Goal: Information Seeking & Learning: Compare options

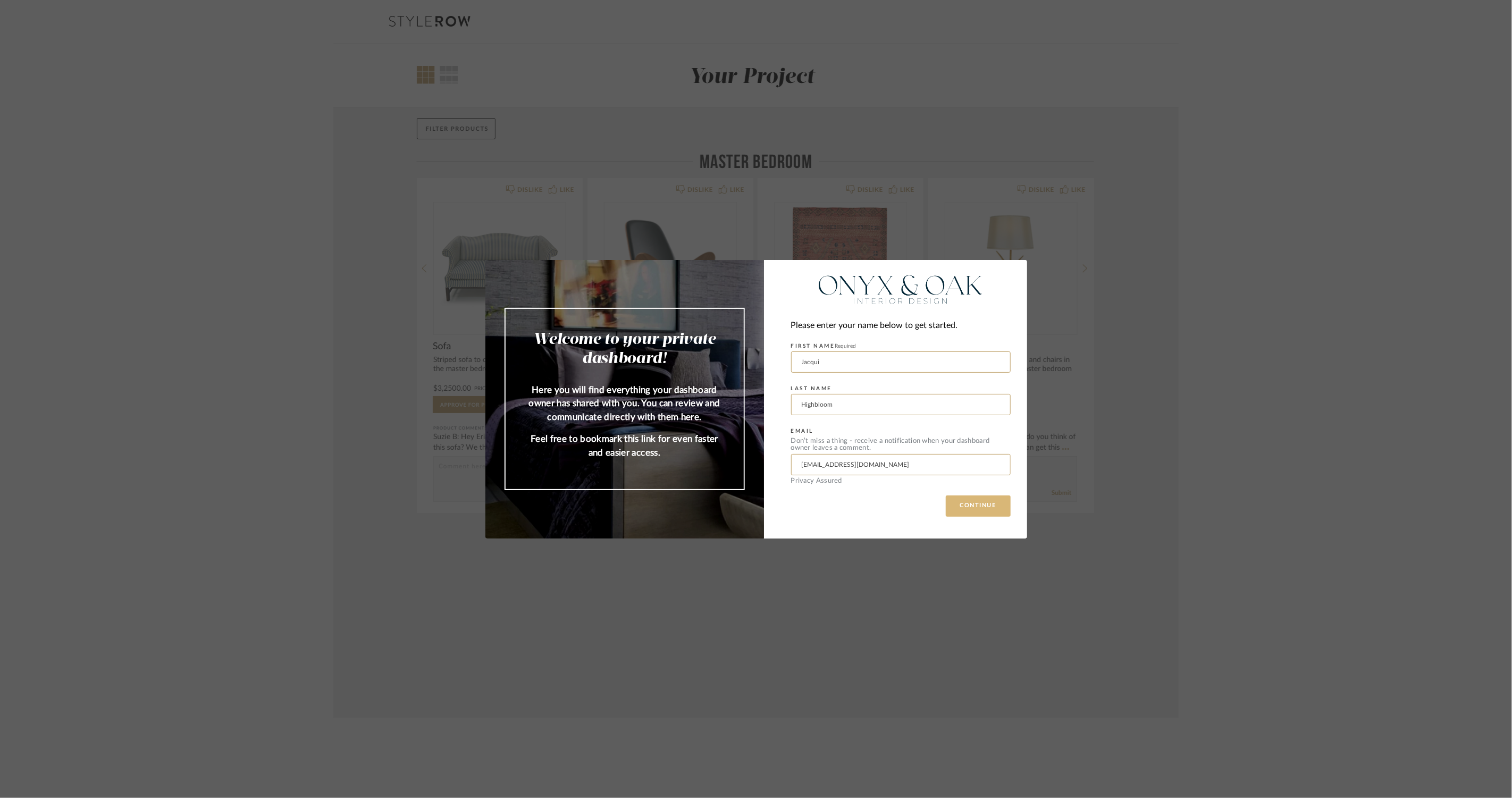
click at [946, 496] on button "CONTINUE" at bounding box center [979, 506] width 65 height 21
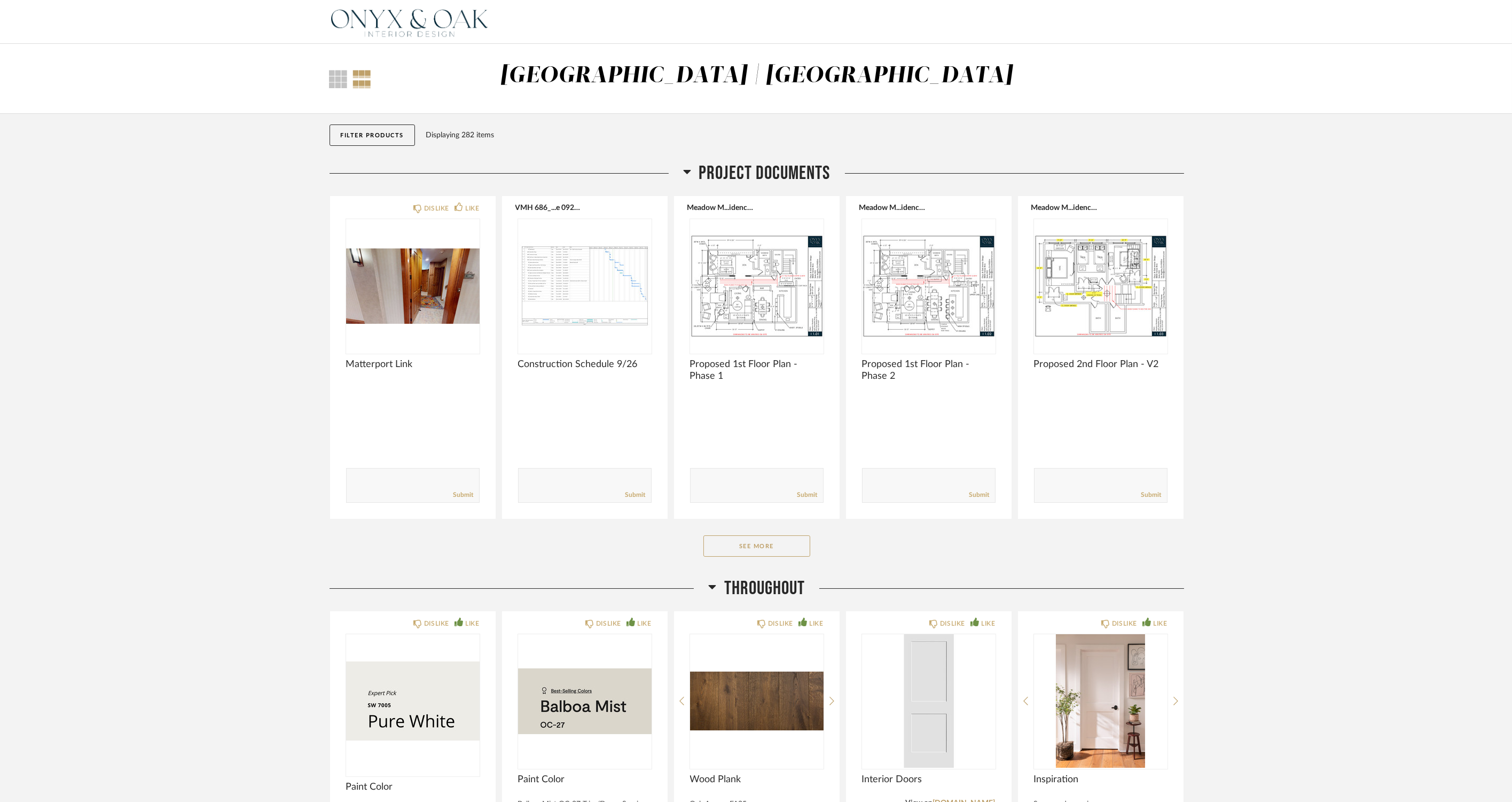
click at [776, 531] on div "Project Documents DISLIKE LIKE Matterport Link Comments: Submit VMH 686_...e 09…" at bounding box center [756, 369] width 855 height 415
click at [775, 540] on button "See More" at bounding box center [756, 546] width 107 height 22
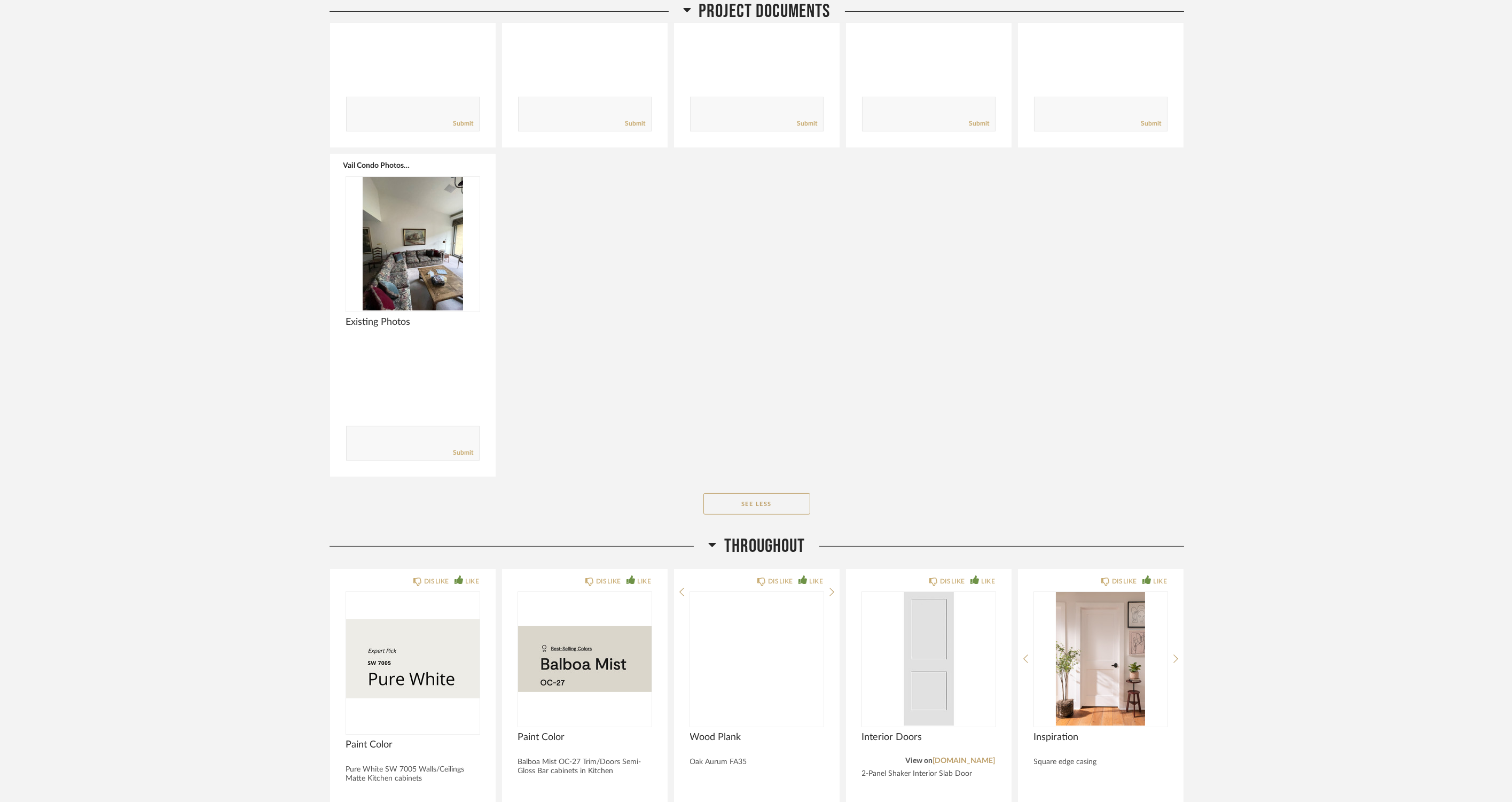
scroll to position [1425, 0]
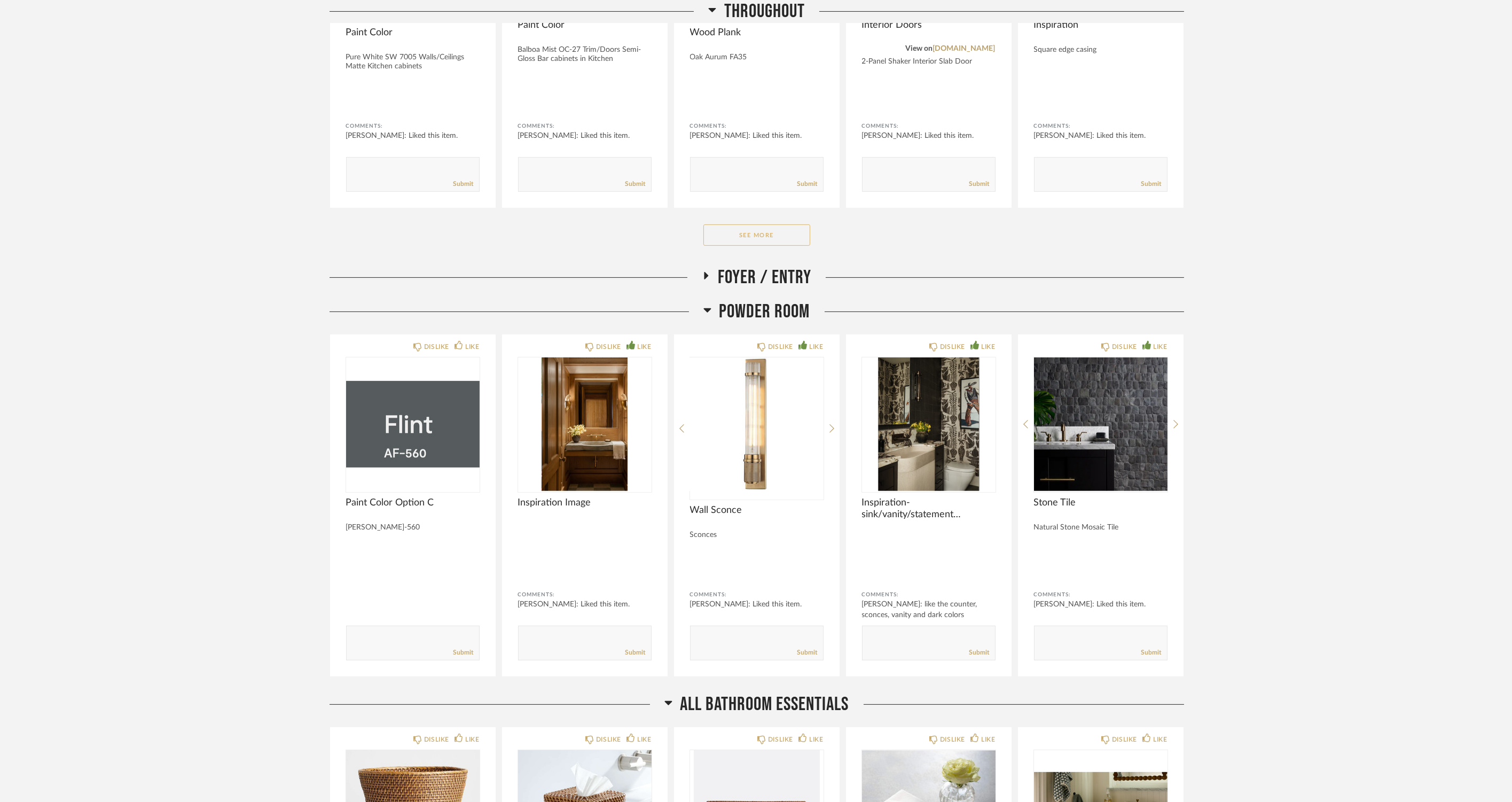
click at [728, 231] on button "See More" at bounding box center [756, 235] width 107 height 22
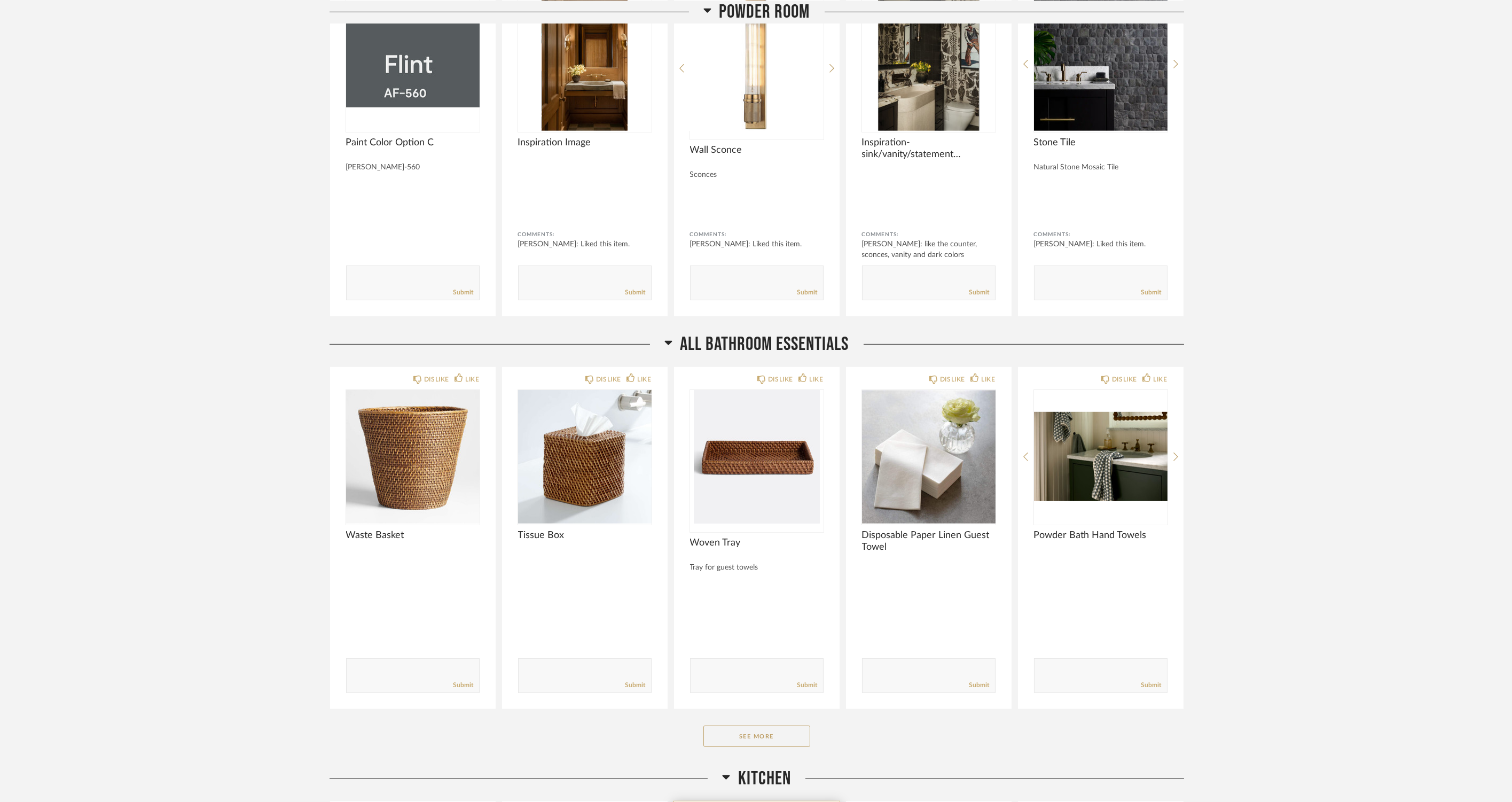
scroll to position [2494, 0]
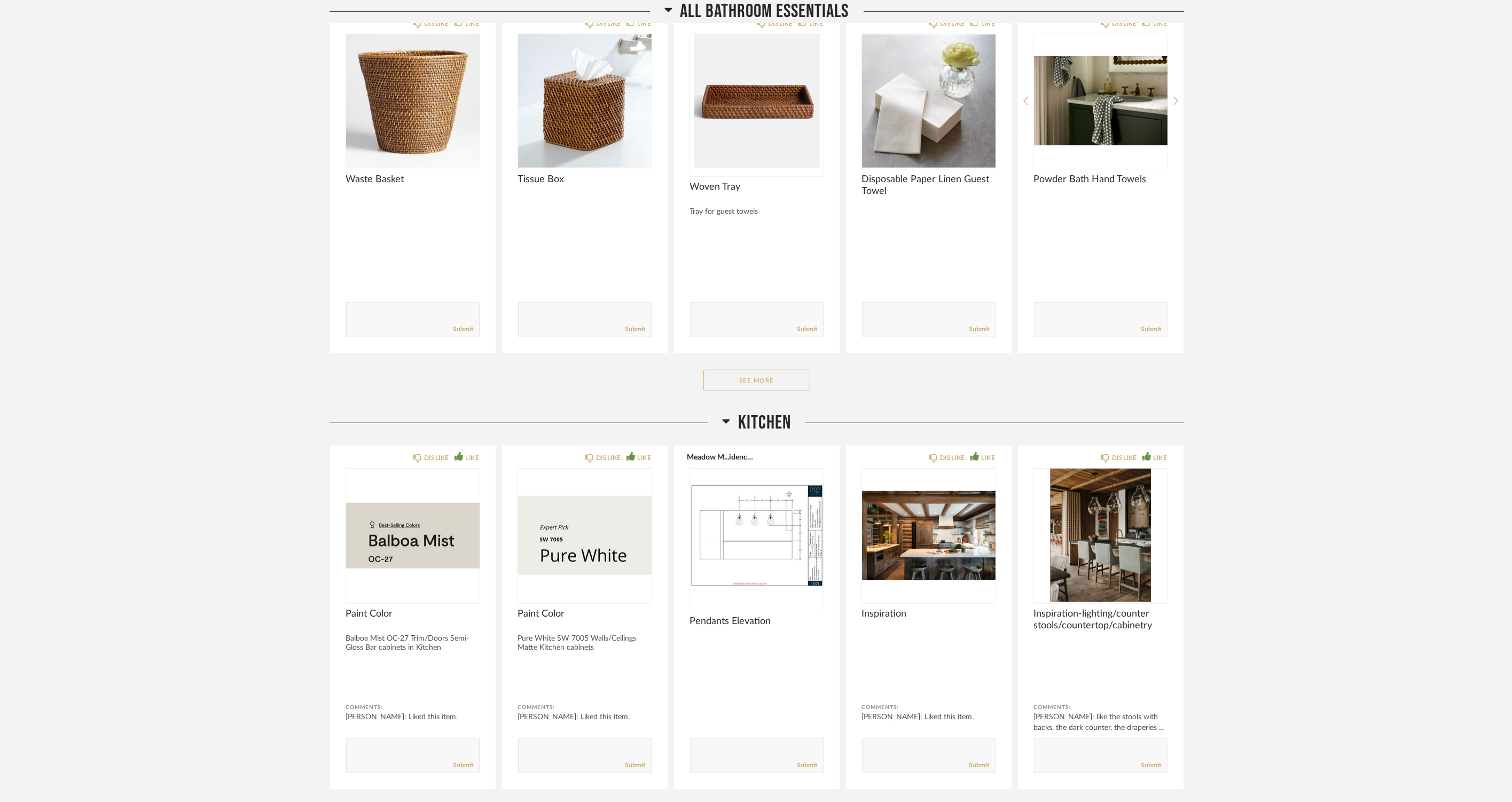
click at [781, 376] on button "See More" at bounding box center [756, 380] width 107 height 22
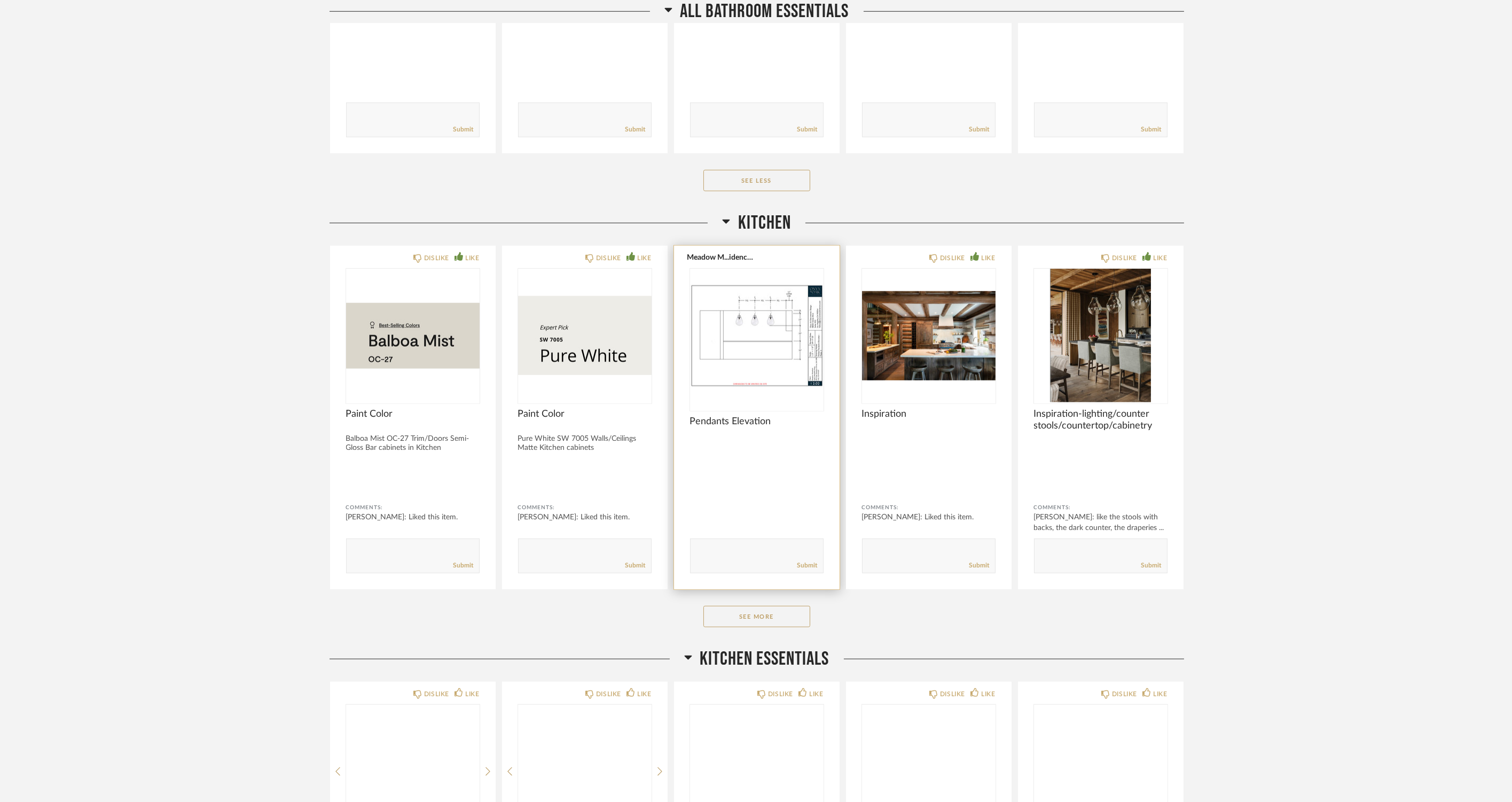
scroll to position [3681, 0]
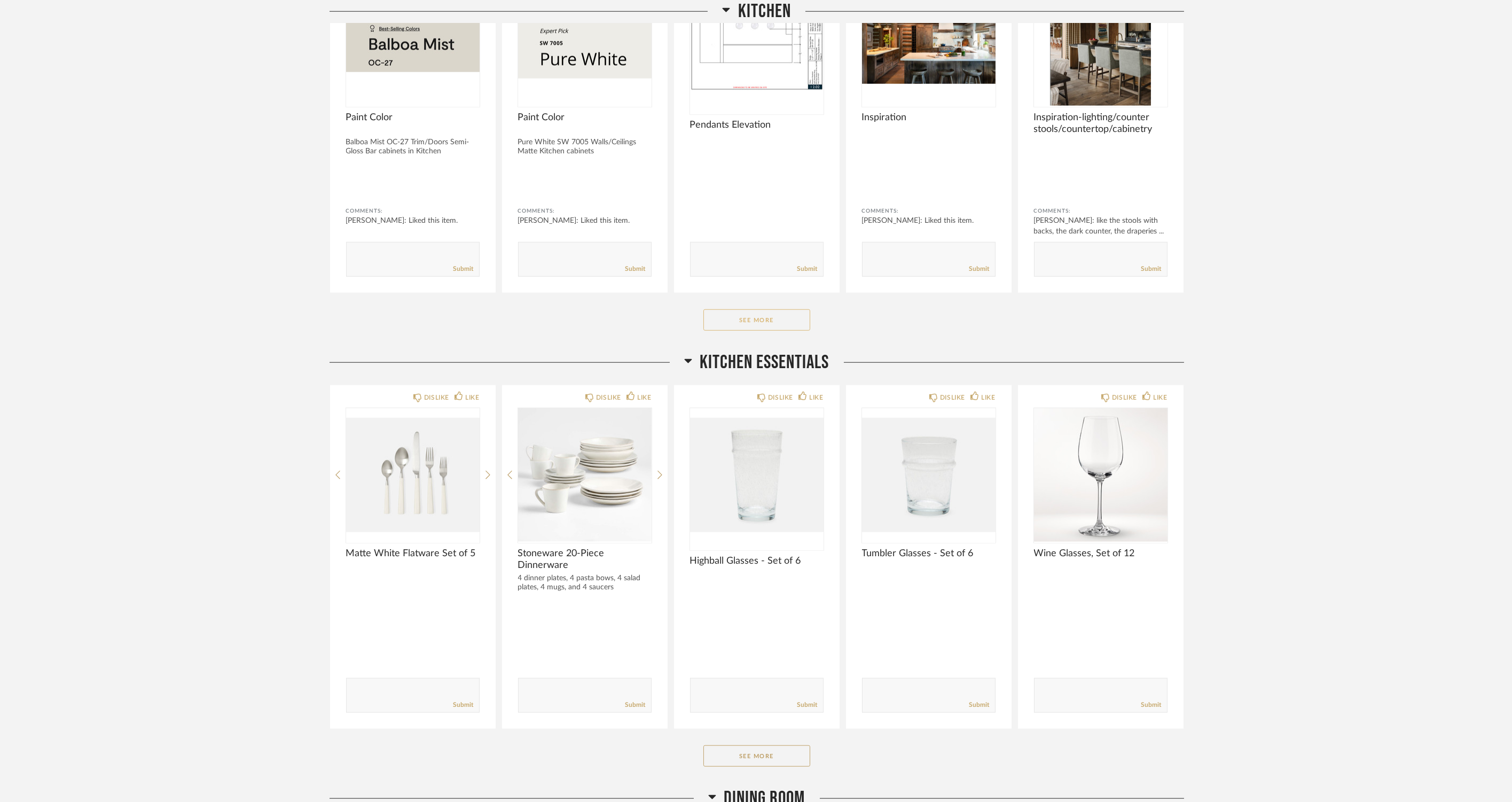
click at [729, 323] on button "See More" at bounding box center [756, 320] width 107 height 22
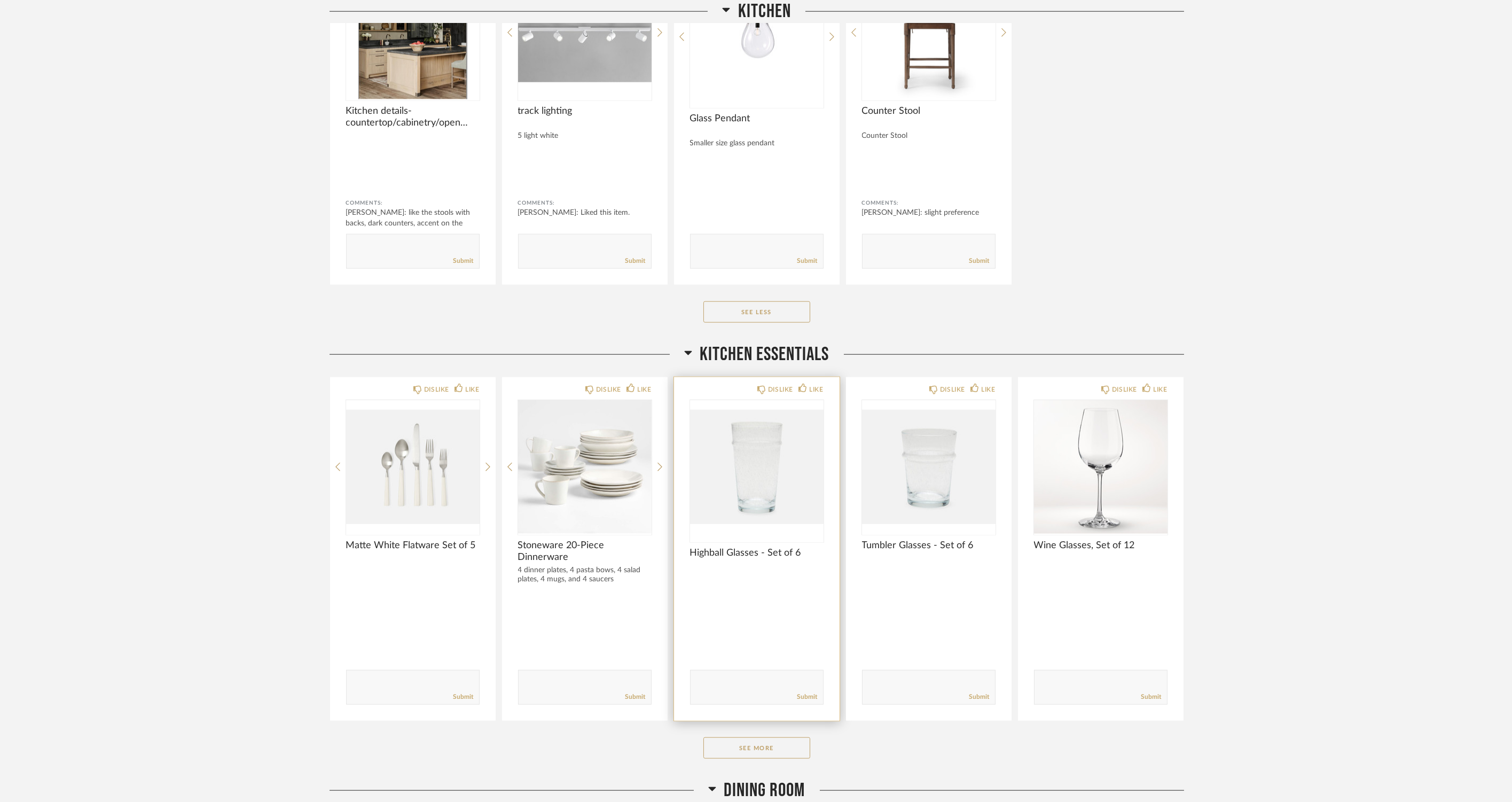
scroll to position [4097, 0]
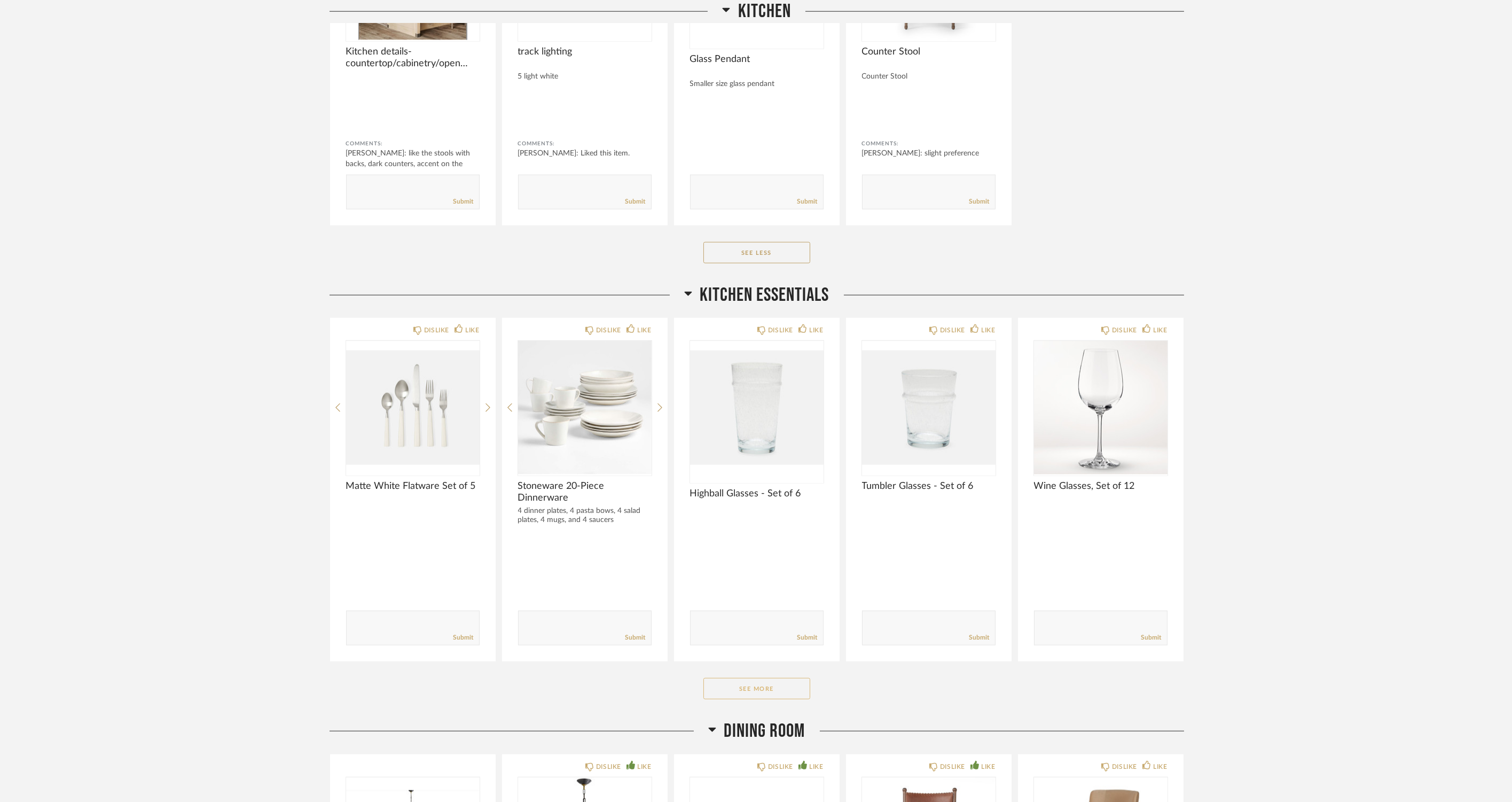
click at [795, 687] on button "See More" at bounding box center [756, 688] width 107 height 22
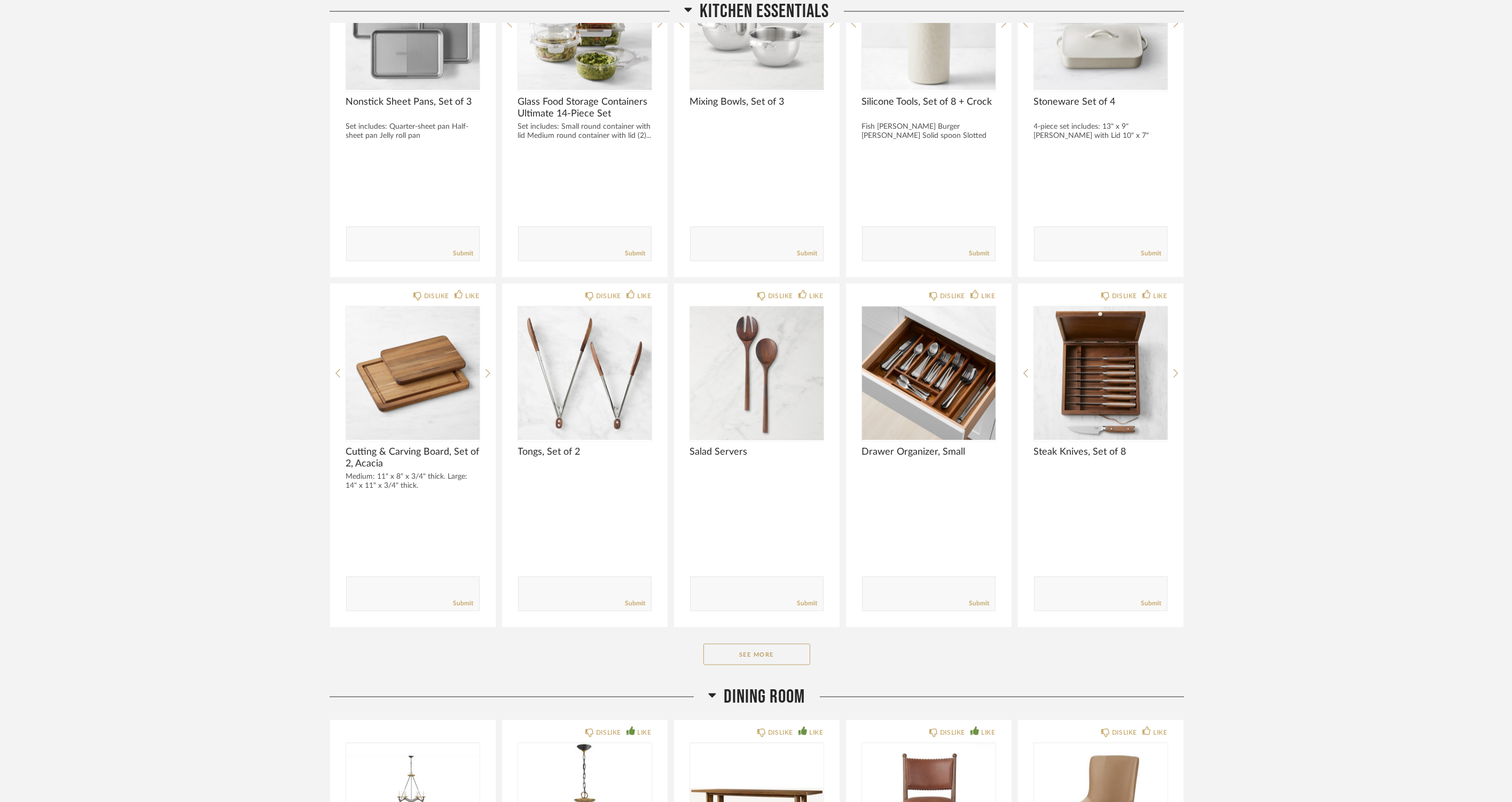
scroll to position [5700, 0]
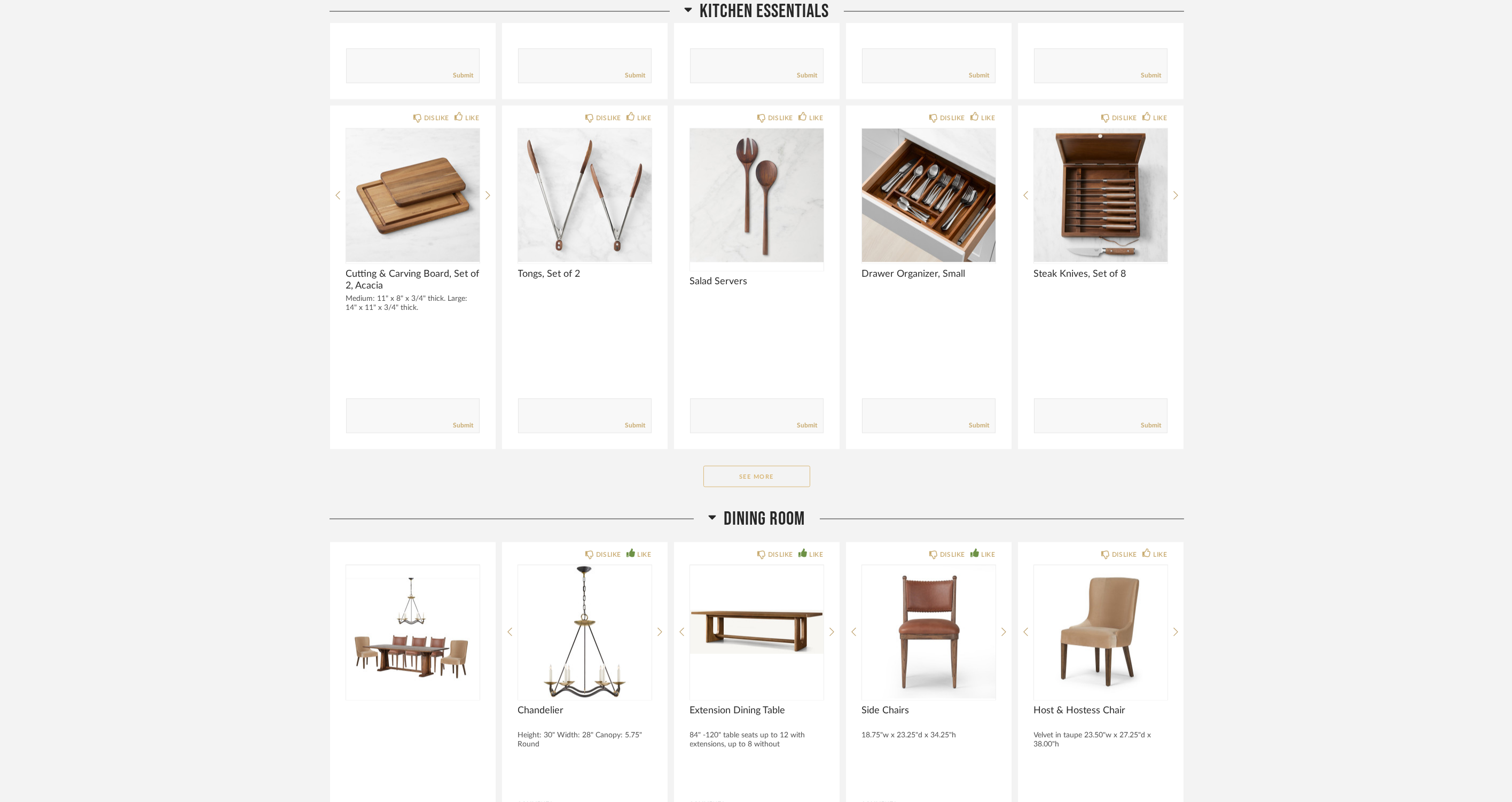
click at [772, 478] on button "See More" at bounding box center [756, 477] width 107 height 22
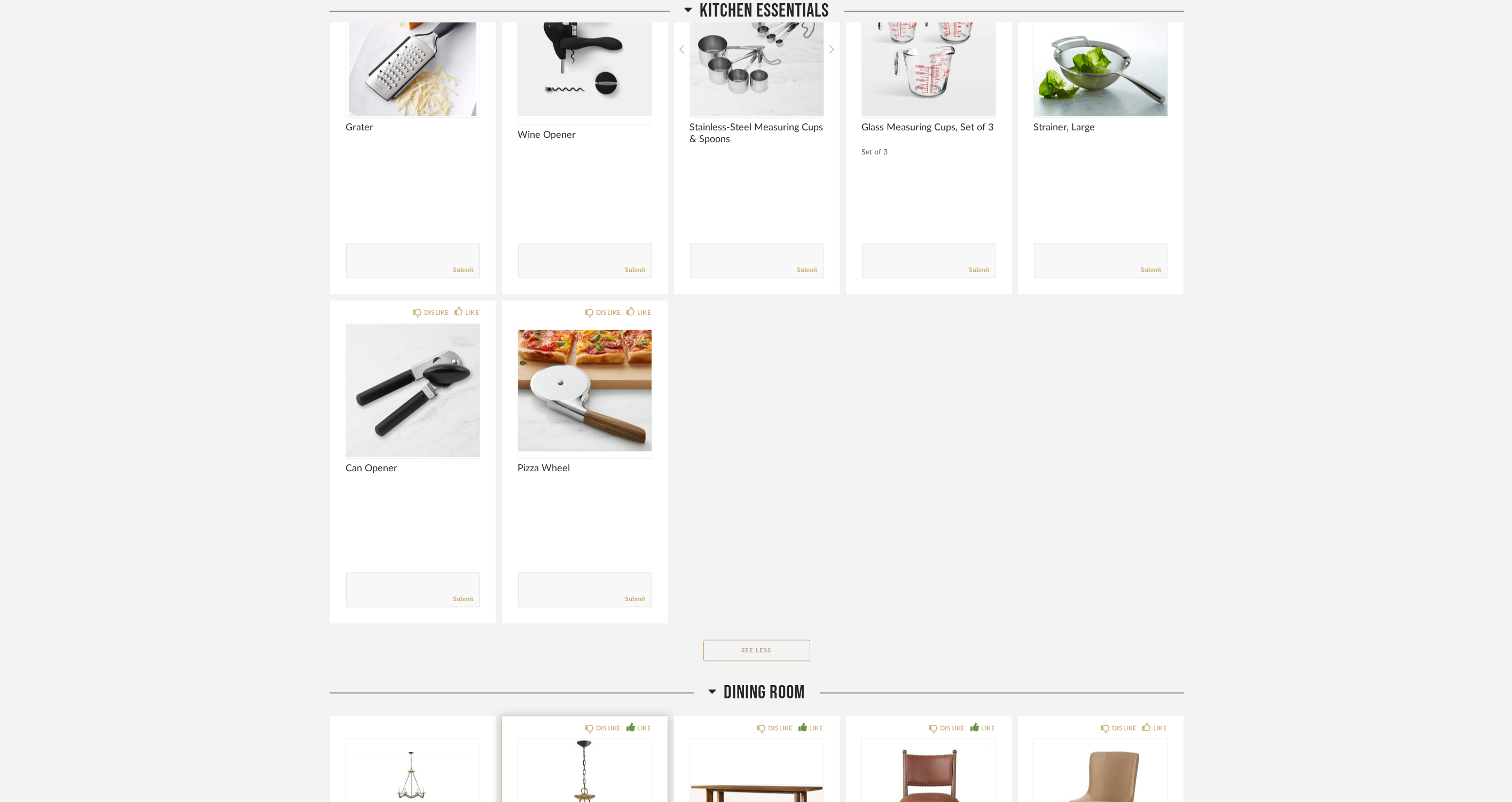
scroll to position [7423, 0]
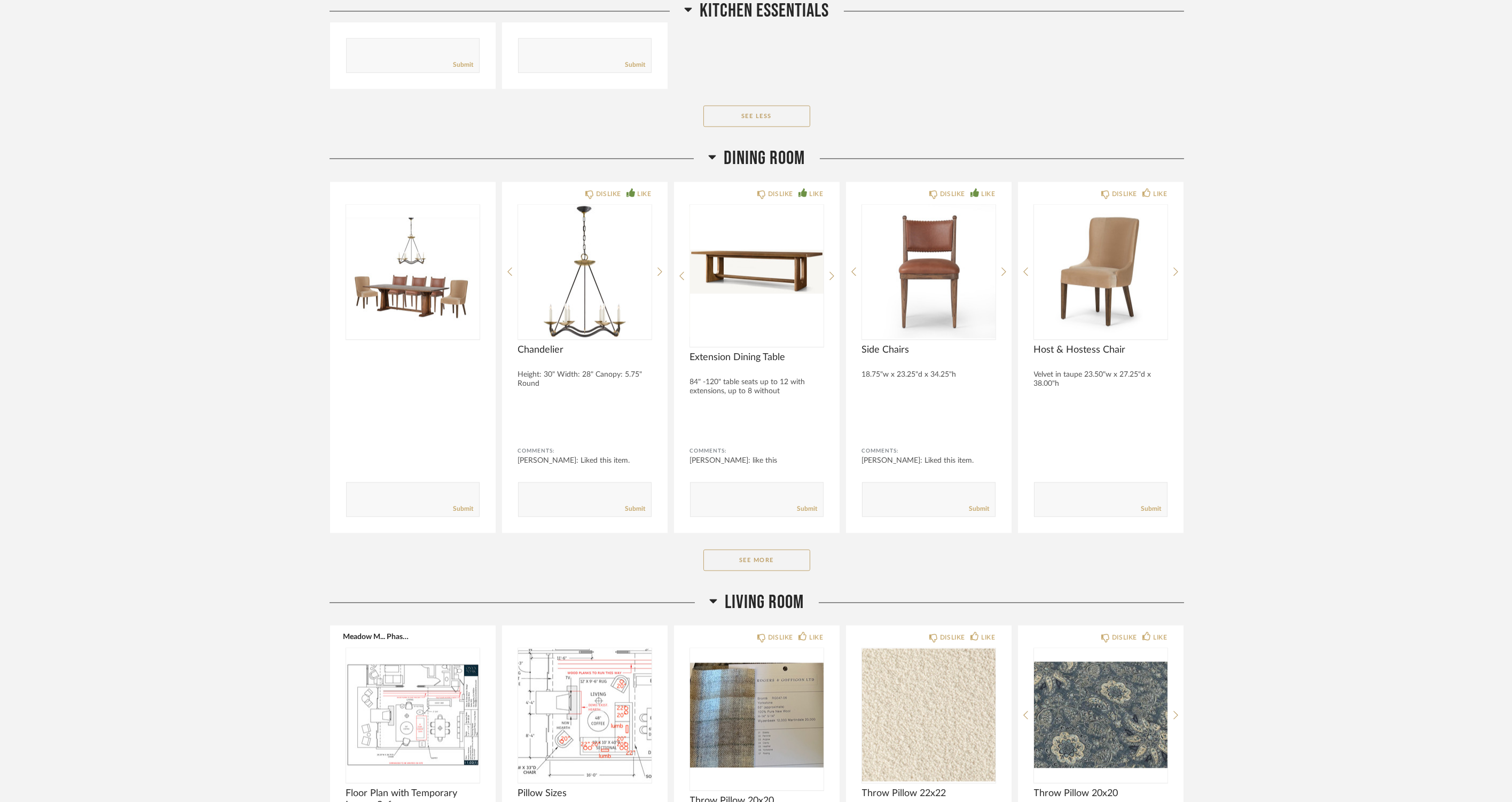
click at [758, 562] on button "See More" at bounding box center [756, 560] width 107 height 22
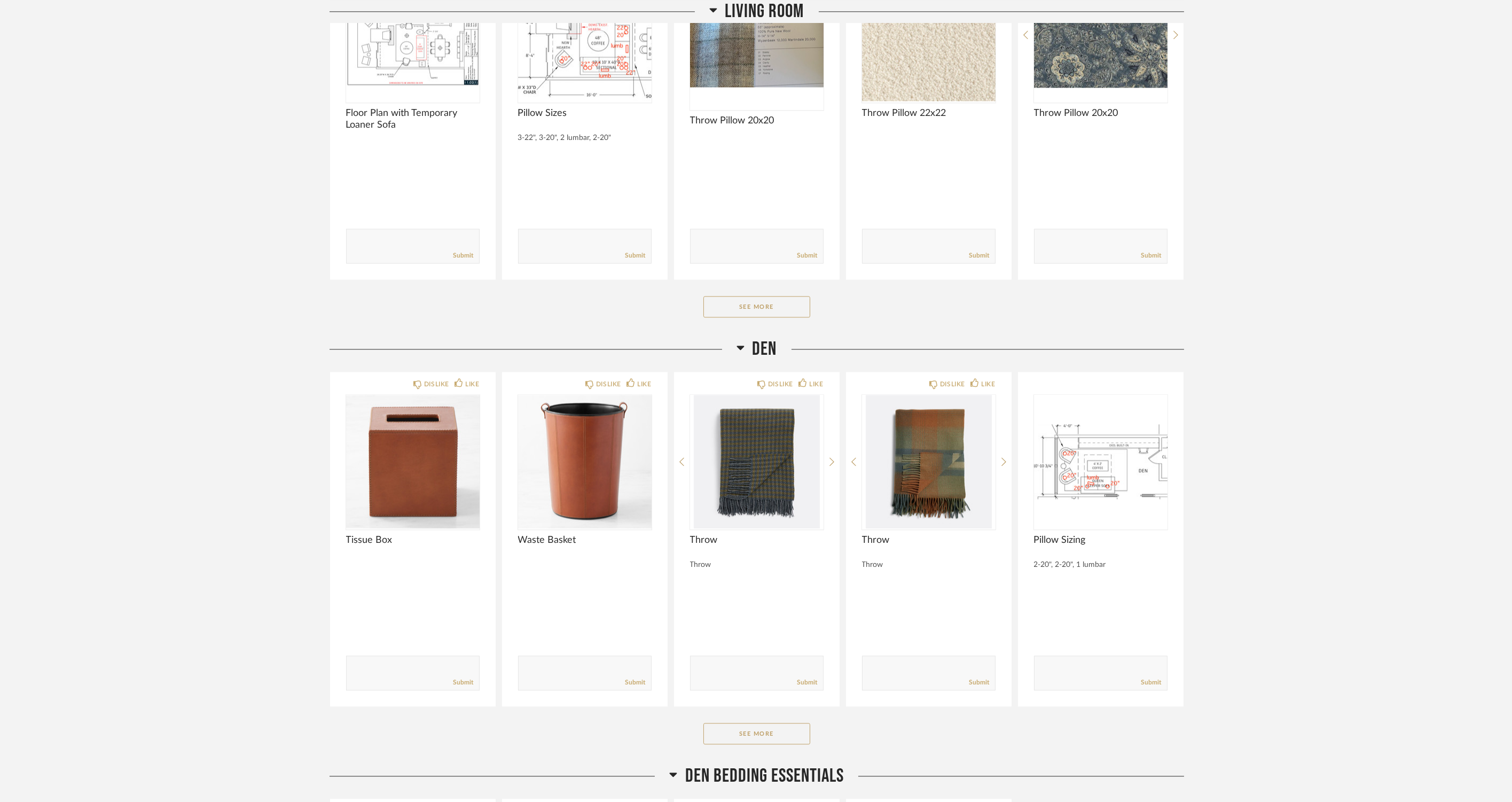
scroll to position [8492, 0]
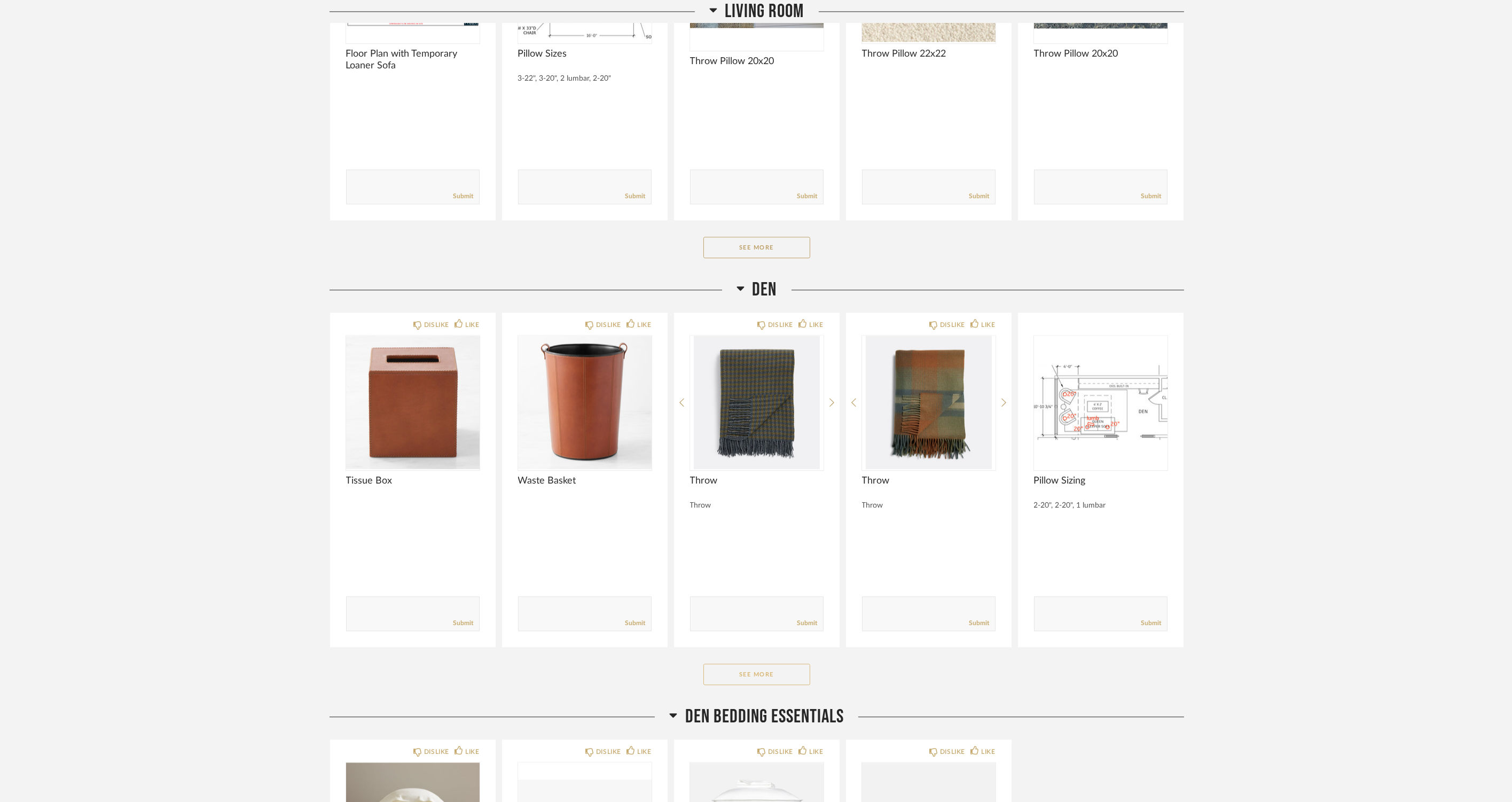
click at [793, 666] on button "See More" at bounding box center [756, 674] width 107 height 22
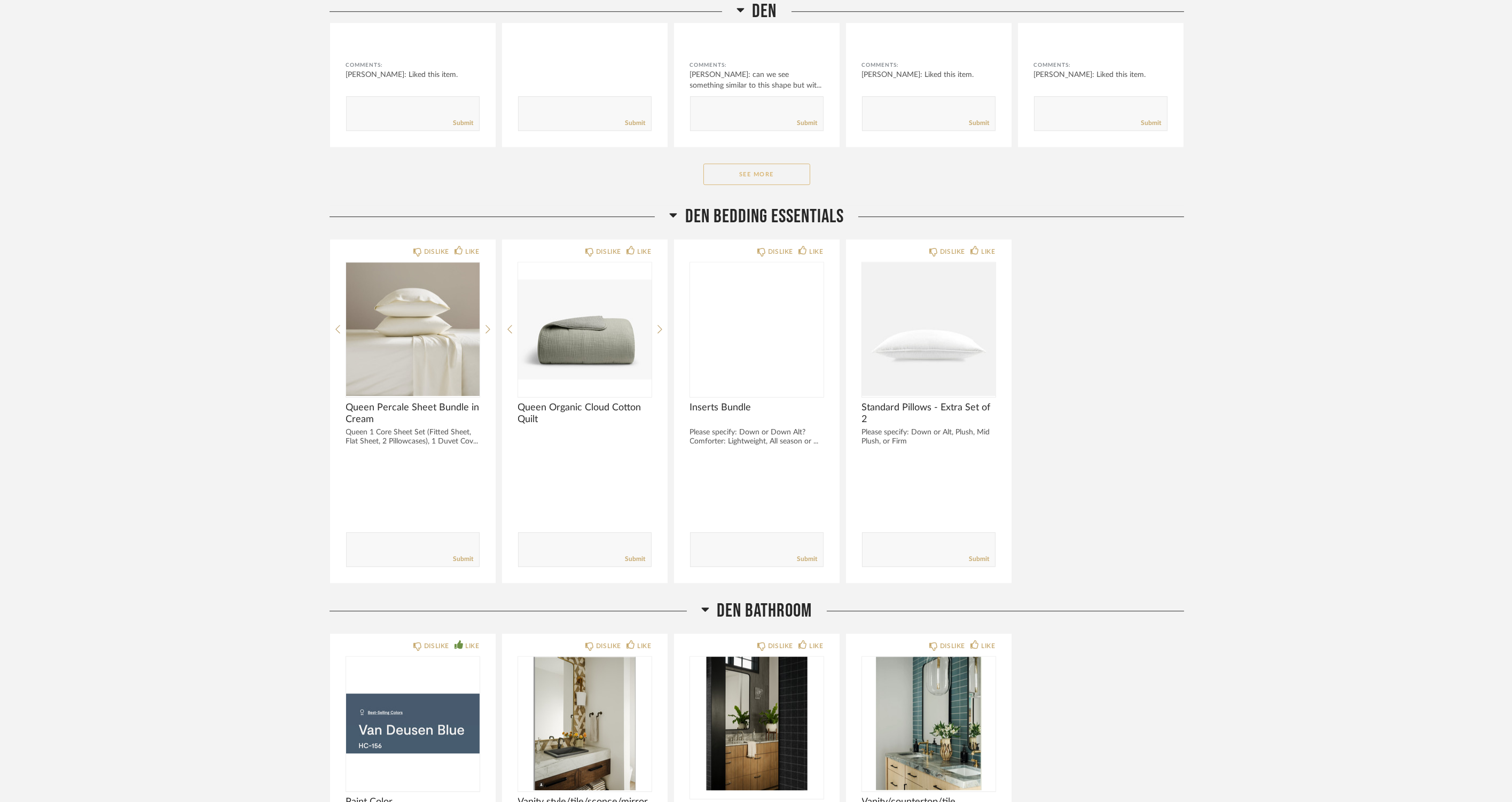
scroll to position [10273, 0]
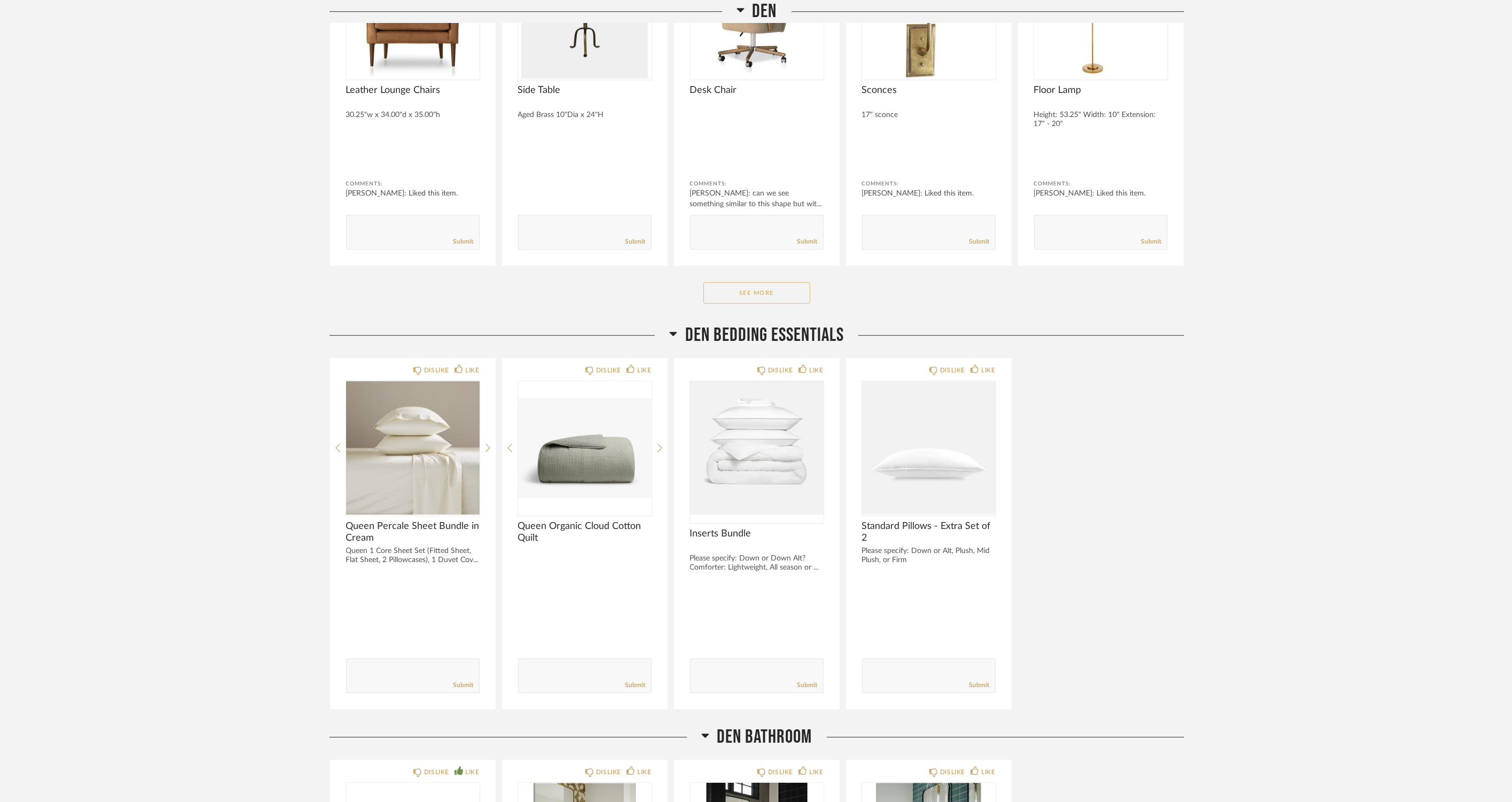
click at [742, 292] on button "See More" at bounding box center [756, 293] width 107 height 22
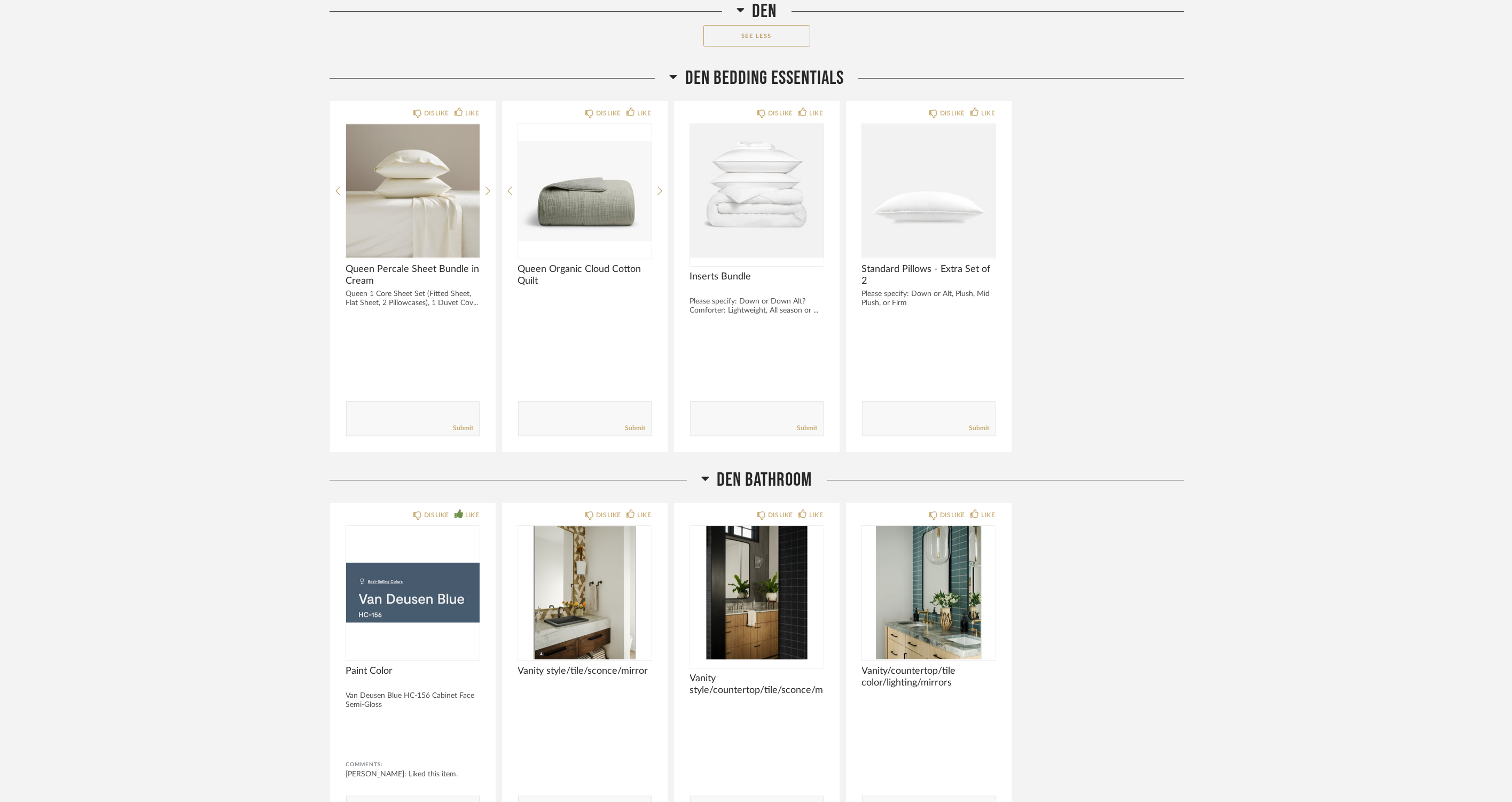
scroll to position [11401, 0]
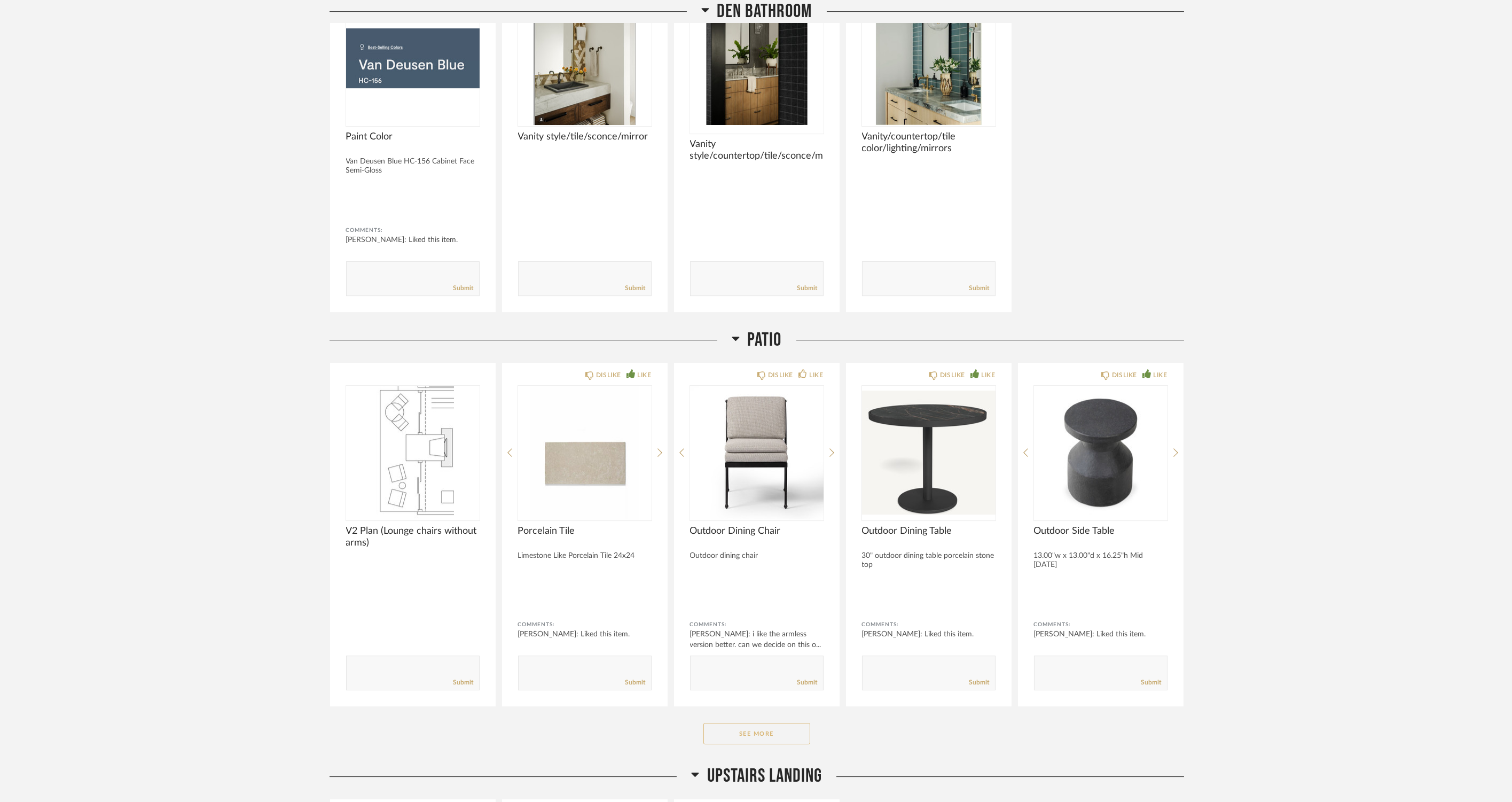
click at [786, 736] on button "See More" at bounding box center [756, 734] width 107 height 22
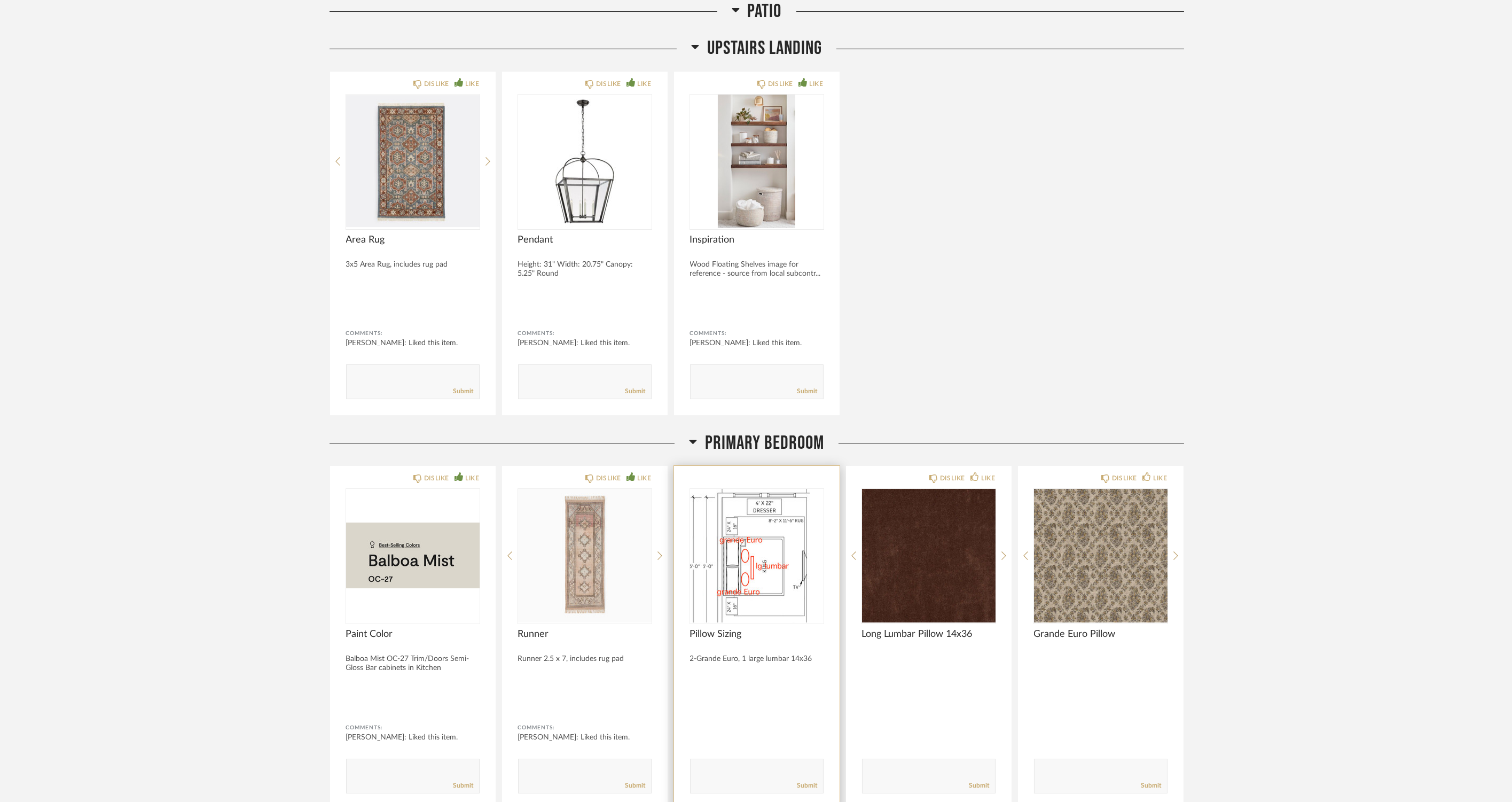
scroll to position [13005, 0]
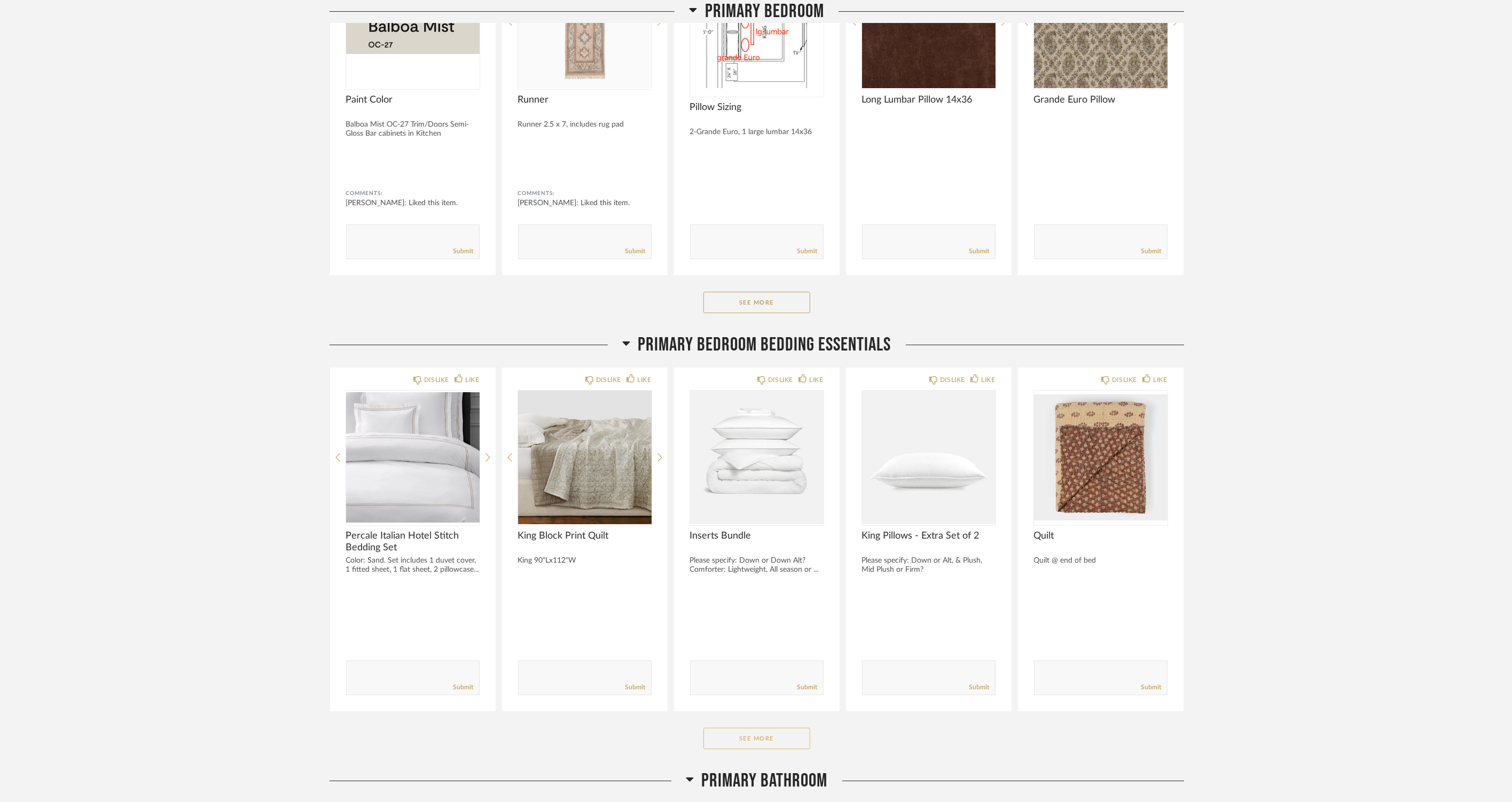
click at [751, 730] on button "See More" at bounding box center [756, 739] width 107 height 22
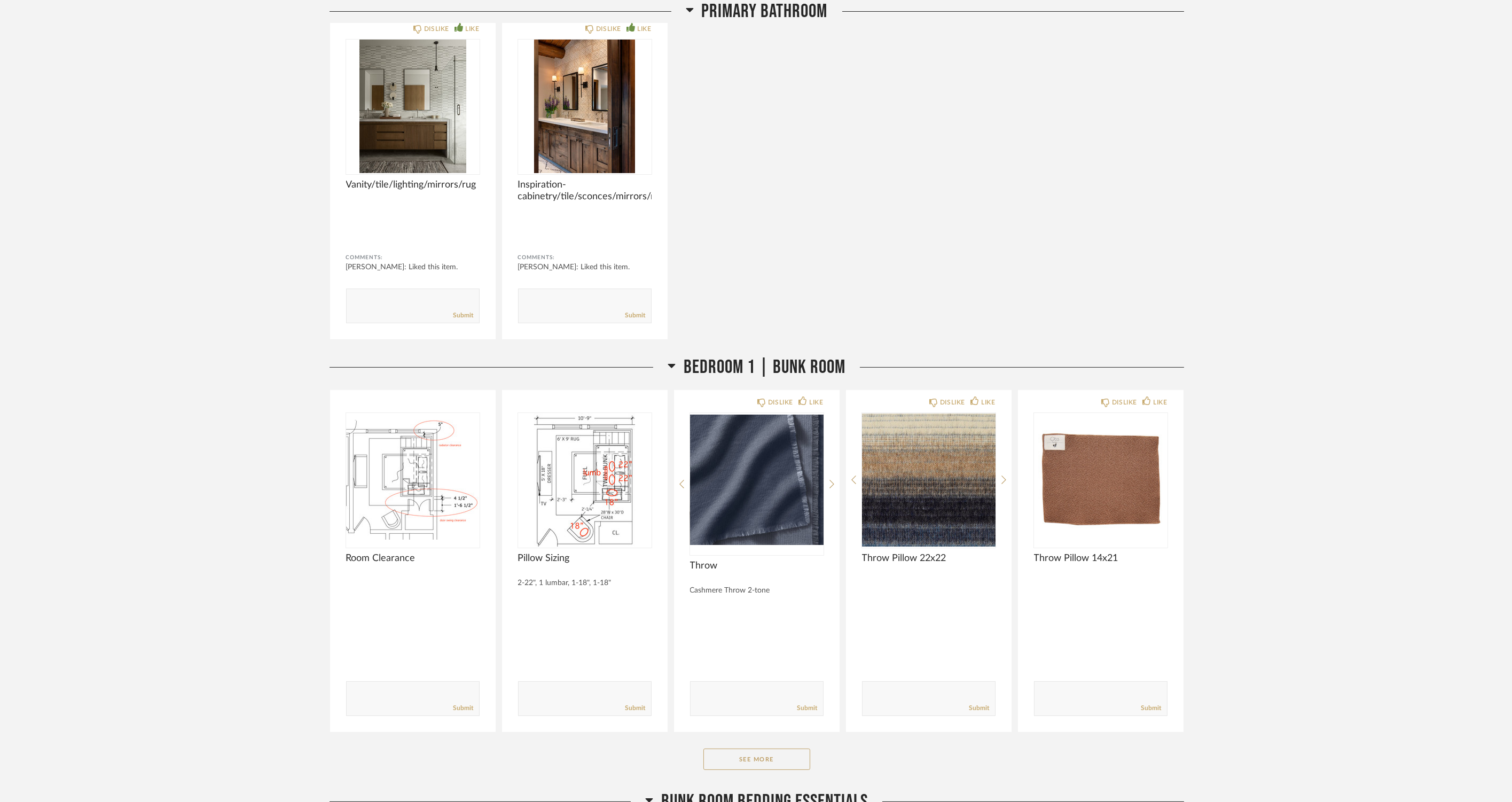
scroll to position [14497, 0]
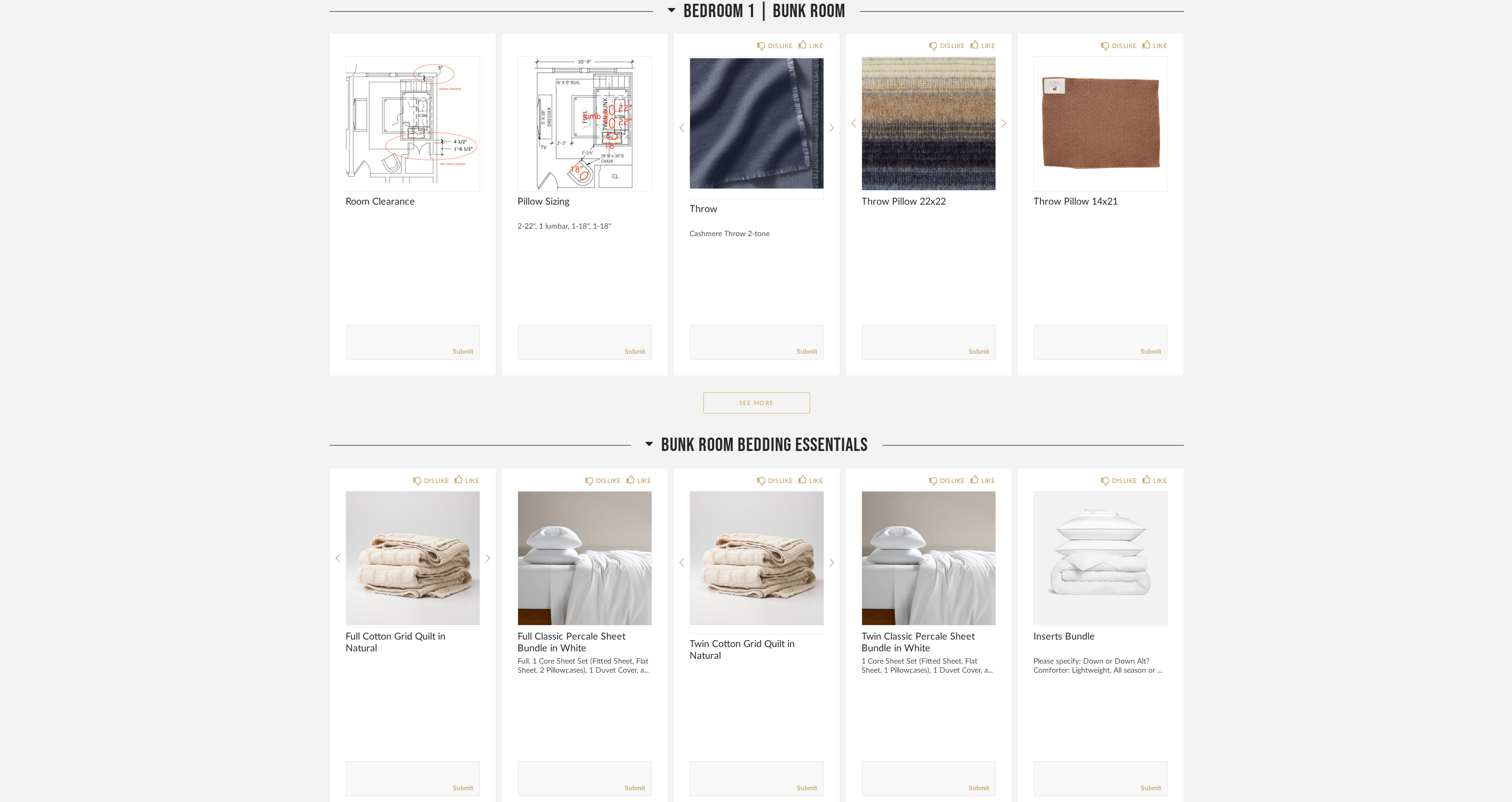
click at [756, 399] on button "See More" at bounding box center [756, 403] width 107 height 22
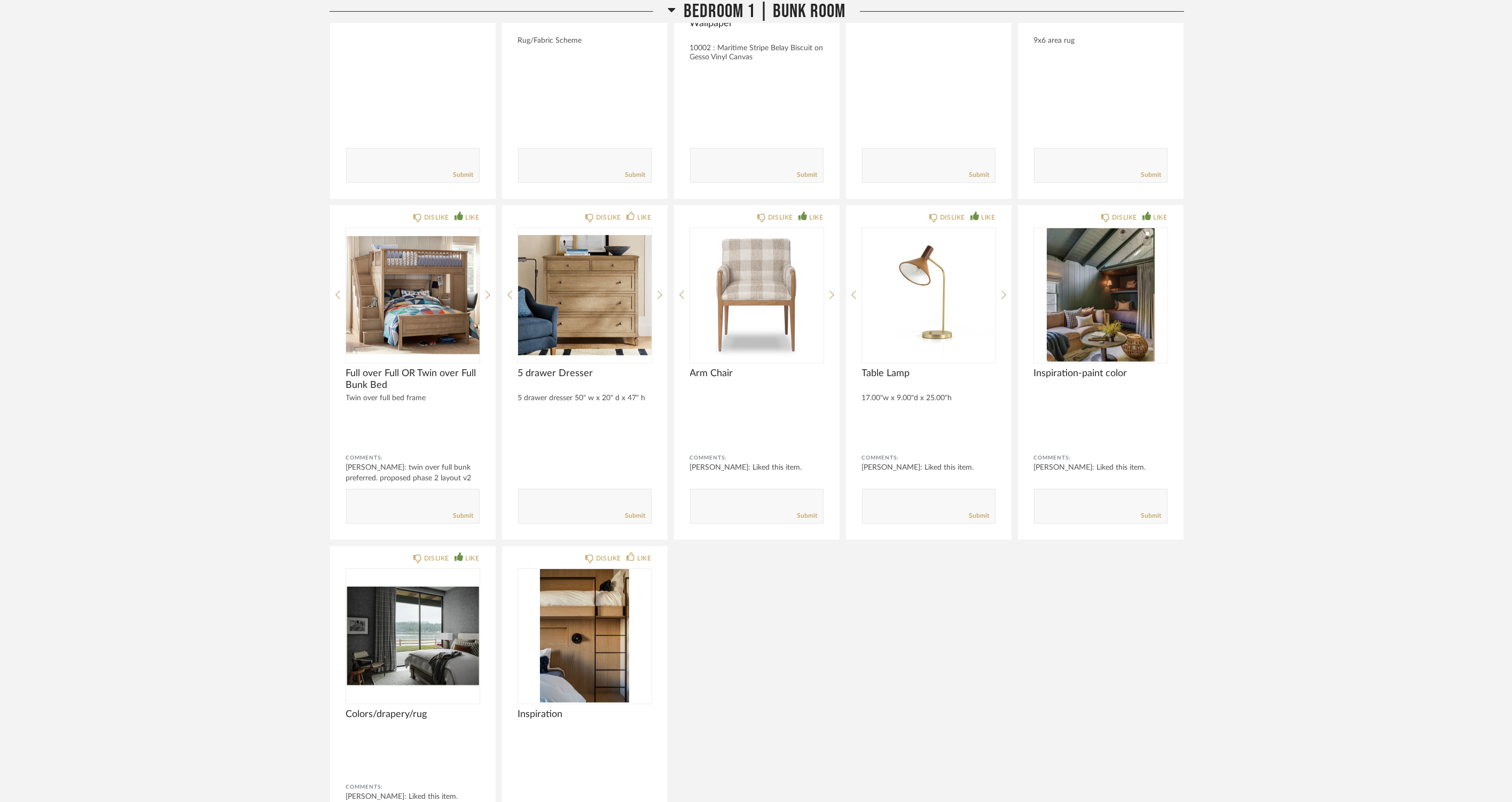
scroll to position [15804, 0]
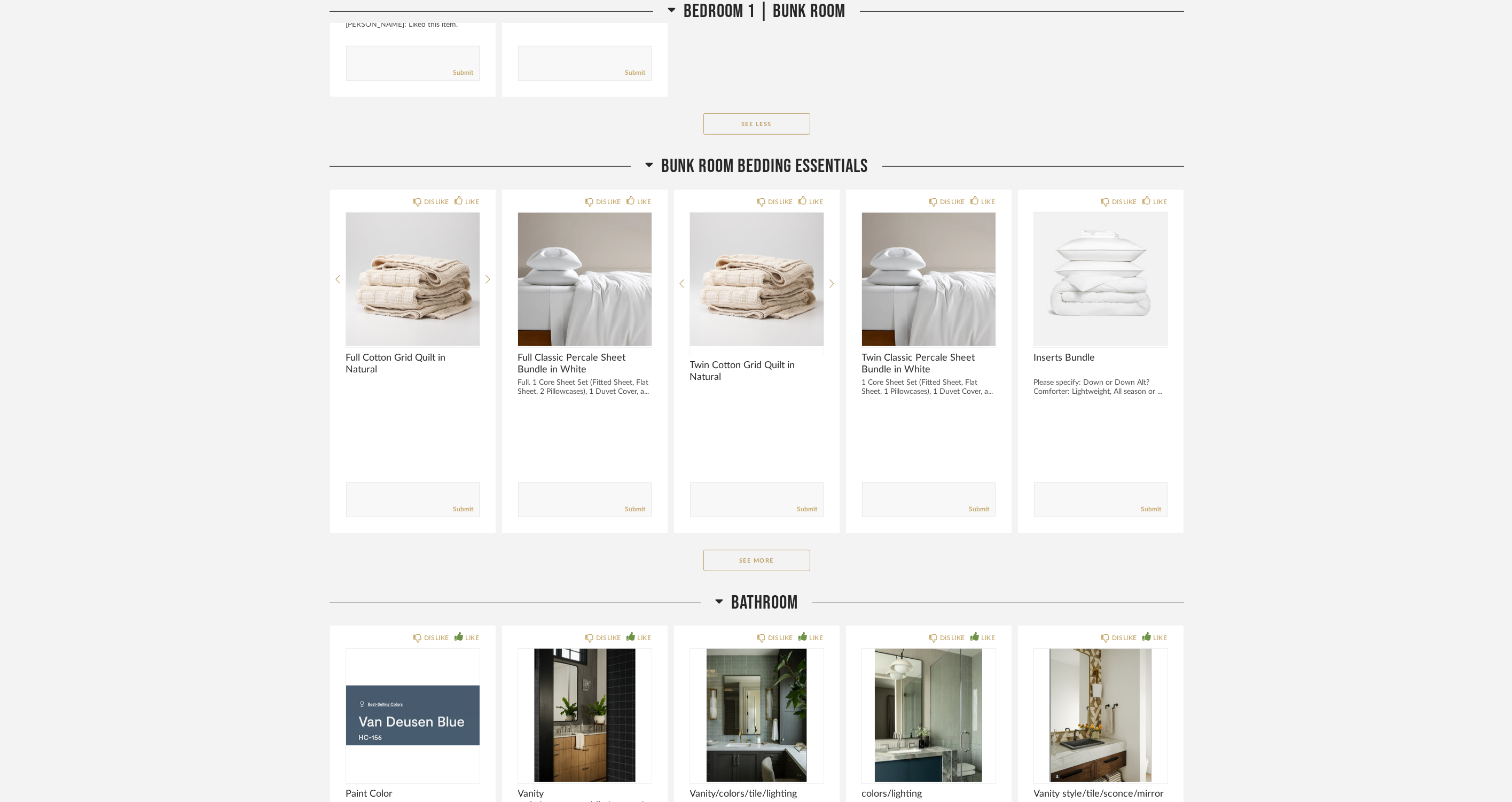
click at [793, 550] on button "See More" at bounding box center [756, 560] width 107 height 22
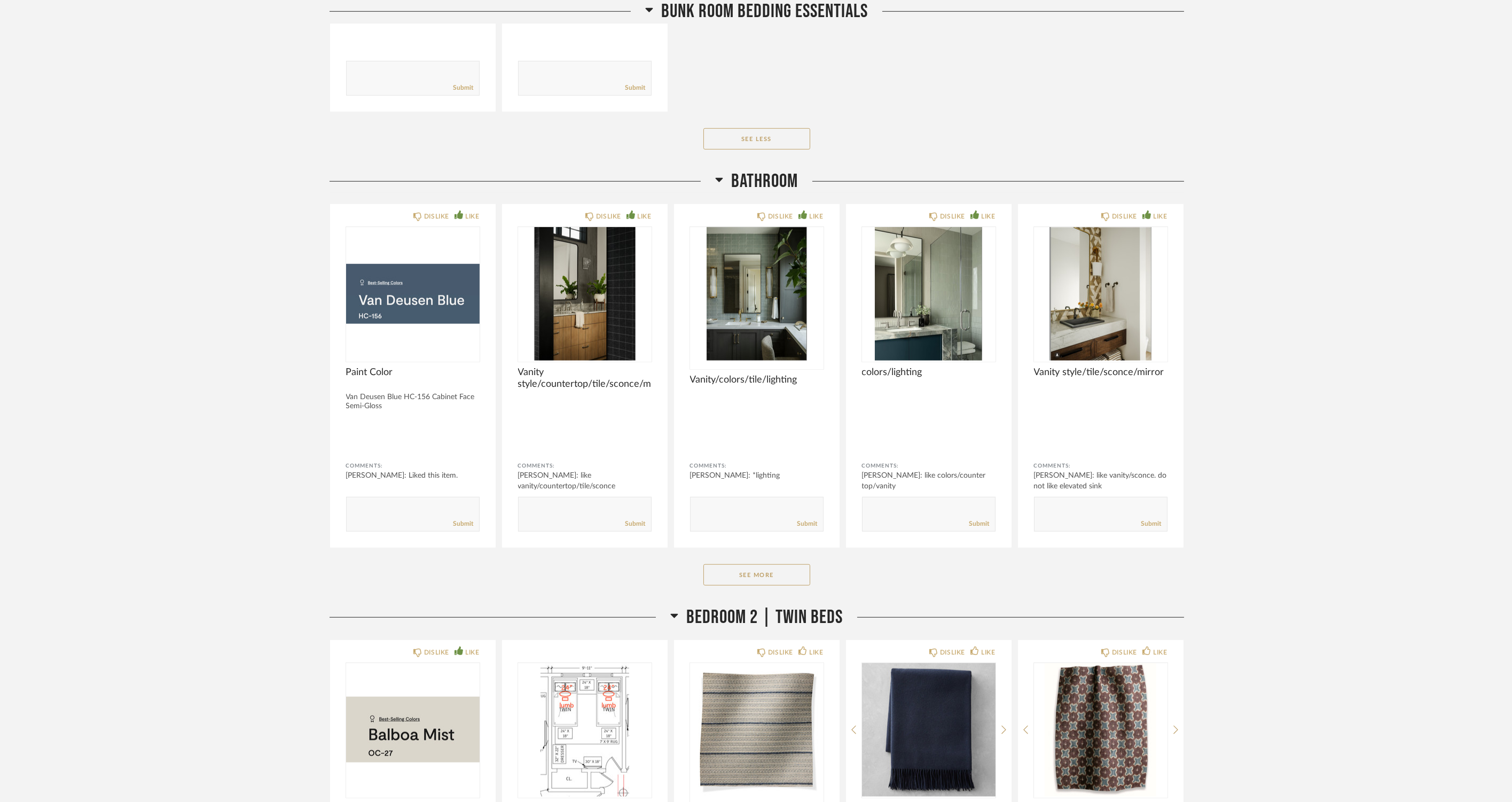
scroll to position [16754, 0]
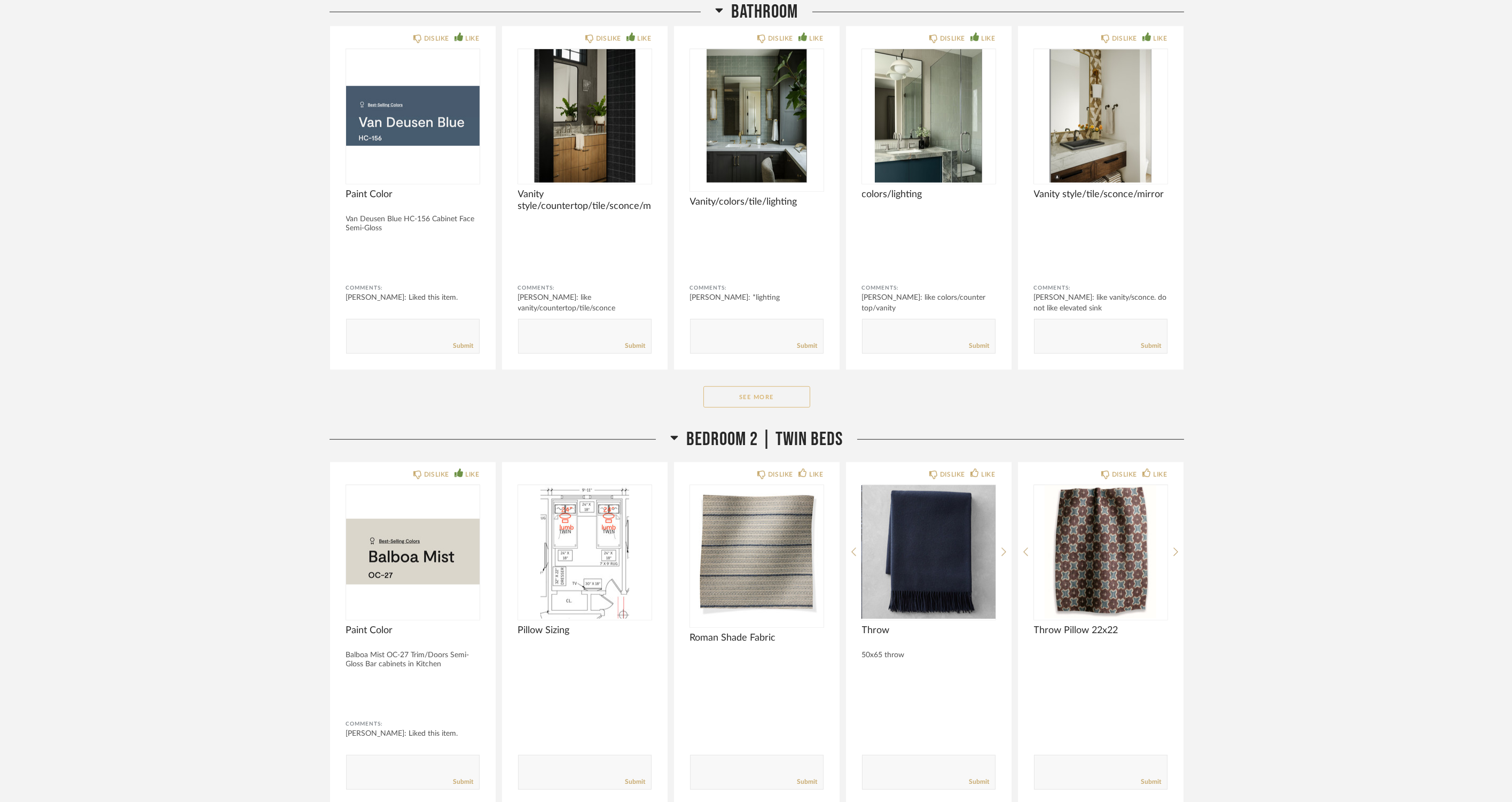
click at [793, 391] on button "See More" at bounding box center [756, 397] width 107 height 22
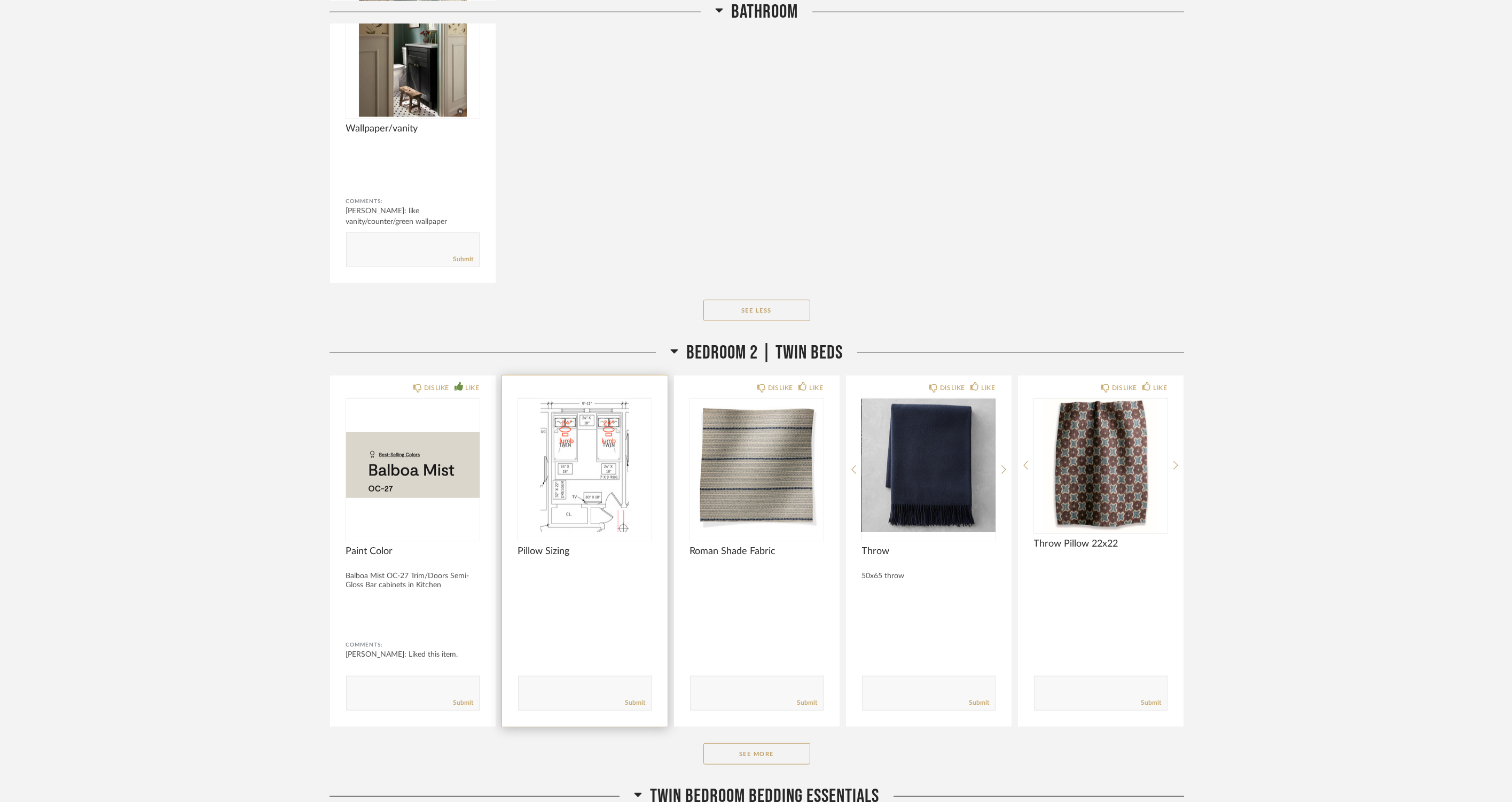
scroll to position [17110, 0]
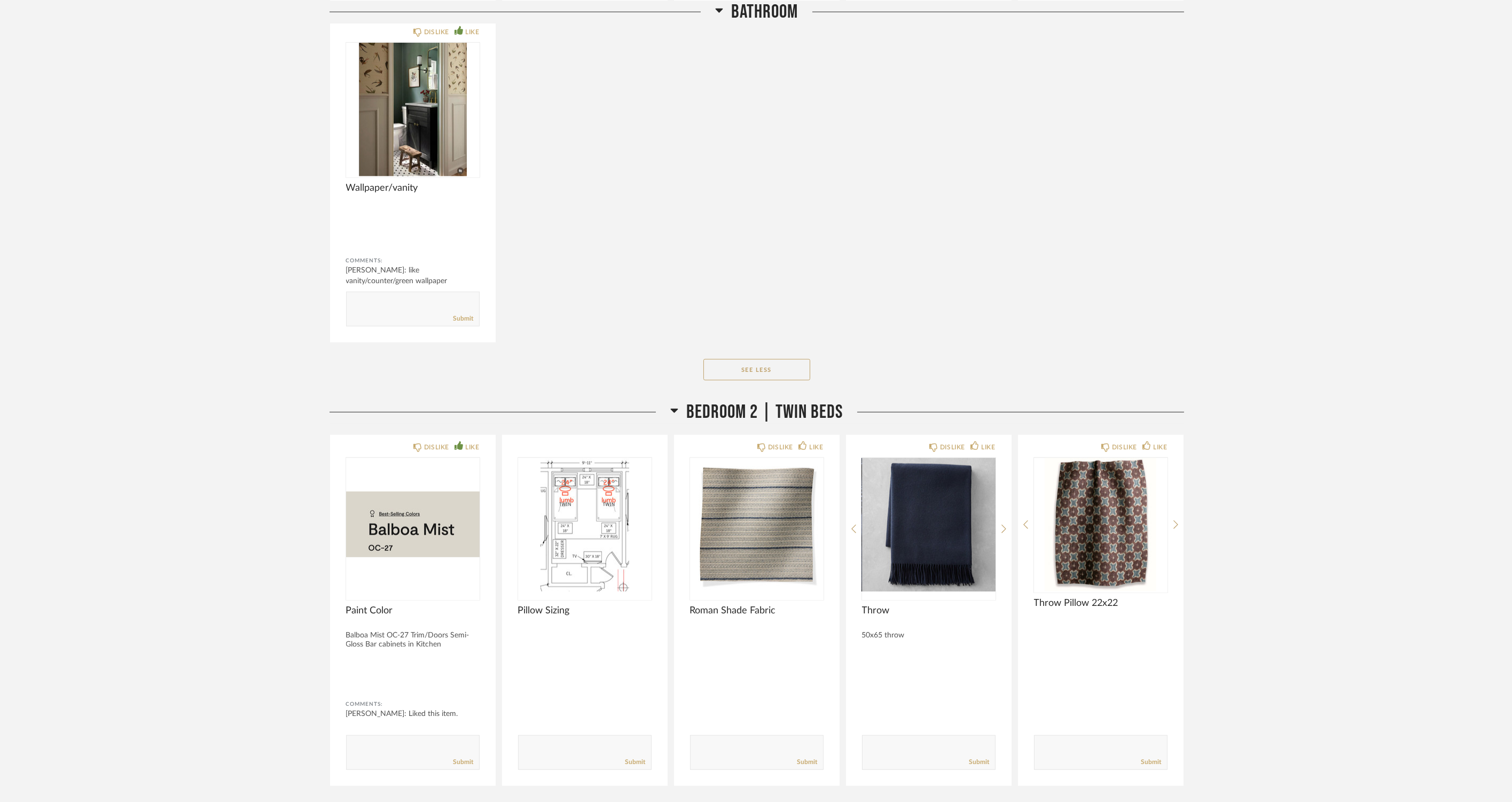
drag, startPoint x: 579, startPoint y: 288, endPoint x: 621, endPoint y: 300, distance: 43.7
click at [579, 288] on div "DISLIKE LIKE Paint Color Van Deusen Blue HC-156 Cabinet Face Semi-Gloss Comment…" at bounding box center [756, 6] width 855 height 674
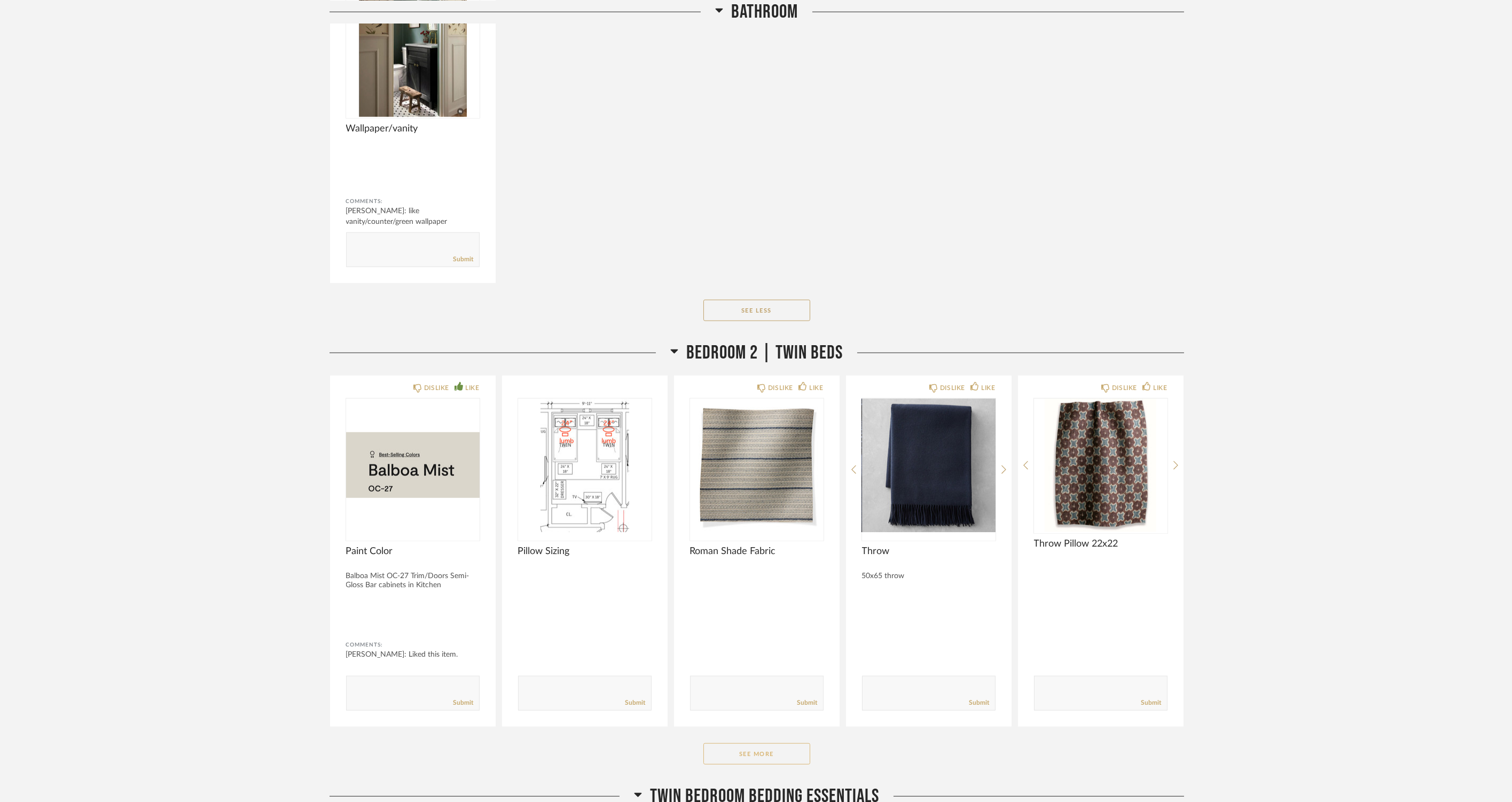
click at [752, 752] on button "See More" at bounding box center [756, 754] width 107 height 22
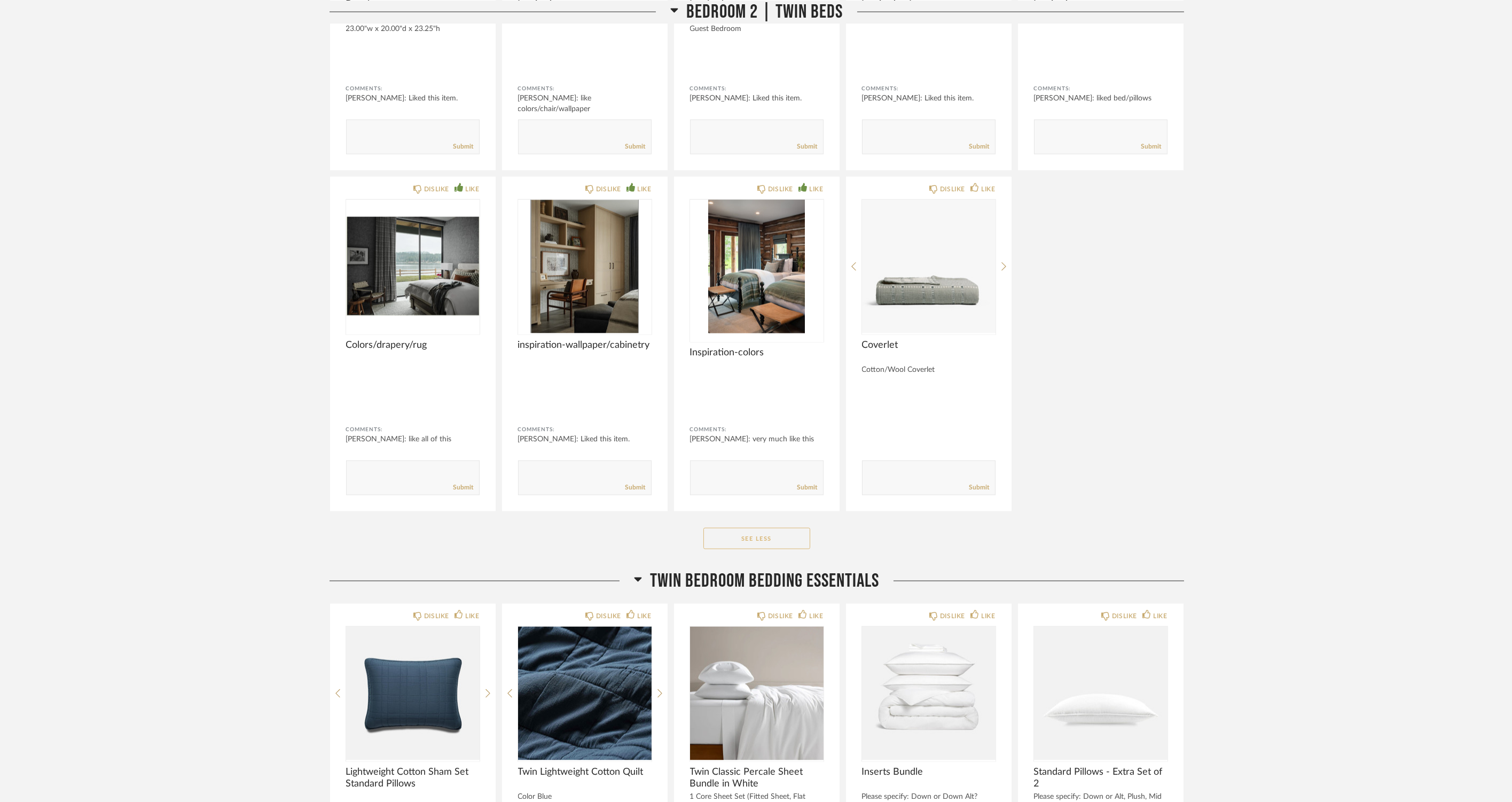
scroll to position [19039, 0]
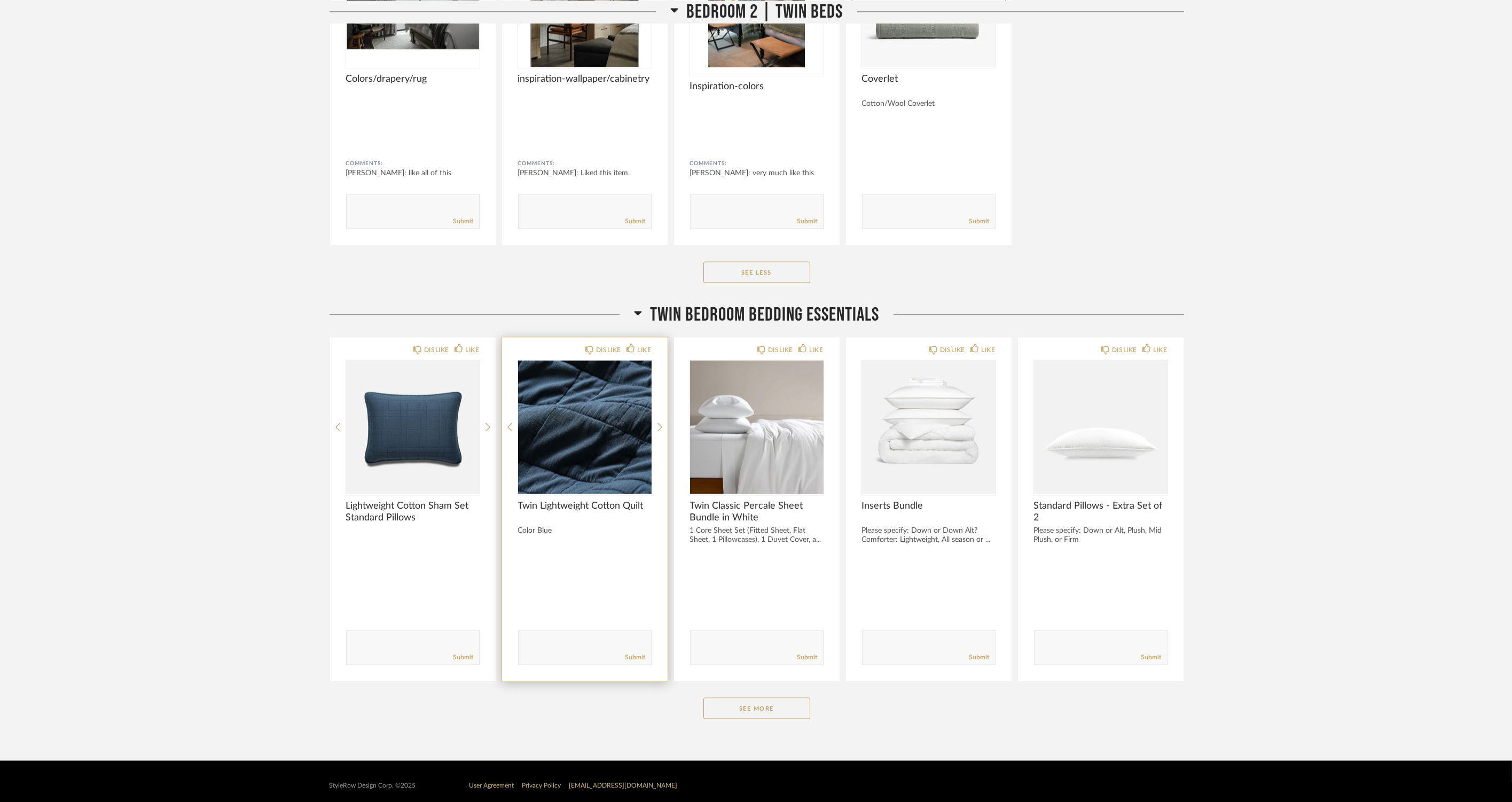
click at [777, 698] on button "See More" at bounding box center [756, 709] width 107 height 22
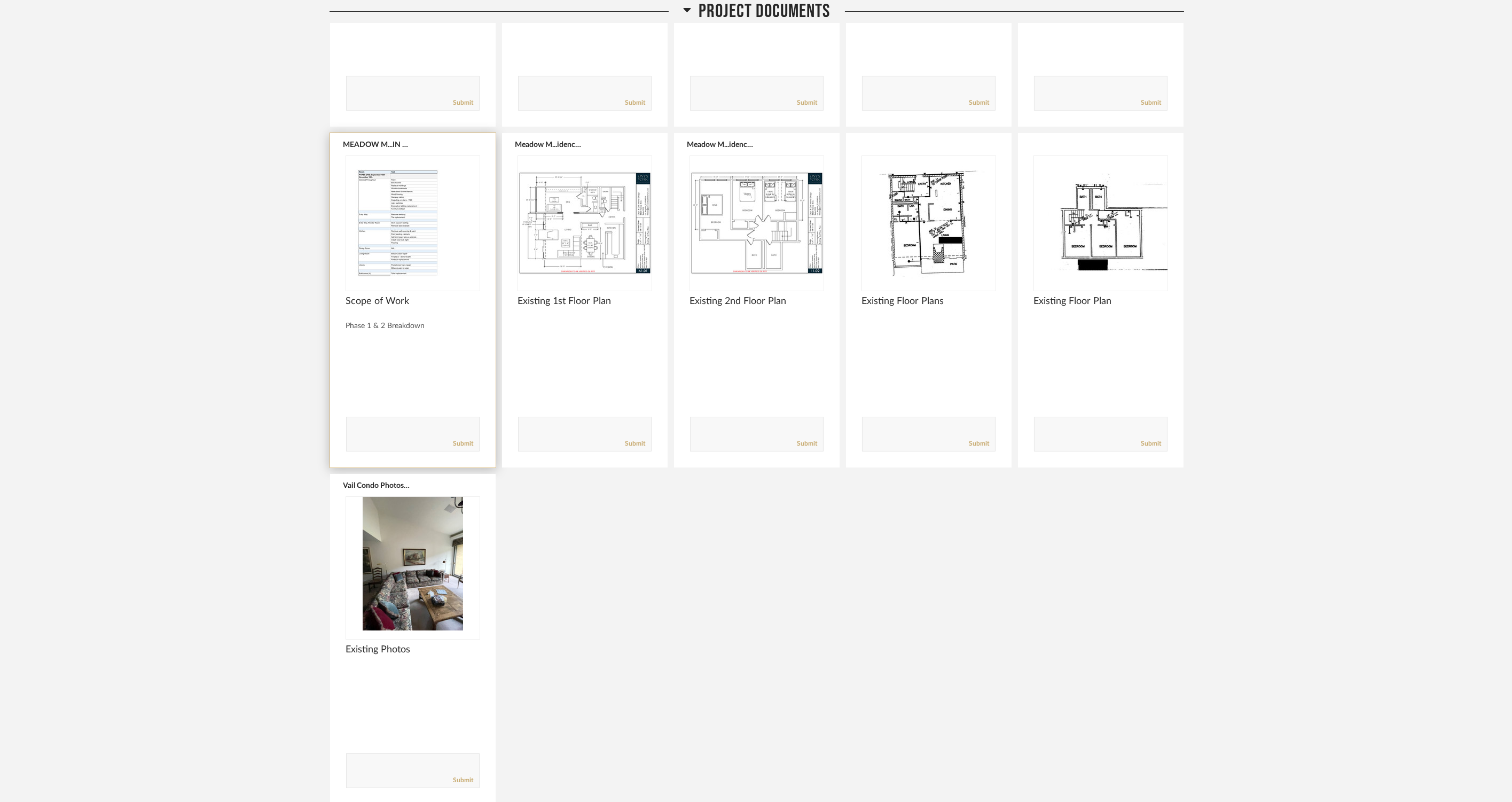
scroll to position [0, 0]
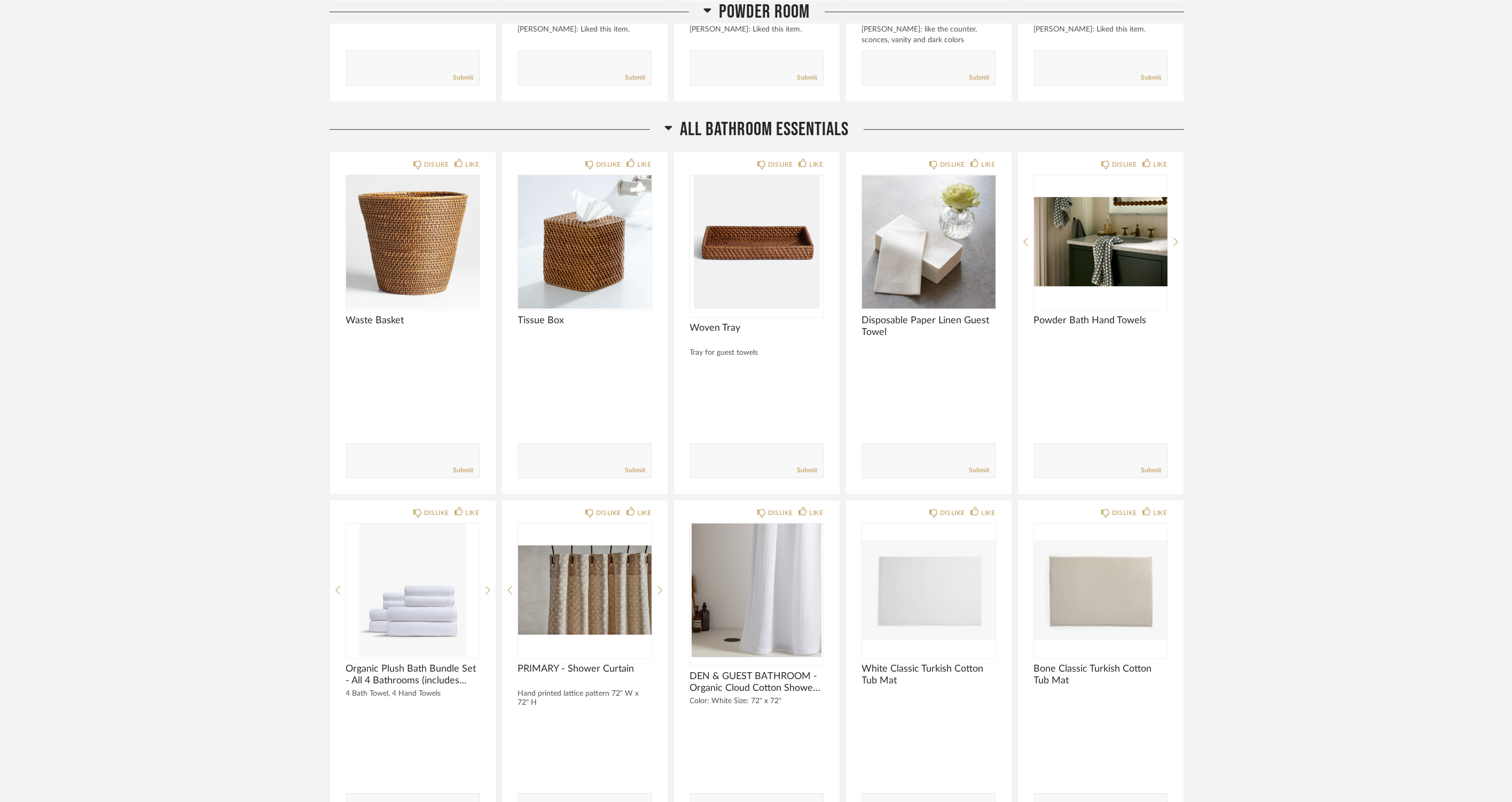
scroll to position [2435, 0]
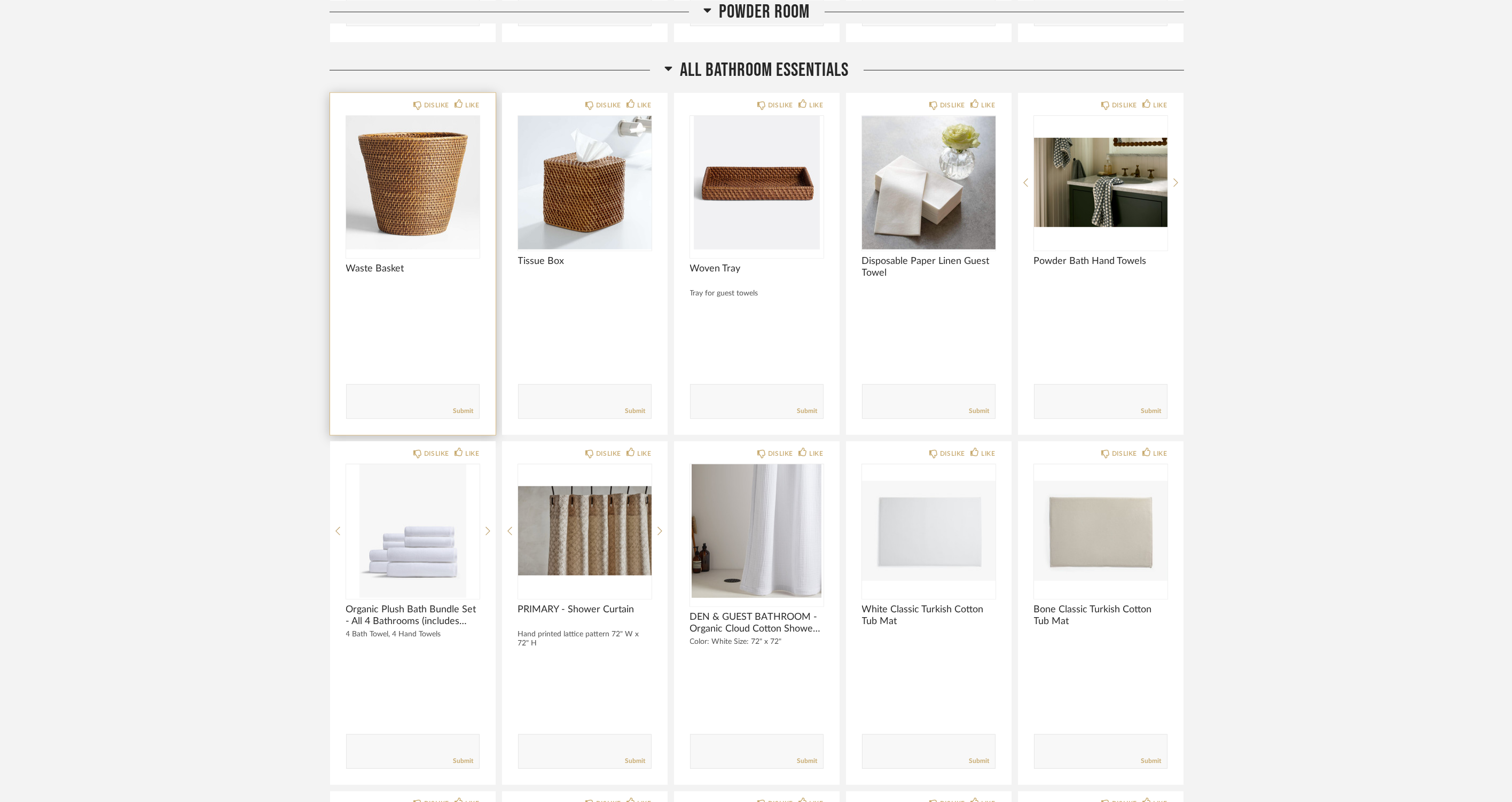
click at [0, 0] on img at bounding box center [0, 0] width 0 height 0
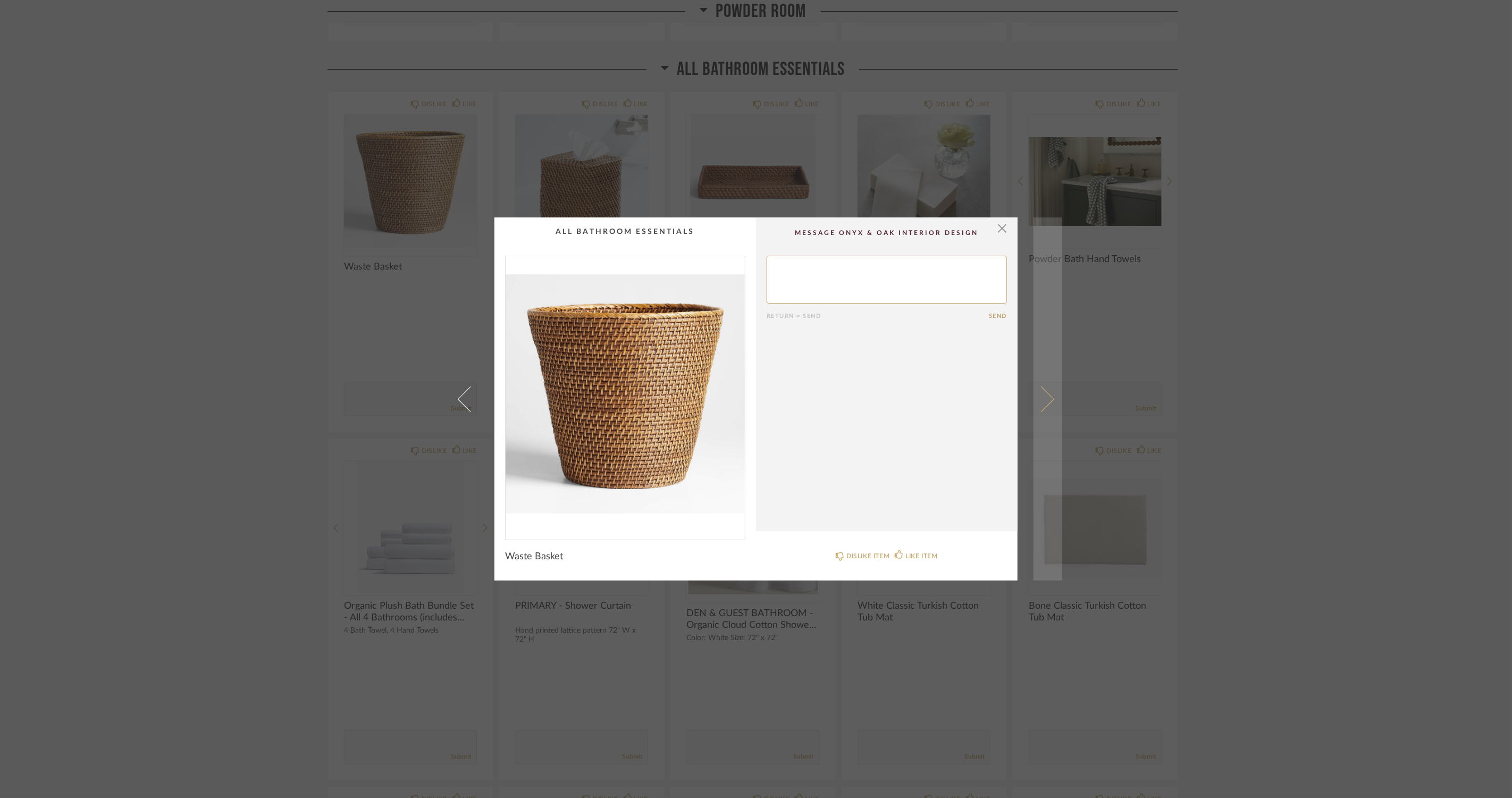
click at [1052, 395] on link at bounding box center [1048, 399] width 28 height 363
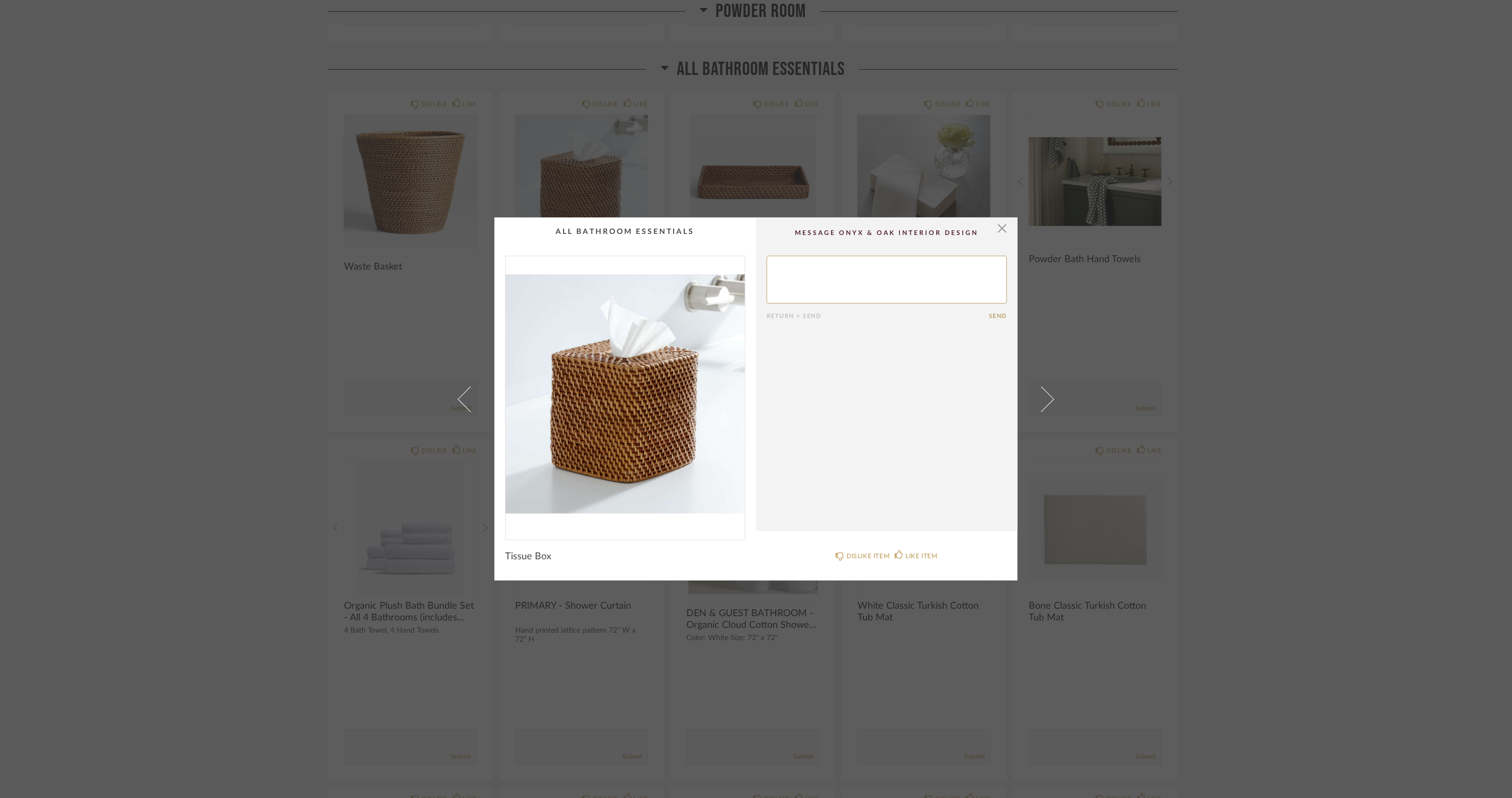
click at [1052, 395] on link at bounding box center [1048, 399] width 28 height 363
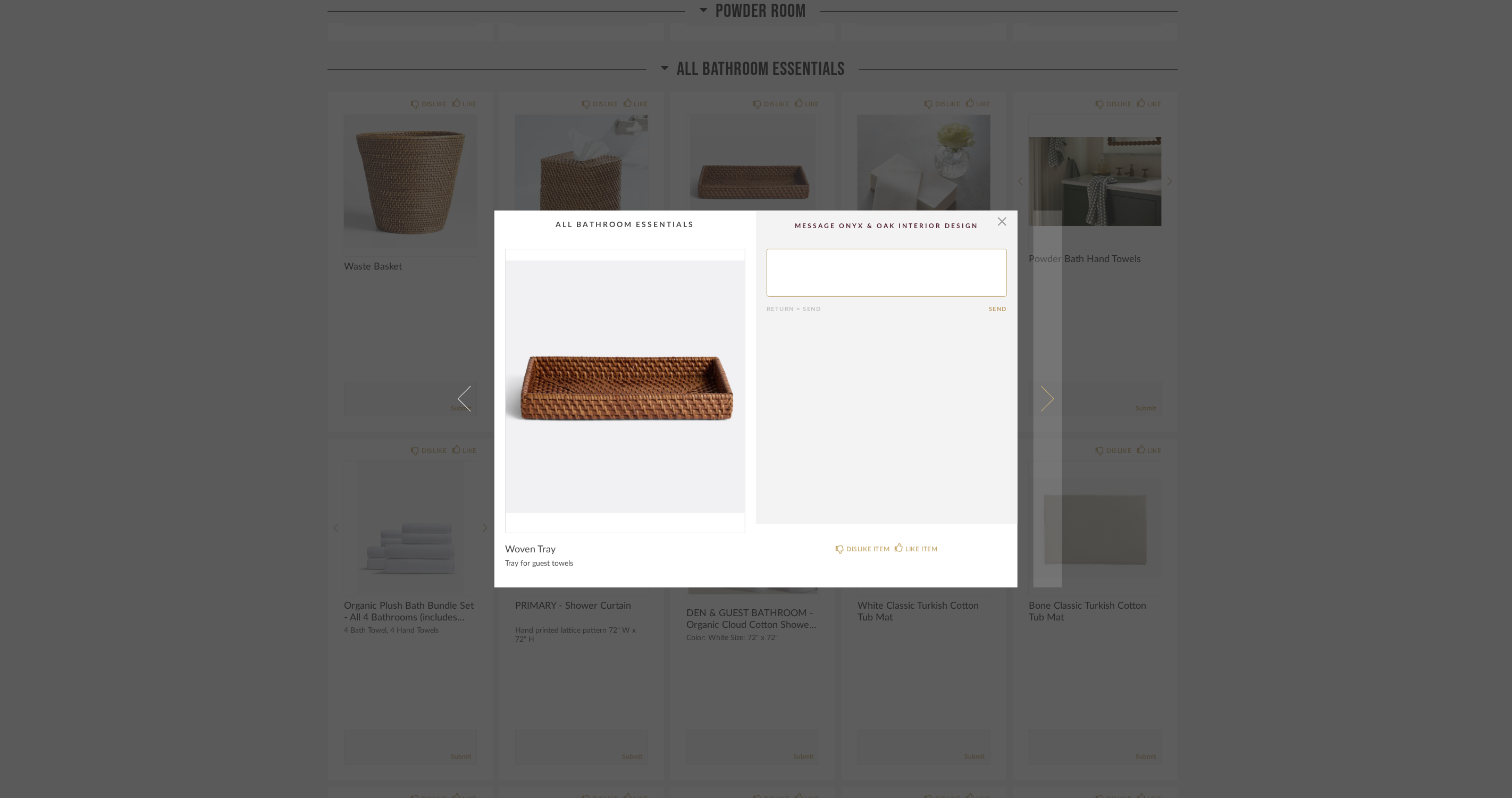
click at [1049, 398] on span at bounding box center [1041, 399] width 26 height 26
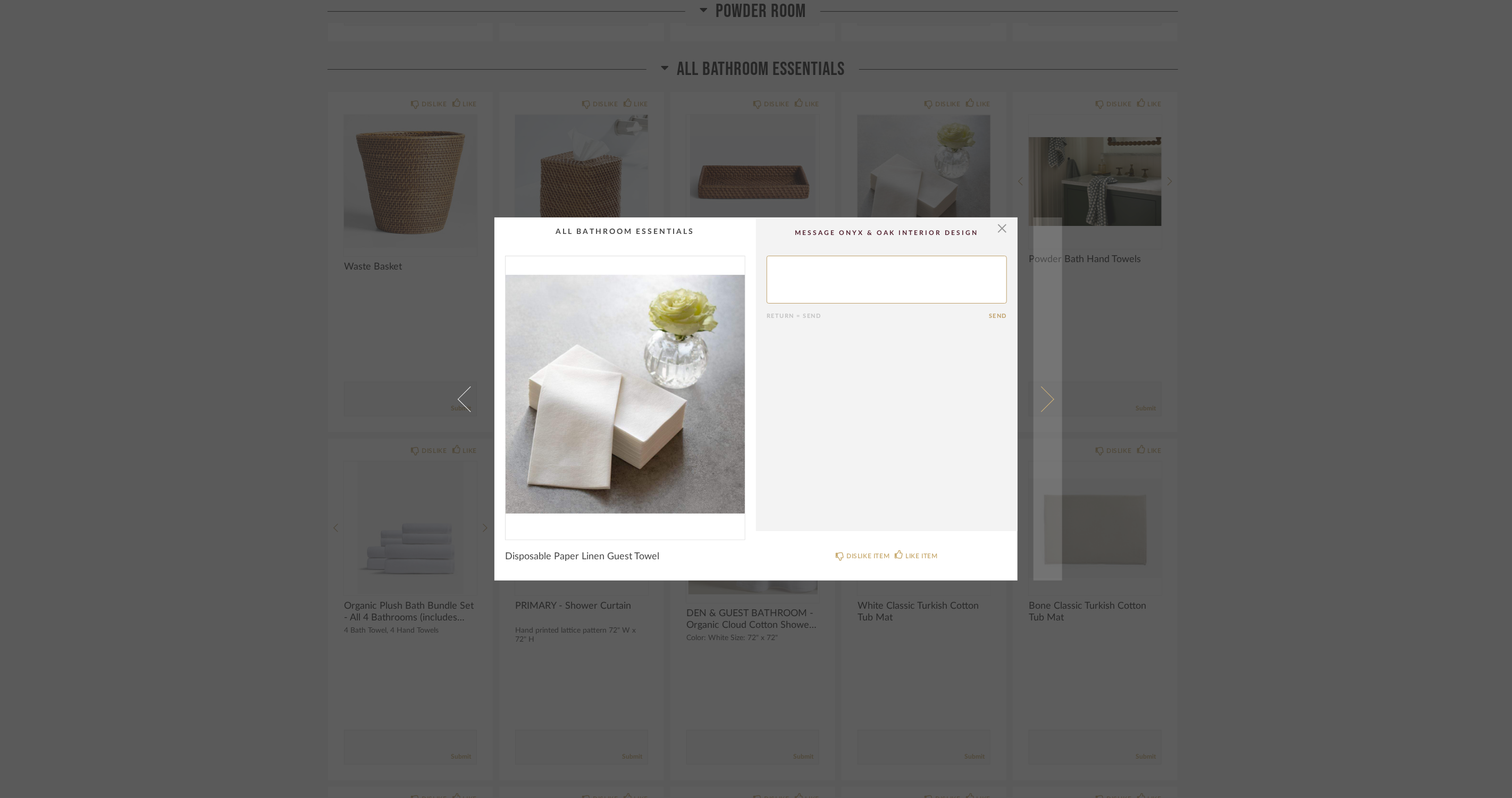
click at [1049, 408] on link at bounding box center [1048, 399] width 28 height 363
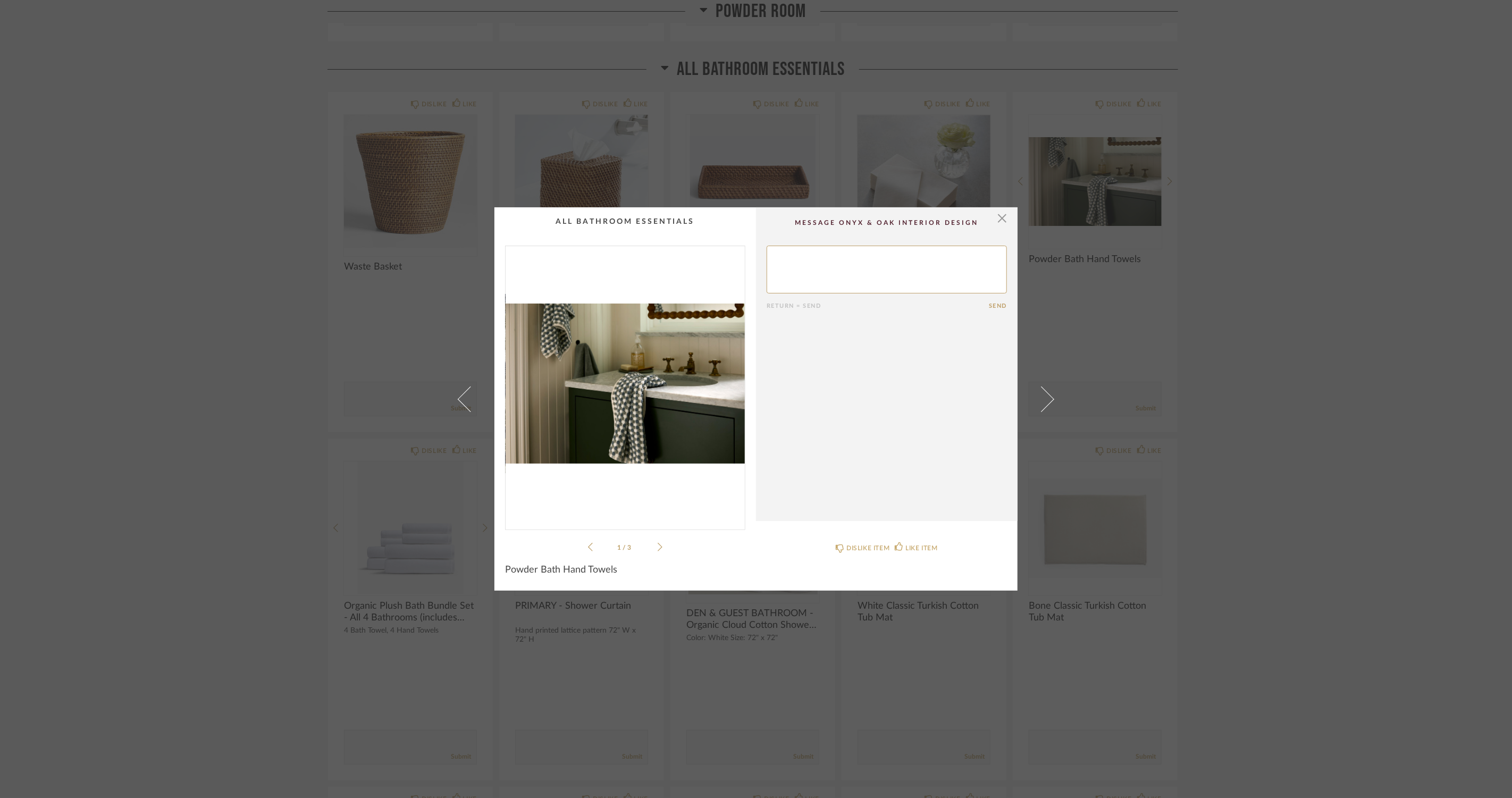
click at [659, 551] on div "1 / 3" at bounding box center [625, 399] width 241 height 308
click at [658, 549] on icon at bounding box center [660, 547] width 5 height 8
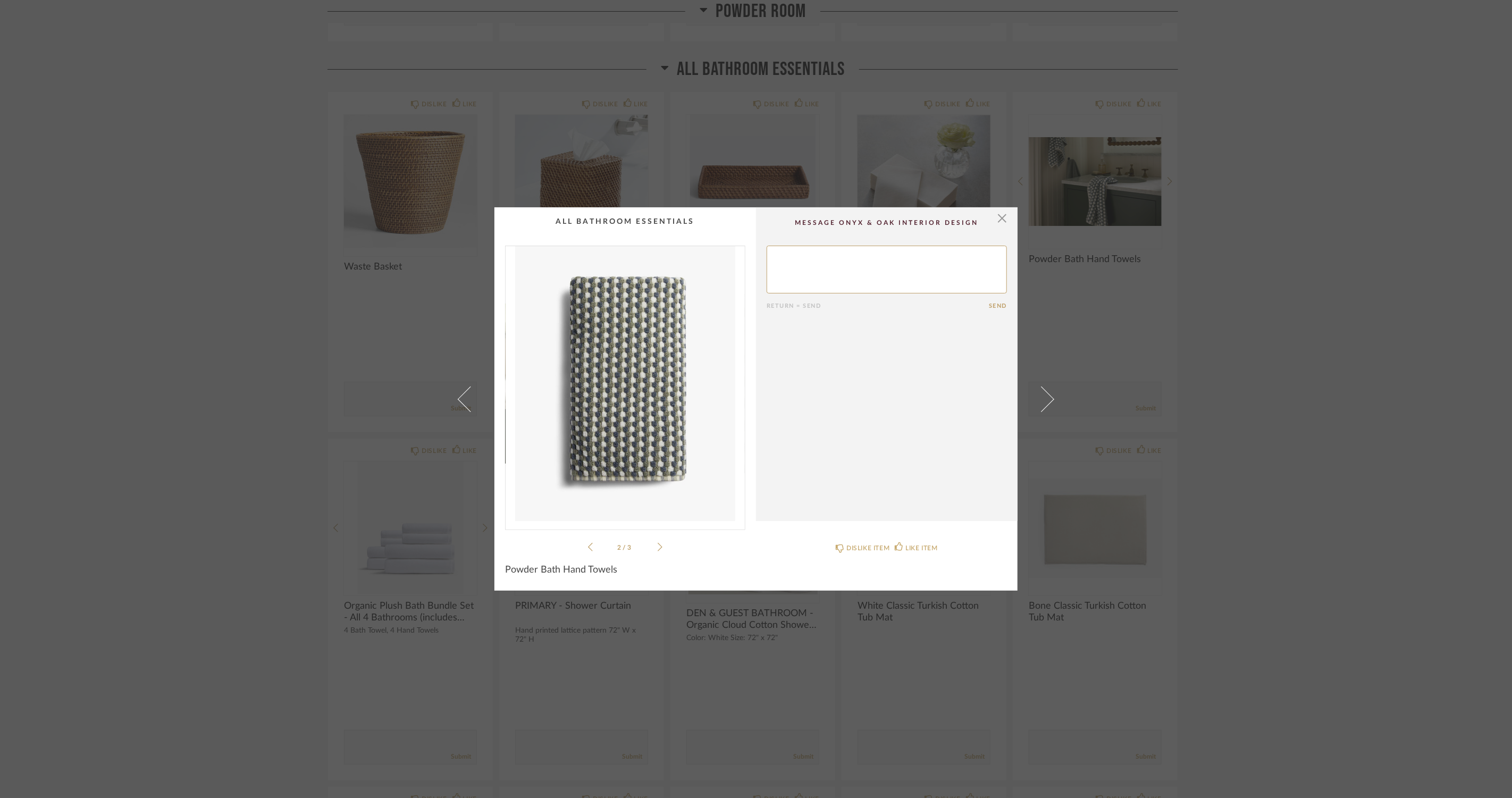
click at [658, 549] on icon at bounding box center [660, 547] width 5 height 8
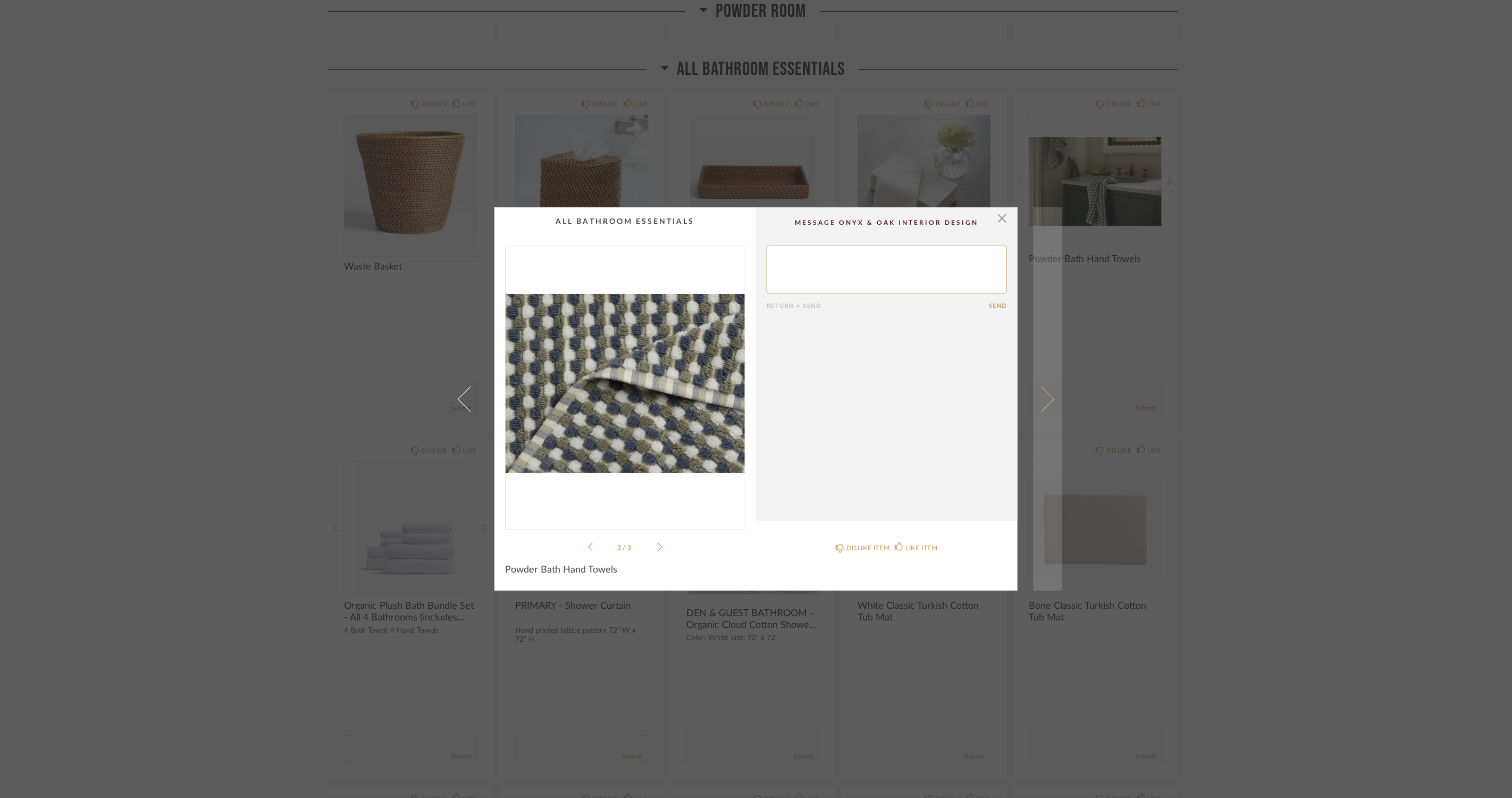
click at [1048, 392] on link at bounding box center [1048, 399] width 28 height 383
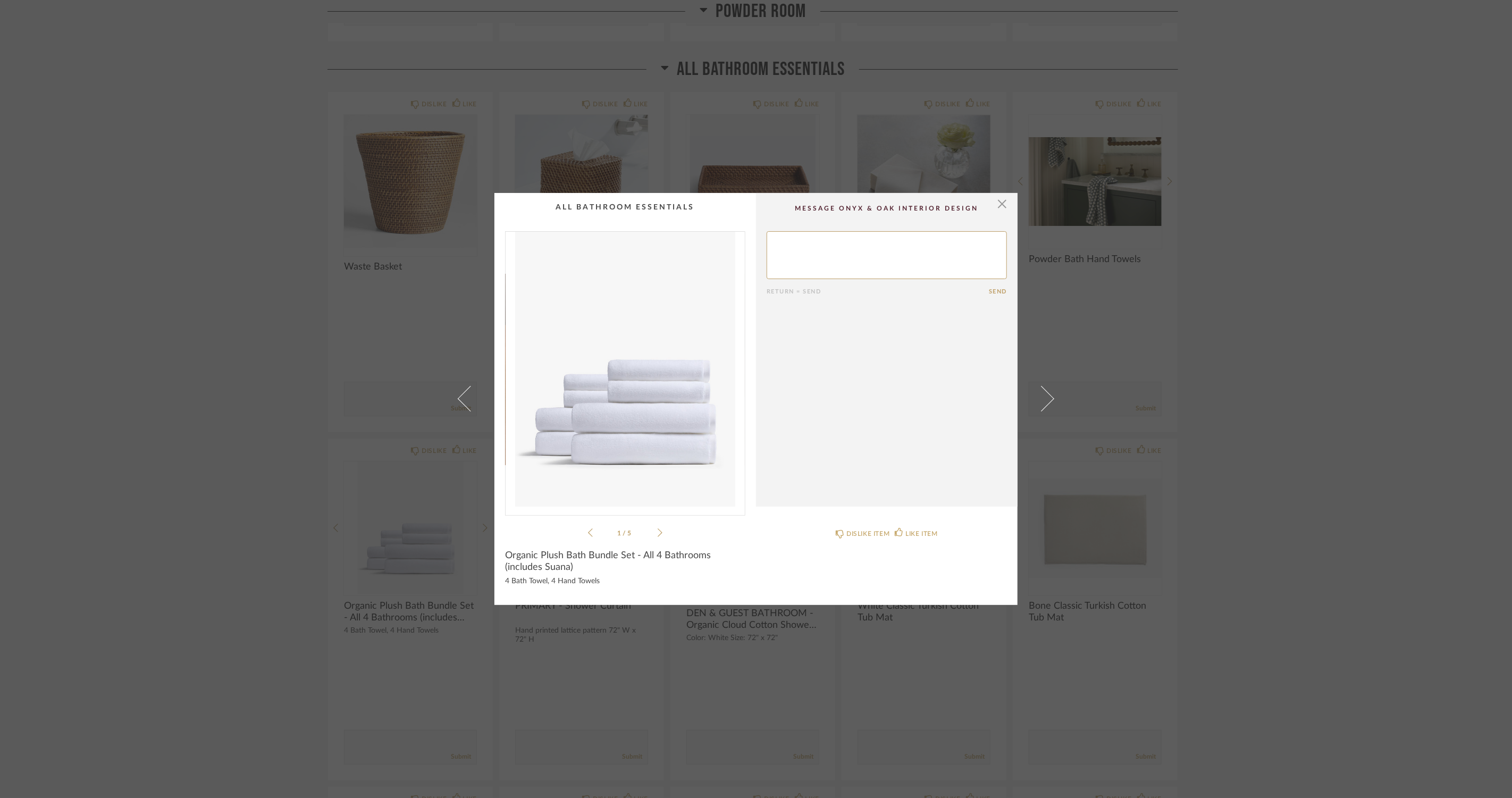
click at [658, 529] on icon at bounding box center [660, 533] width 5 height 10
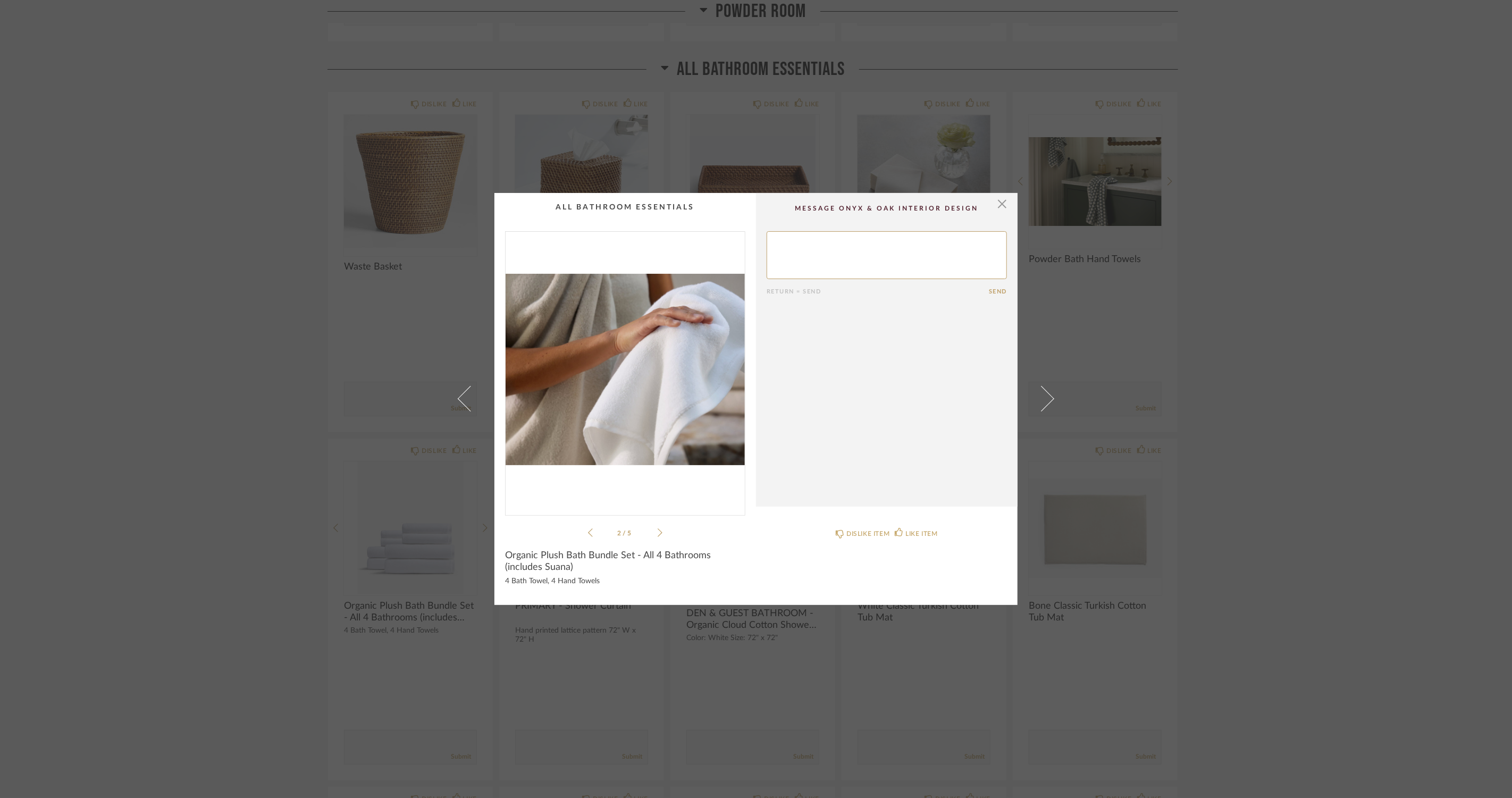
click at [658, 529] on icon at bounding box center [660, 533] width 5 height 10
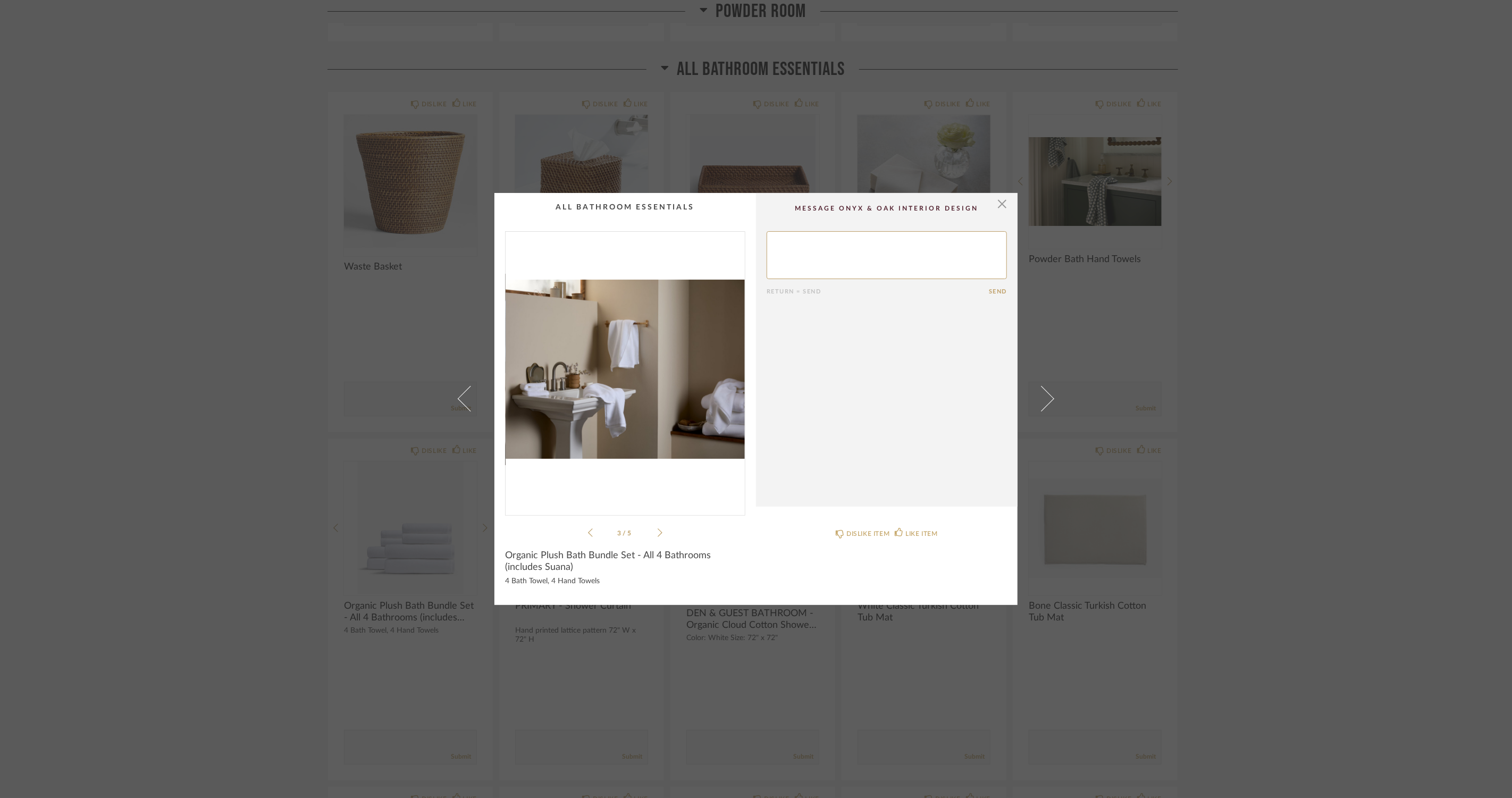
click at [658, 529] on icon at bounding box center [660, 533] width 5 height 10
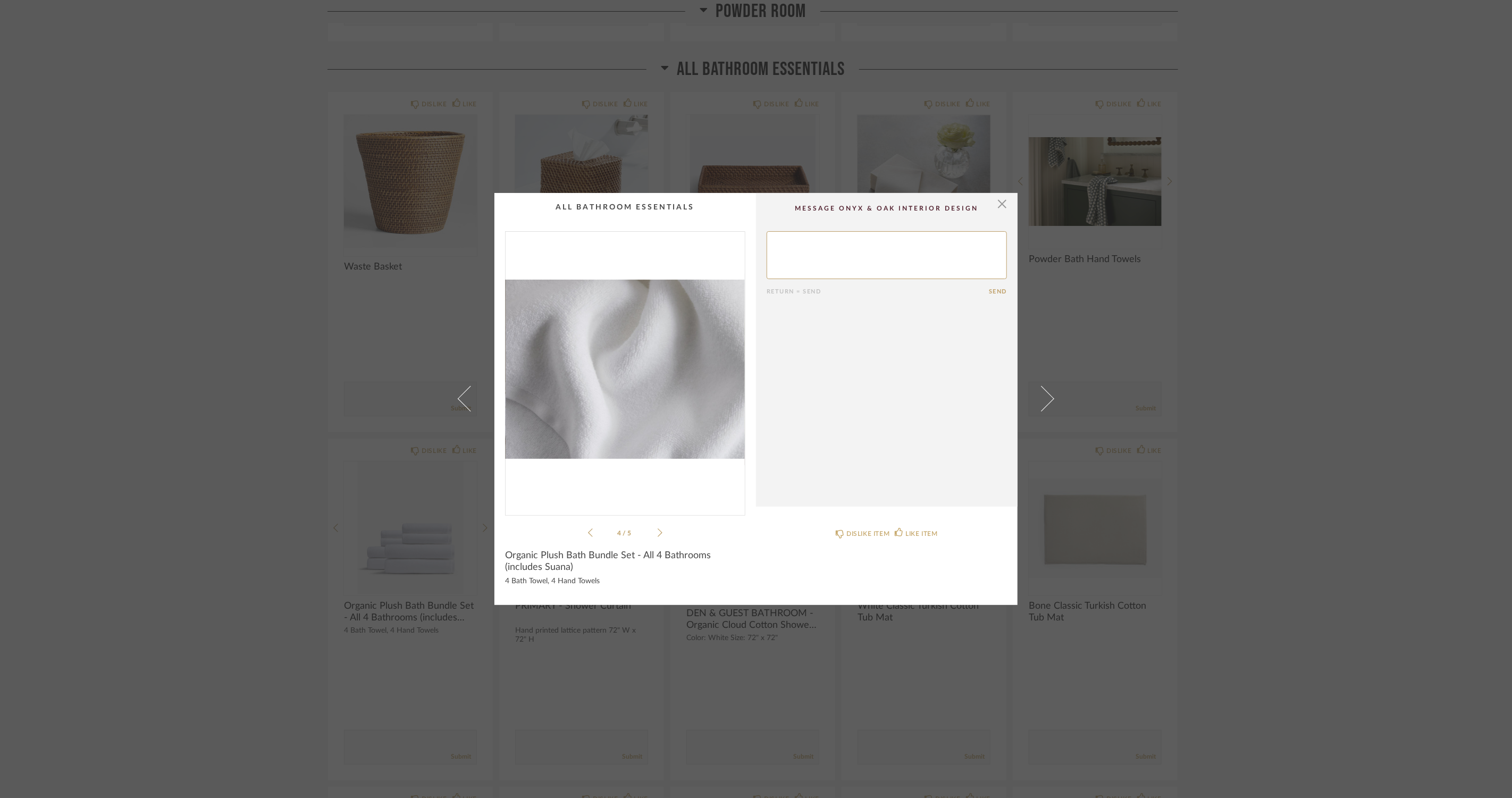
click at [658, 529] on icon at bounding box center [660, 533] width 5 height 10
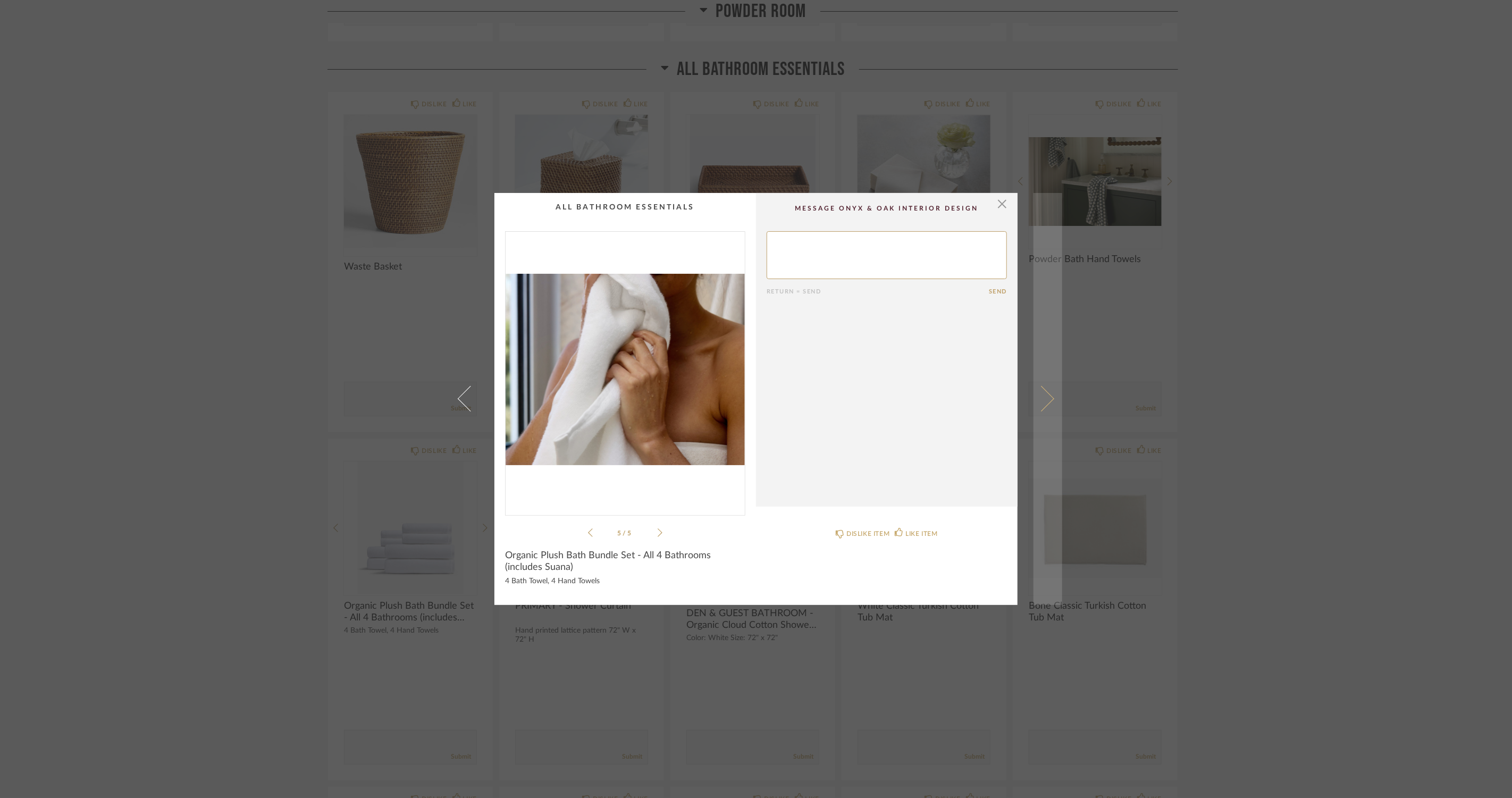
click at [1033, 392] on span at bounding box center [1041, 399] width 26 height 26
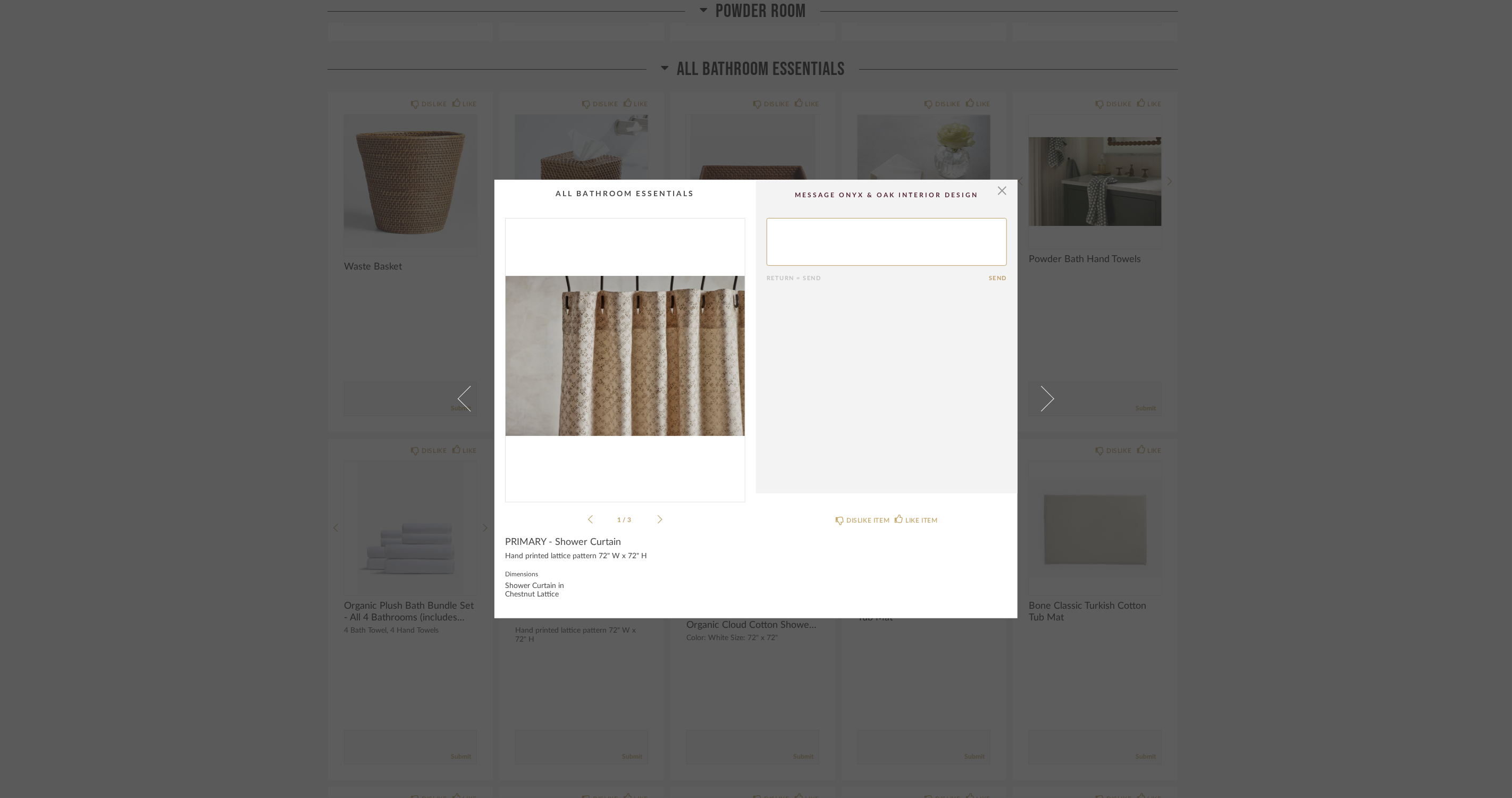
click at [658, 522] on icon at bounding box center [660, 519] width 5 height 8
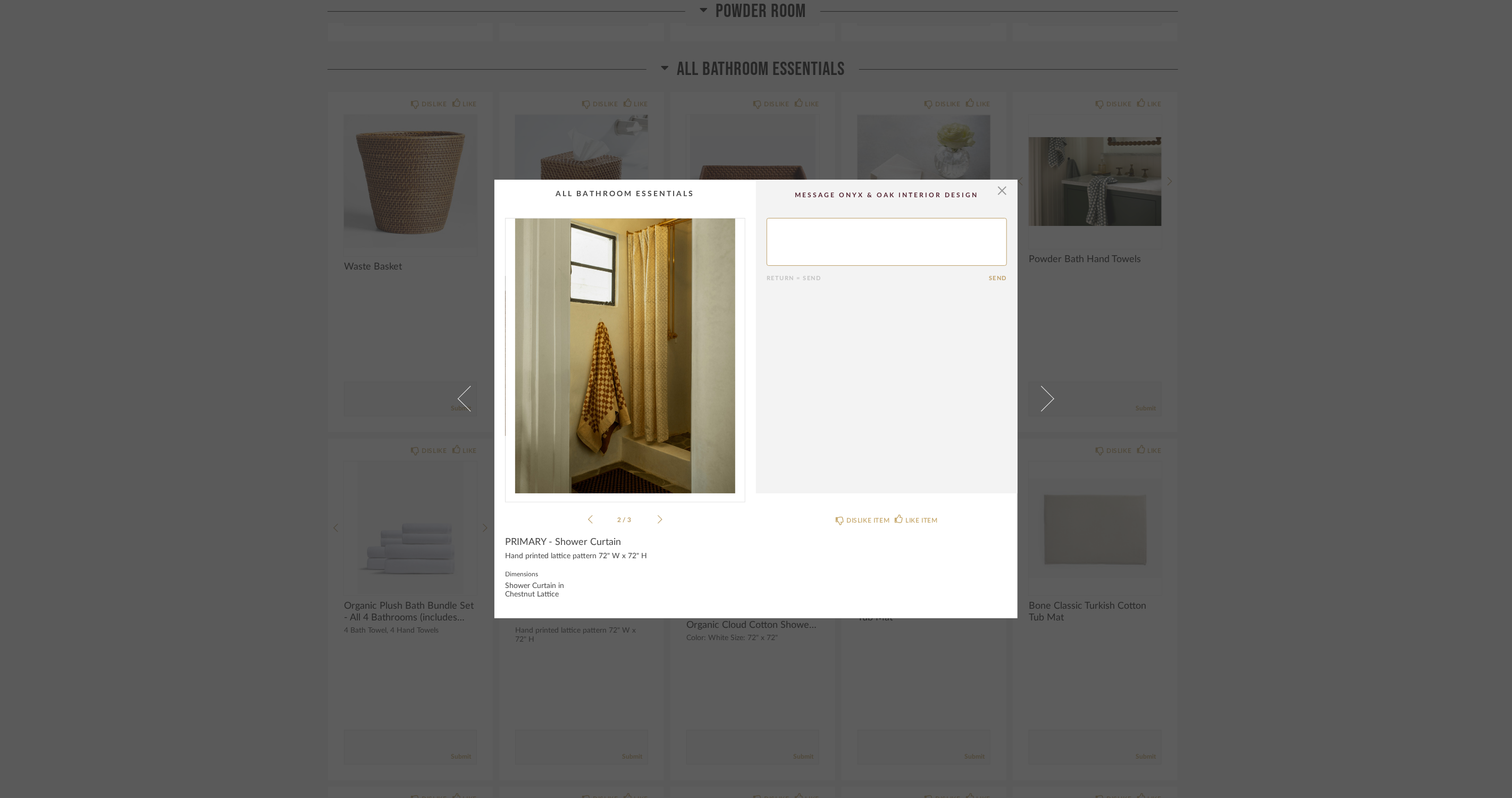
click at [658, 522] on icon at bounding box center [660, 519] width 5 height 8
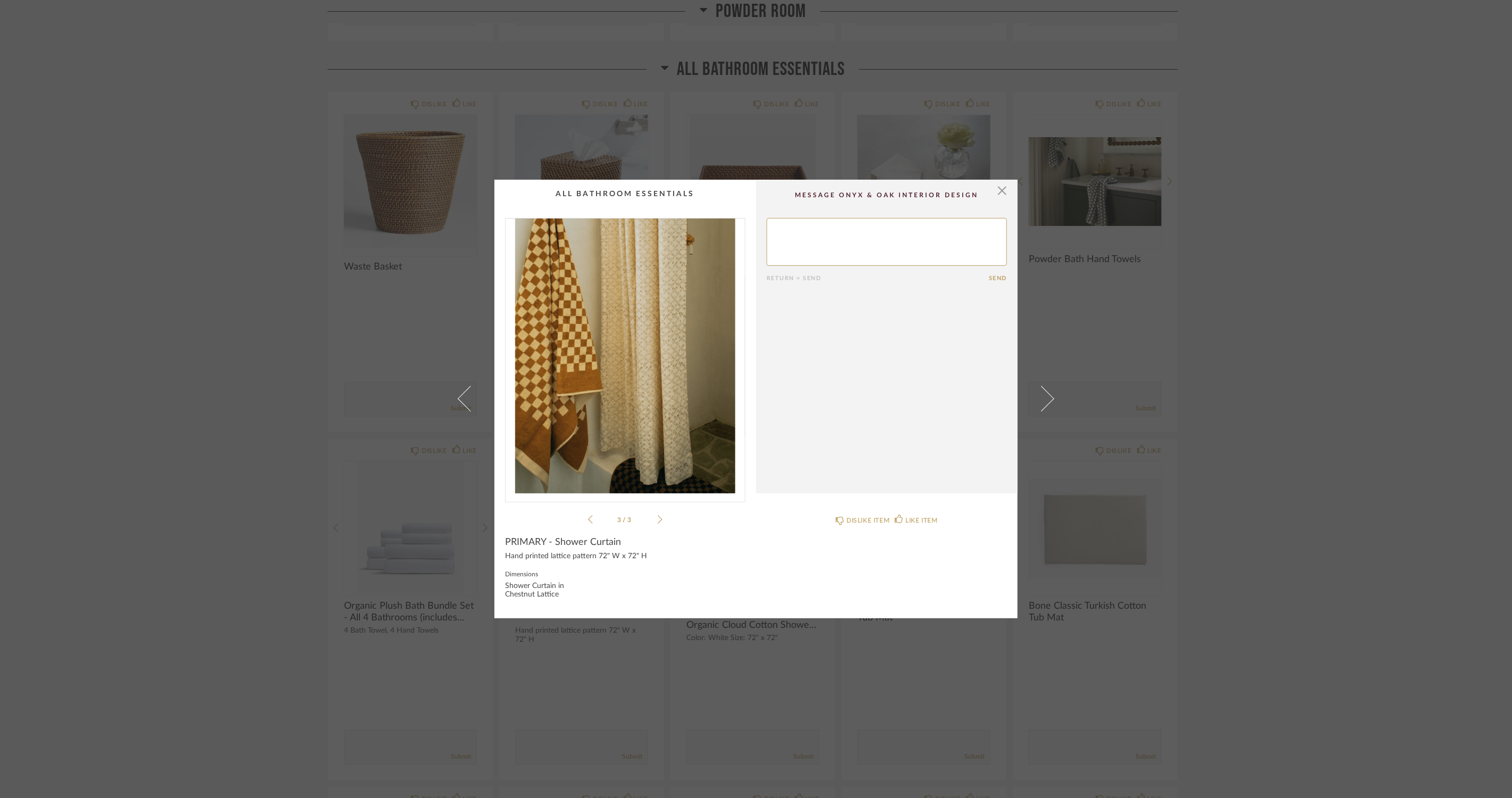
click at [154, 396] on div "× 3 / 3 Return = Send Send PRIMARY - Shower Curtain Hand printed lattice patter…" at bounding box center [756, 399] width 1512 height 798
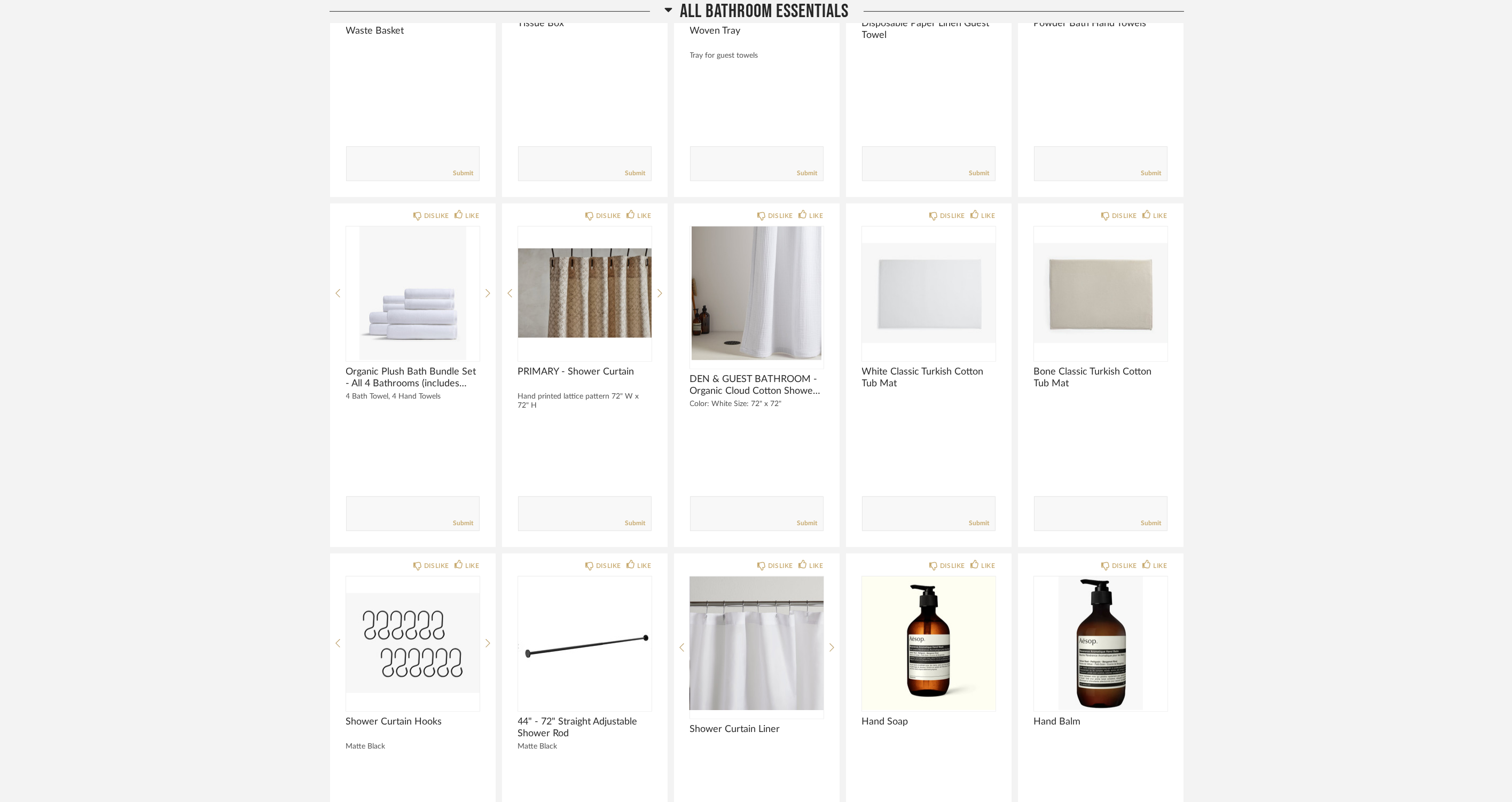
scroll to position [2612, 0]
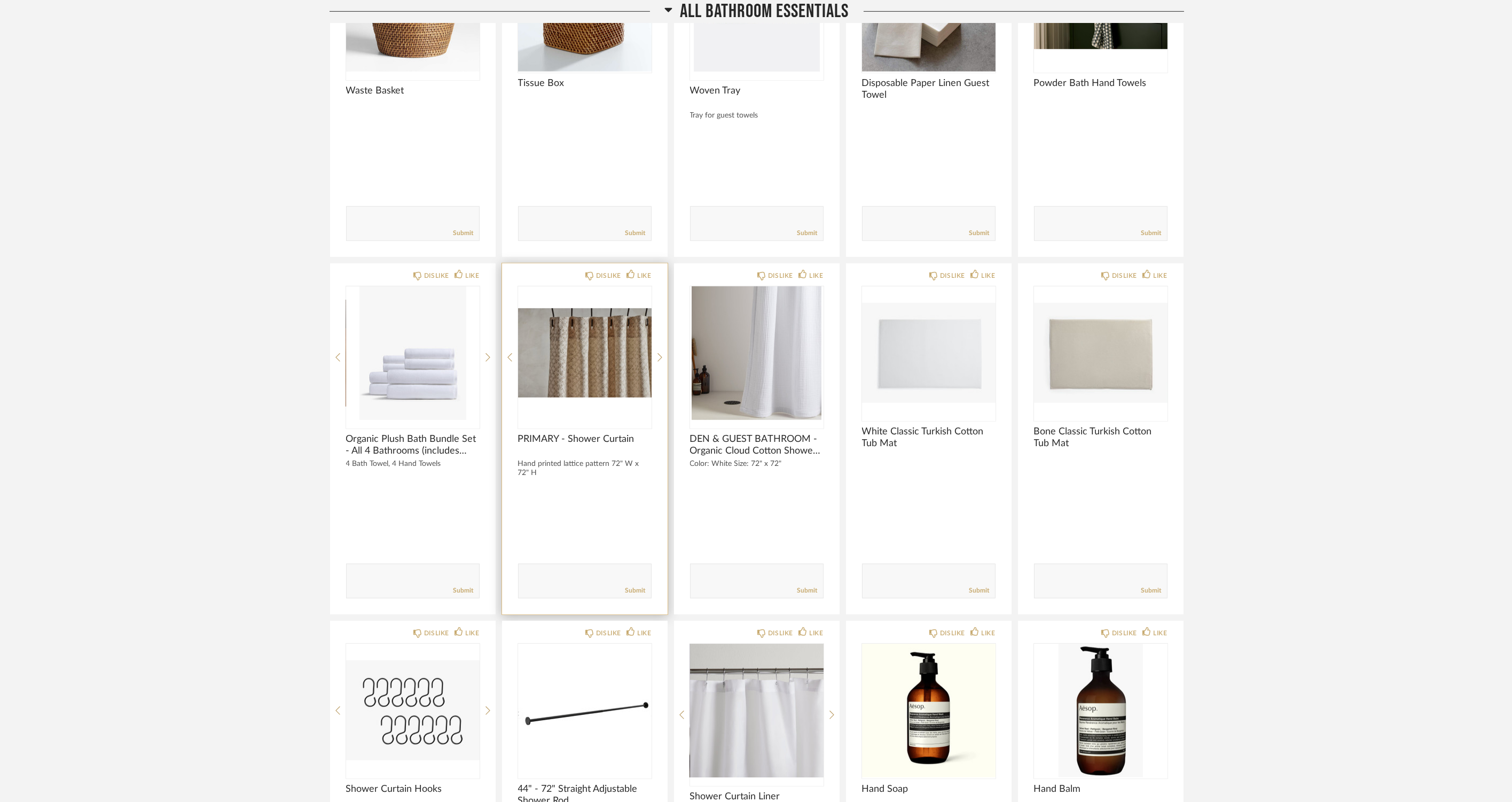
click at [0, 0] on img at bounding box center [0, 0] width 0 height 0
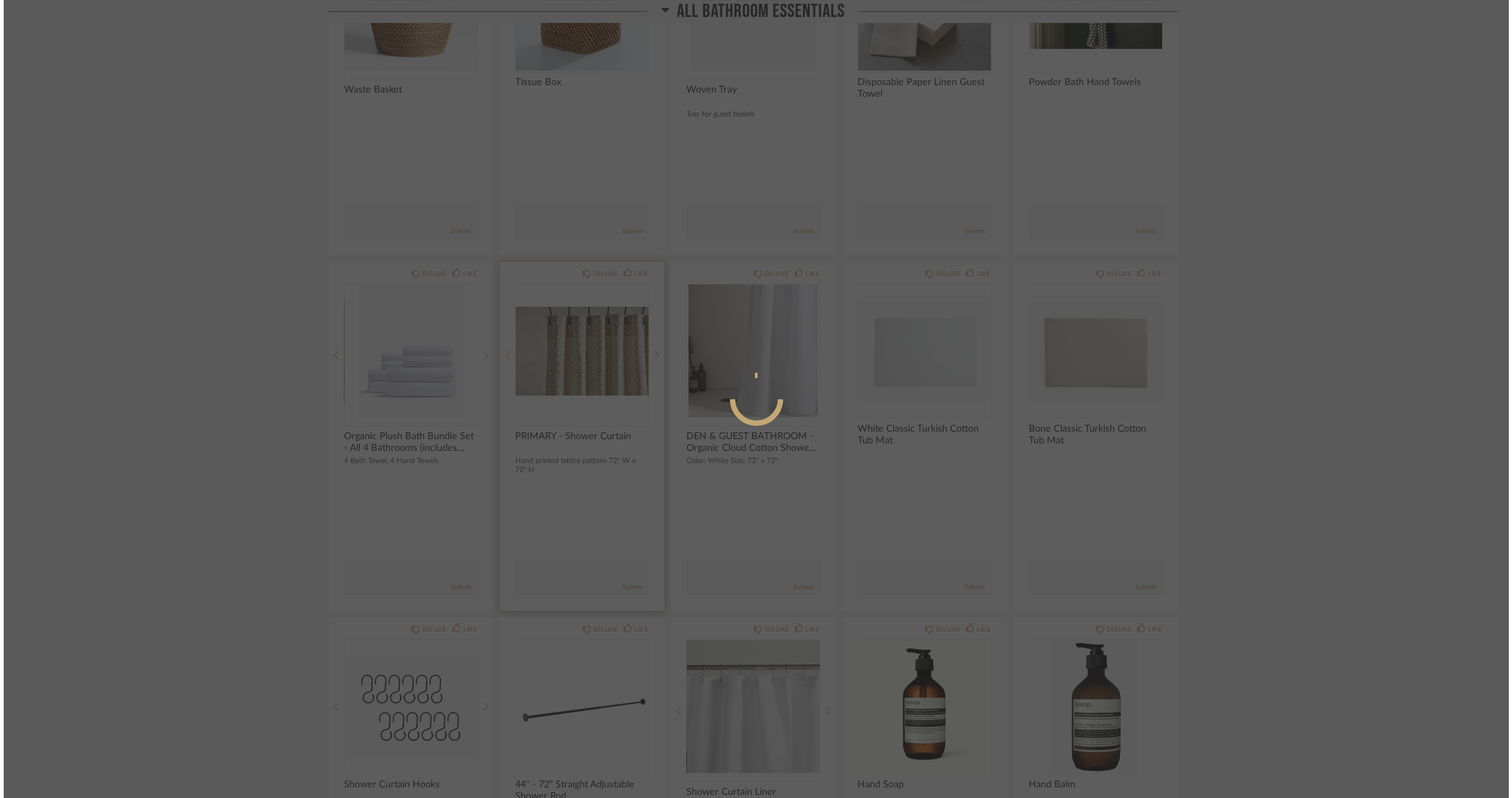
scroll to position [0, 0]
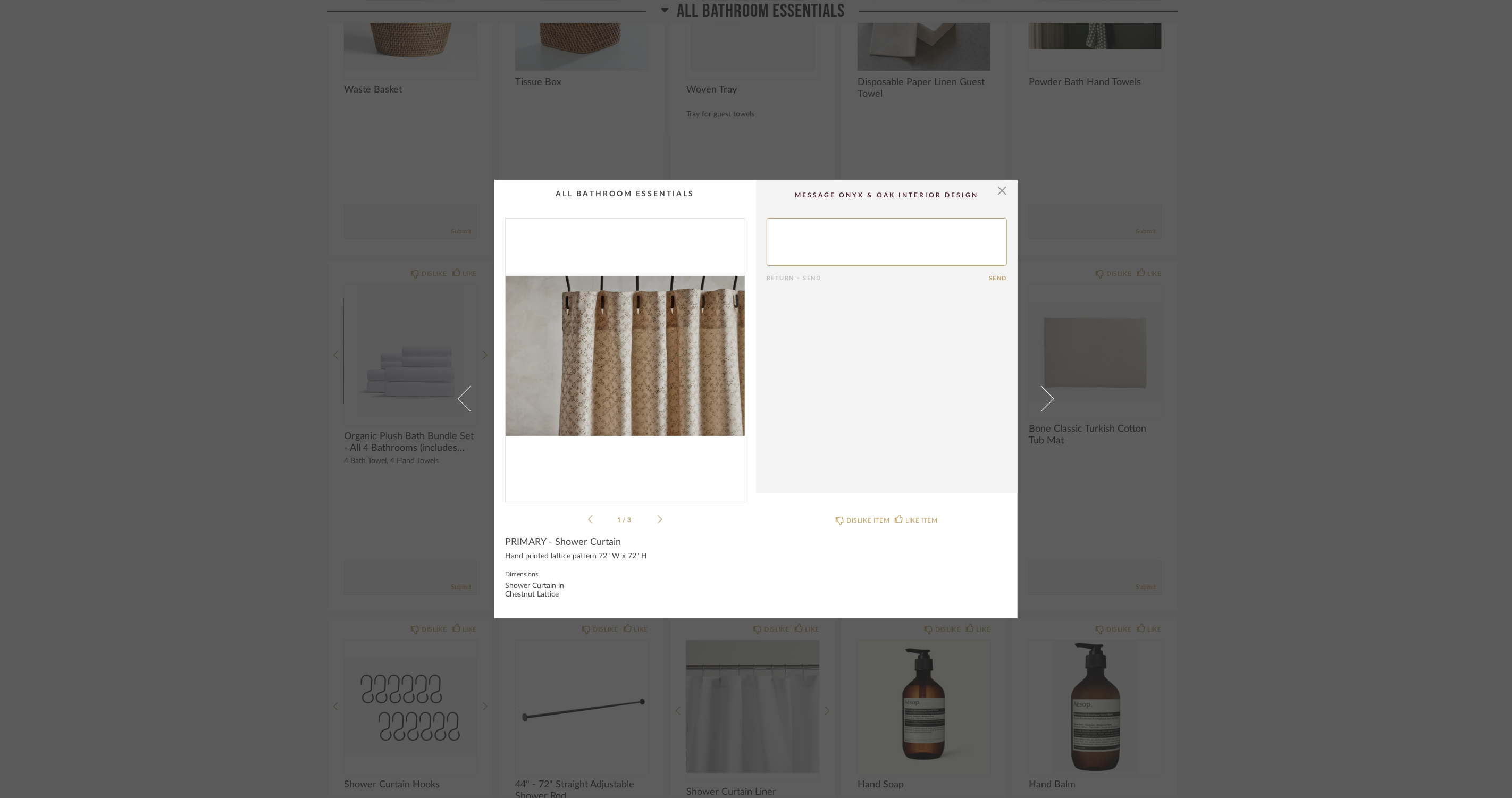
click at [659, 514] on div "1 / 3" at bounding box center [625, 372] width 241 height 308
click at [658, 514] on icon at bounding box center [660, 519] width 5 height 10
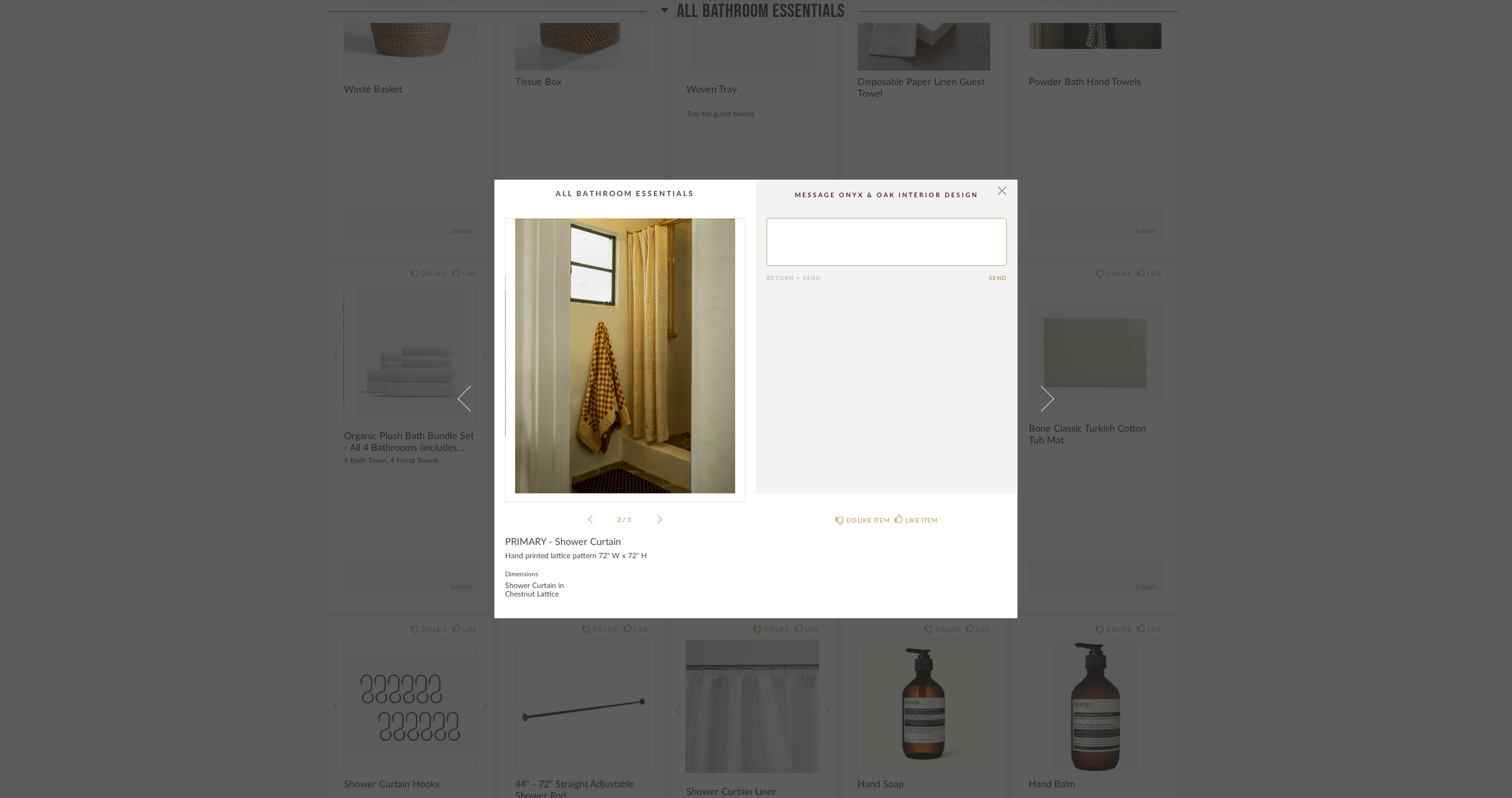
click at [658, 514] on icon at bounding box center [660, 519] width 5 height 10
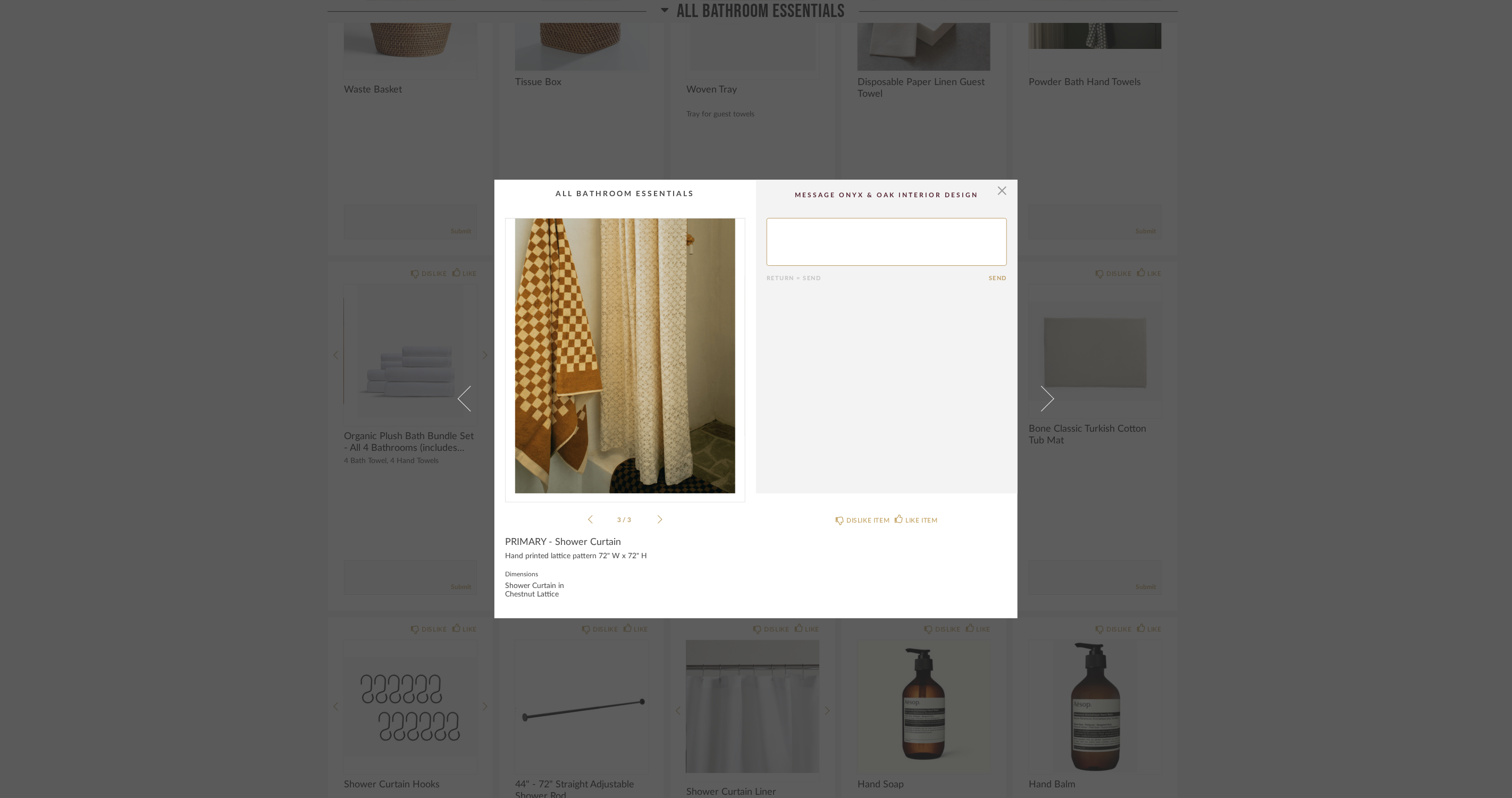
click at [593, 520] on li "3 / 3" at bounding box center [625, 519] width 65 height 12
click at [593, 517] on li "3 / 3" at bounding box center [625, 519] width 65 height 12
click at [588, 521] on icon at bounding box center [590, 519] width 5 height 8
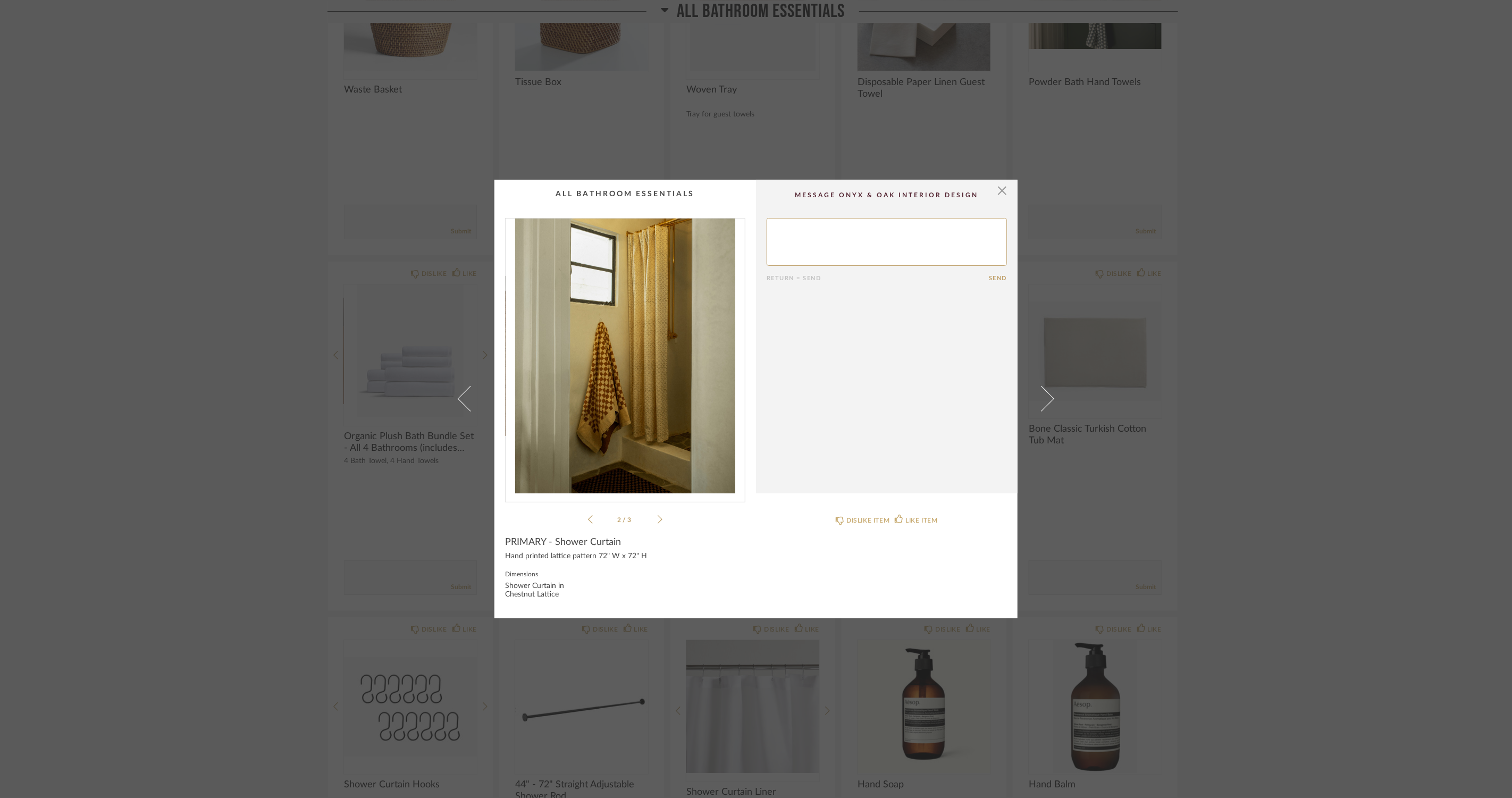
click at [583, 518] on div "2 / 3" at bounding box center [625, 372] width 241 height 308
click at [588, 518] on icon at bounding box center [590, 519] width 5 height 10
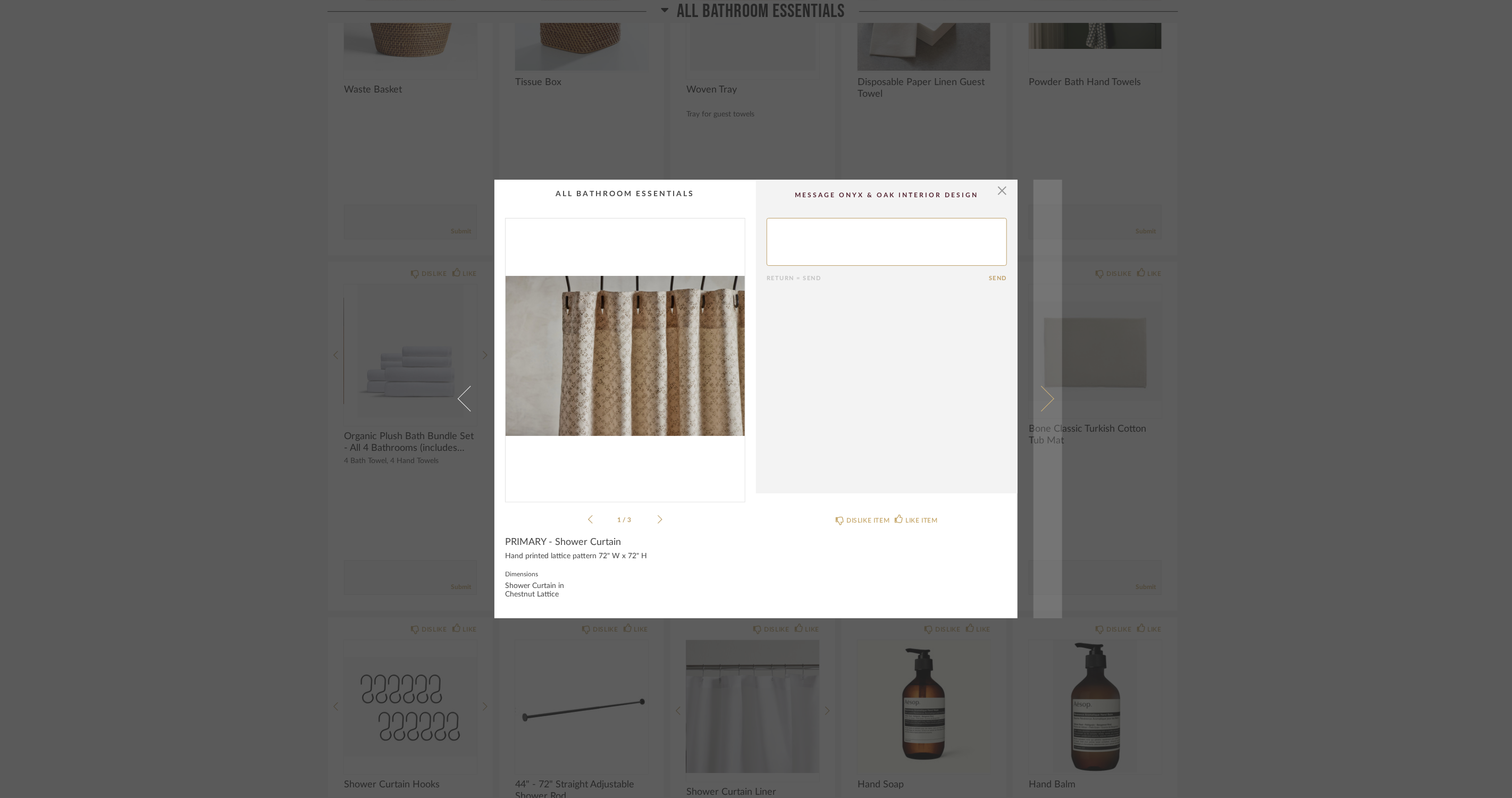
click at [1040, 392] on span at bounding box center [1041, 399] width 26 height 26
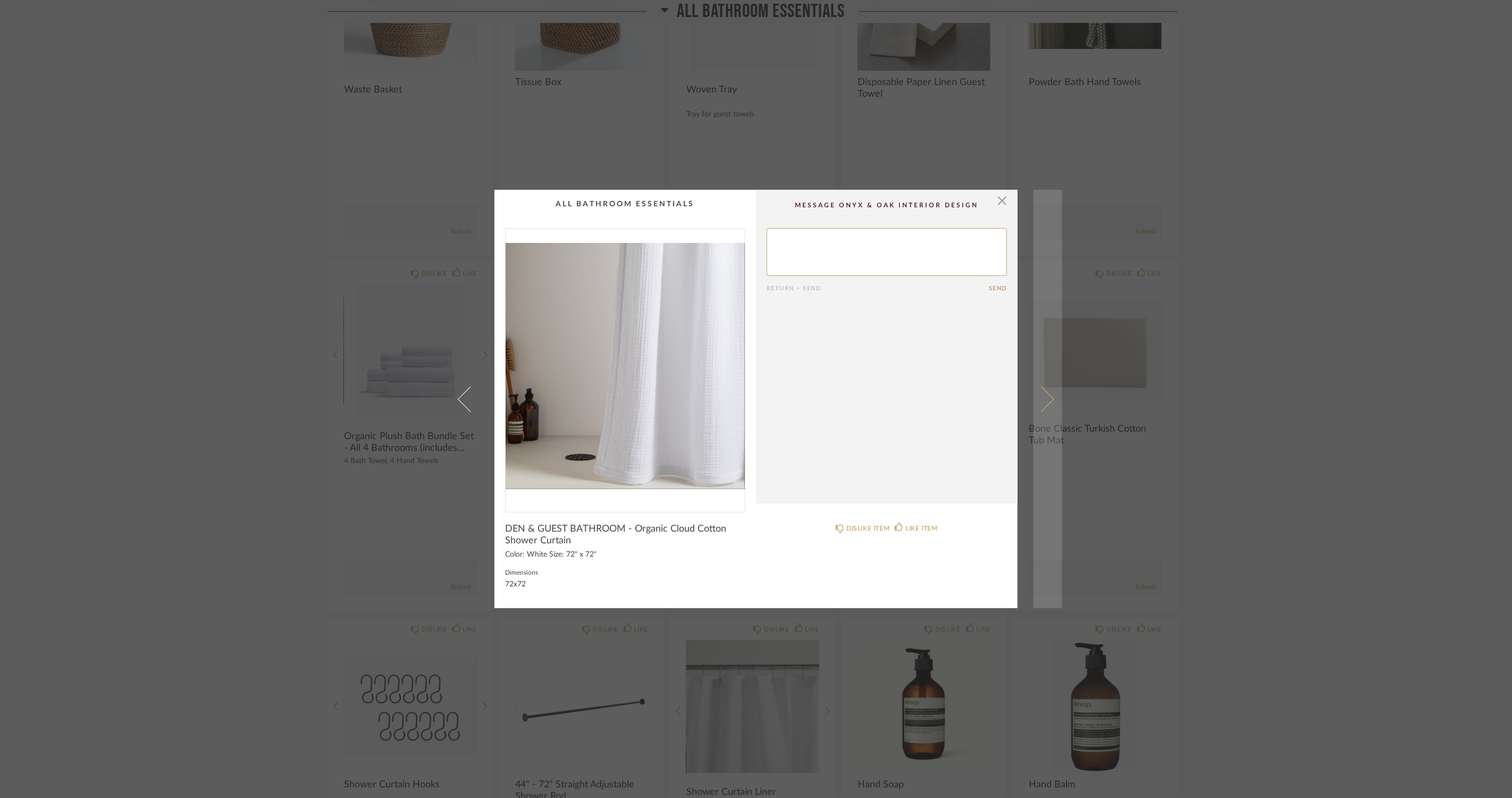
click at [1049, 399] on span at bounding box center [1041, 399] width 26 height 26
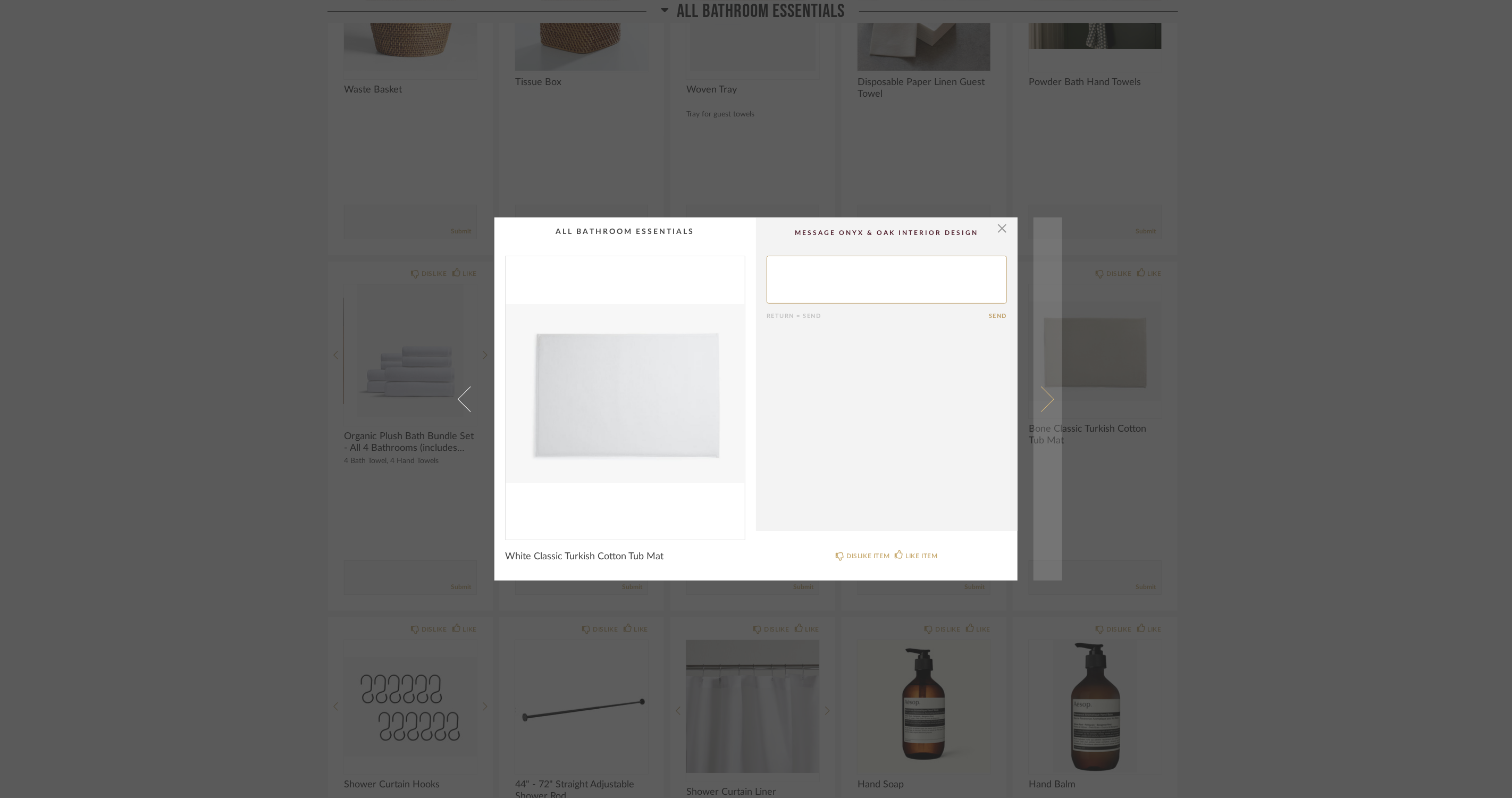
click at [1041, 394] on span at bounding box center [1041, 399] width 26 height 26
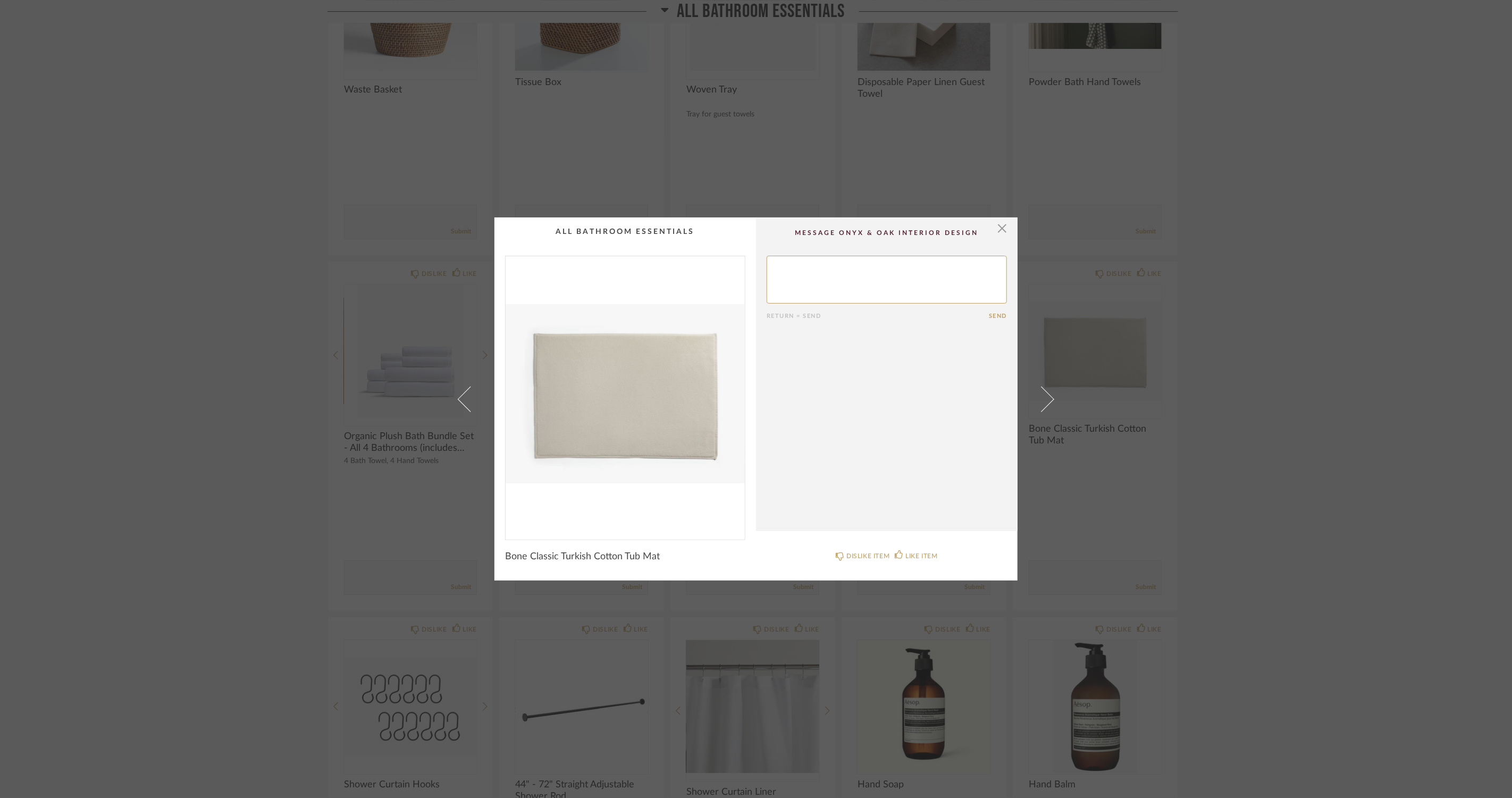
click at [1041, 394] on span at bounding box center [1041, 399] width 26 height 26
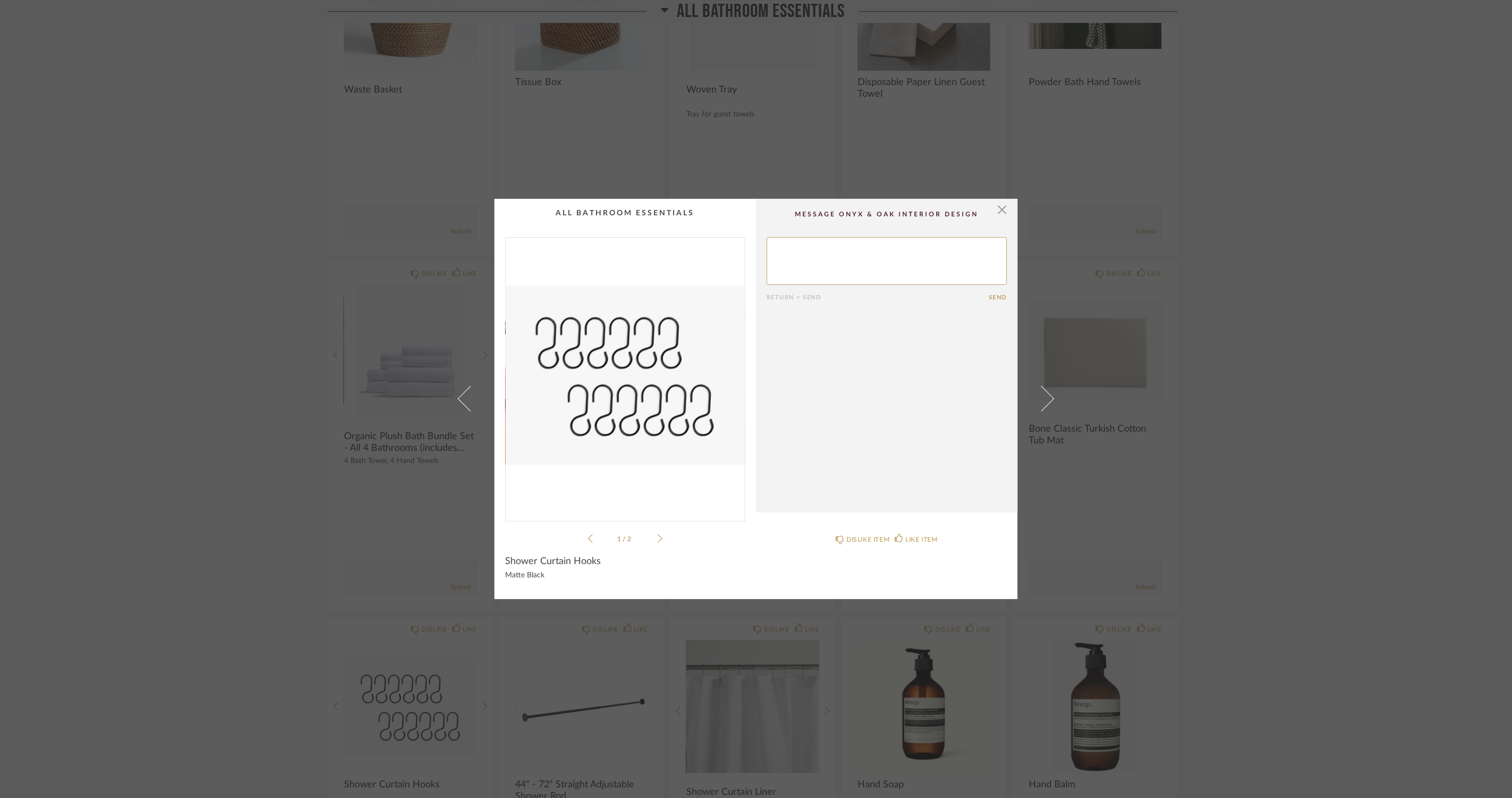
click at [661, 540] on div "1 / 2" at bounding box center [625, 391] width 241 height 308
click at [658, 540] on icon at bounding box center [660, 539] width 5 height 10
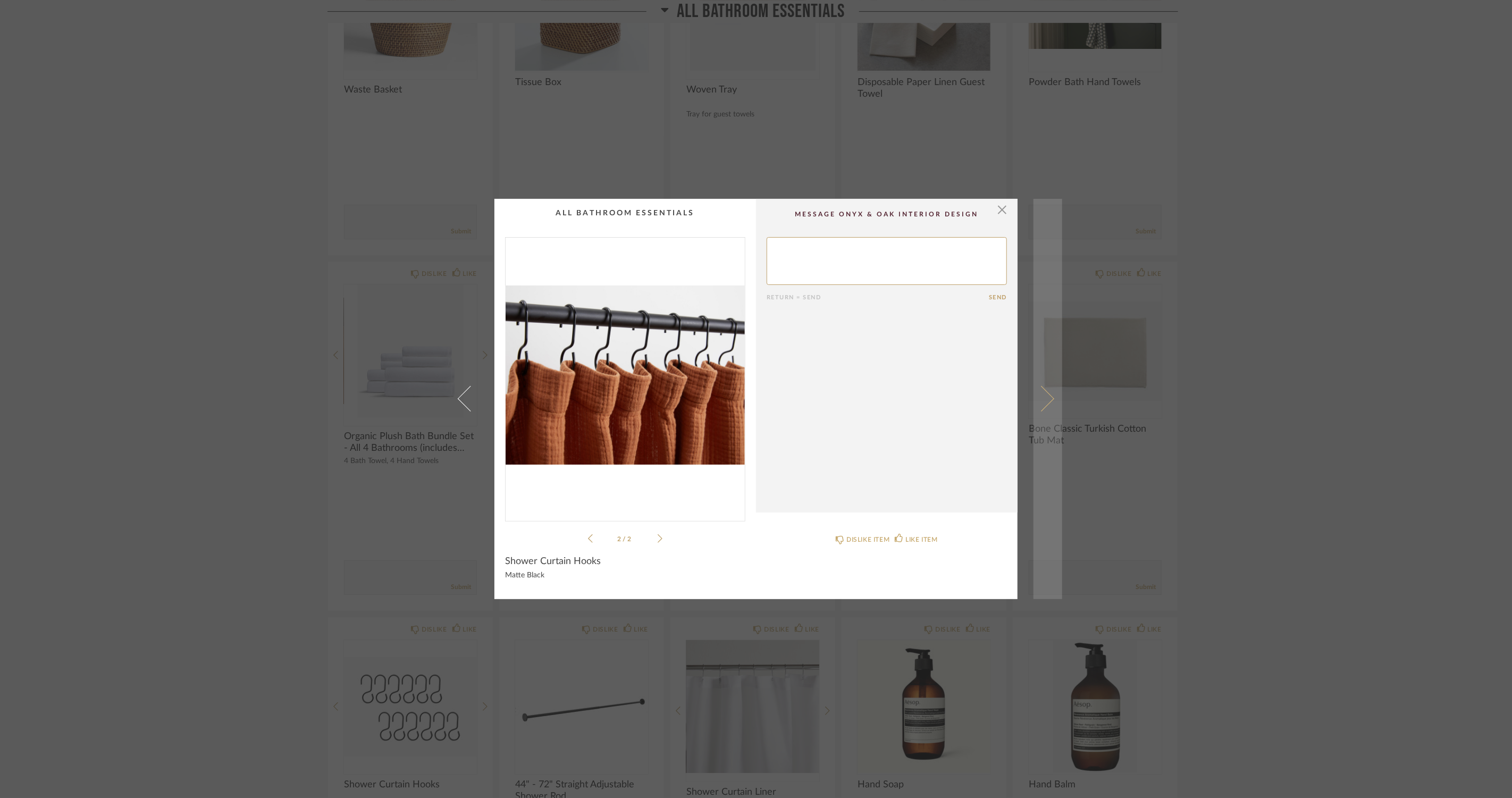
click at [1039, 394] on span at bounding box center [1041, 399] width 26 height 26
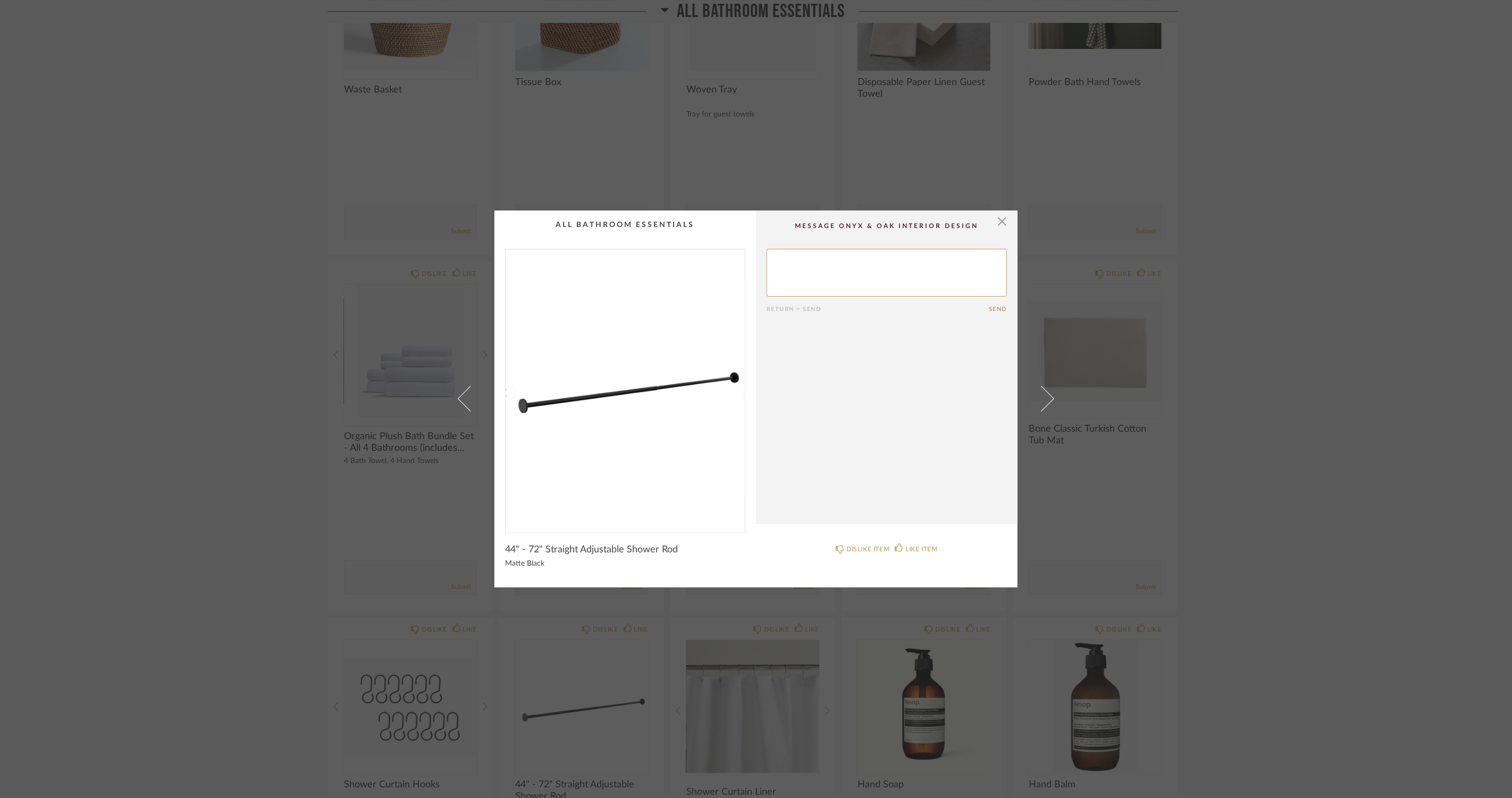
click at [1039, 394] on span at bounding box center [1041, 399] width 26 height 26
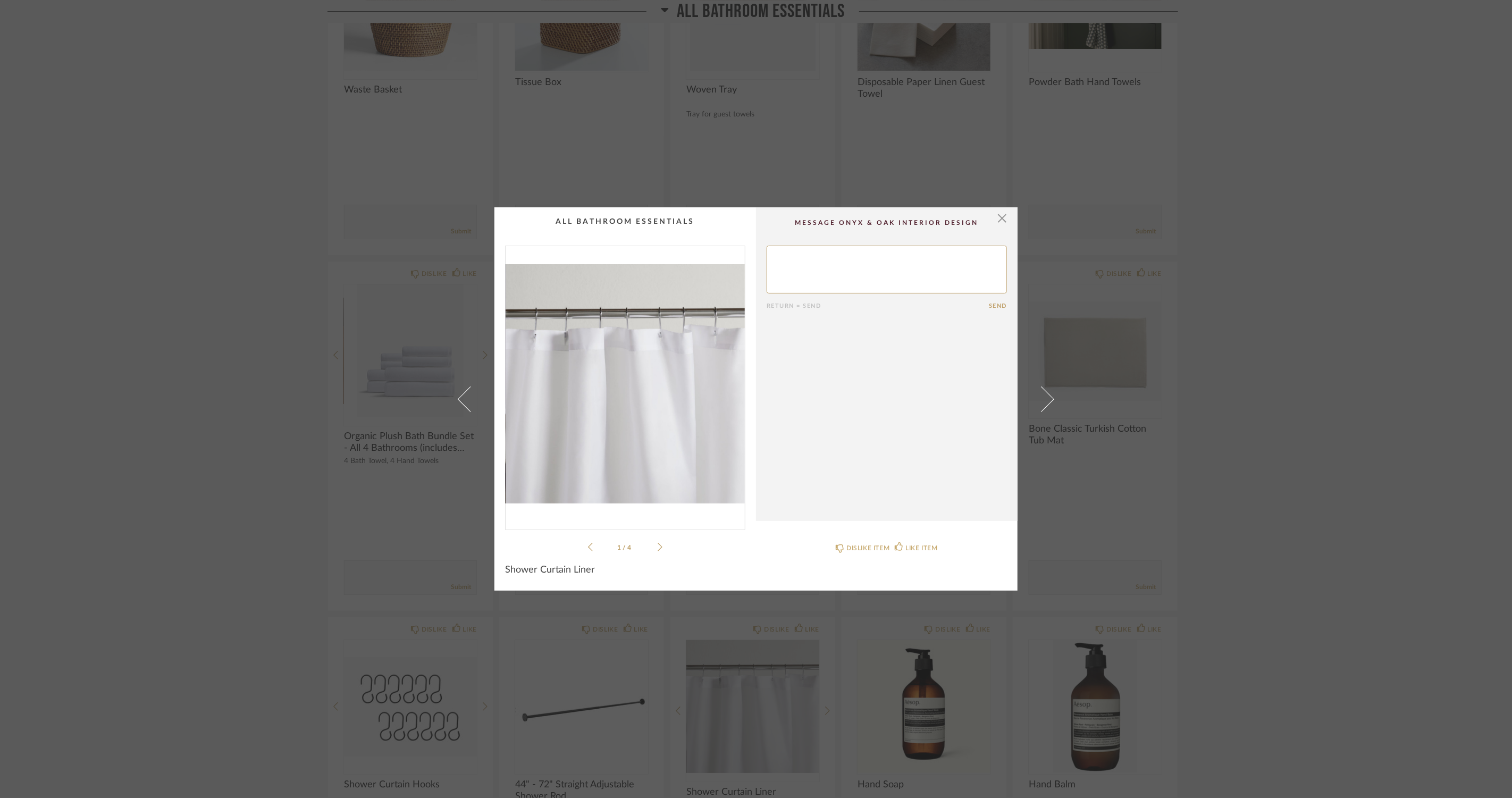
click at [1039, 394] on span at bounding box center [1041, 399] width 26 height 26
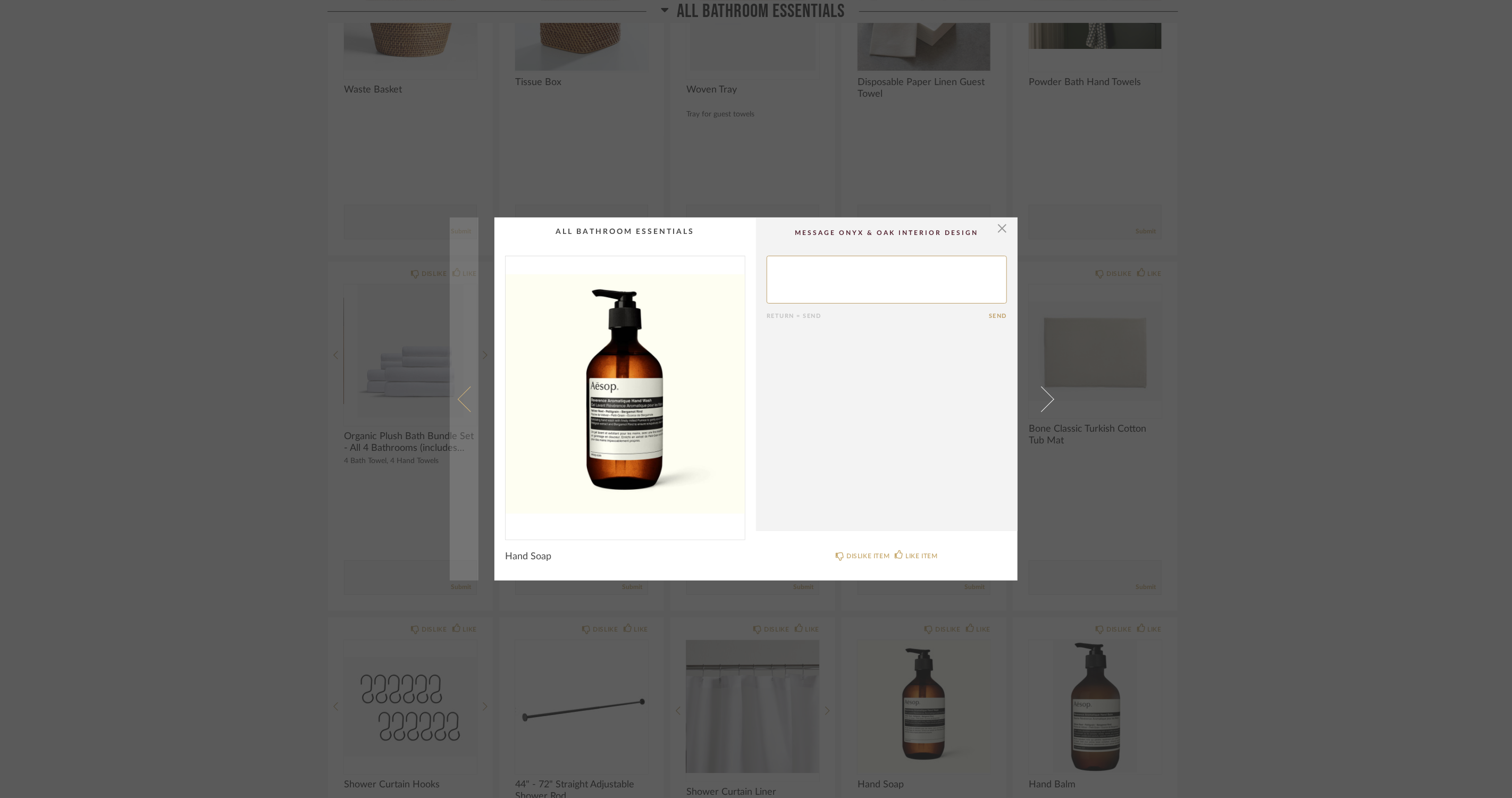
click at [455, 402] on link at bounding box center [464, 399] width 28 height 363
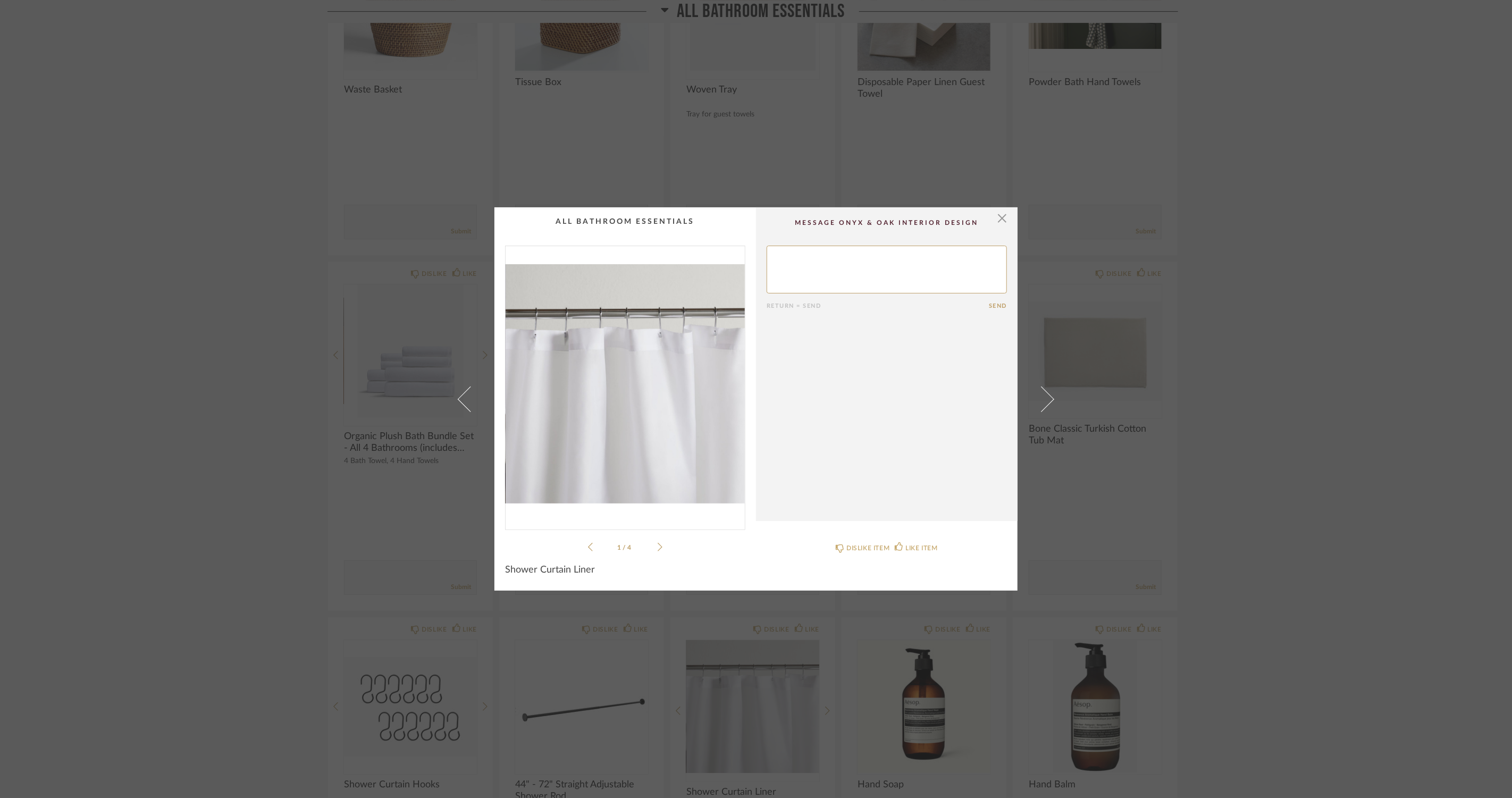
click at [661, 546] on div "1 / 4" at bounding box center [625, 399] width 241 height 308
click at [658, 547] on icon at bounding box center [660, 547] width 5 height 10
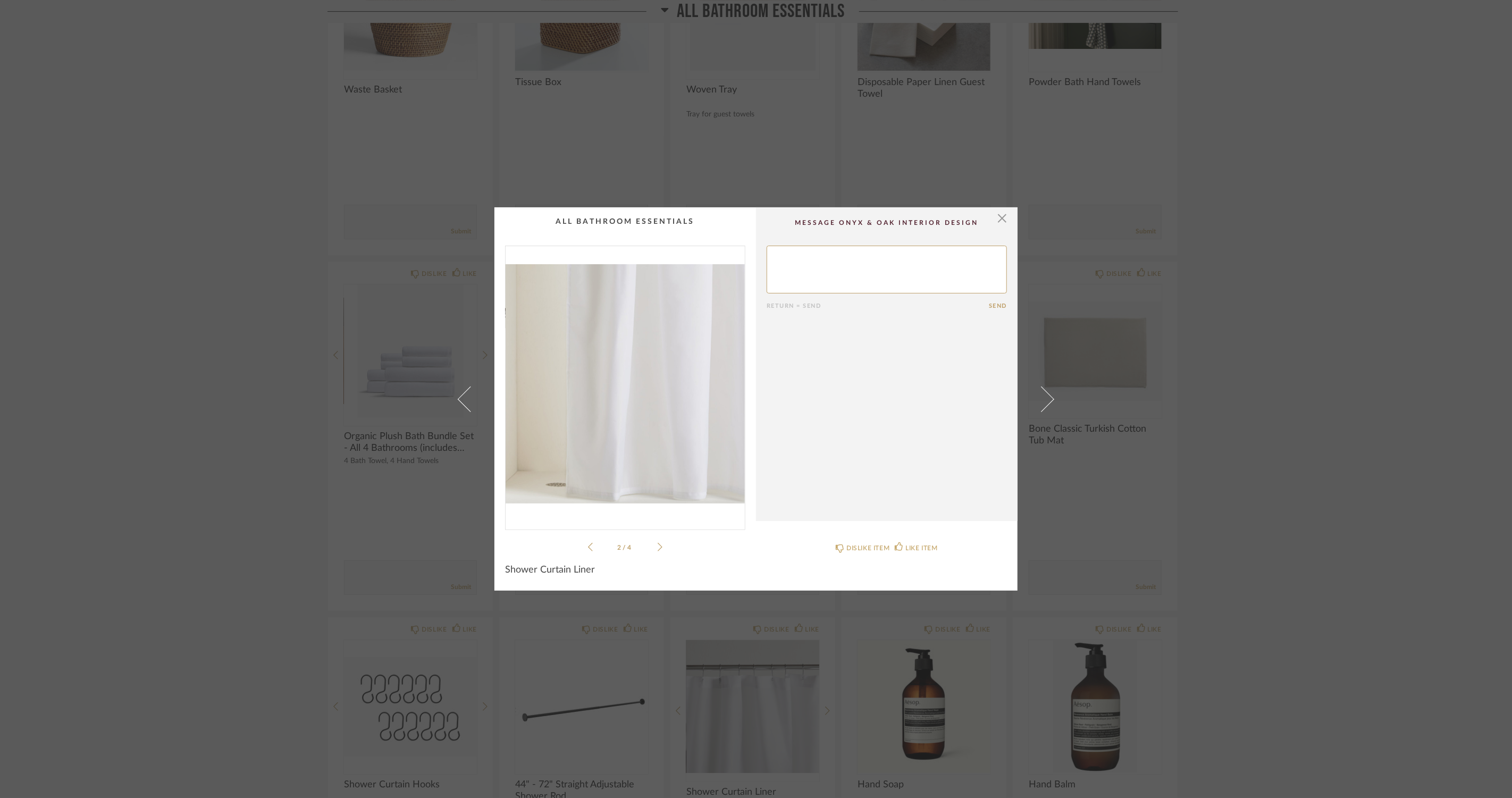
click at [658, 547] on icon at bounding box center [660, 547] width 5 height 10
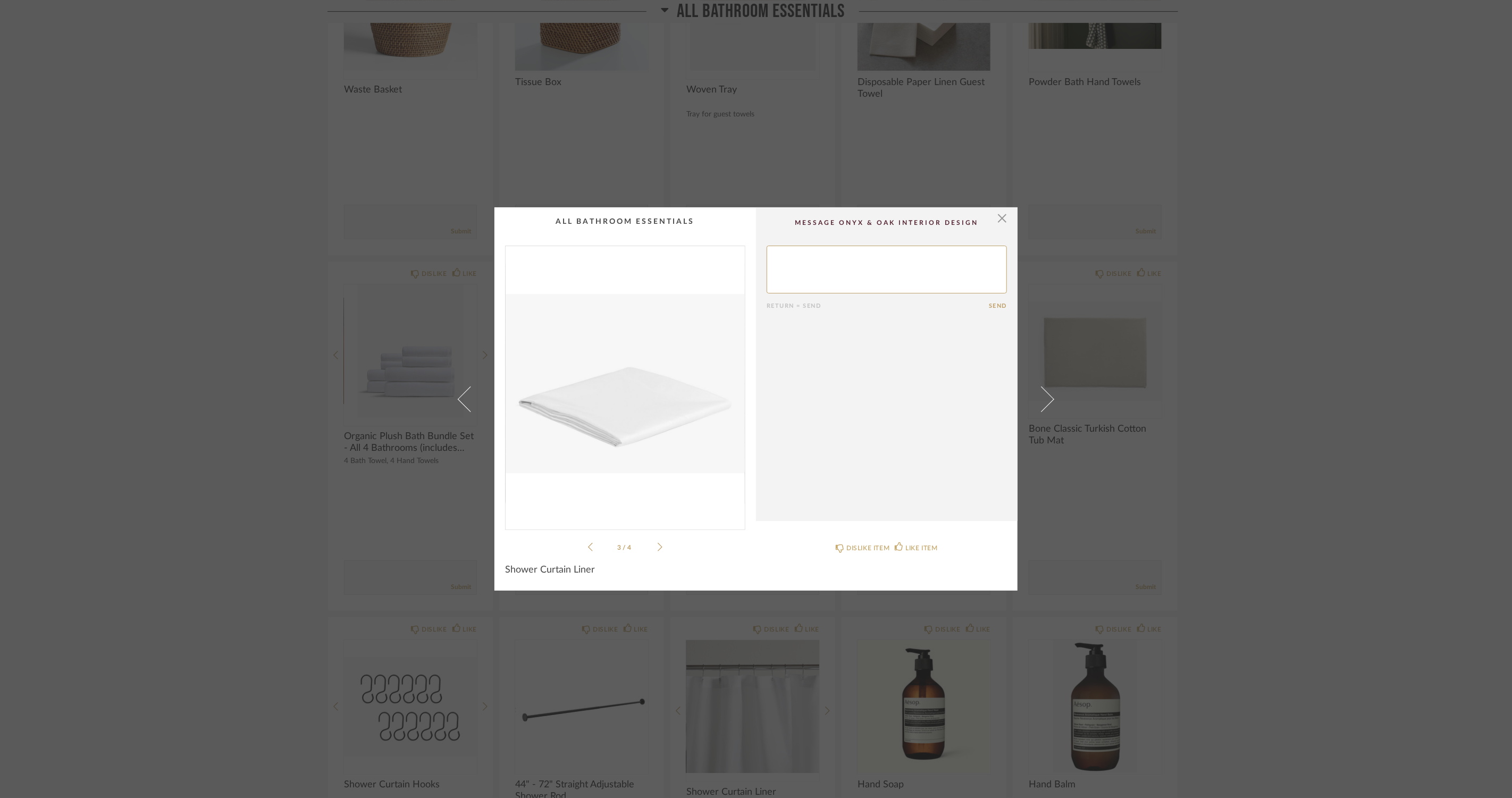
click at [658, 547] on icon at bounding box center [660, 547] width 5 height 10
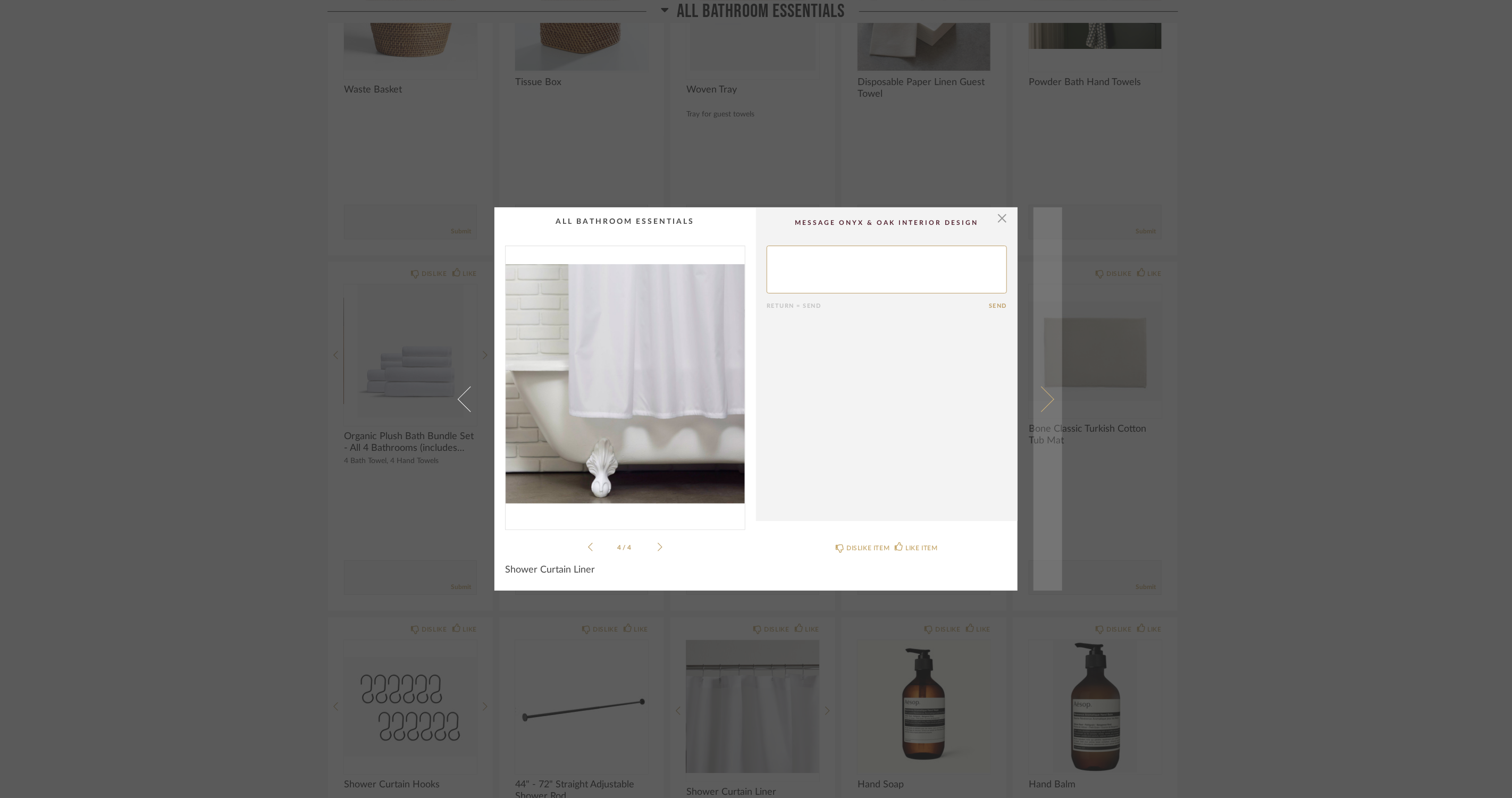
click at [1054, 399] on link at bounding box center [1048, 399] width 28 height 383
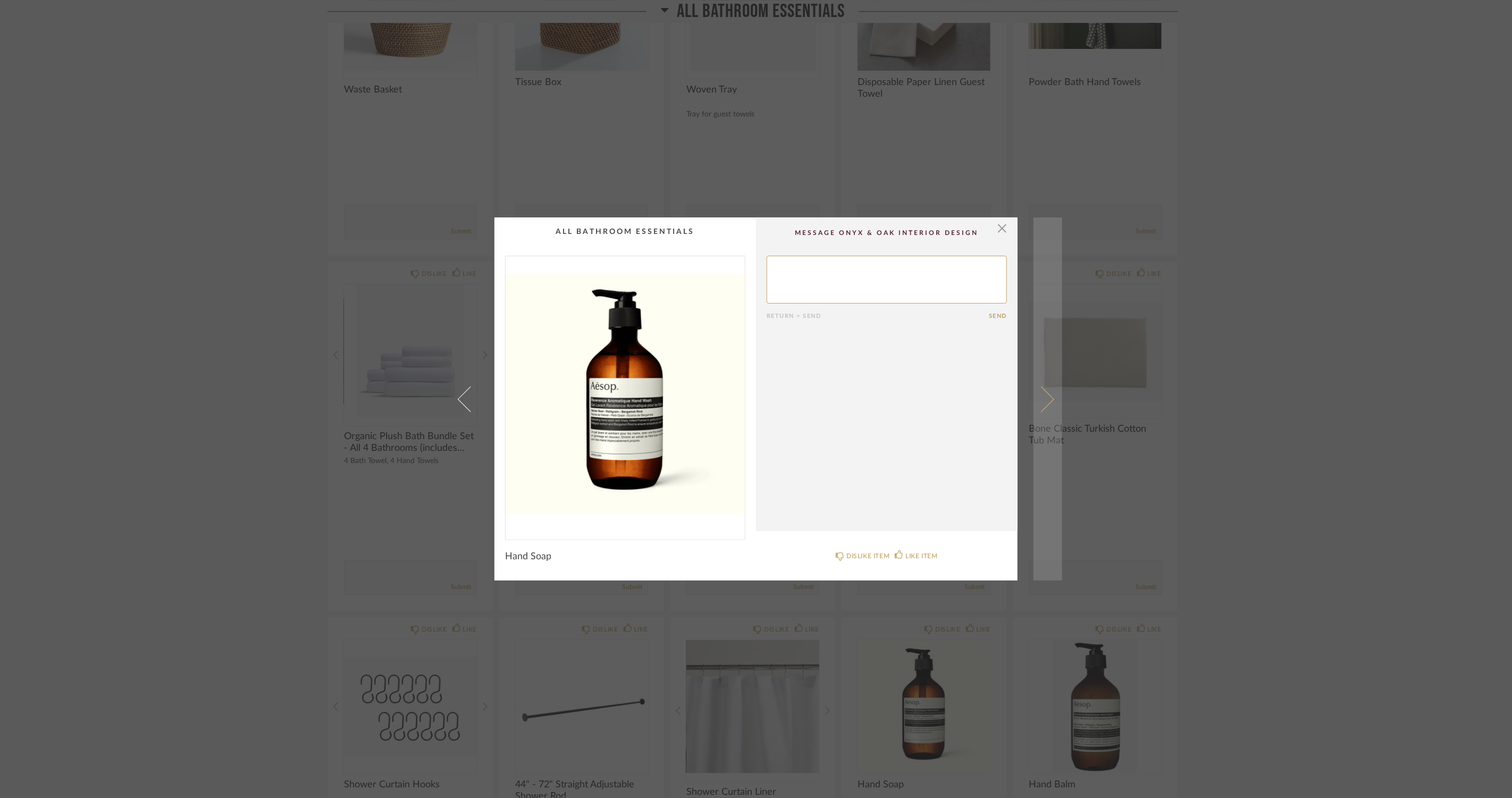
click at [1040, 392] on span at bounding box center [1041, 399] width 26 height 26
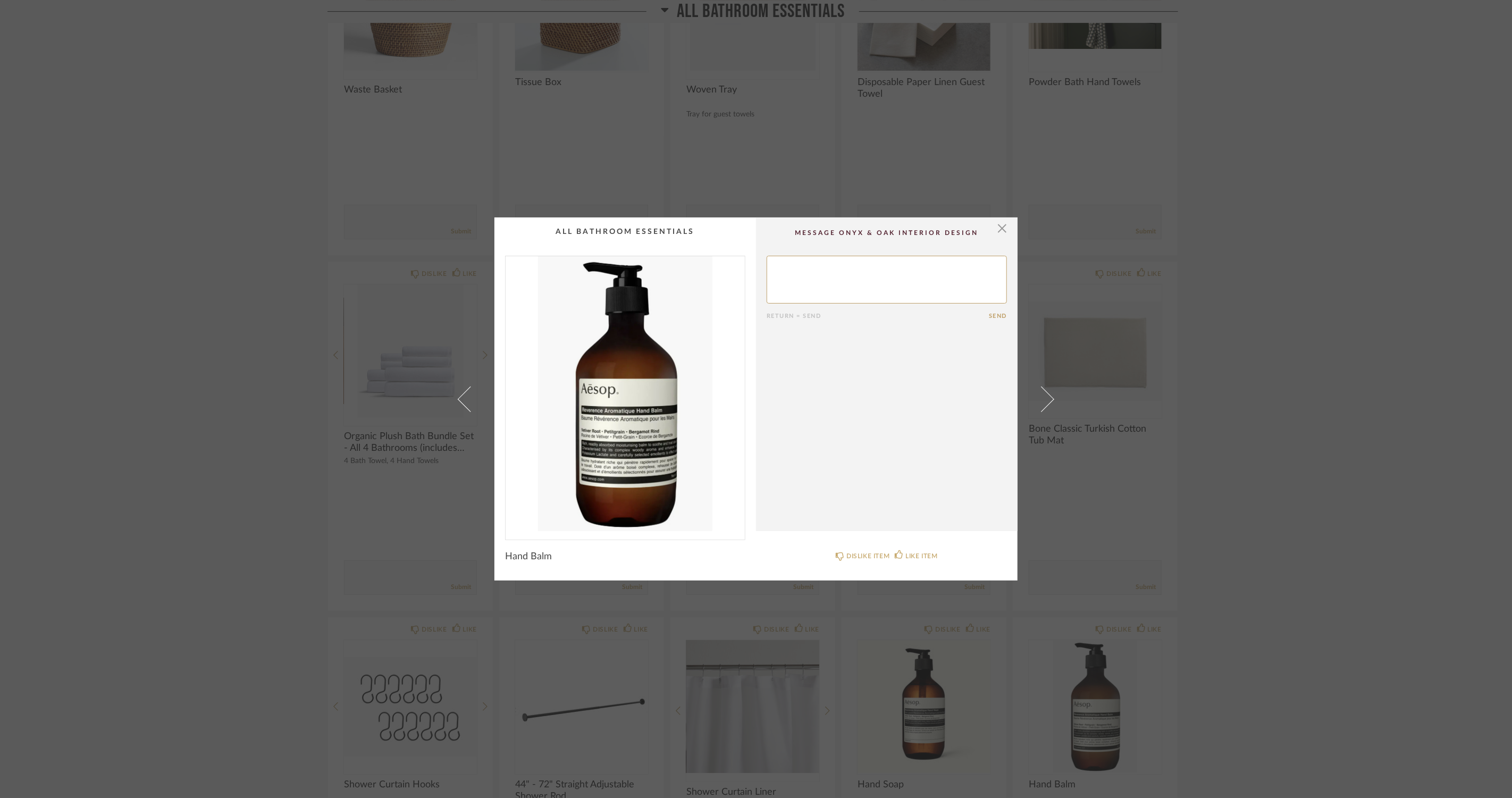
click at [1040, 392] on span at bounding box center [1041, 399] width 26 height 26
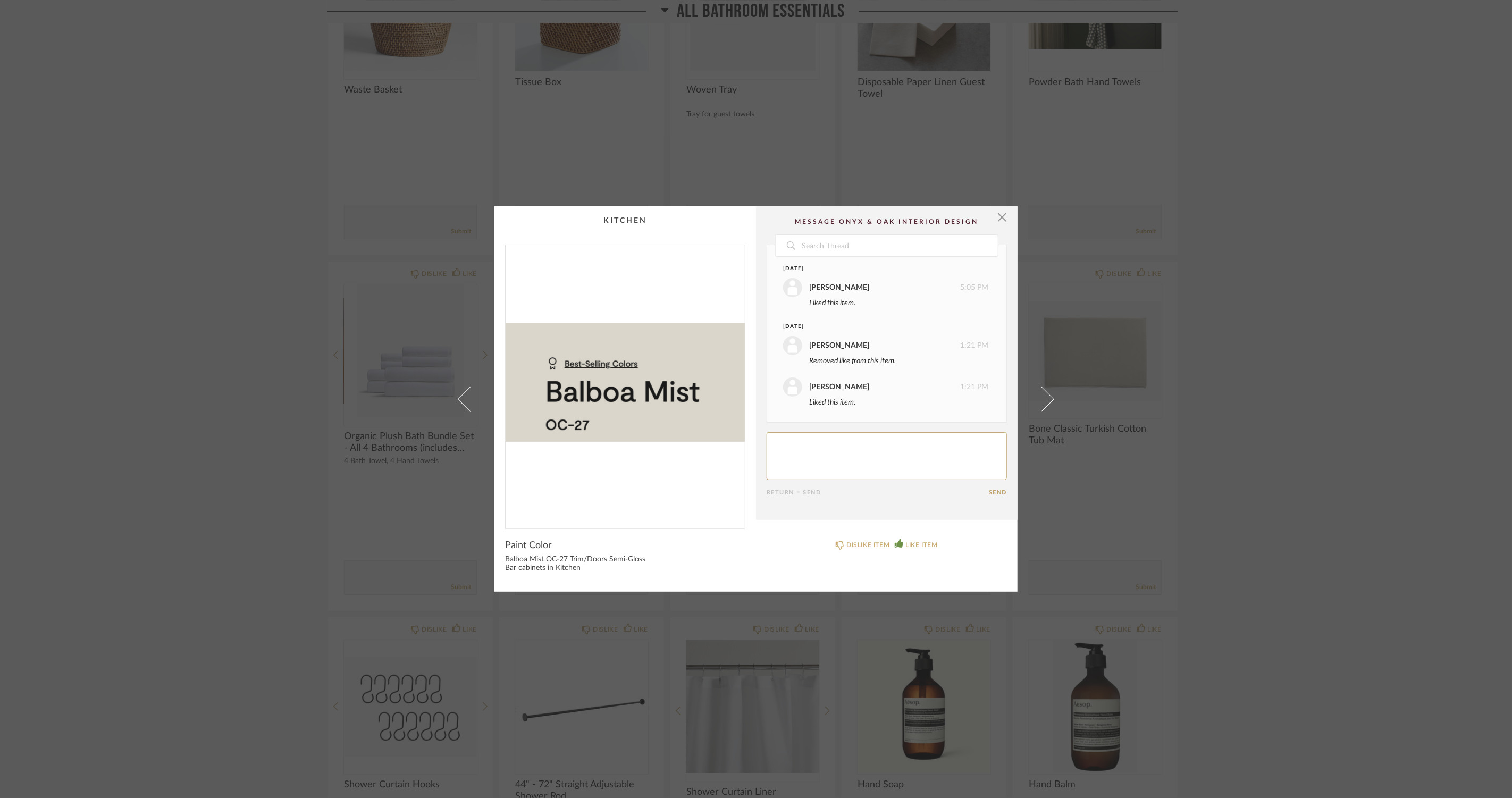
click at [1293, 561] on div "× Date September 12th Jacqui Highbloom 5:05 PM Liked this item. September 14th …" at bounding box center [756, 399] width 1512 height 798
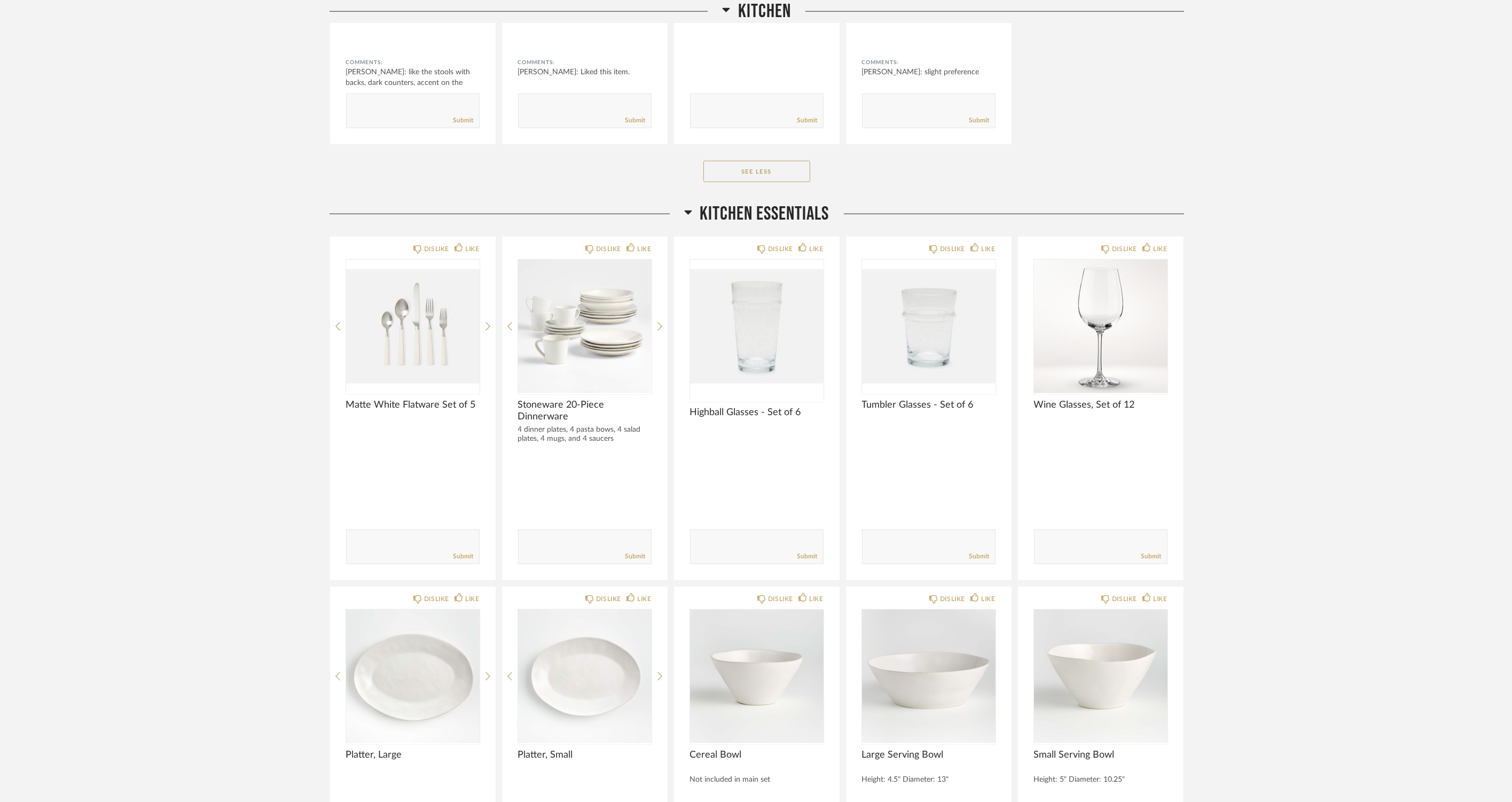
scroll to position [4275, 0]
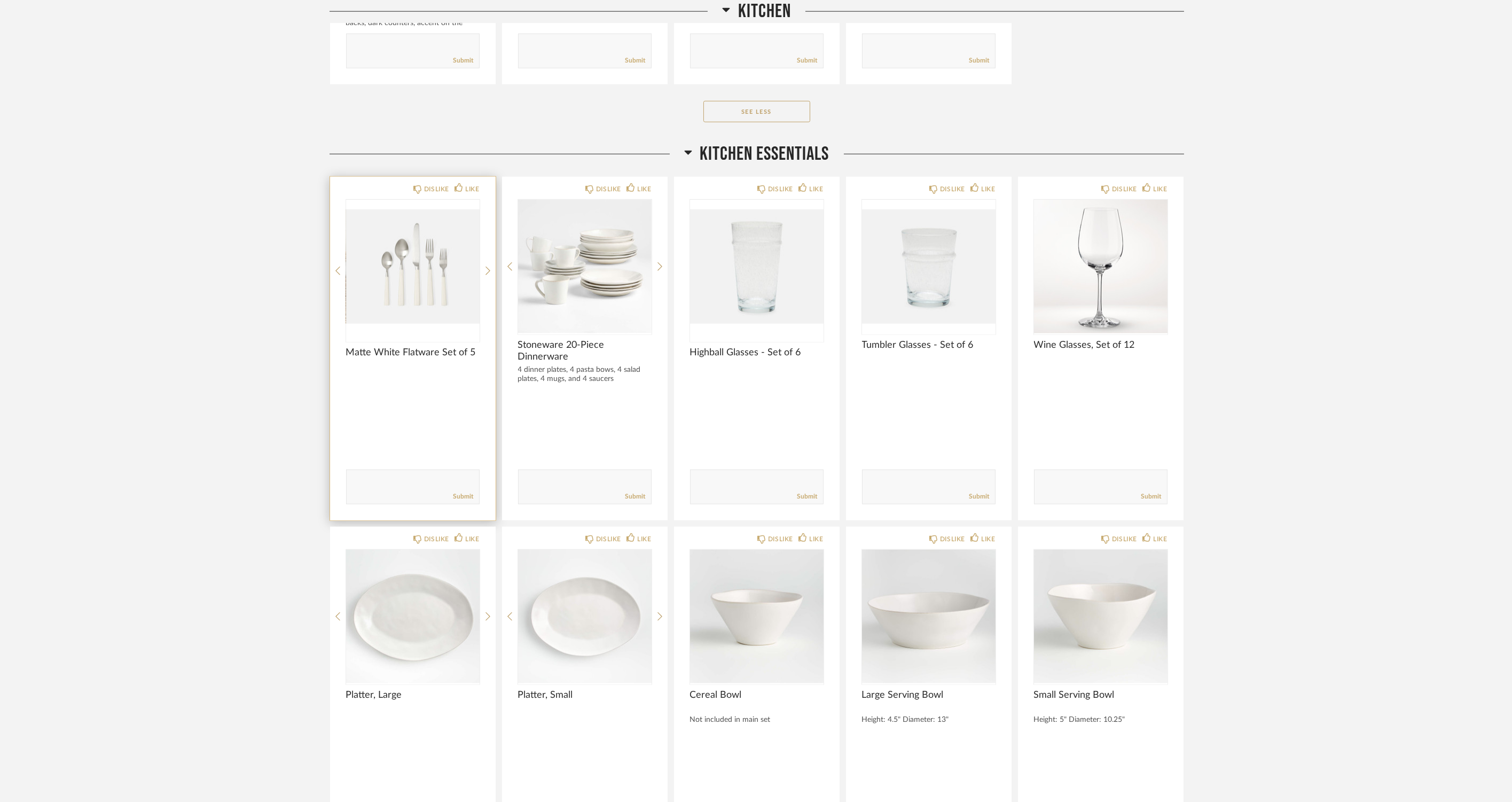
click at [0, 0] on img at bounding box center [0, 0] width 0 height 0
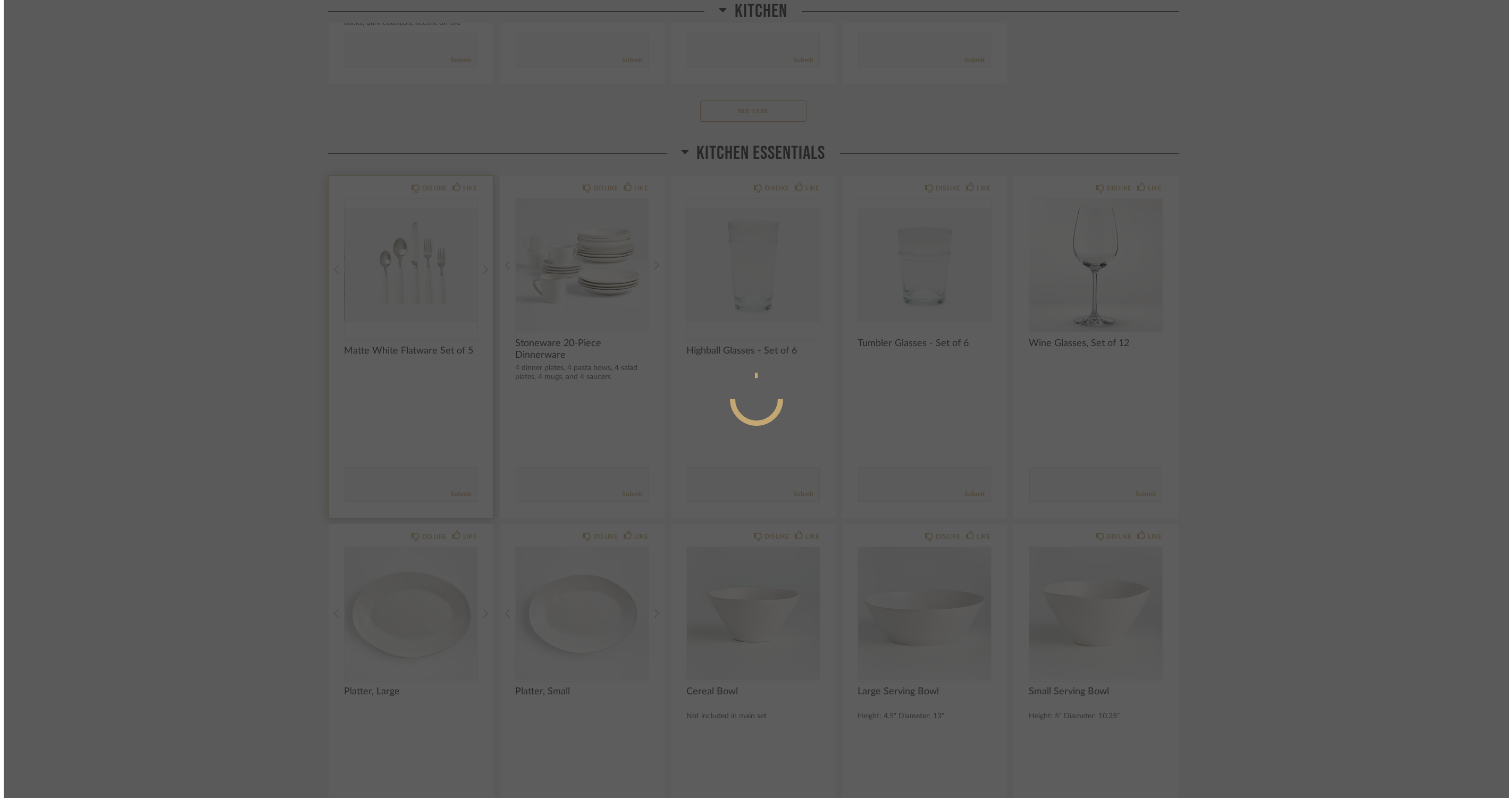
scroll to position [0, 0]
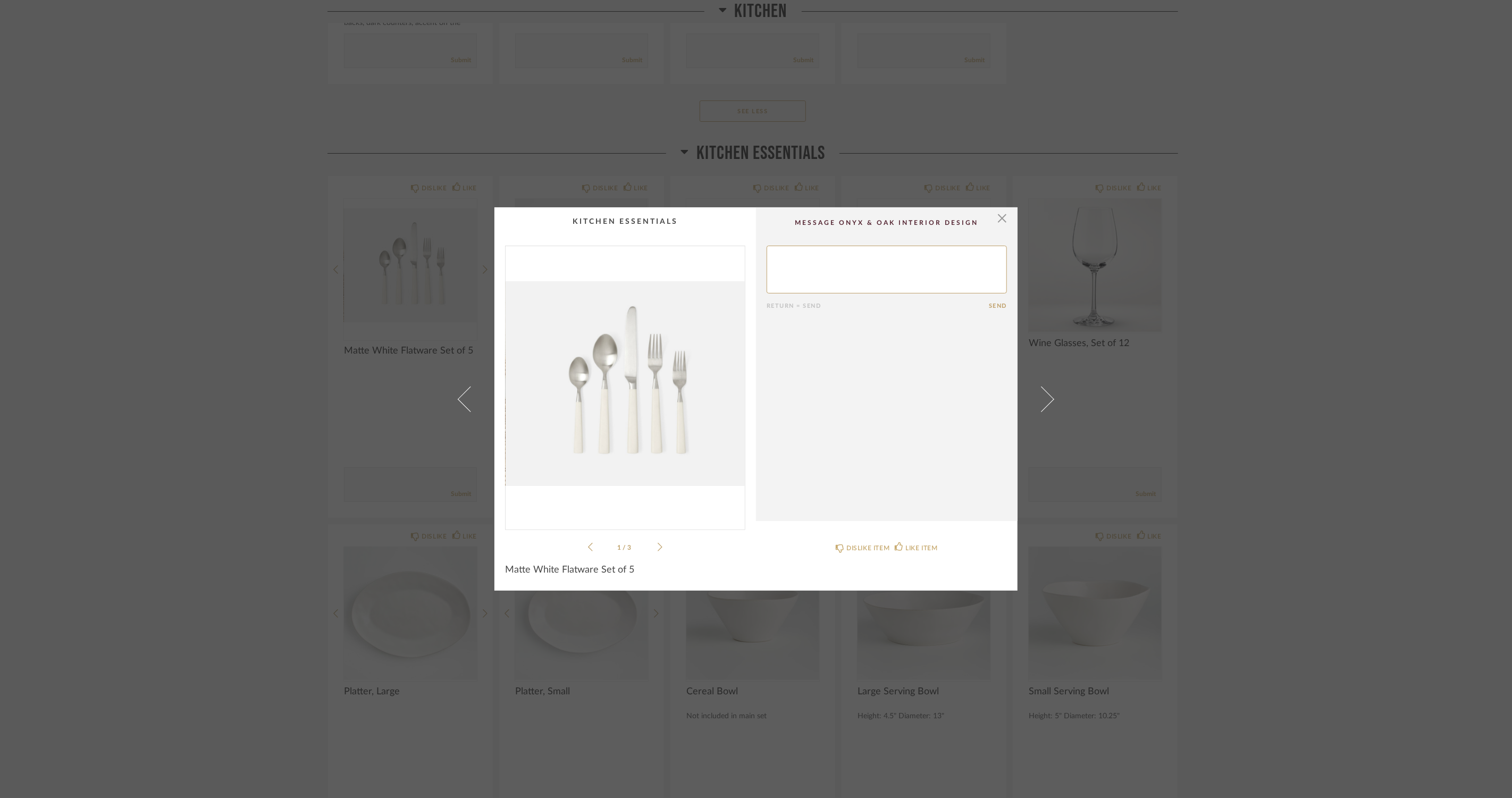
click at [658, 549] on icon at bounding box center [660, 547] width 5 height 8
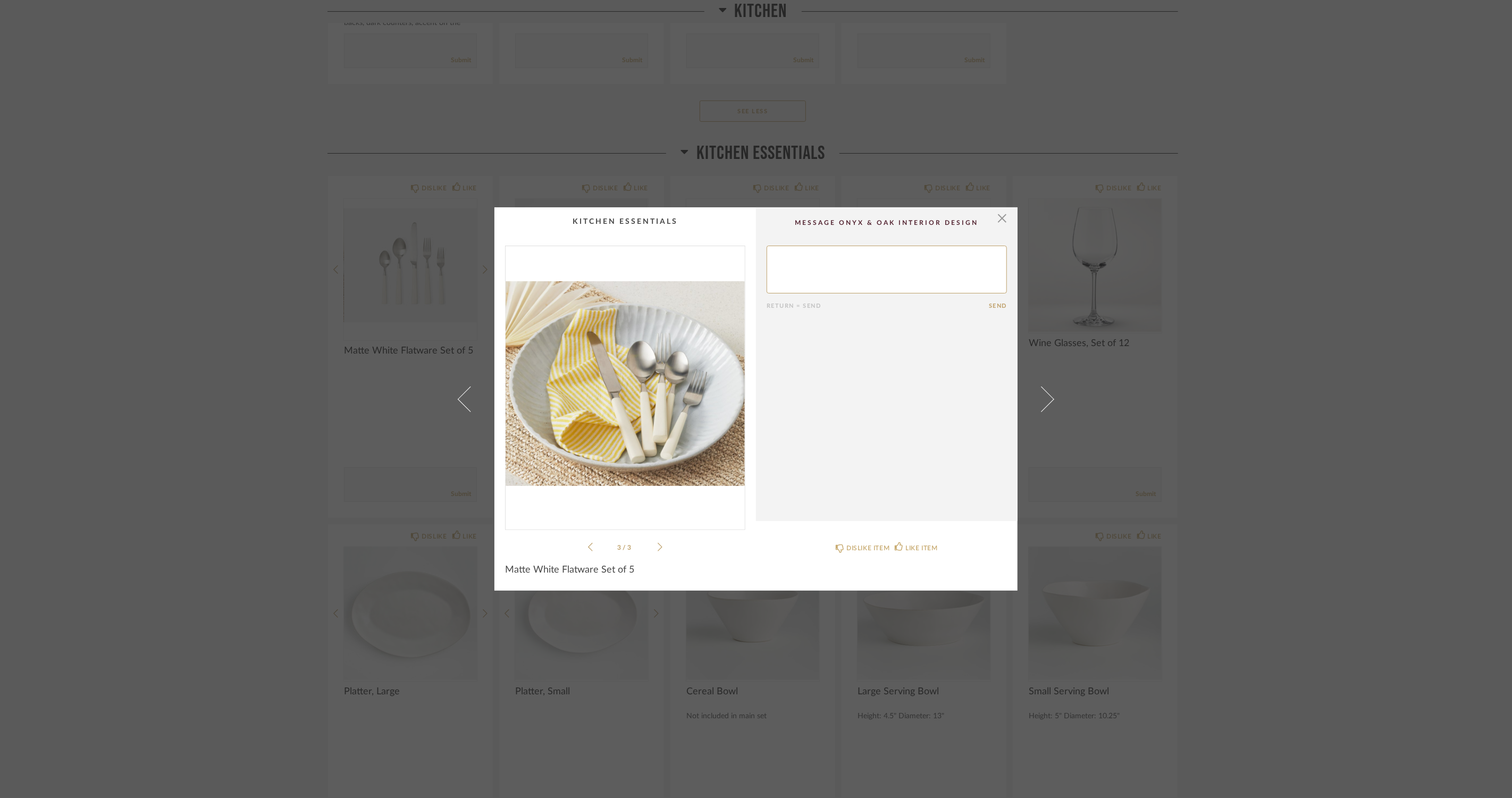
click at [658, 549] on icon at bounding box center [660, 547] width 5 height 8
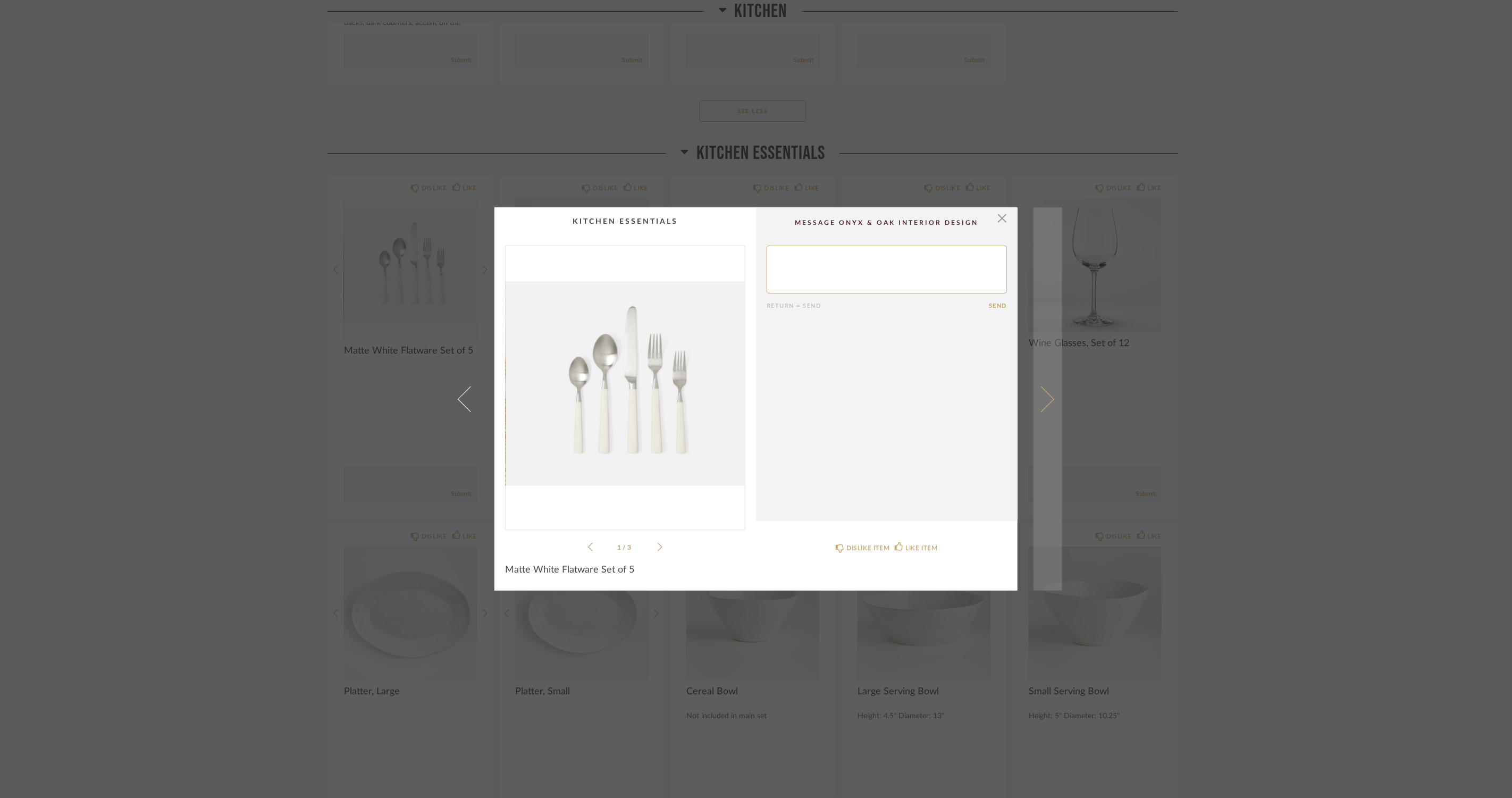
click at [1051, 401] on link at bounding box center [1048, 399] width 28 height 383
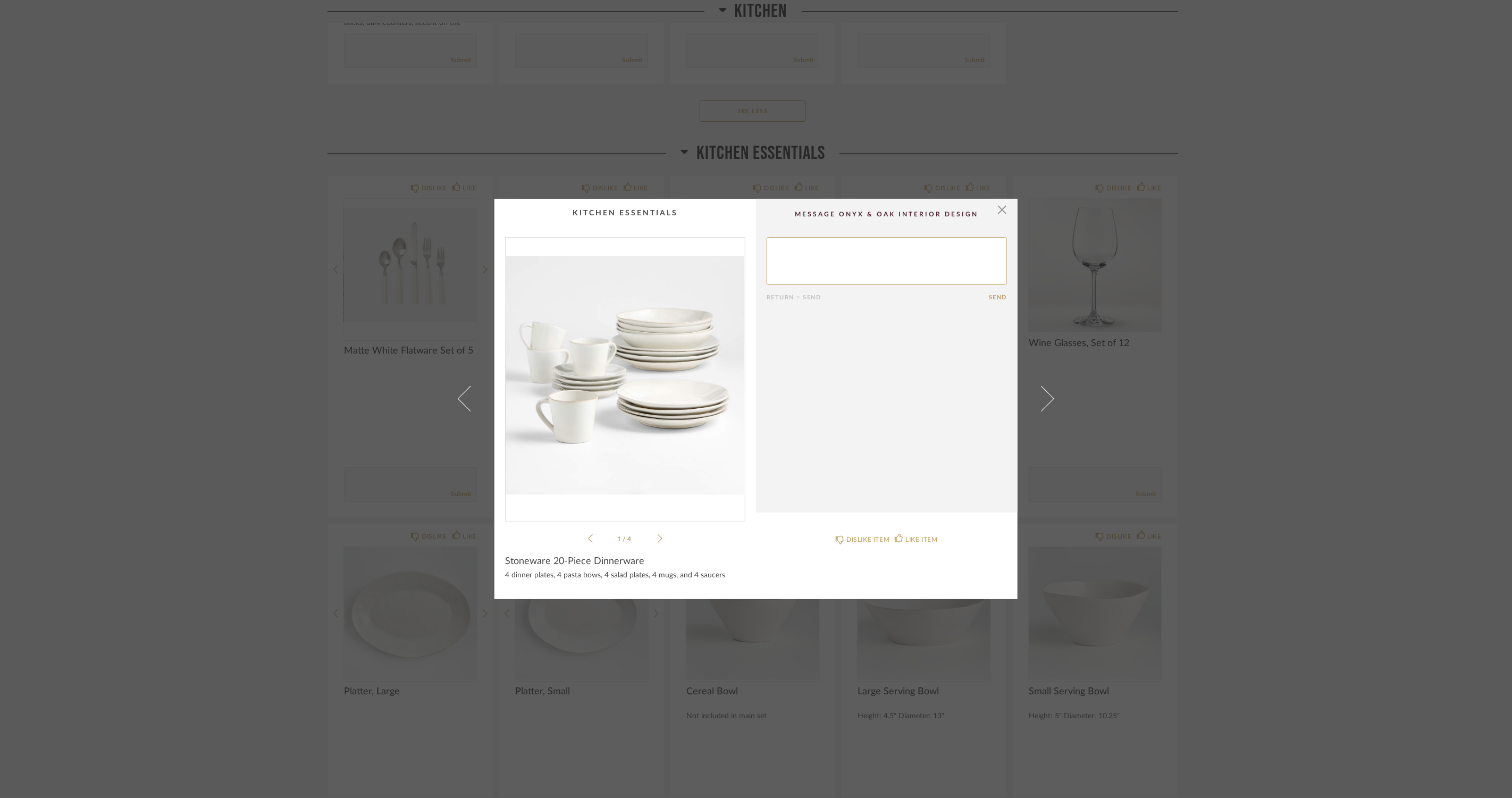
click at [658, 535] on icon at bounding box center [660, 539] width 5 height 10
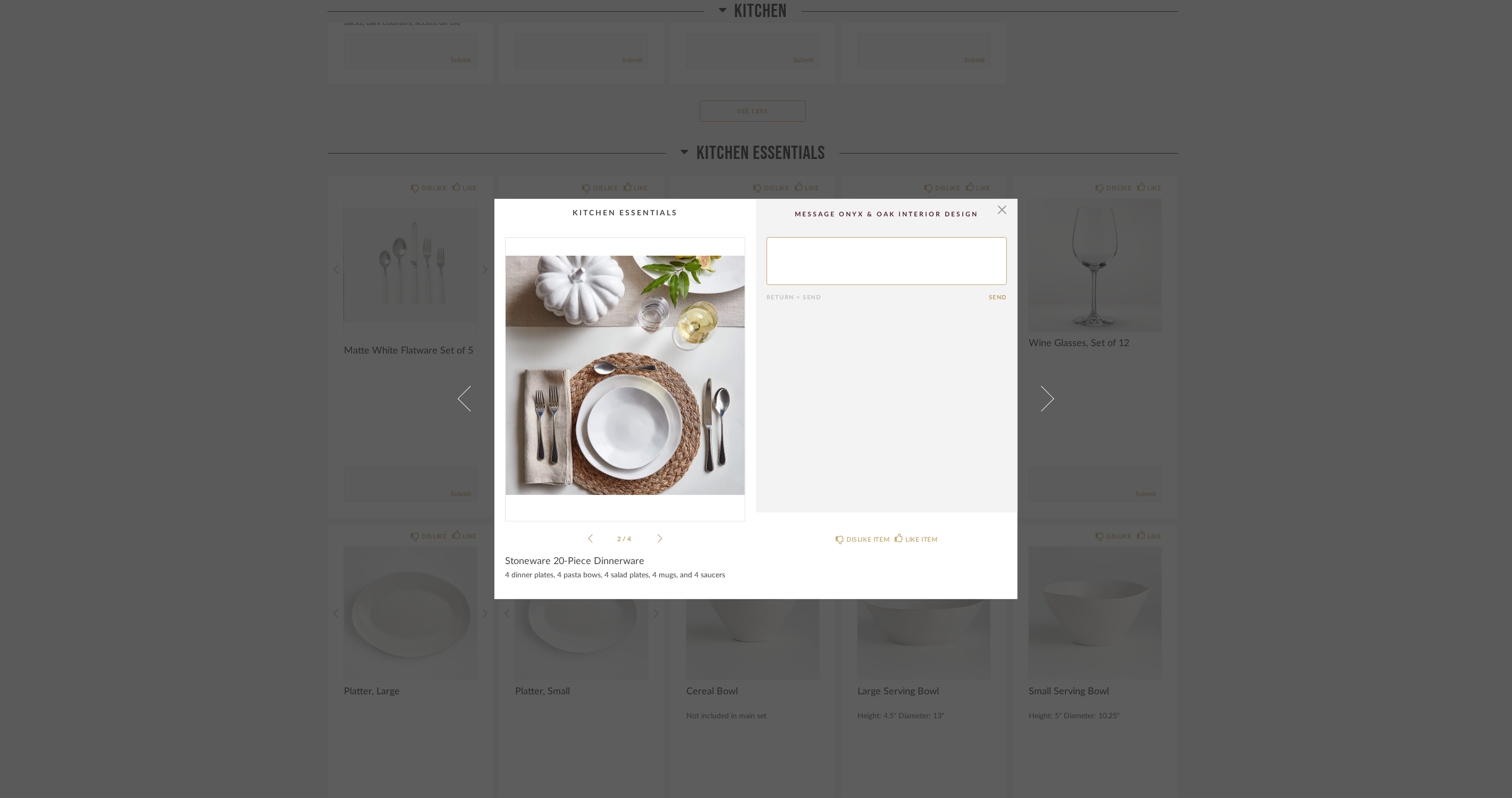
click at [658, 535] on icon at bounding box center [660, 539] width 5 height 10
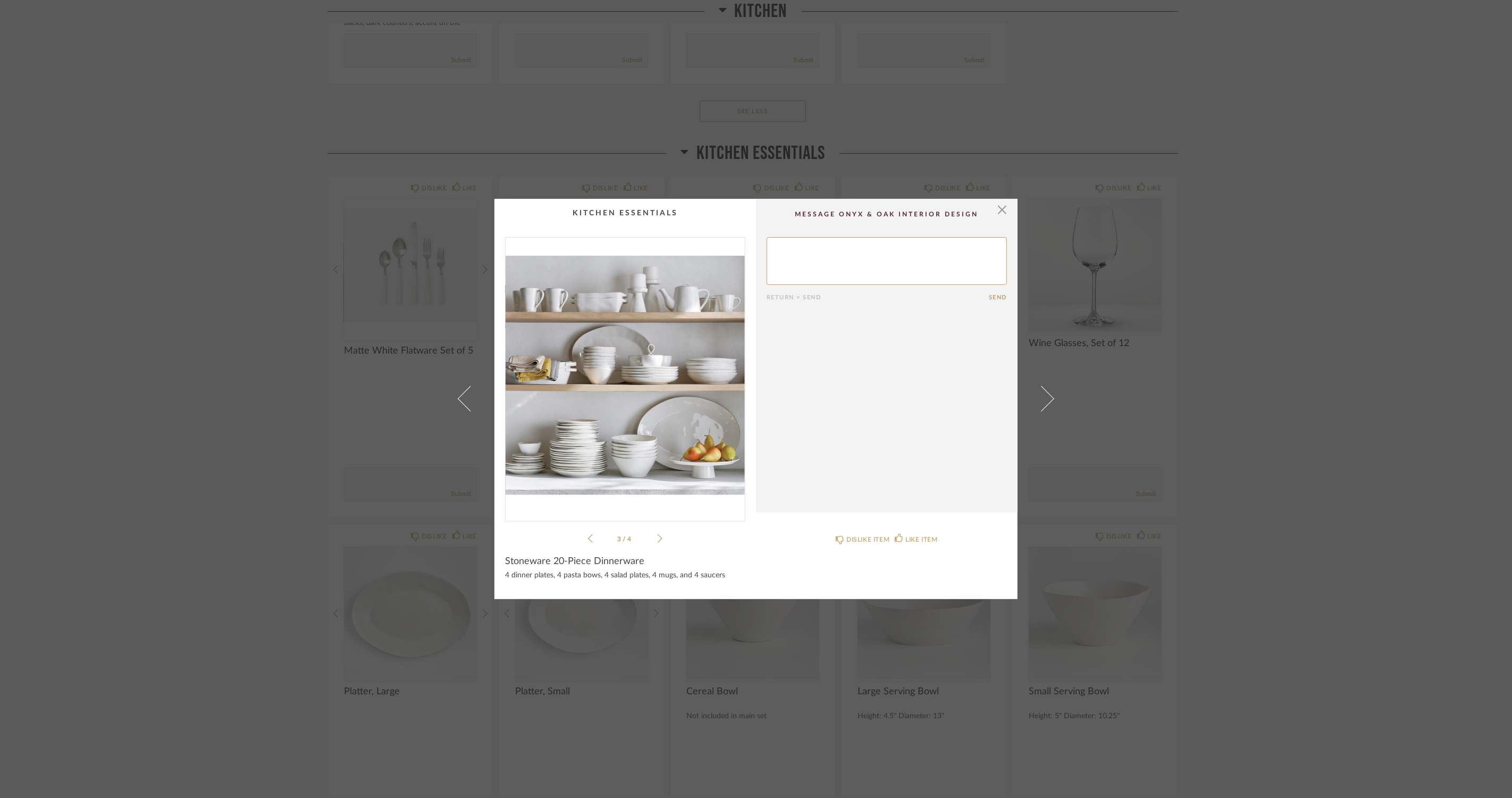
click at [658, 535] on icon at bounding box center [660, 539] width 5 height 10
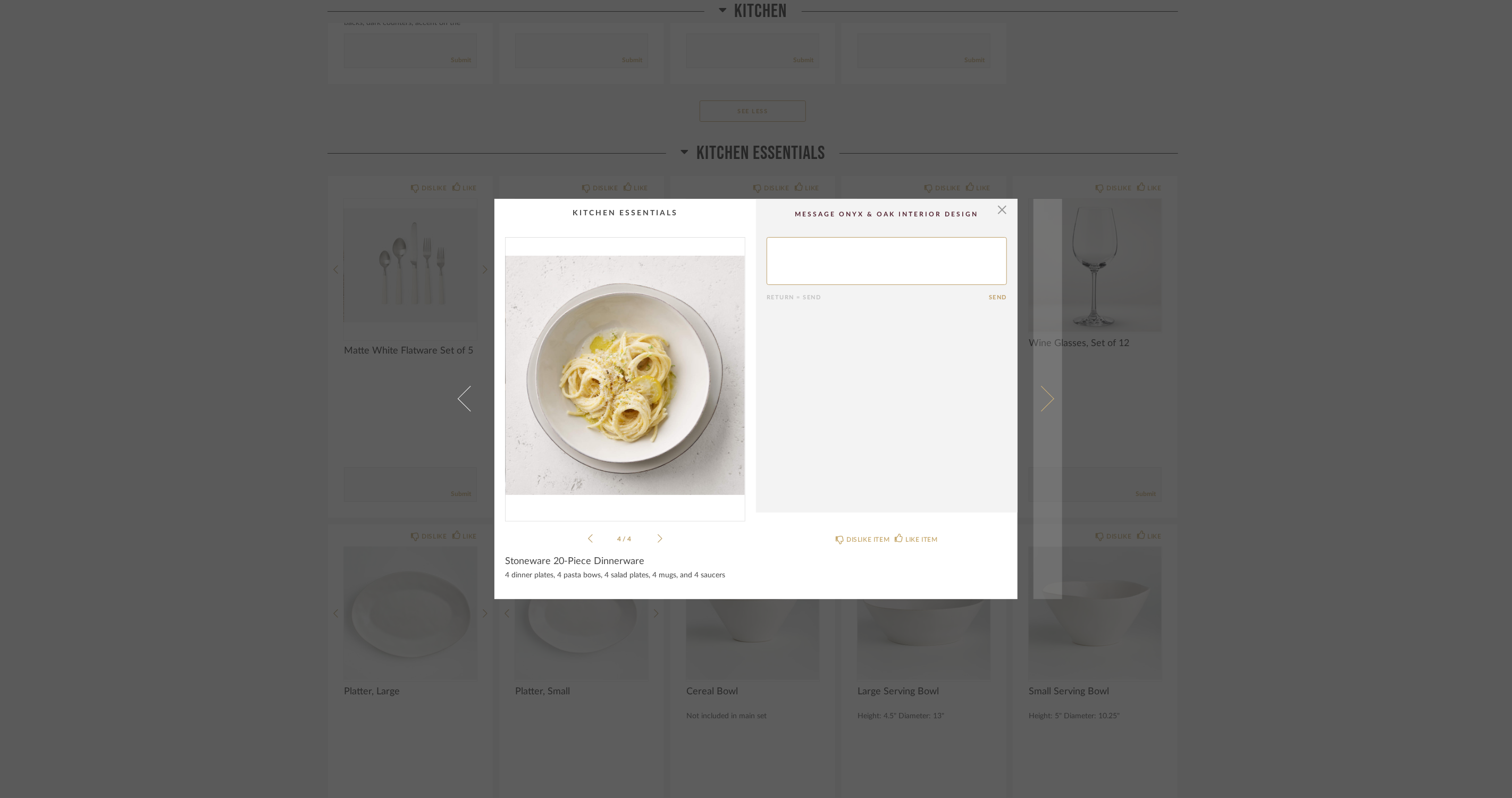
click at [1041, 392] on span at bounding box center [1041, 399] width 26 height 26
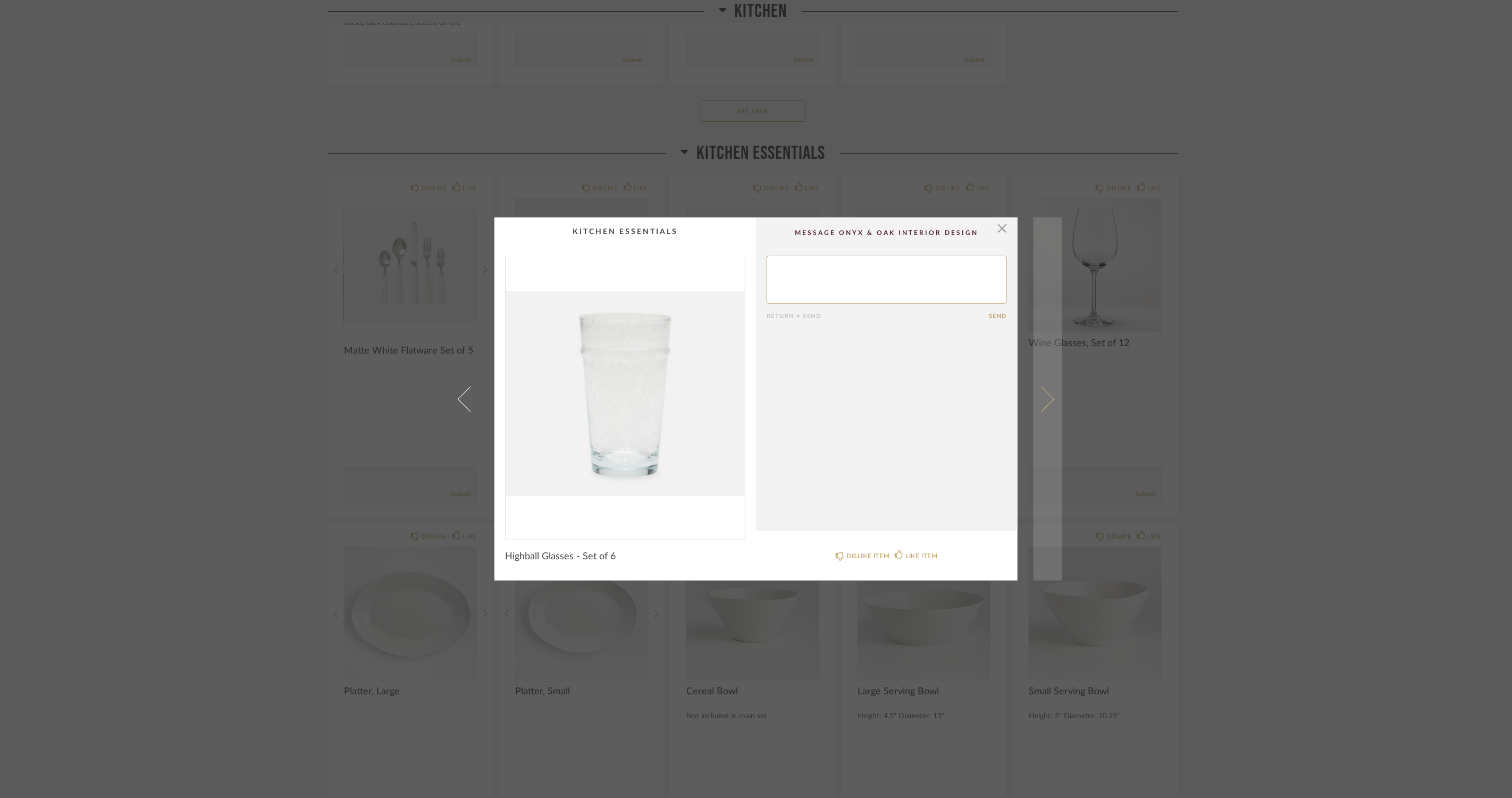
click at [1051, 391] on link at bounding box center [1048, 399] width 28 height 363
click at [1045, 401] on span at bounding box center [1041, 399] width 26 height 26
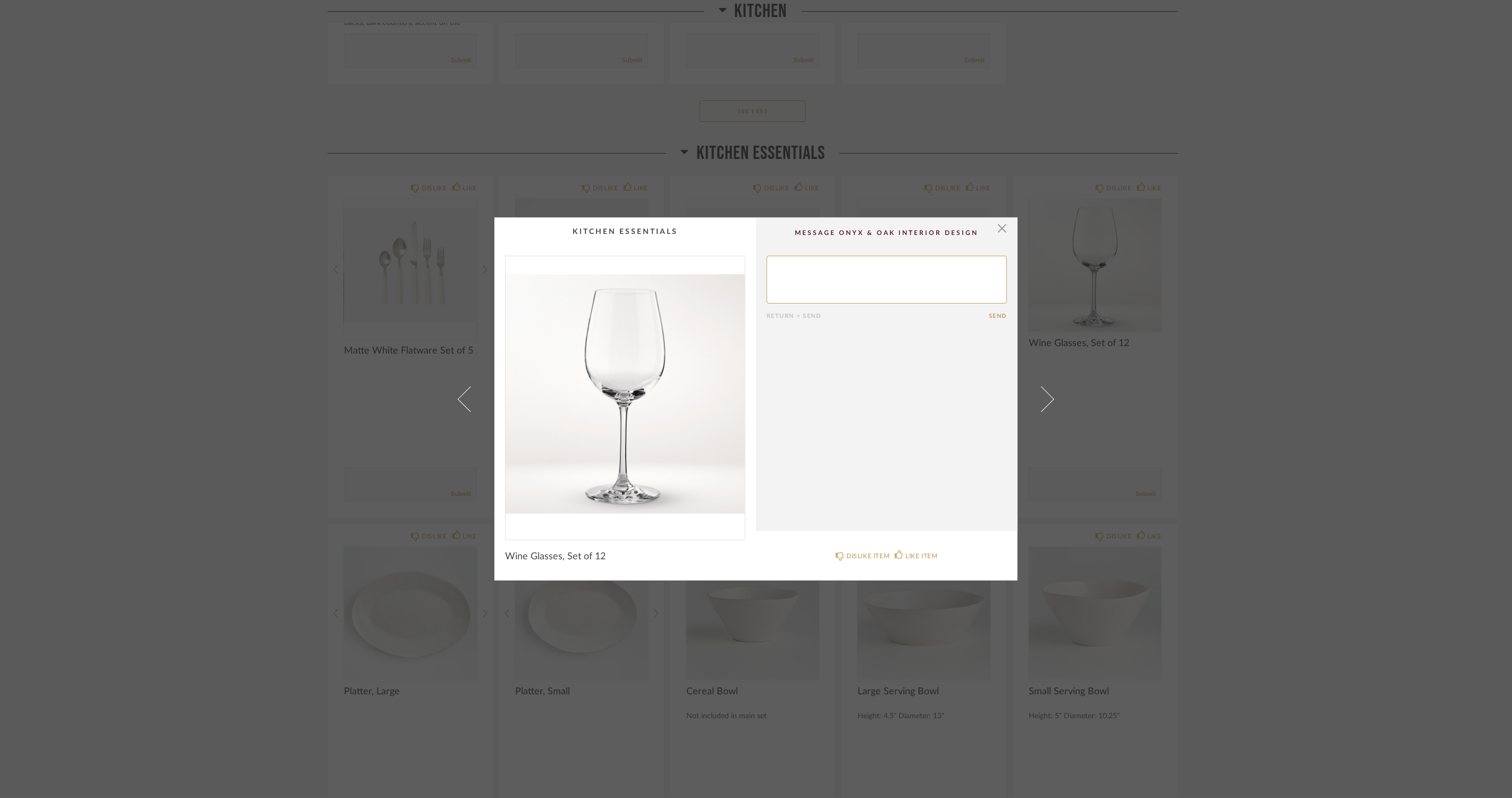
click at [1045, 401] on span at bounding box center [1041, 399] width 26 height 26
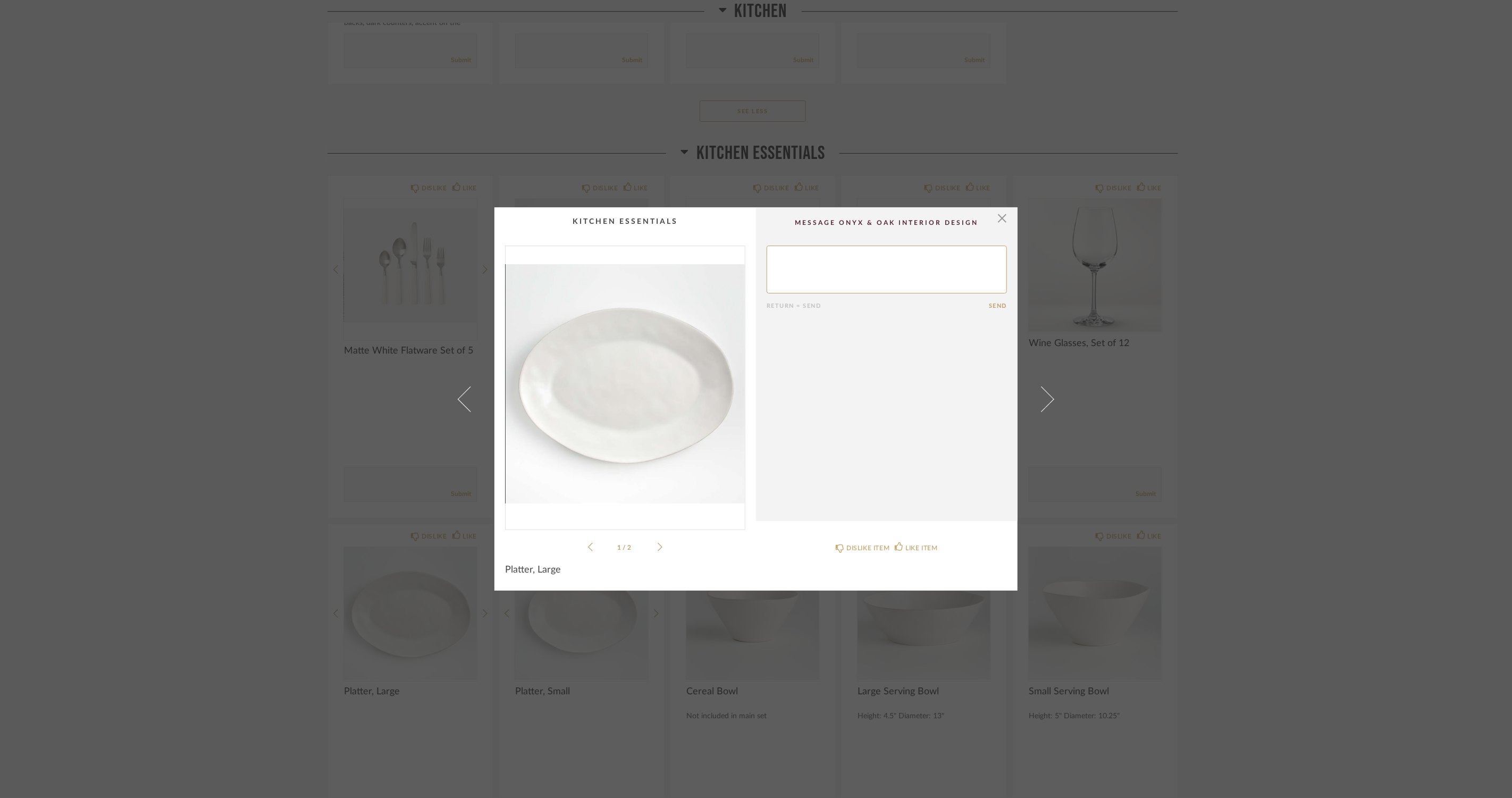
click at [658, 549] on icon at bounding box center [660, 547] width 5 height 8
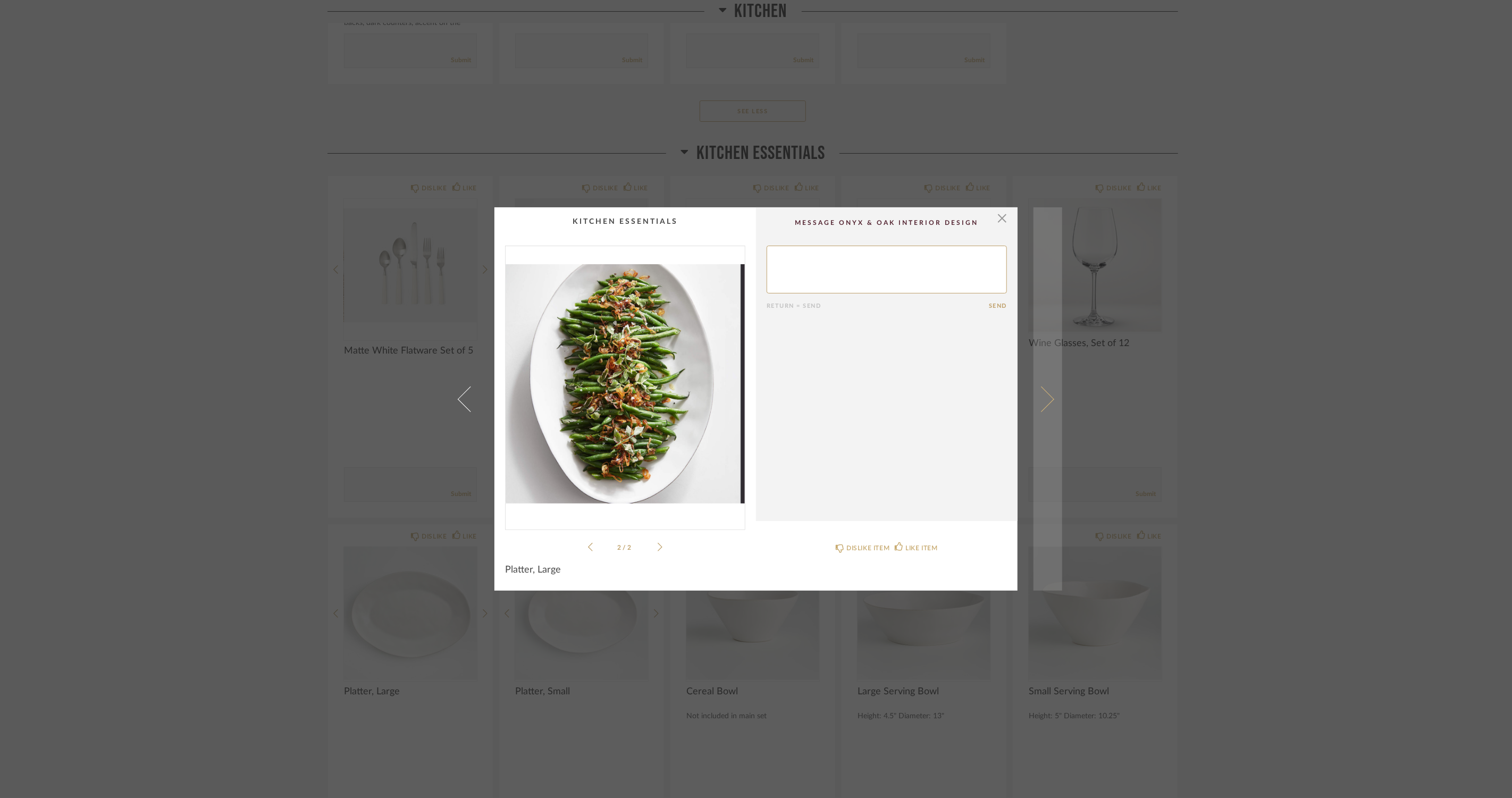
click at [1040, 392] on span at bounding box center [1041, 399] width 26 height 26
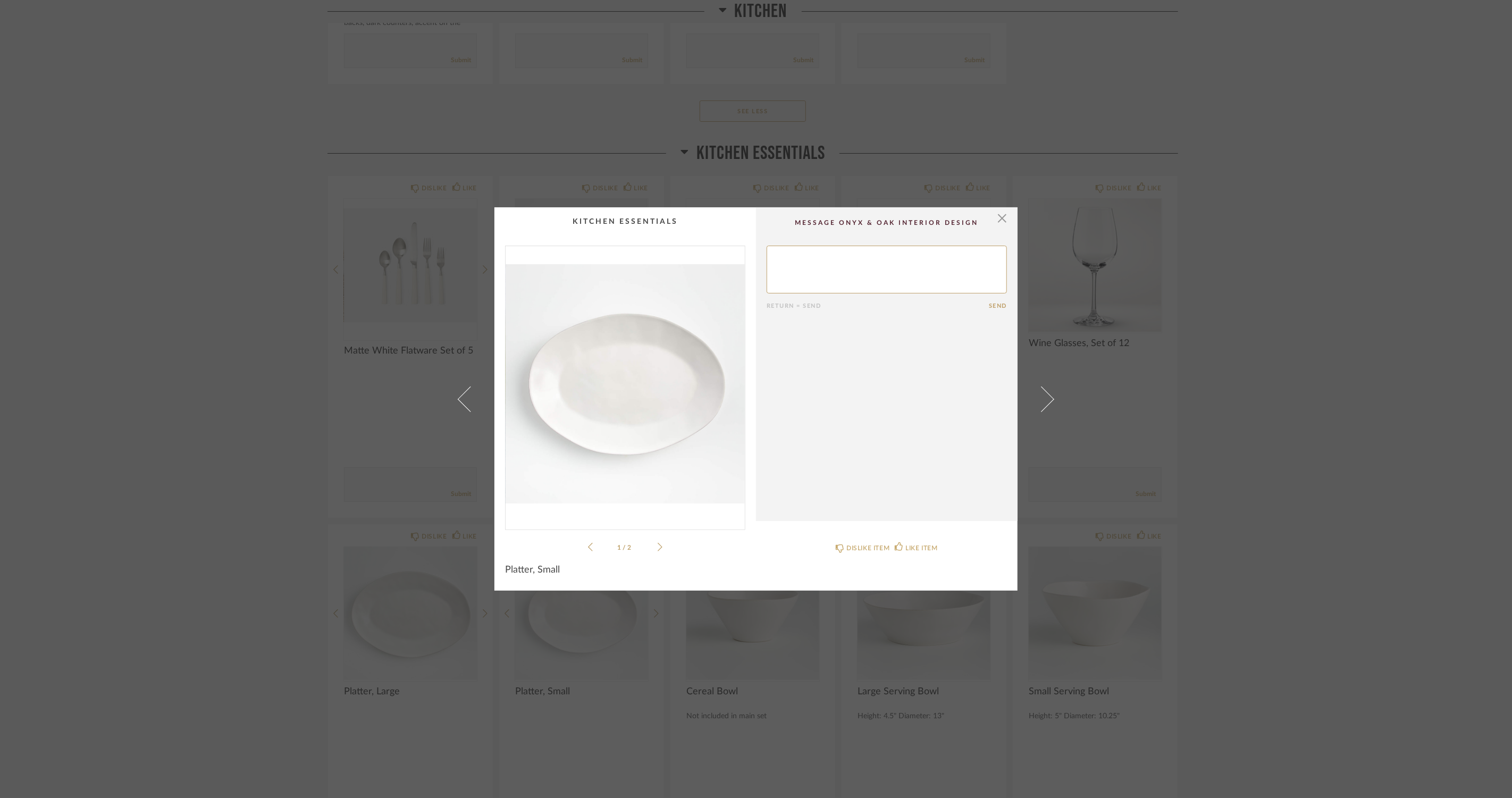
click at [658, 549] on icon at bounding box center [660, 547] width 5 height 8
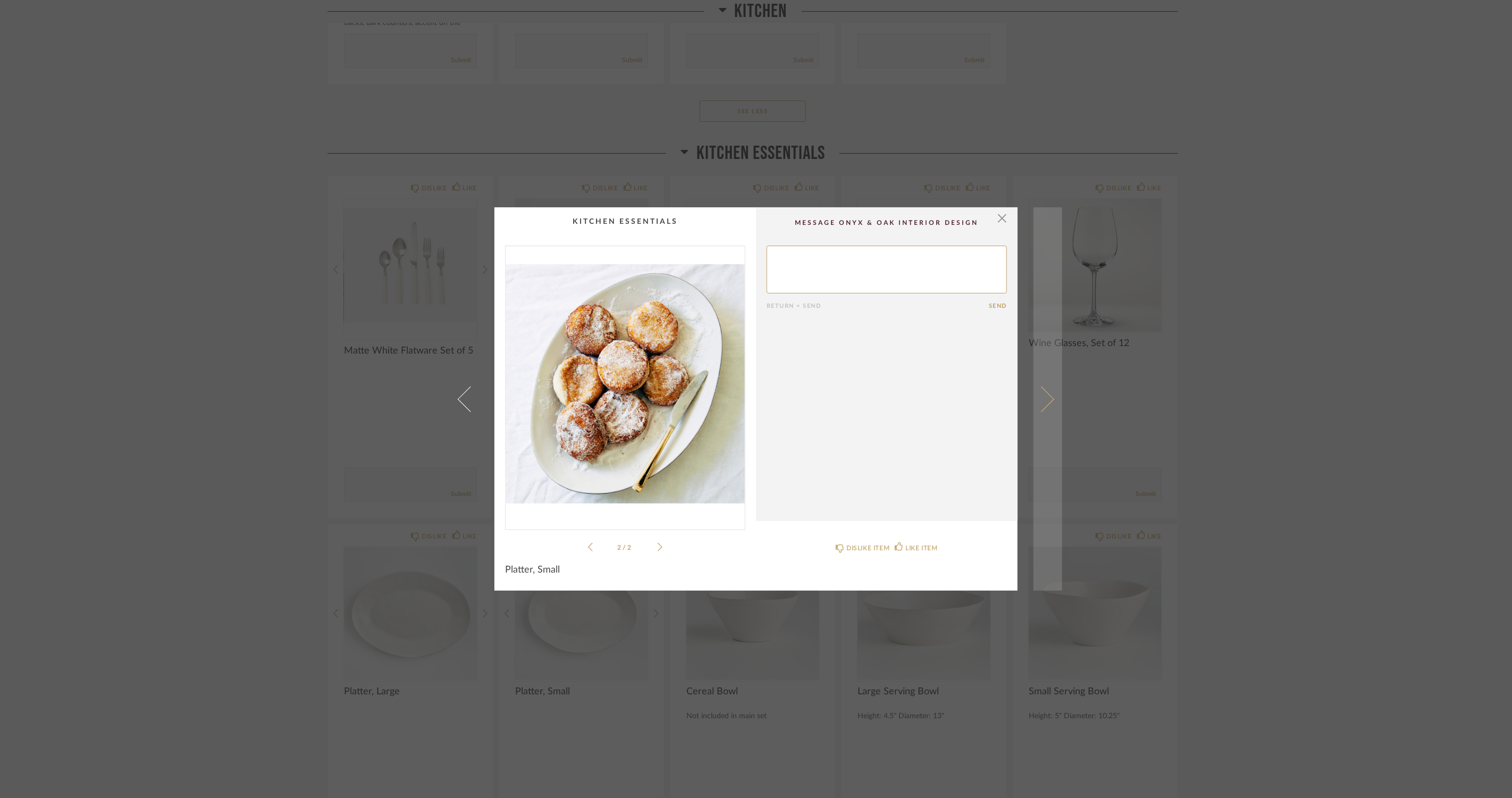
click at [1037, 391] on span at bounding box center [1041, 399] width 26 height 26
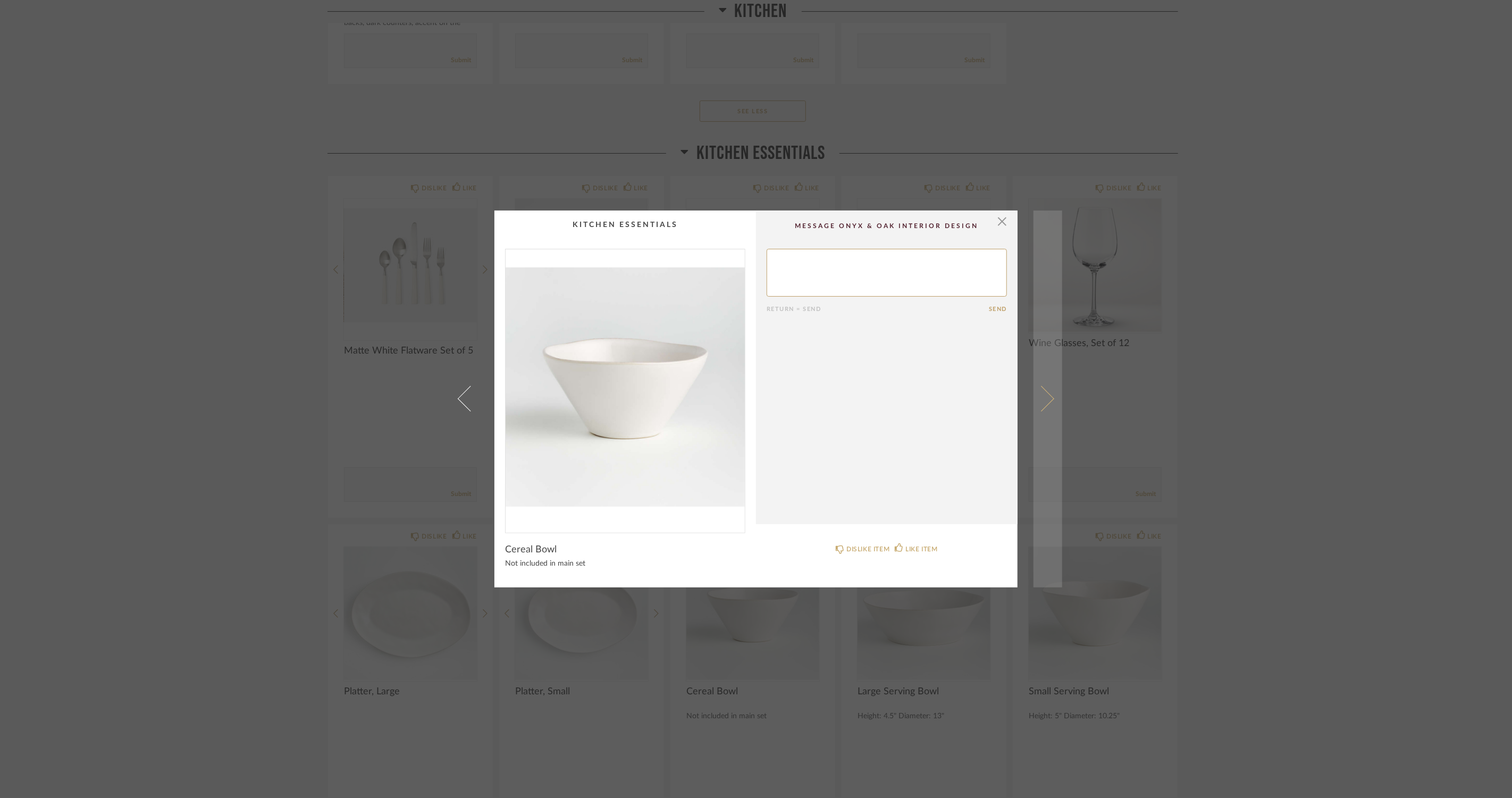
click at [1041, 396] on span at bounding box center [1041, 399] width 26 height 26
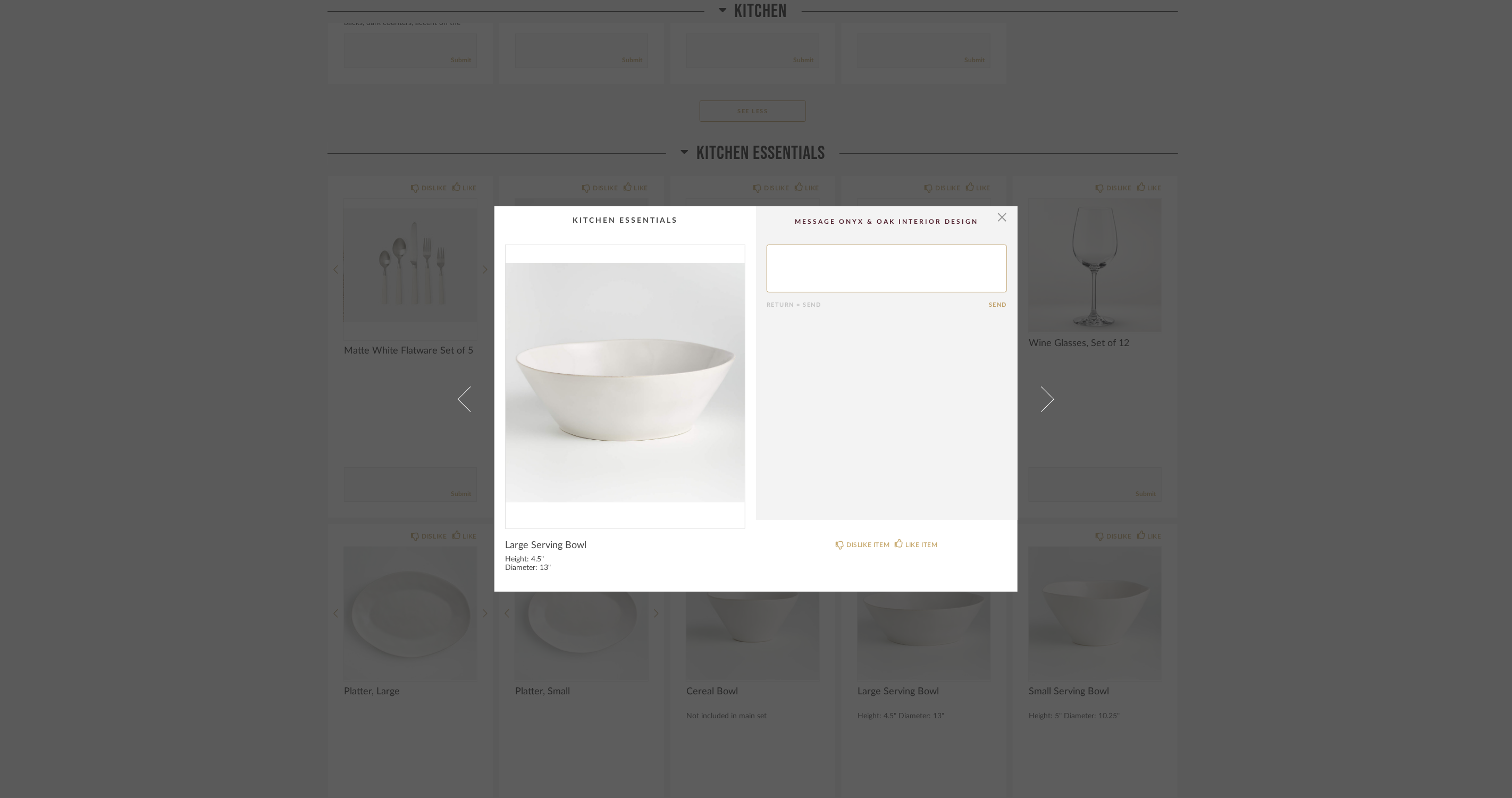
click at [1028, 384] on div "× Return = Send Send Large Serving Bowl Height: 4.5" Diameter: 13" DISLIKE ITEM…" at bounding box center [756, 399] width 613 height 385
click at [1054, 399] on link at bounding box center [1048, 399] width 28 height 385
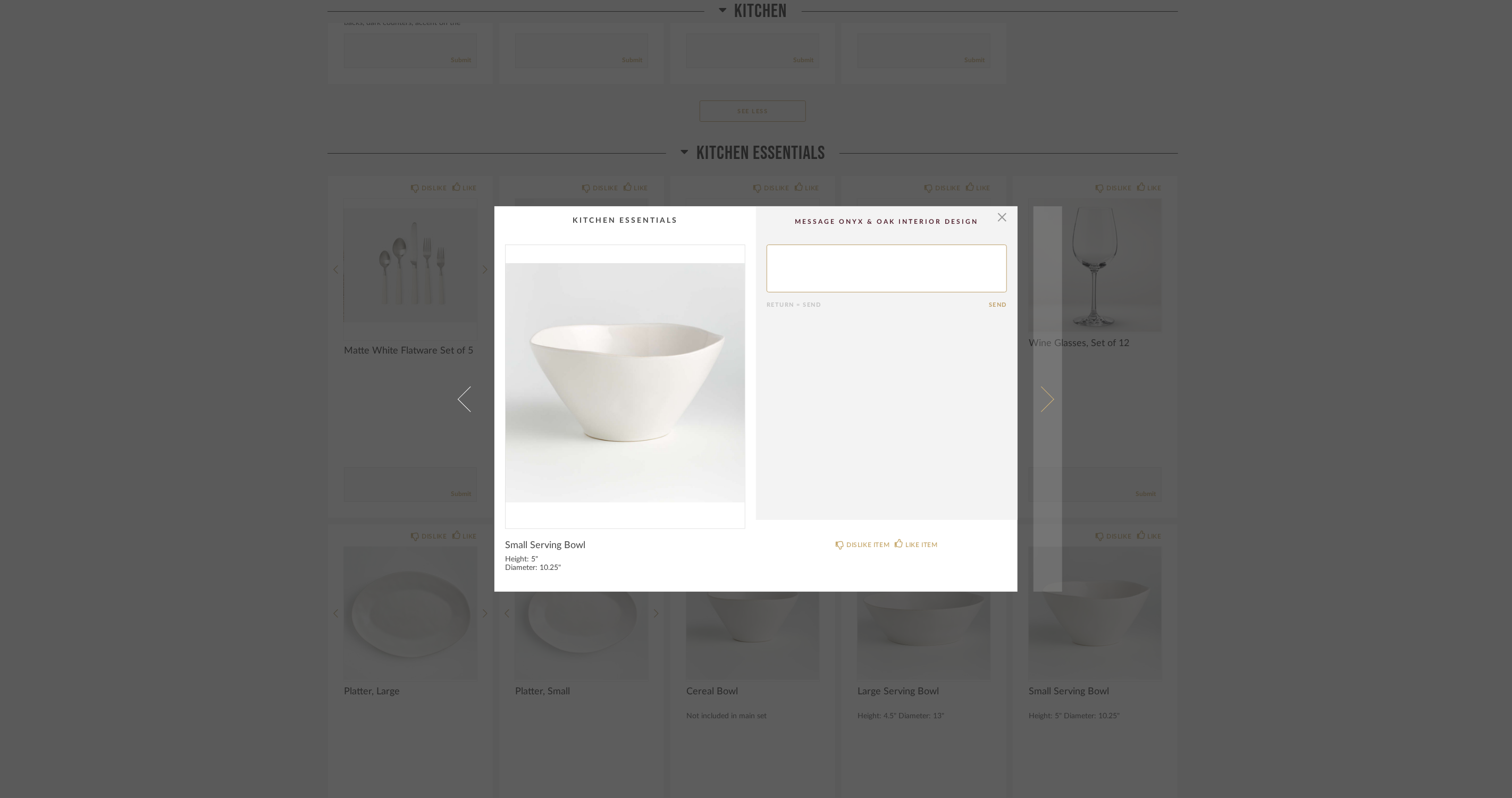
click at [1050, 397] on link at bounding box center [1048, 399] width 28 height 385
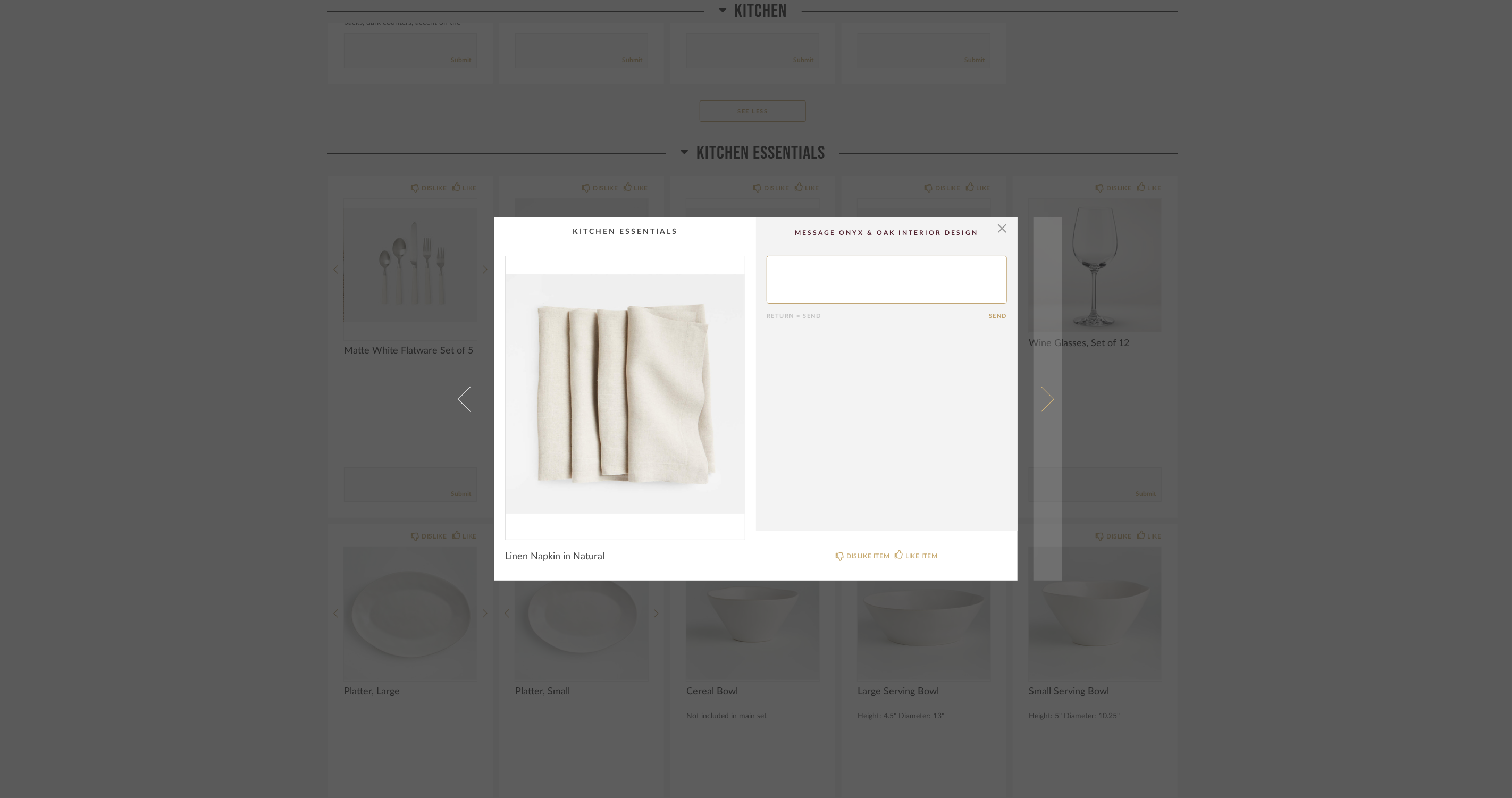
click at [1047, 394] on link at bounding box center [1048, 399] width 28 height 363
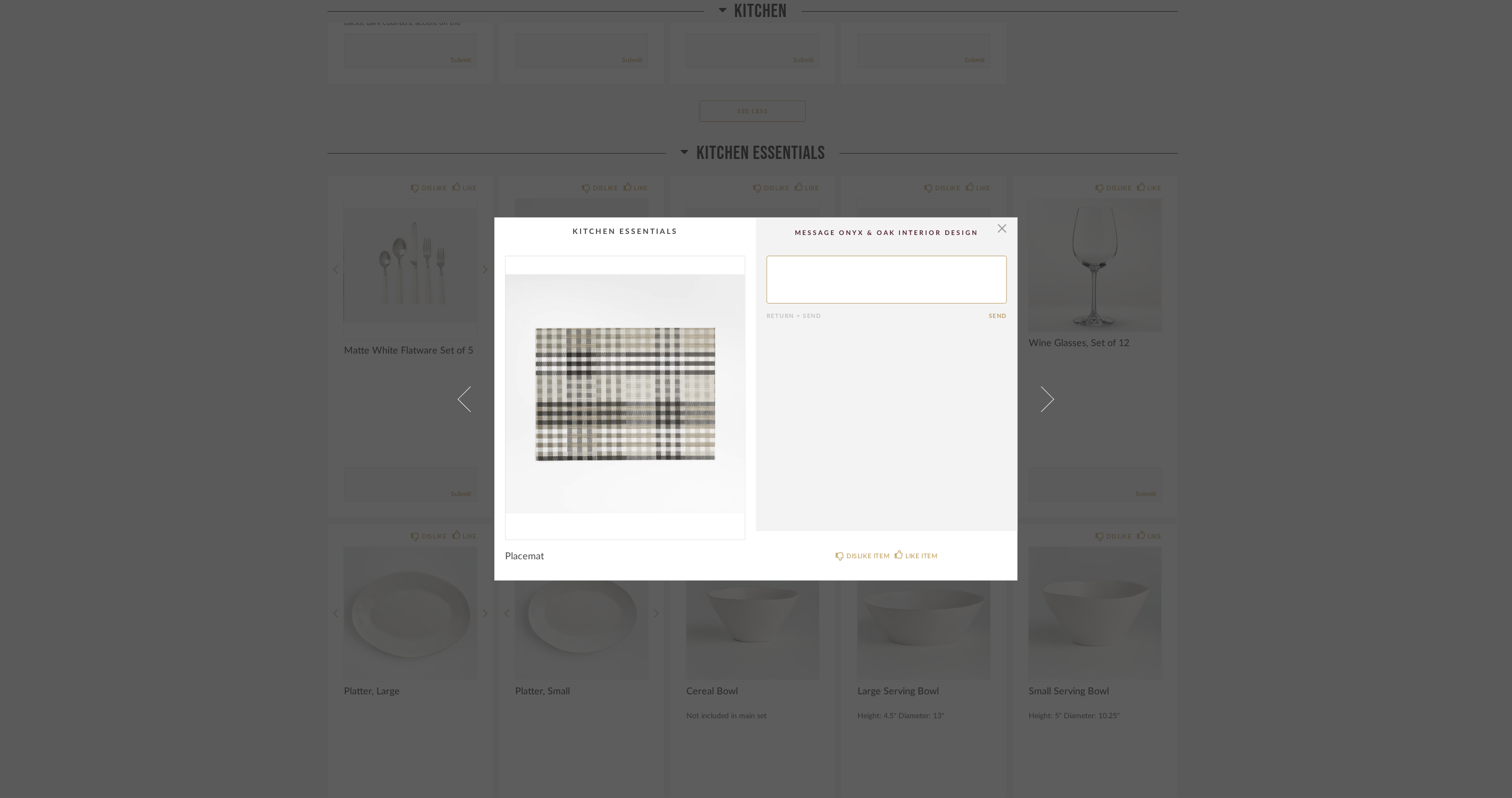
click at [1047, 394] on link at bounding box center [1048, 399] width 28 height 363
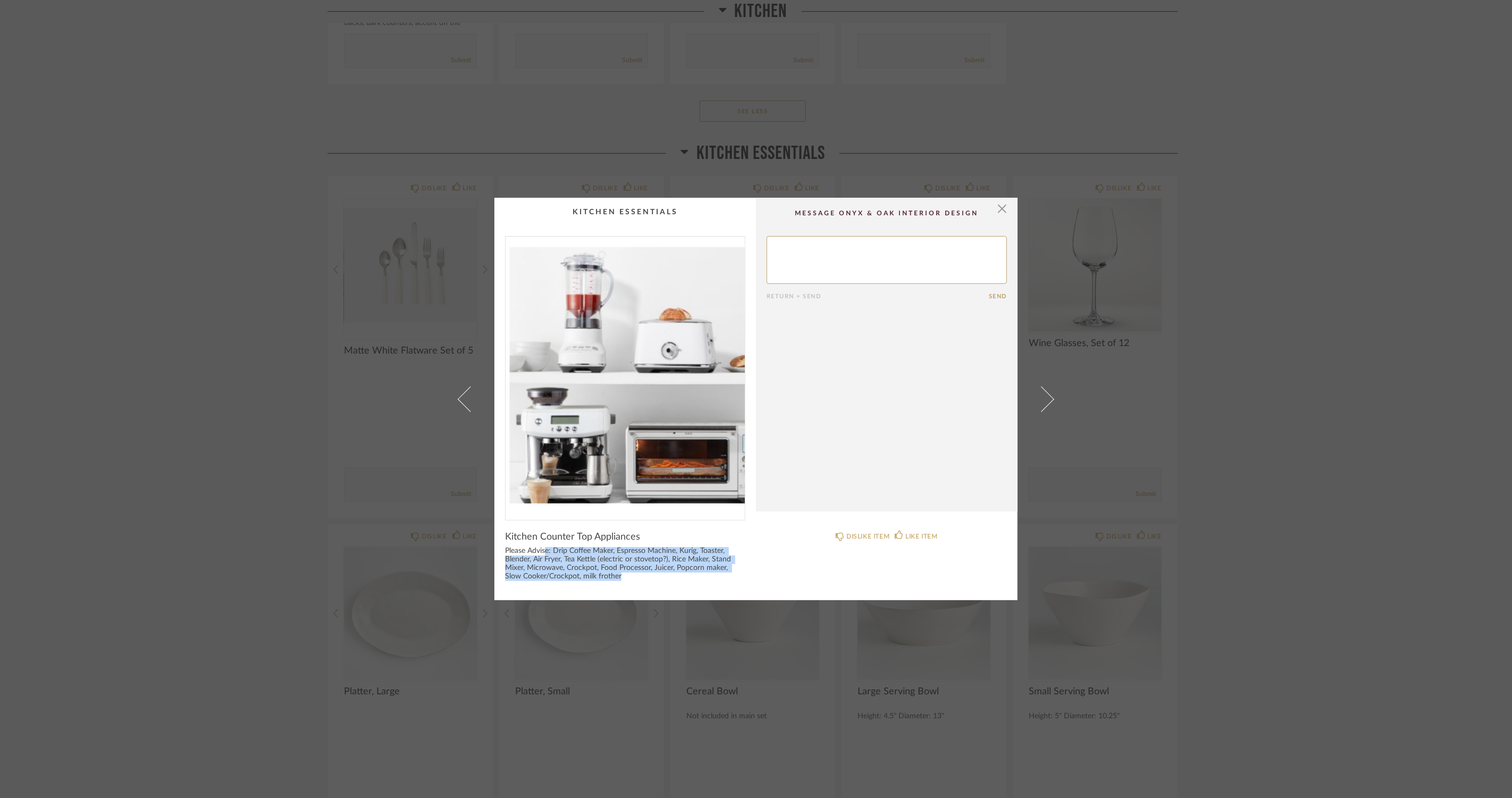
drag, startPoint x: 604, startPoint y: 573, endPoint x: 541, endPoint y: 550, distance: 67.1
click at [541, 550] on div "Please Advise: Drip Coffee Maker, Espresso Machine, Kurig, Toaster, Blender, Ai…" at bounding box center [625, 564] width 241 height 34
click at [618, 563] on div "Please Advise: Drip Coffee Maker, Espresso Machine, Kurig, Toaster, Blender, Ai…" at bounding box center [625, 564] width 241 height 34
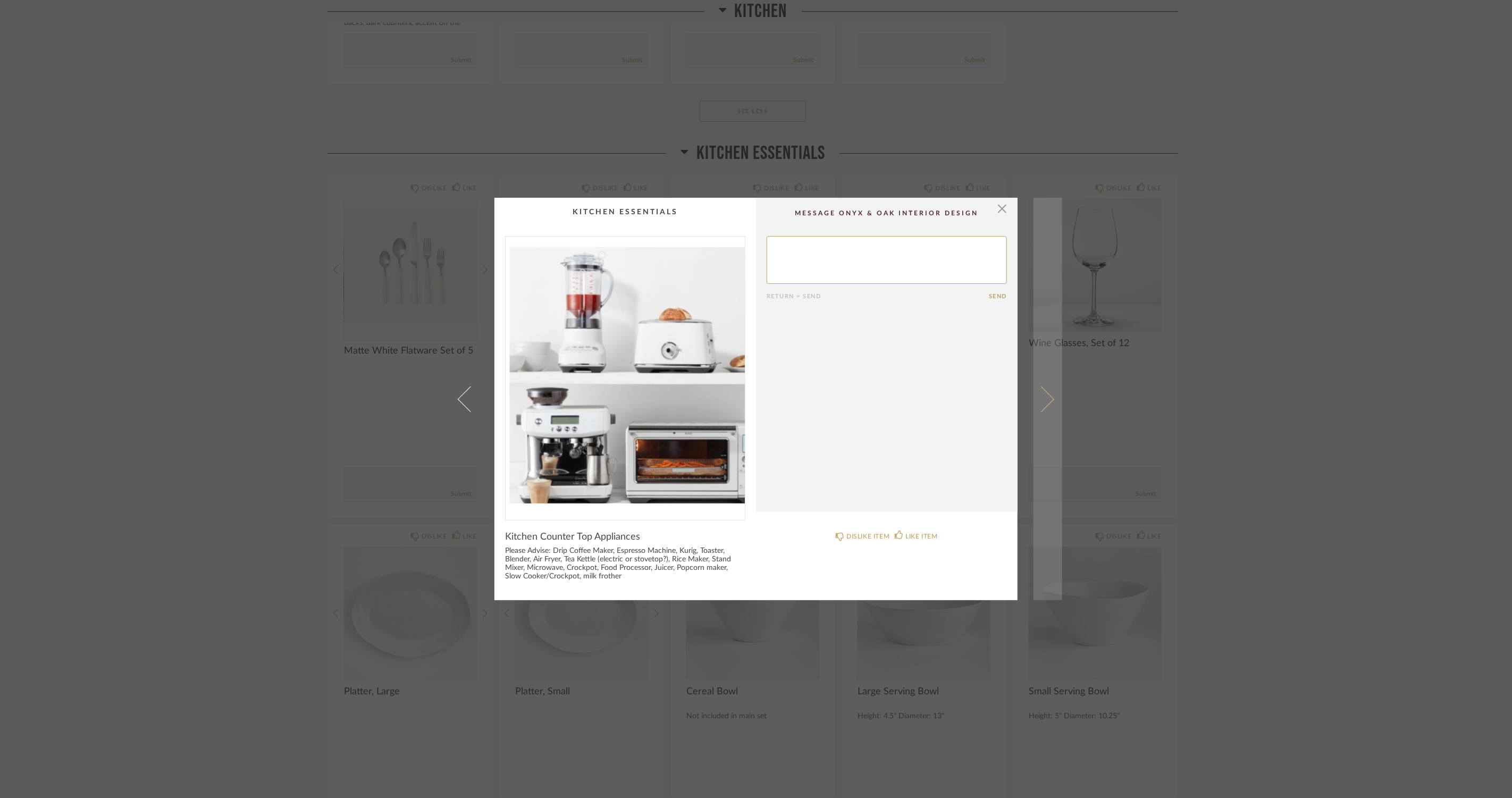
click at [1040, 392] on span at bounding box center [1041, 399] width 26 height 26
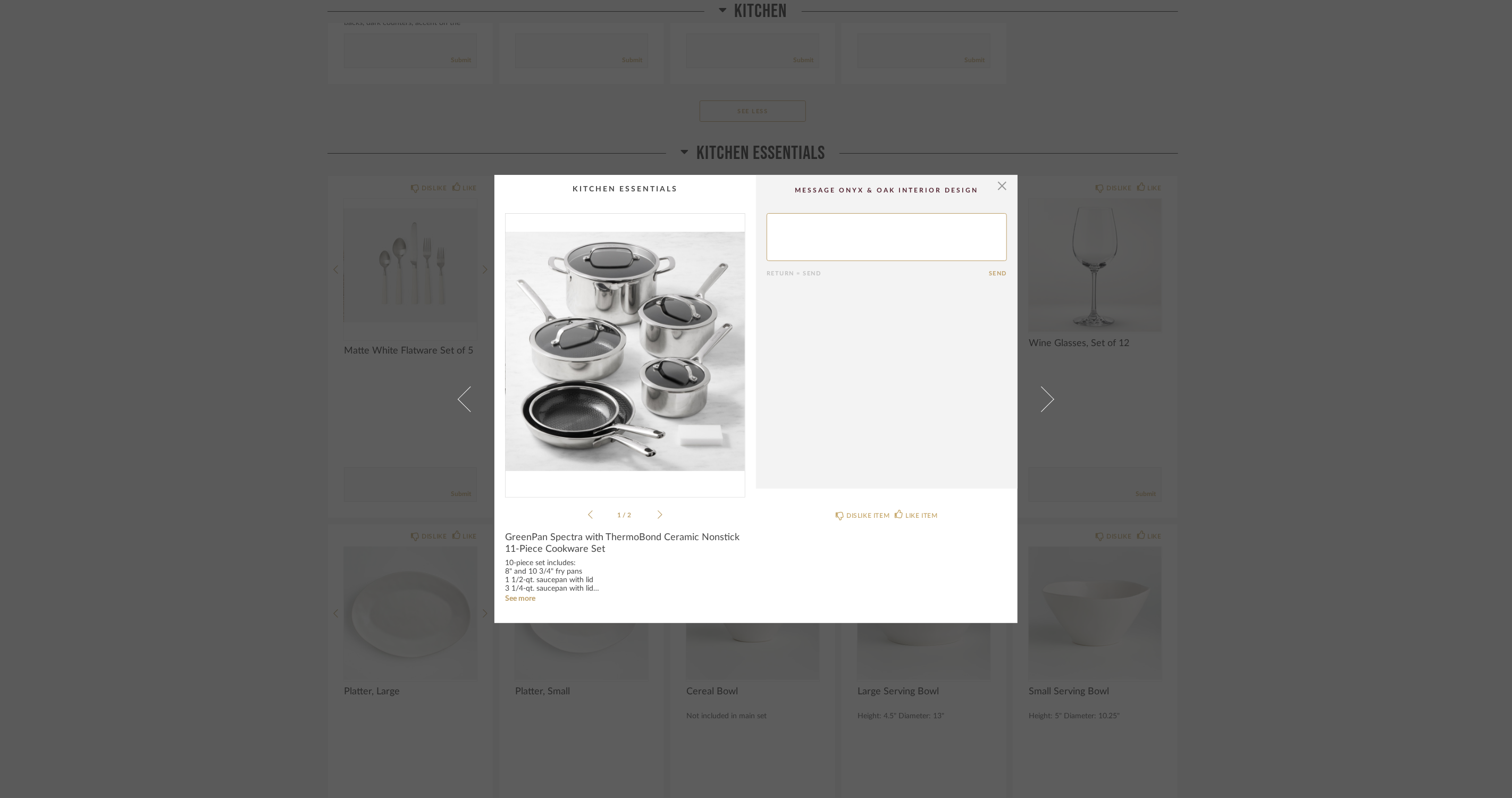
click at [658, 518] on icon at bounding box center [660, 515] width 5 height 10
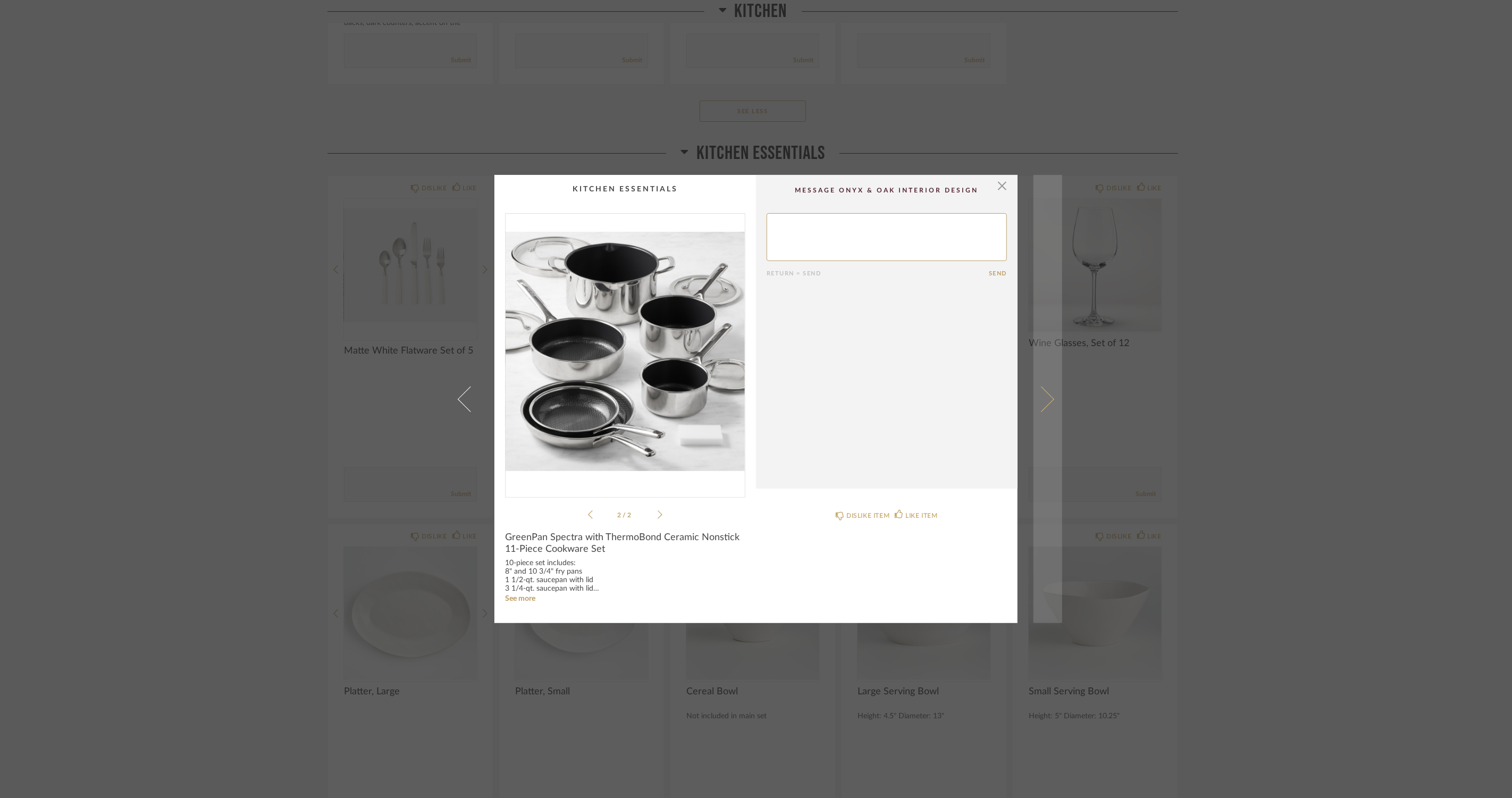
click at [1034, 390] on span at bounding box center [1041, 399] width 26 height 26
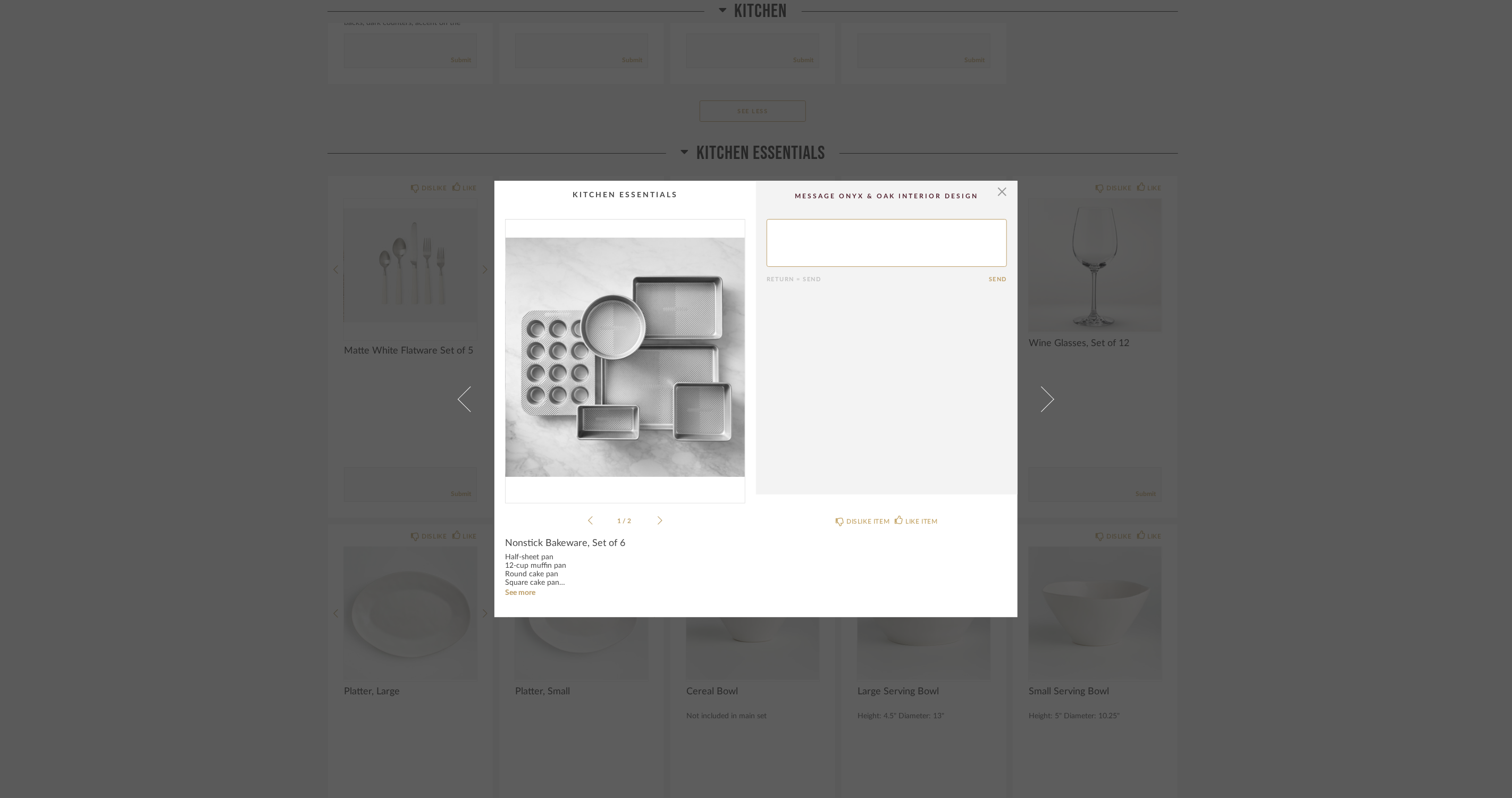
click at [661, 519] on div "1 / 2" at bounding box center [625, 373] width 241 height 308
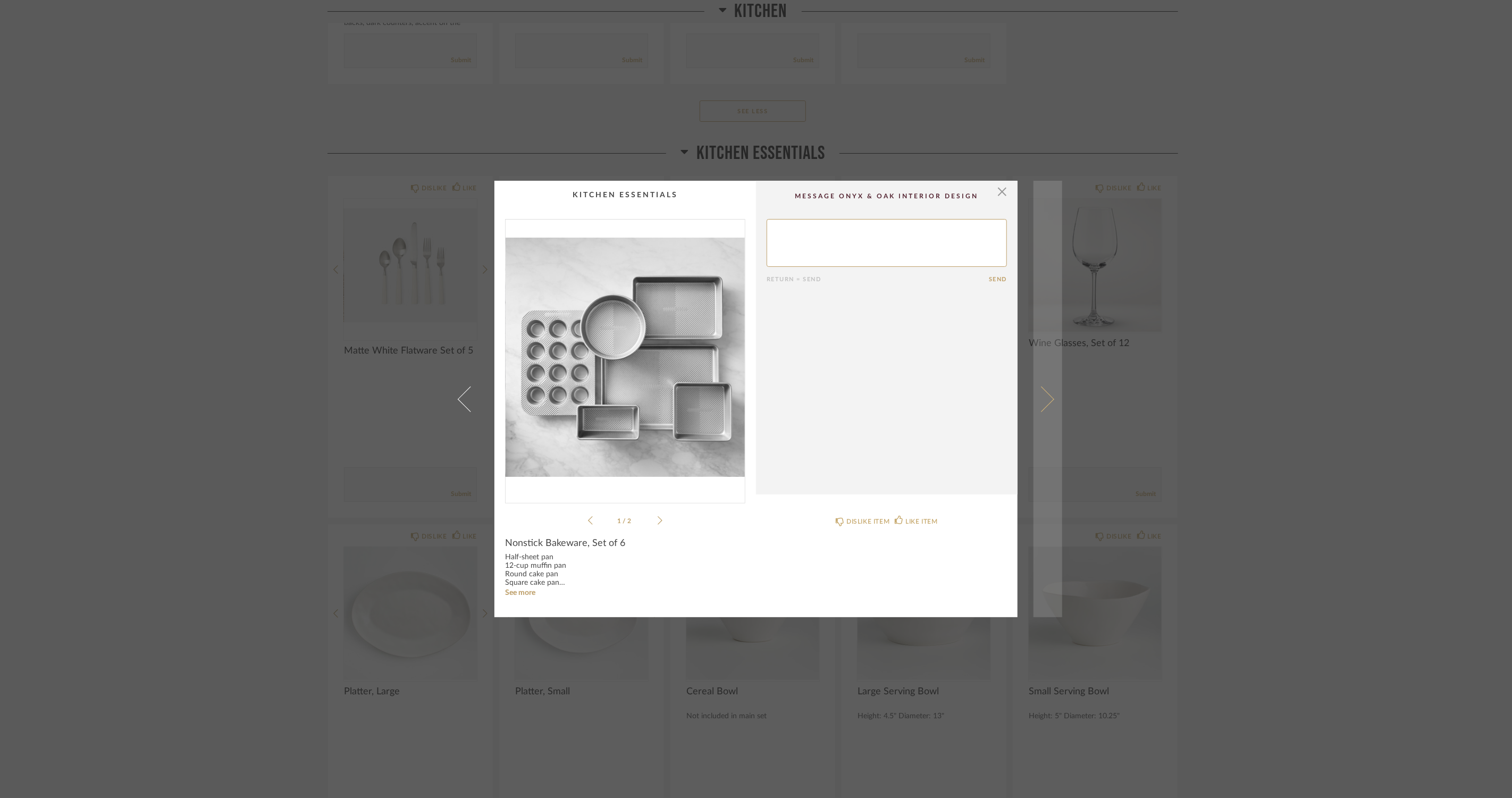
click at [1049, 391] on link at bounding box center [1048, 399] width 28 height 437
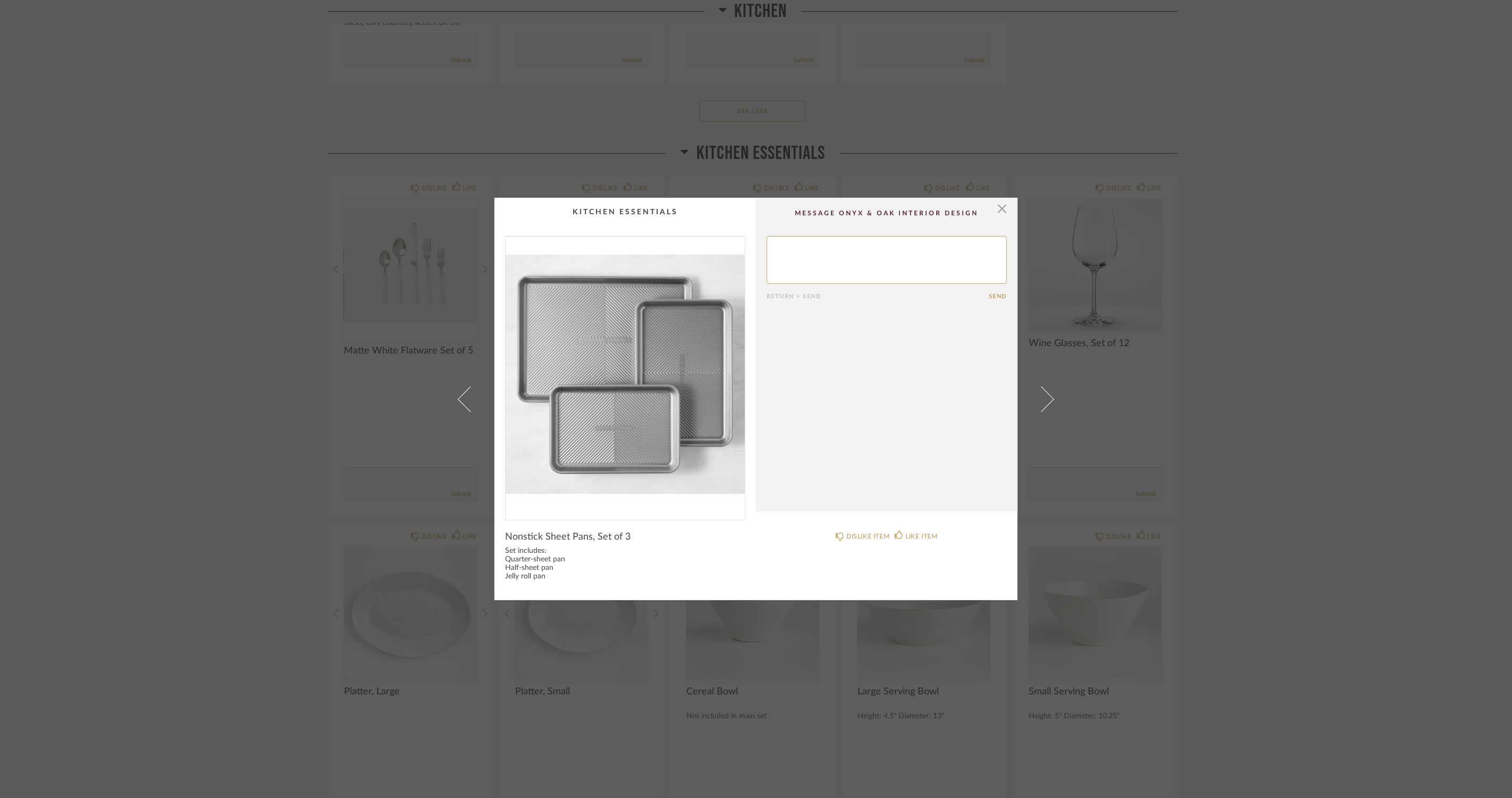
click at [1049, 391] on link at bounding box center [1048, 399] width 28 height 403
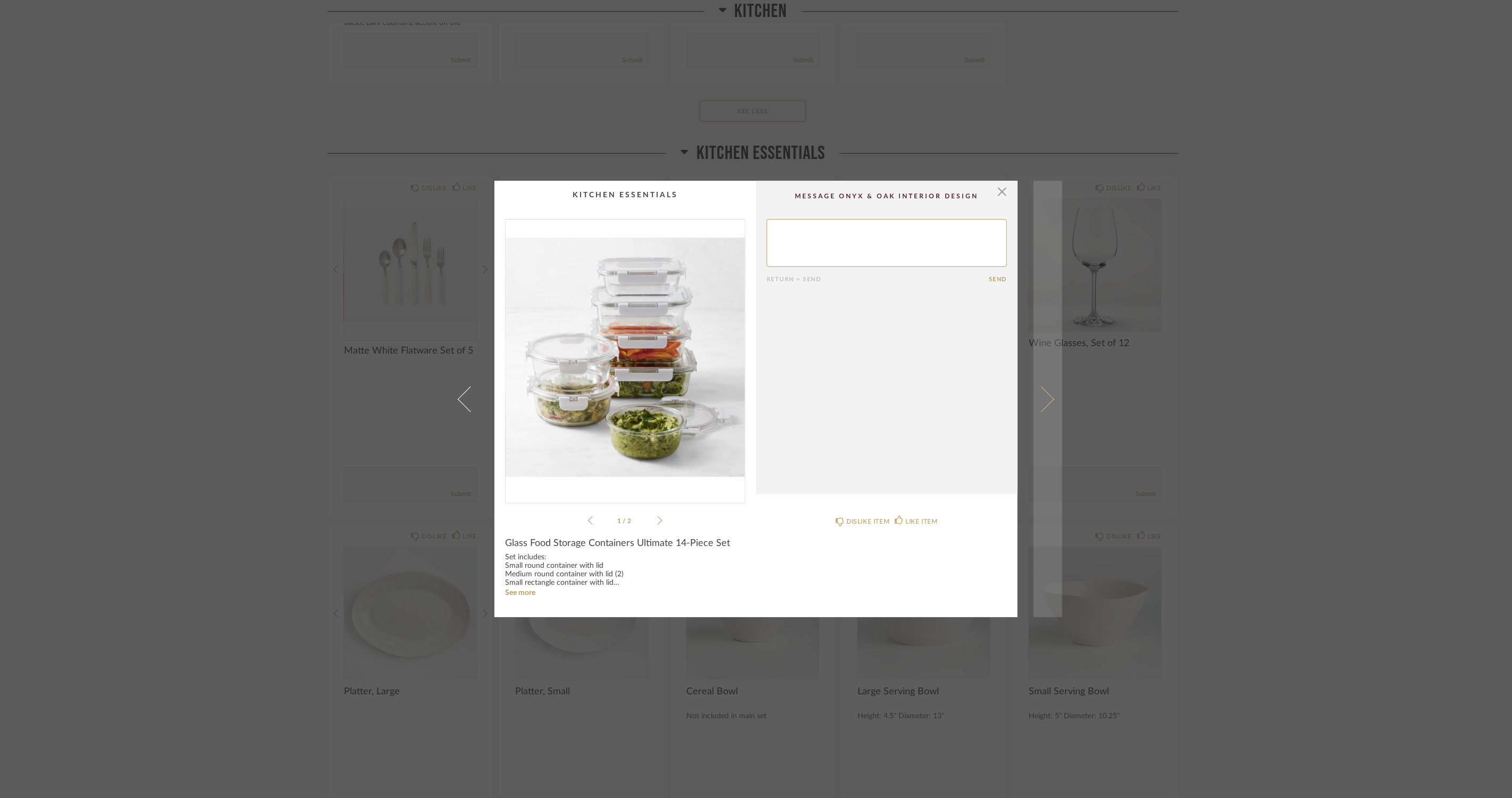
click at [1049, 396] on link at bounding box center [1048, 399] width 28 height 437
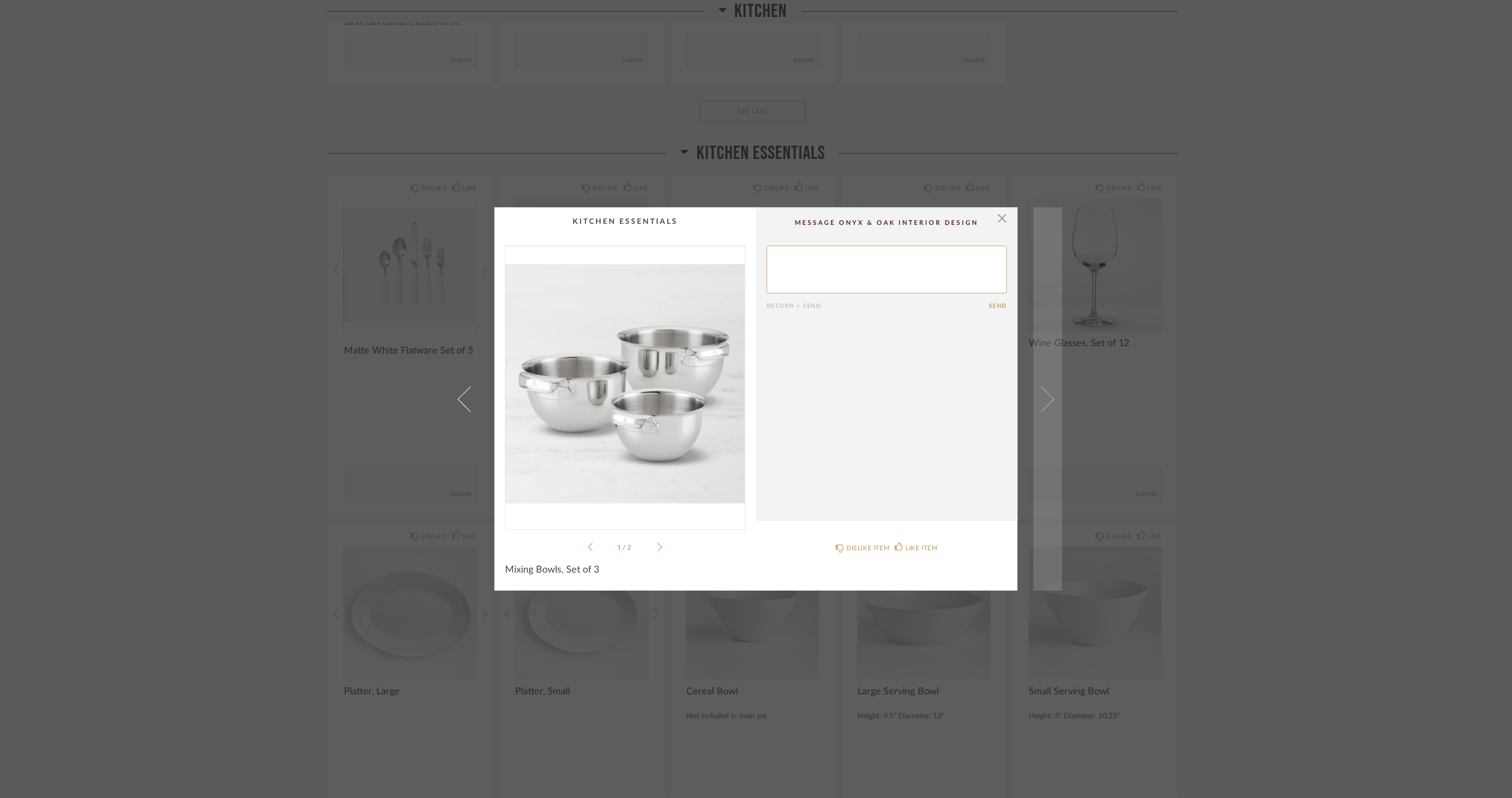
click at [1039, 395] on span at bounding box center [1041, 399] width 26 height 26
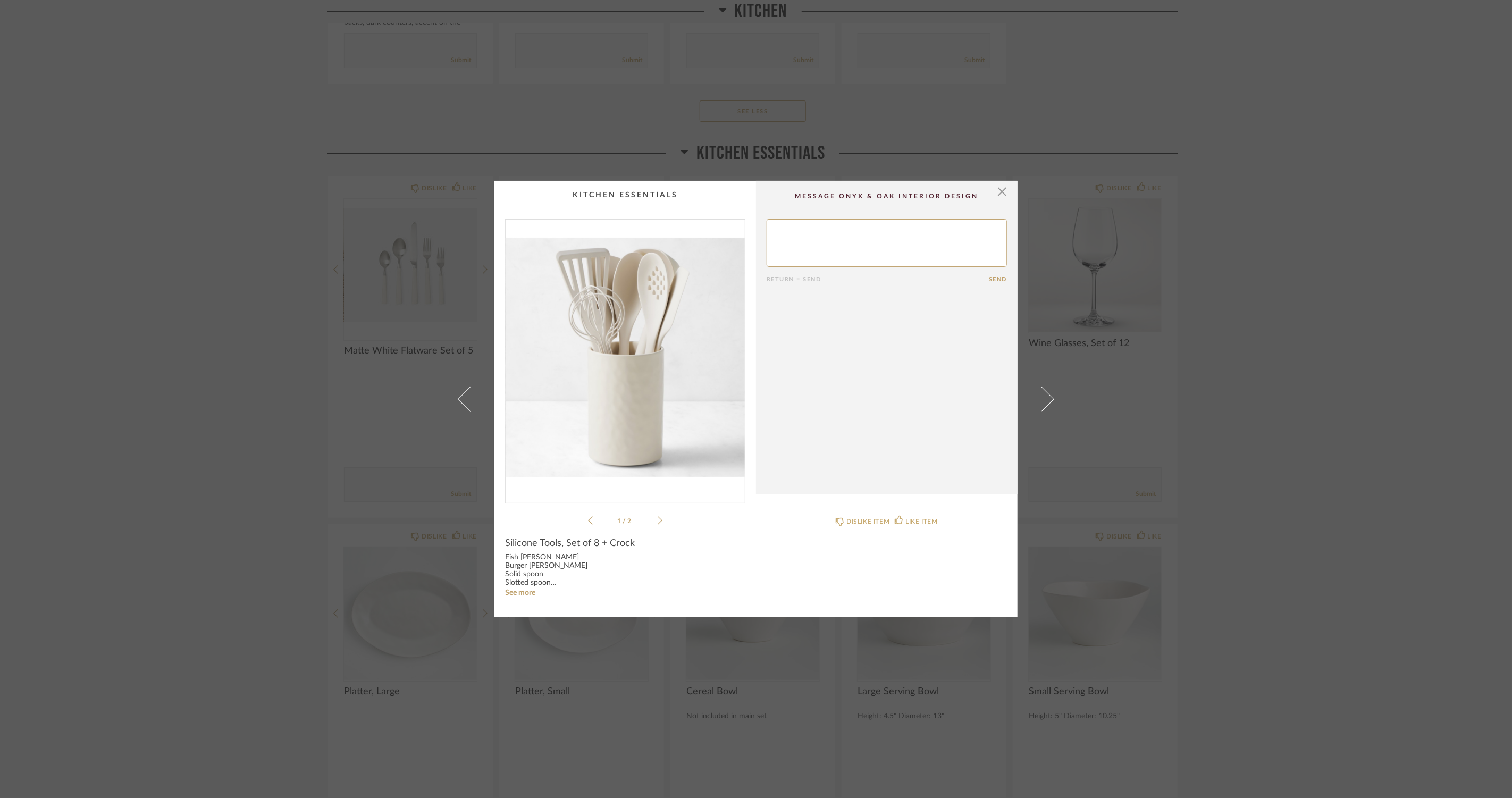
click at [1039, 395] on span at bounding box center [1041, 399] width 26 height 26
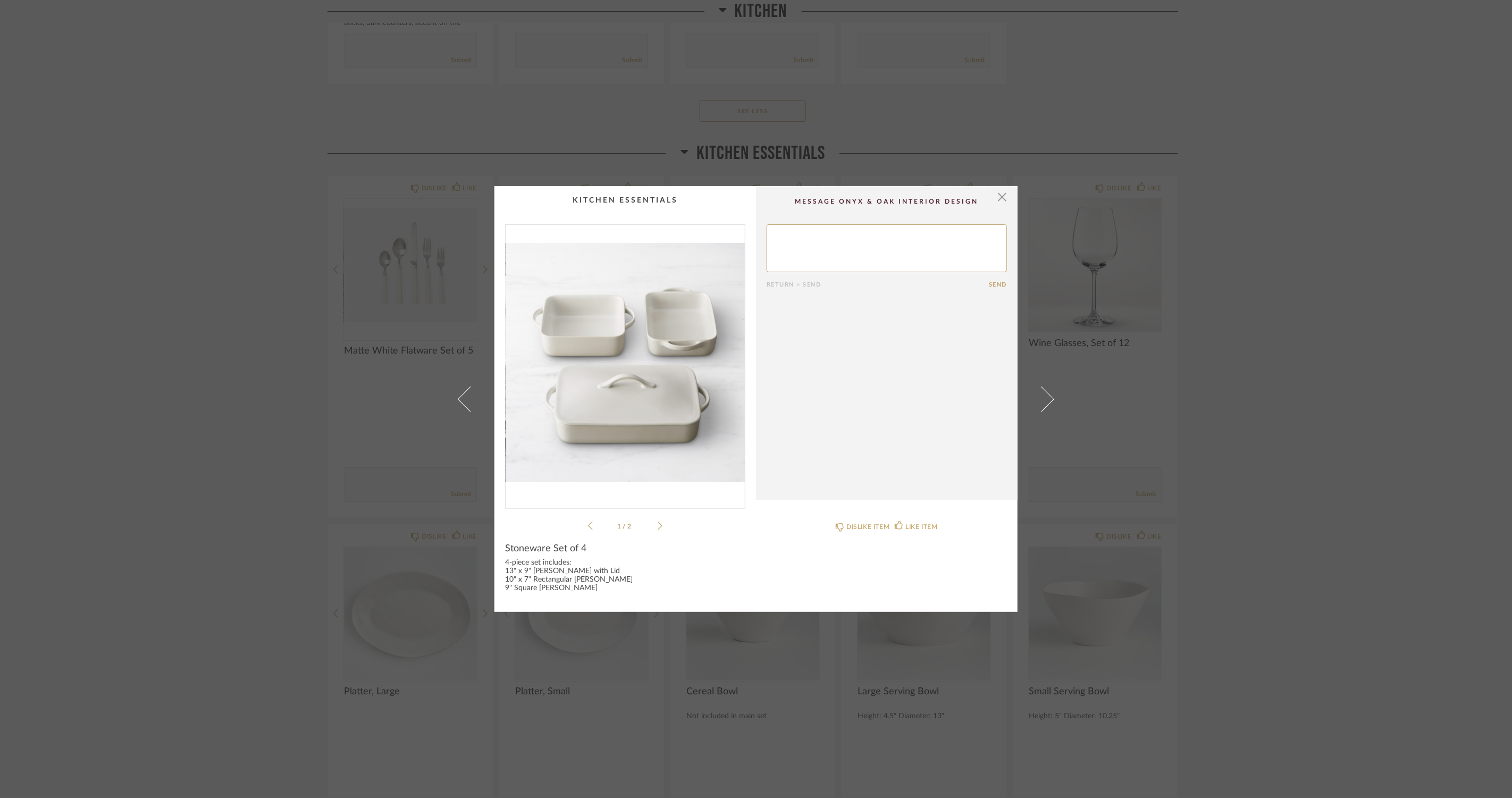
click at [1039, 395] on span at bounding box center [1041, 399] width 26 height 26
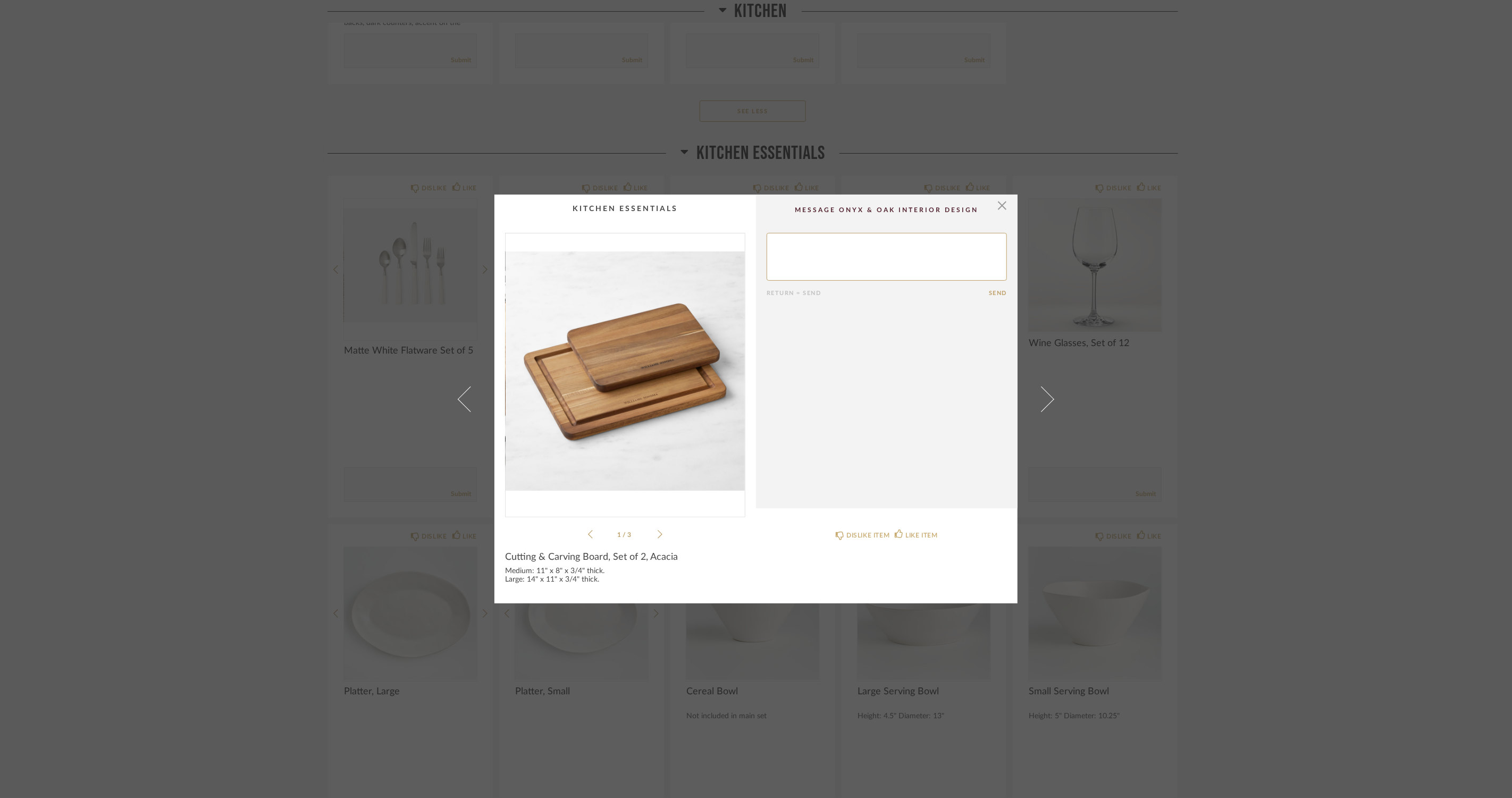
click at [660, 531] on div "1 / 3" at bounding box center [625, 387] width 241 height 308
click at [658, 532] on icon at bounding box center [660, 535] width 5 height 10
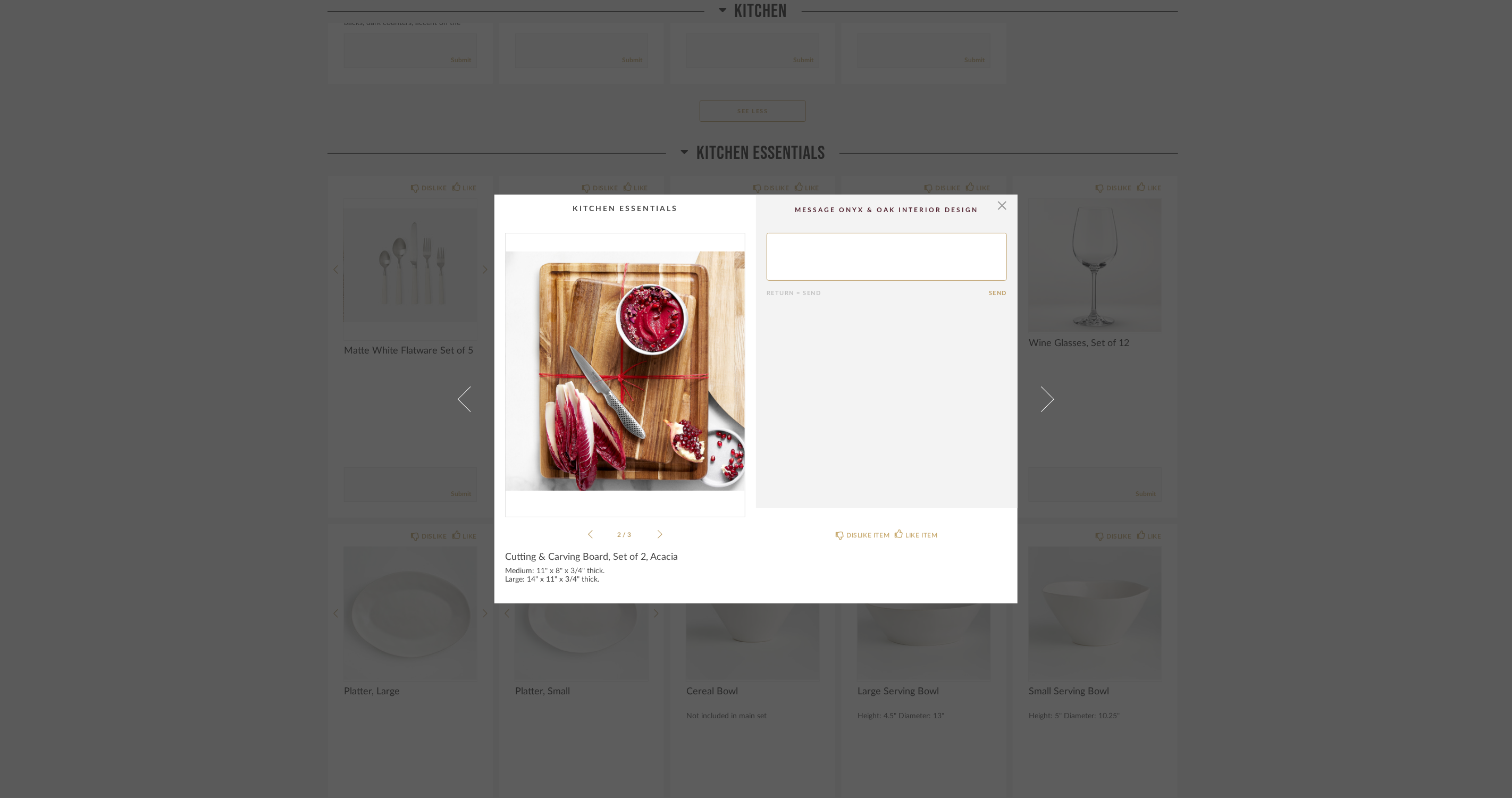
click at [658, 532] on icon at bounding box center [660, 535] width 5 height 10
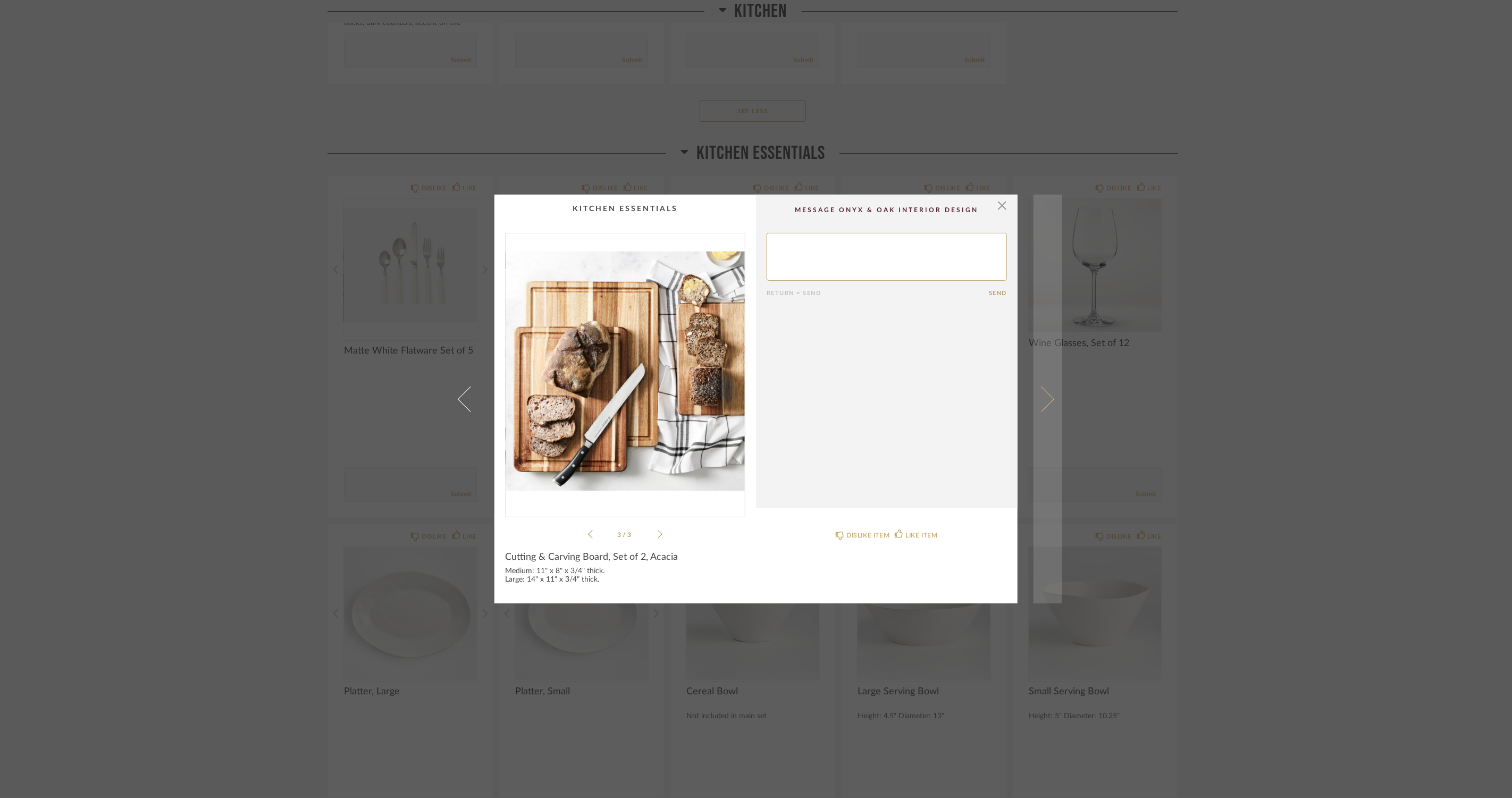
click at [1036, 392] on span at bounding box center [1041, 399] width 26 height 26
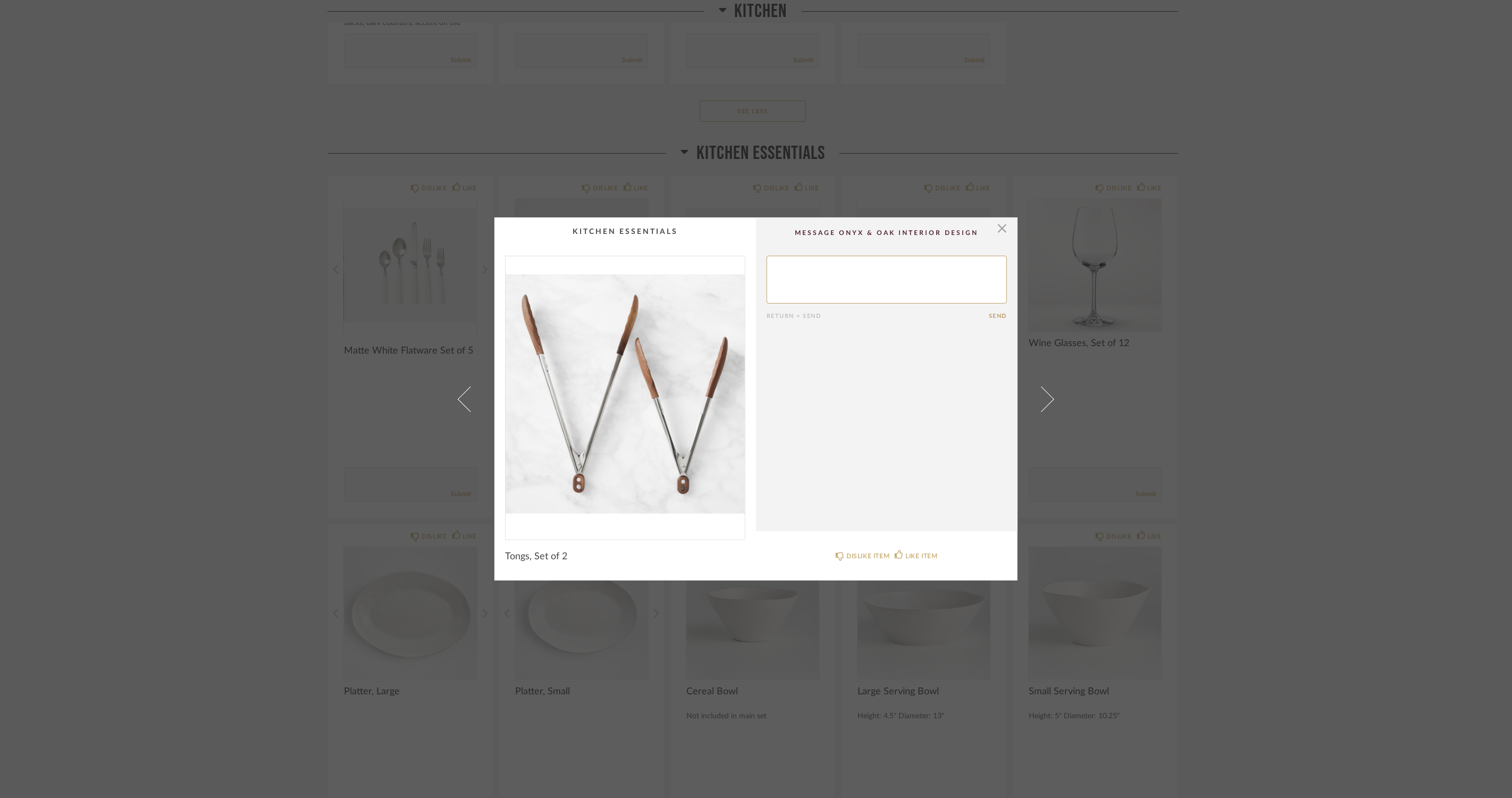
click at [1036, 392] on span at bounding box center [1041, 399] width 26 height 26
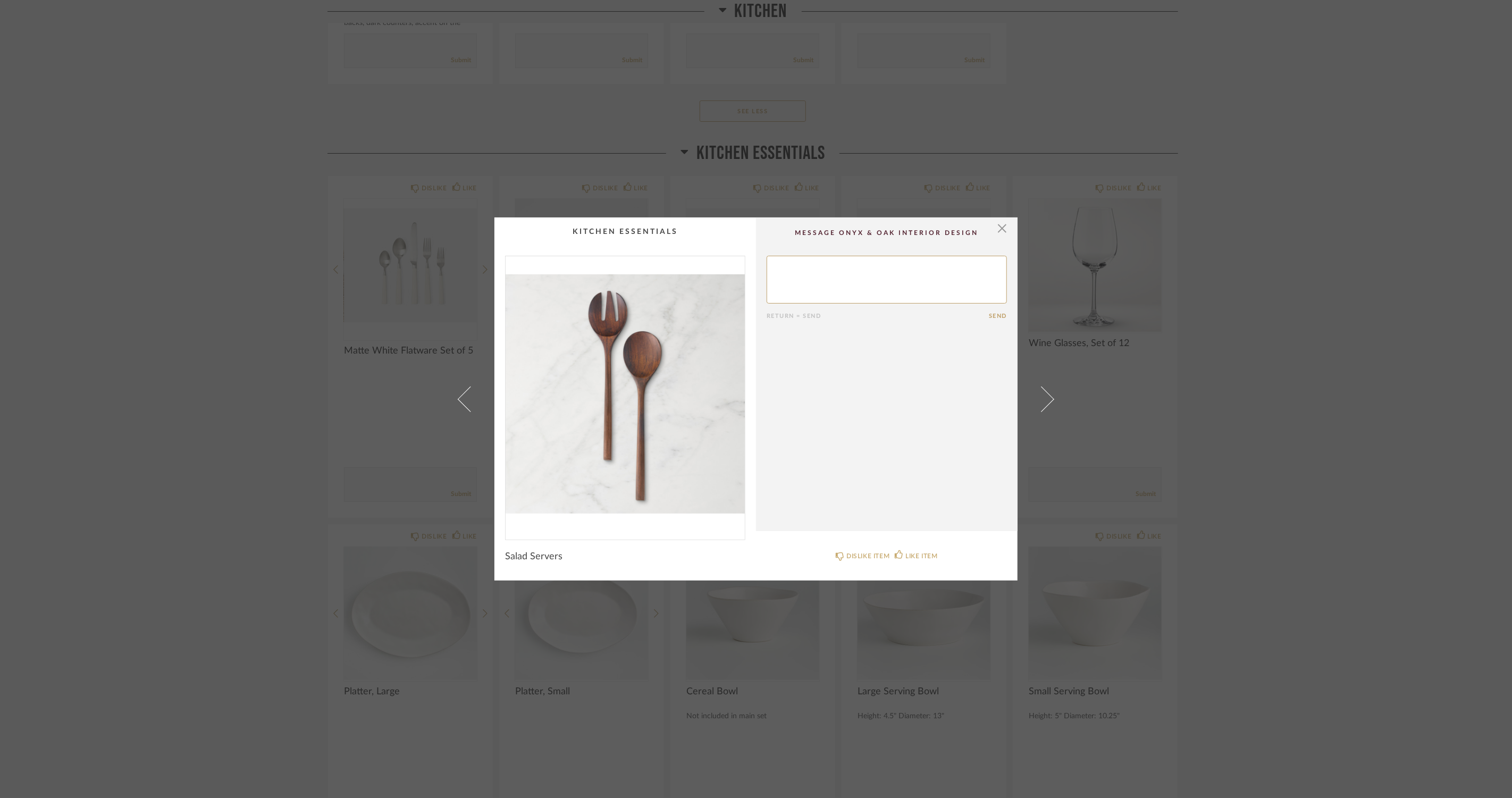
click at [1036, 392] on span at bounding box center [1041, 399] width 26 height 26
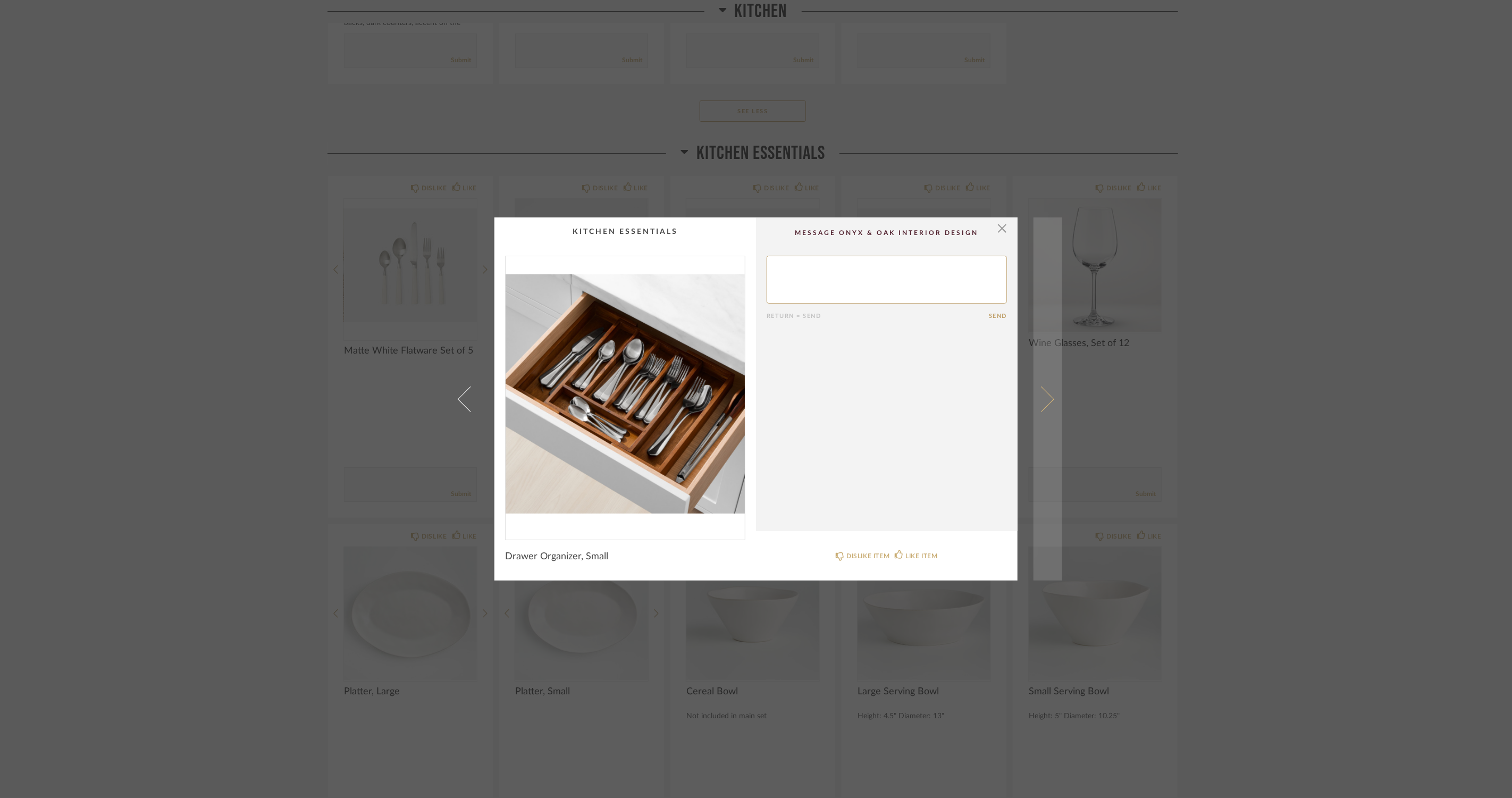
click at [1041, 385] on link at bounding box center [1048, 399] width 28 height 363
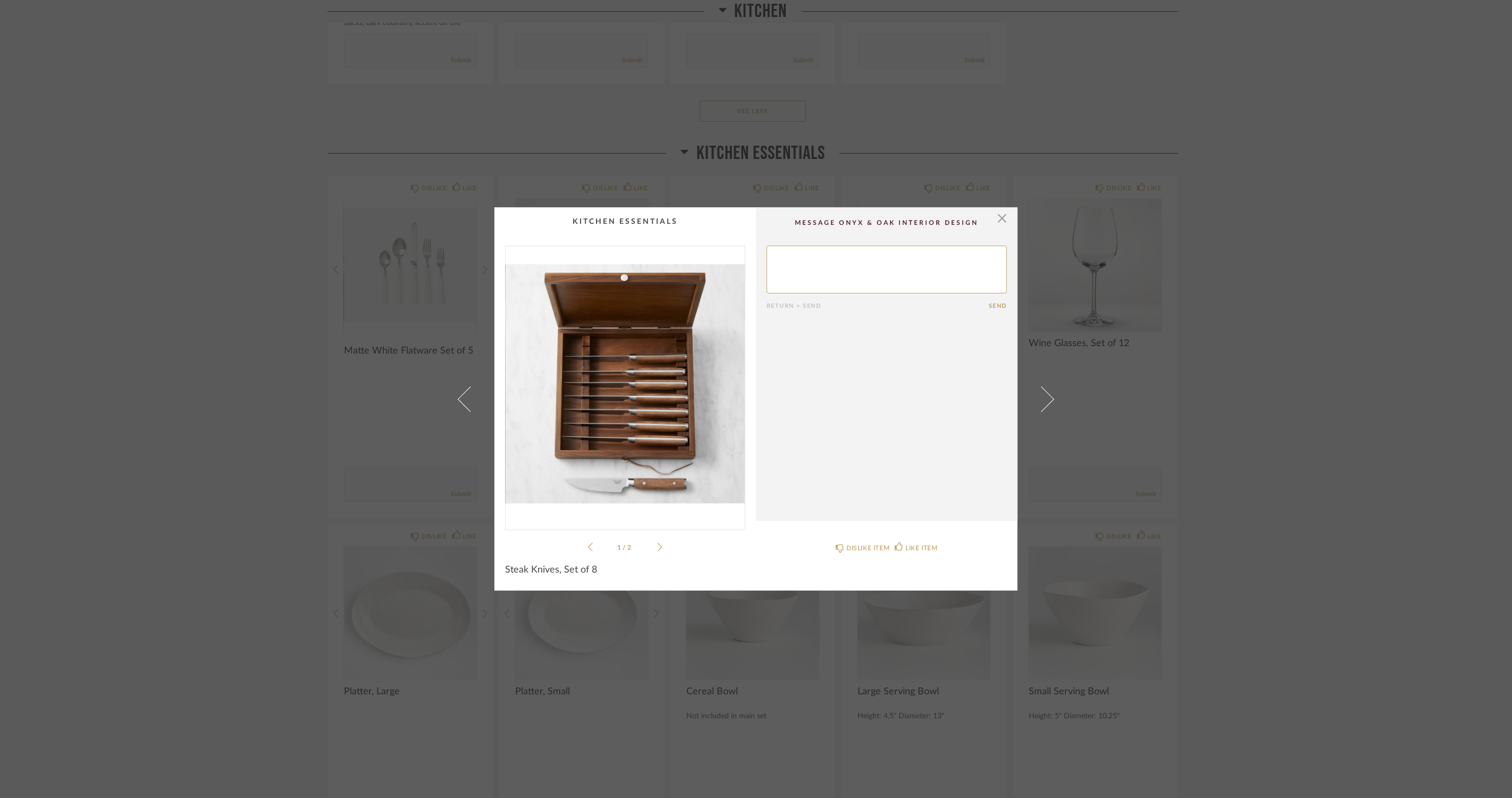
click at [651, 546] on li "1 / 2" at bounding box center [625, 547] width 65 height 12
click at [662, 544] on div "1 / 2" at bounding box center [625, 399] width 241 height 308
click at [658, 547] on icon at bounding box center [660, 547] width 5 height 10
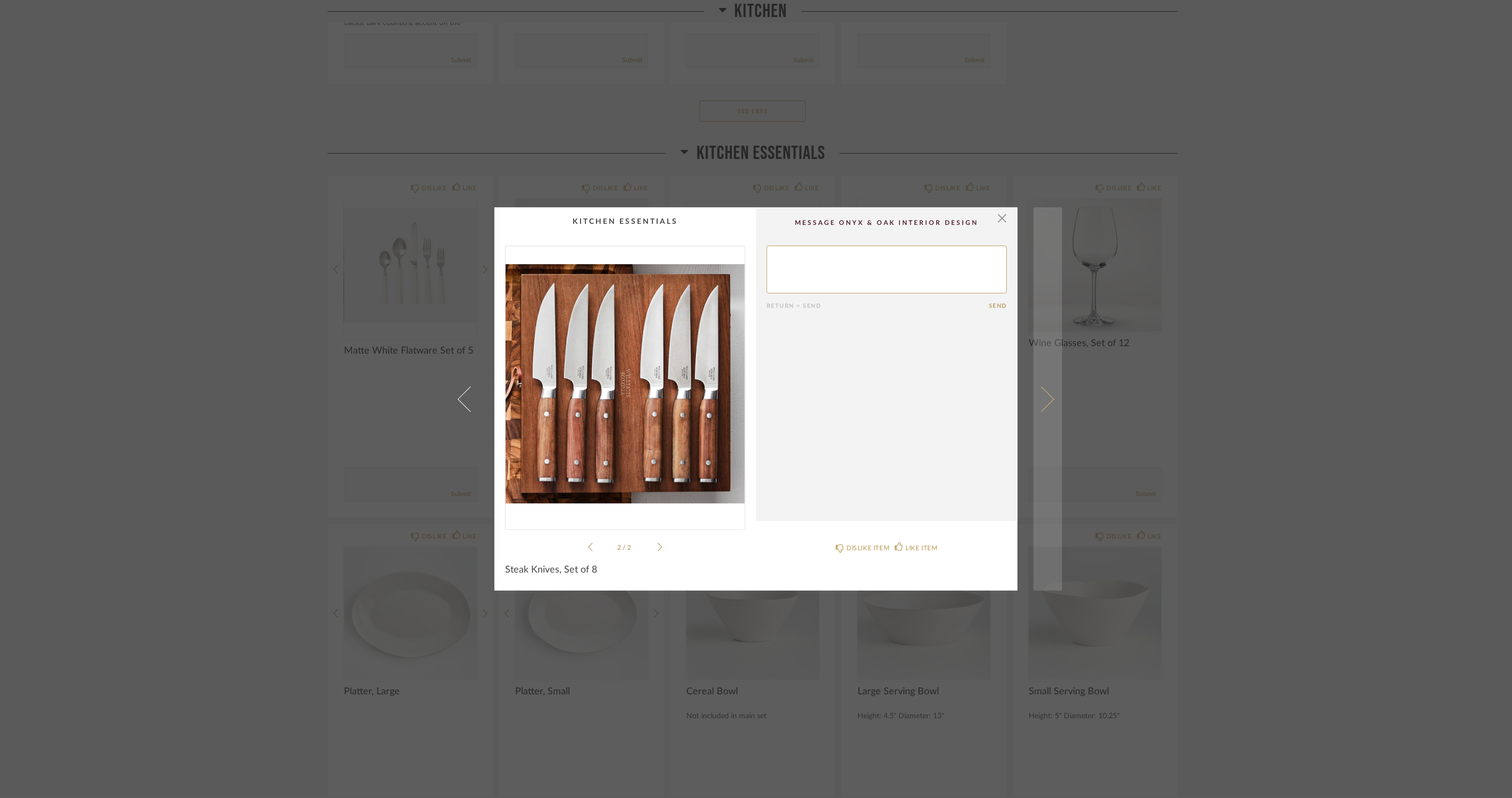
click at [1045, 389] on link at bounding box center [1048, 399] width 28 height 383
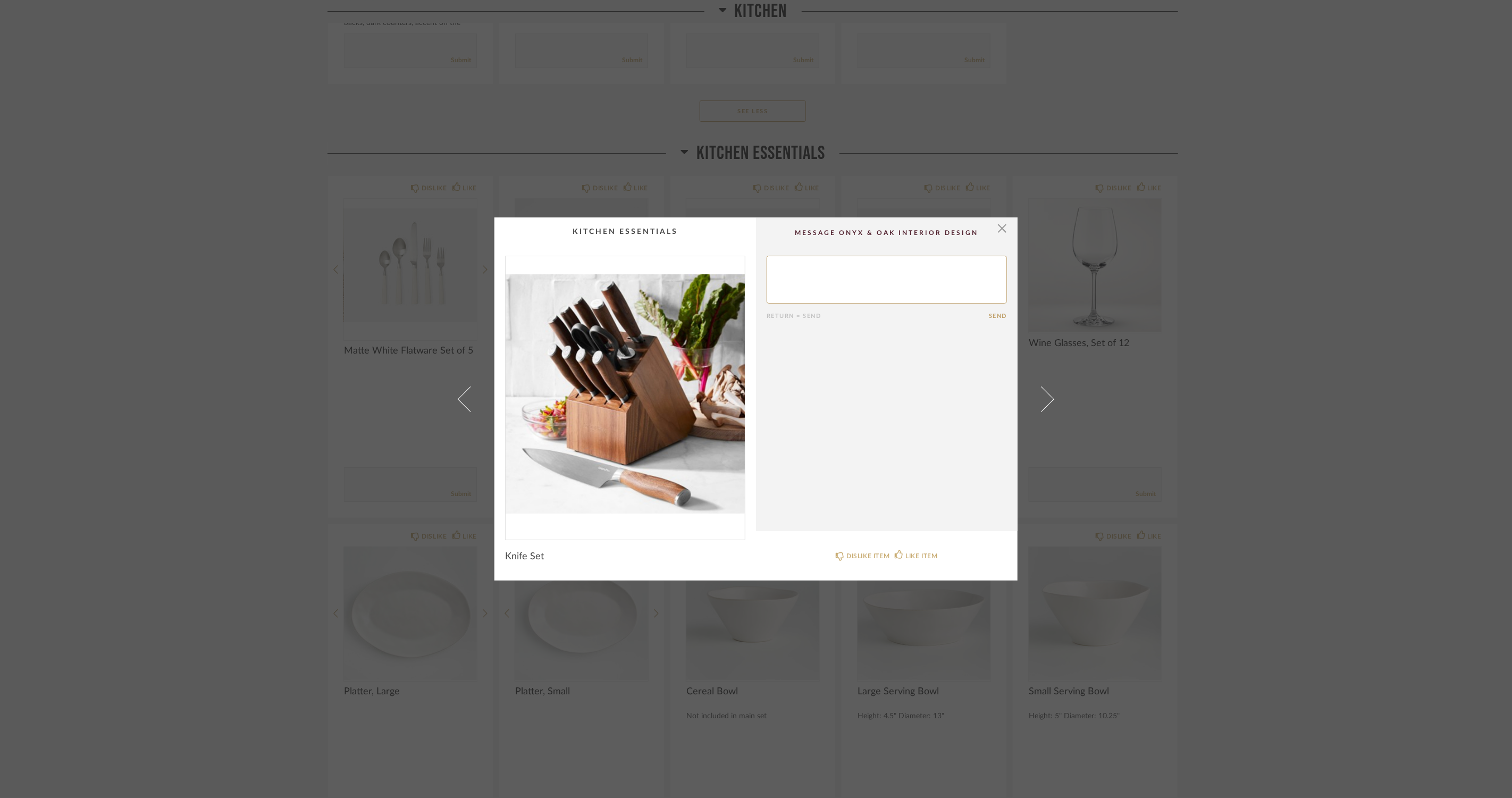
click at [1045, 389] on link at bounding box center [1048, 399] width 28 height 363
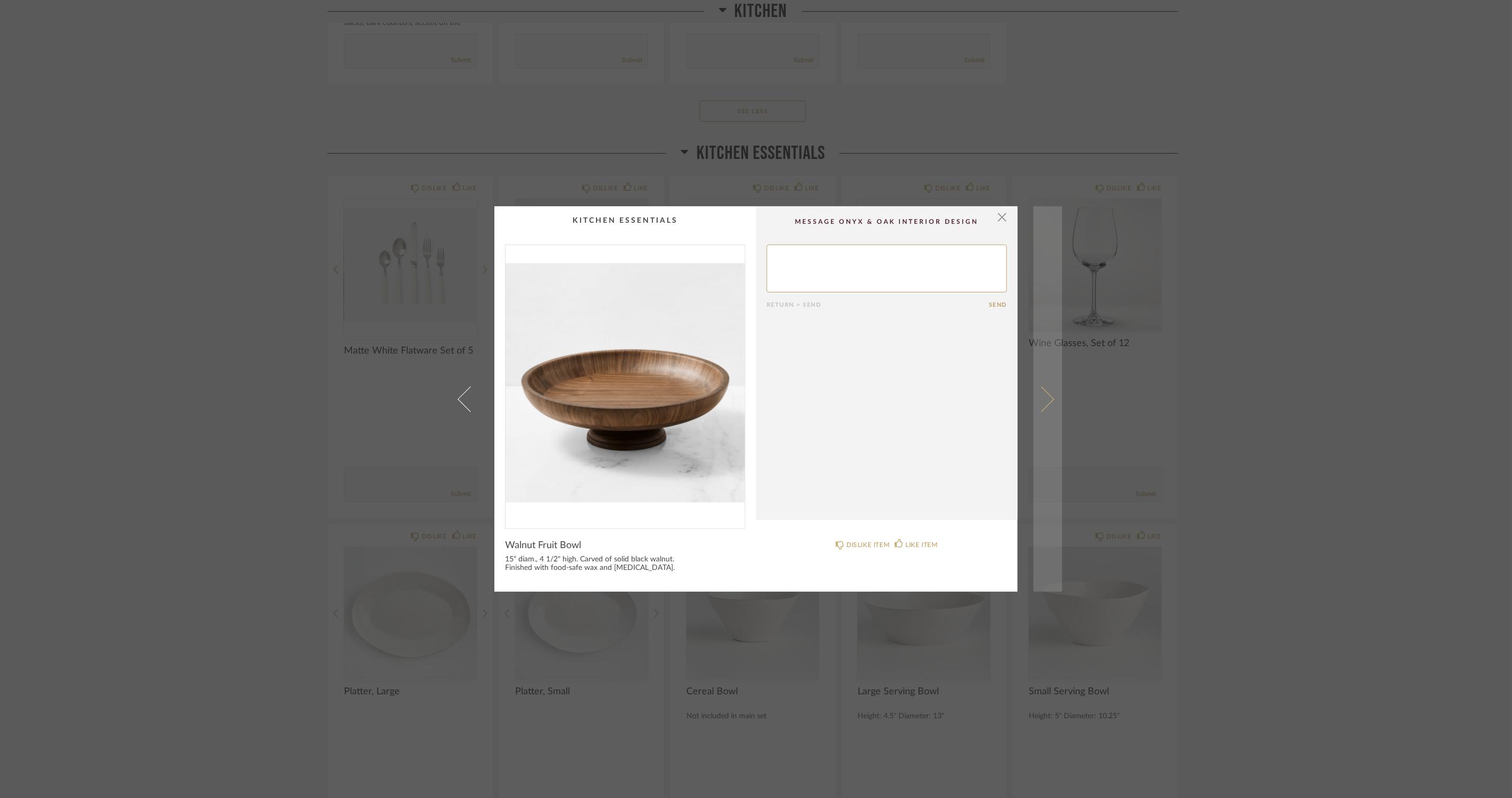
click at [1040, 387] on span at bounding box center [1041, 399] width 26 height 26
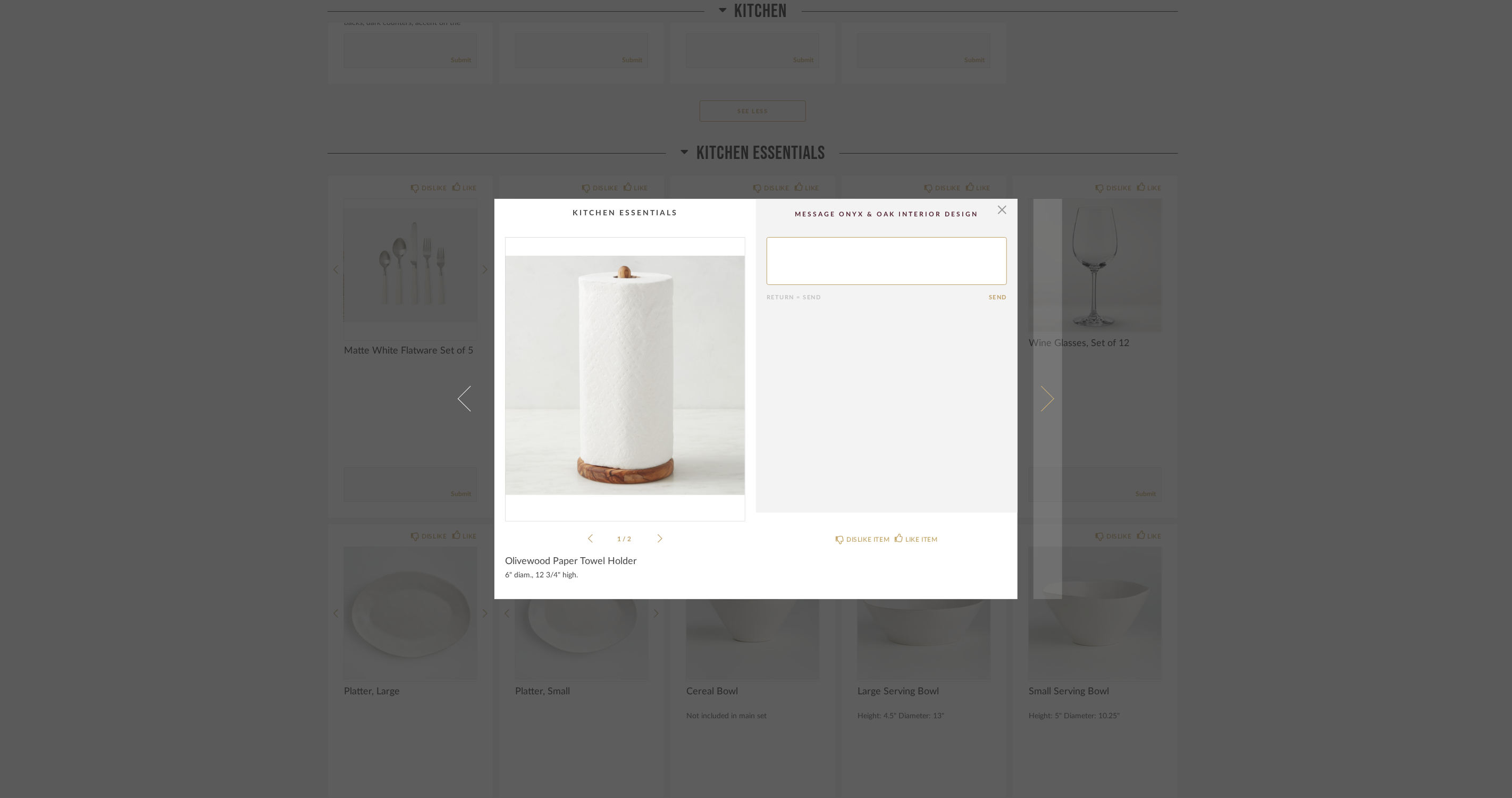
click at [1040, 396] on span at bounding box center [1041, 399] width 26 height 26
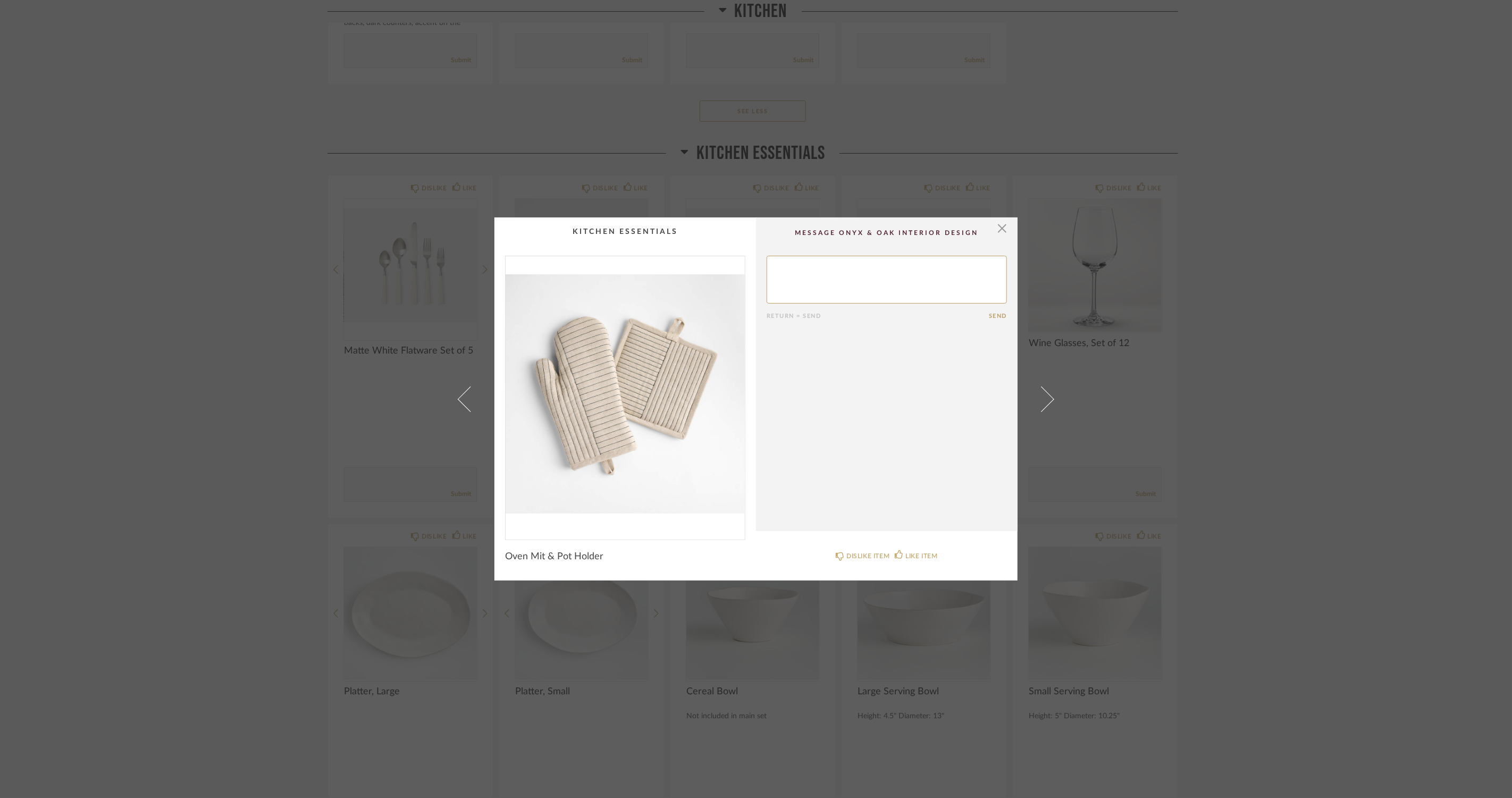
click at [1040, 396] on span at bounding box center [1041, 399] width 26 height 26
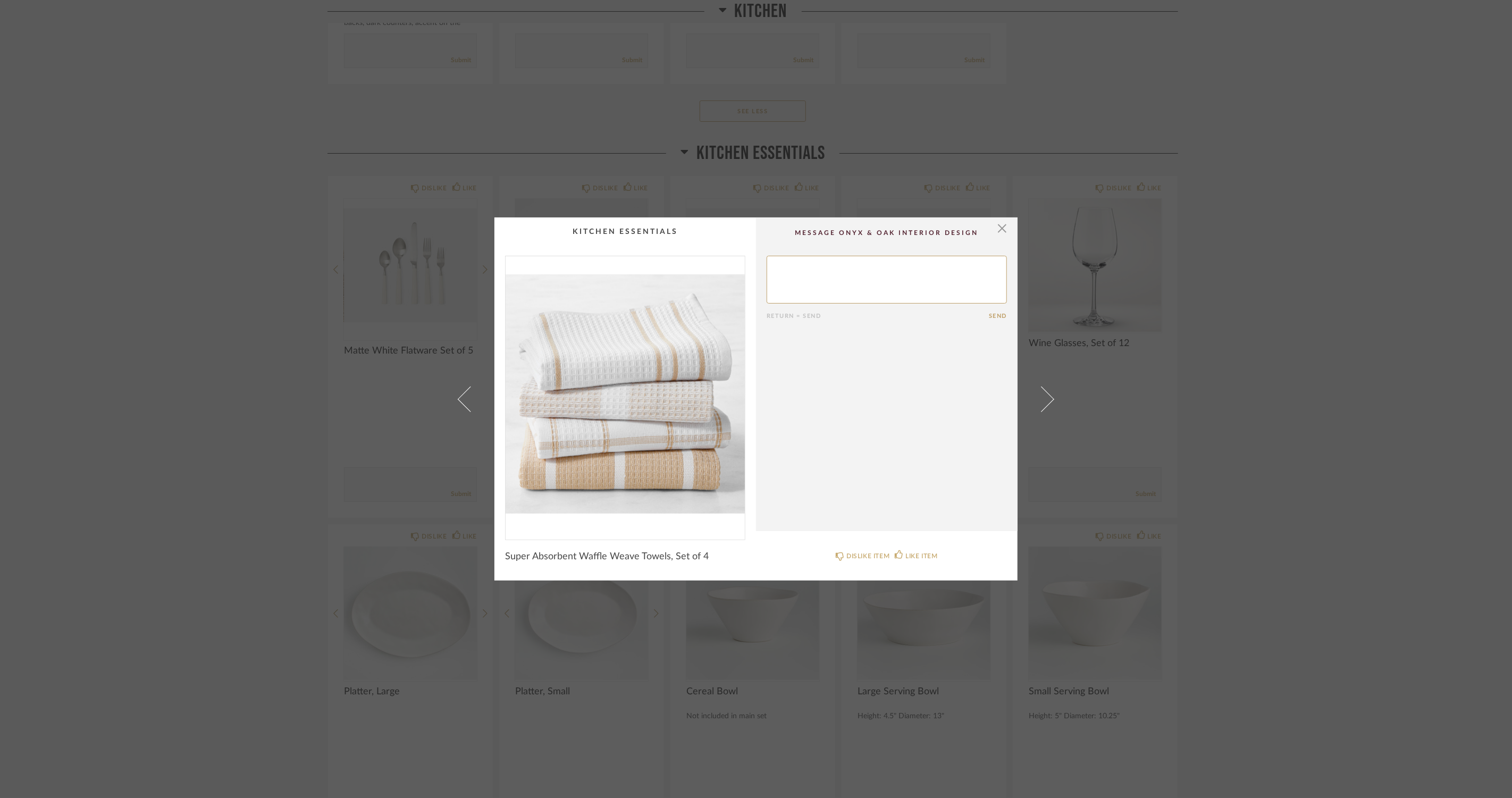
click at [1040, 396] on span at bounding box center [1041, 399] width 26 height 26
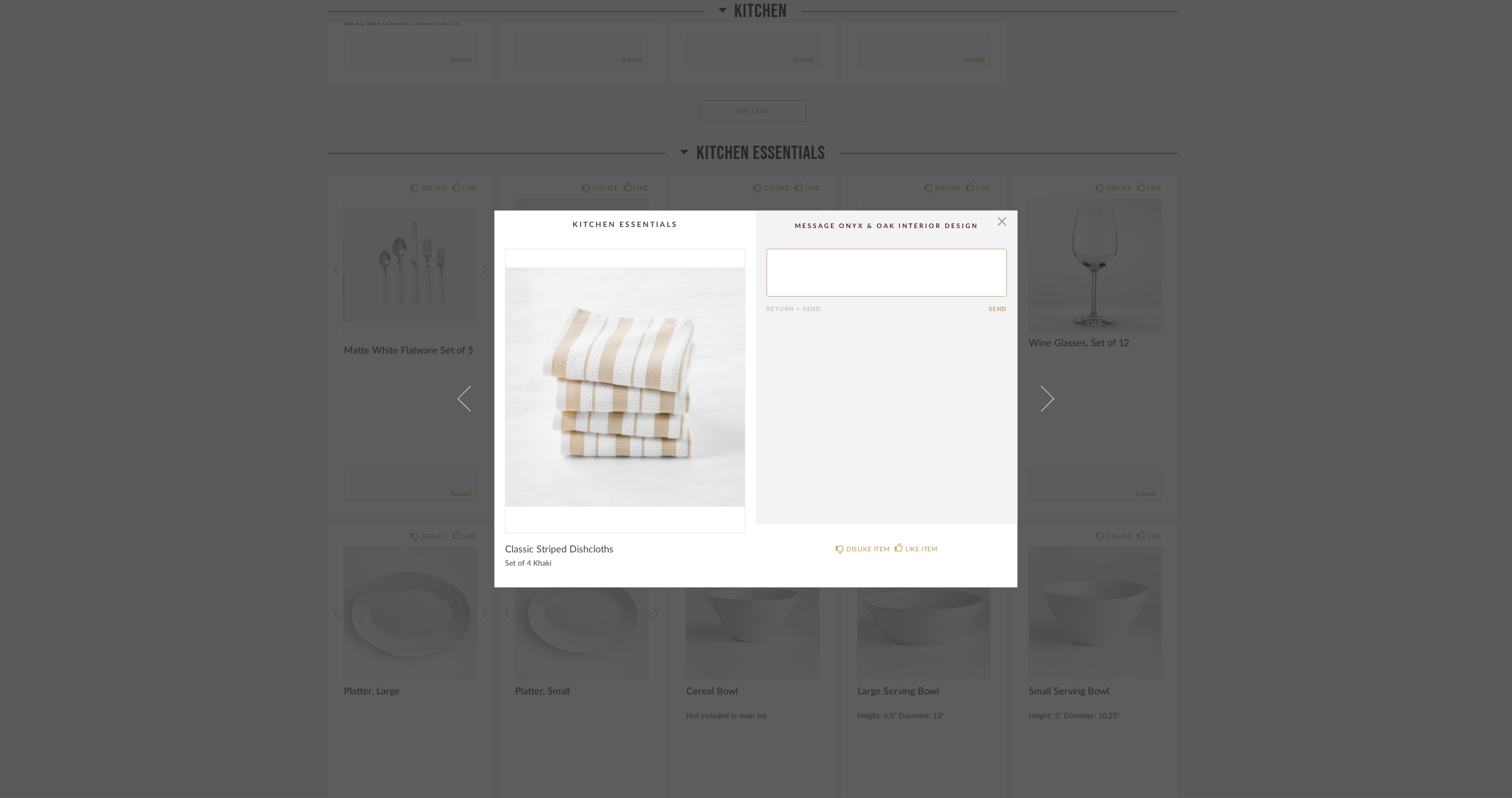
click at [1040, 396] on span at bounding box center [1041, 399] width 26 height 26
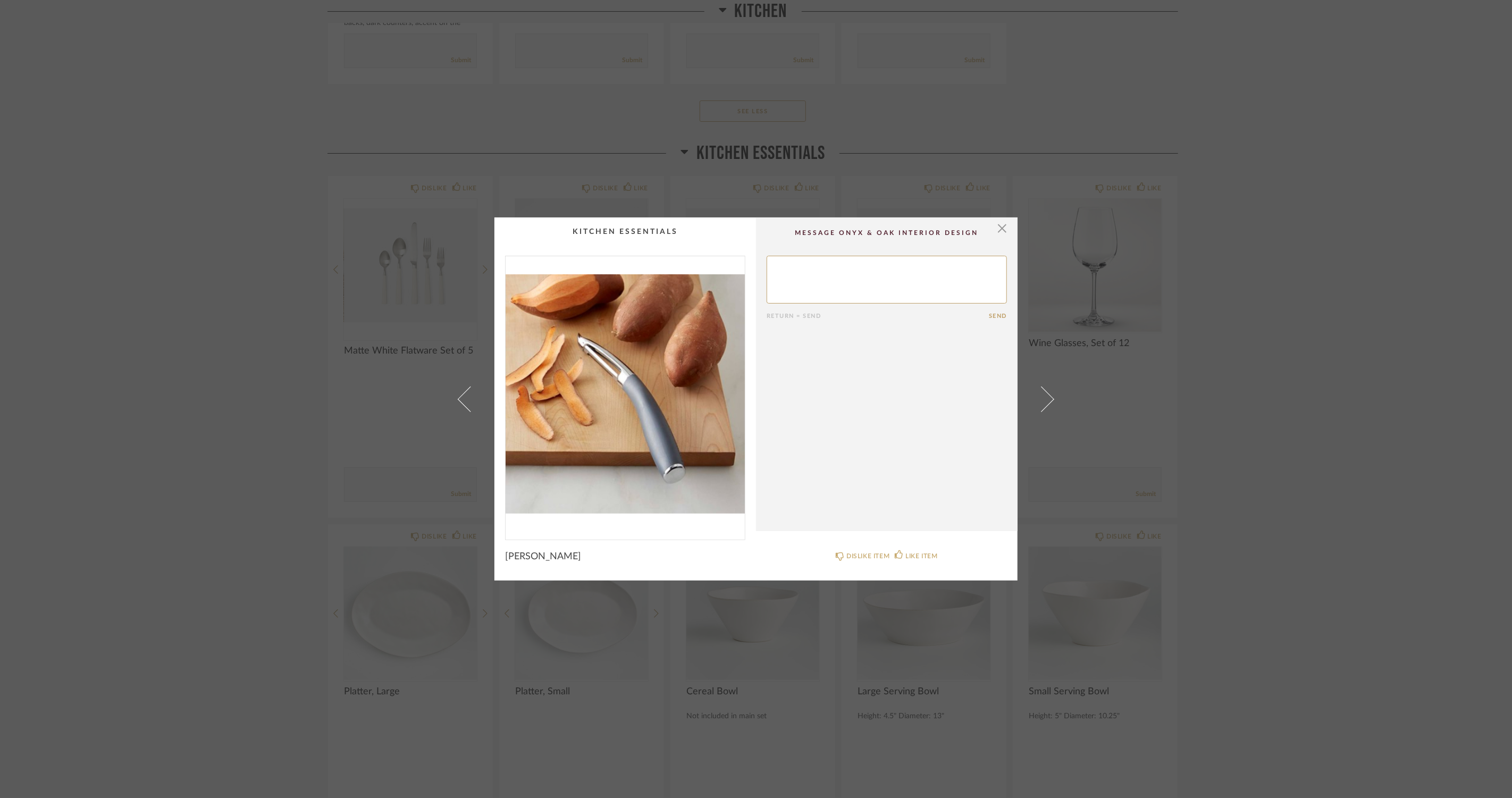
click at [1040, 396] on span at bounding box center [1041, 399] width 26 height 26
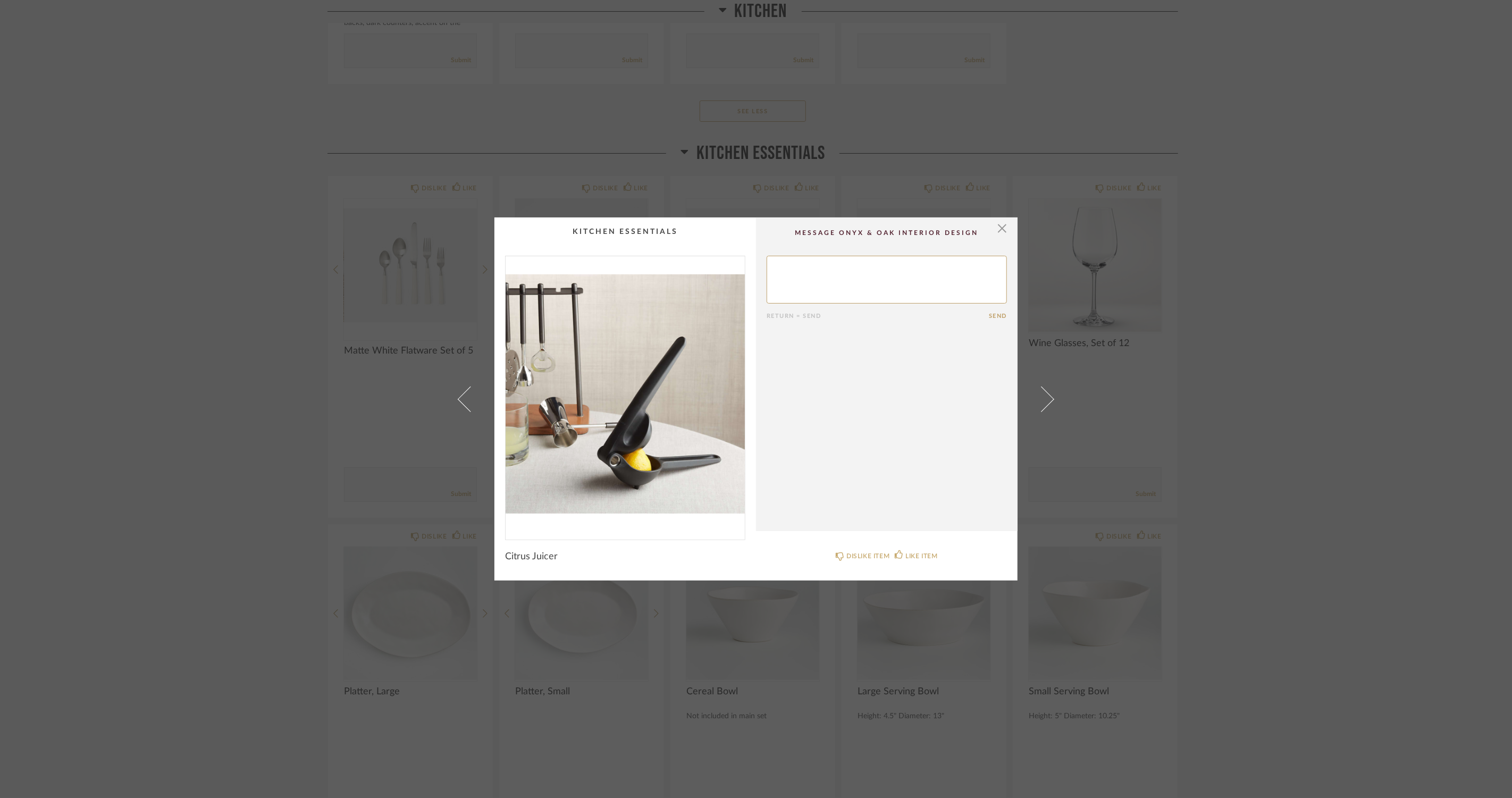
click at [1040, 396] on span at bounding box center [1041, 399] width 26 height 26
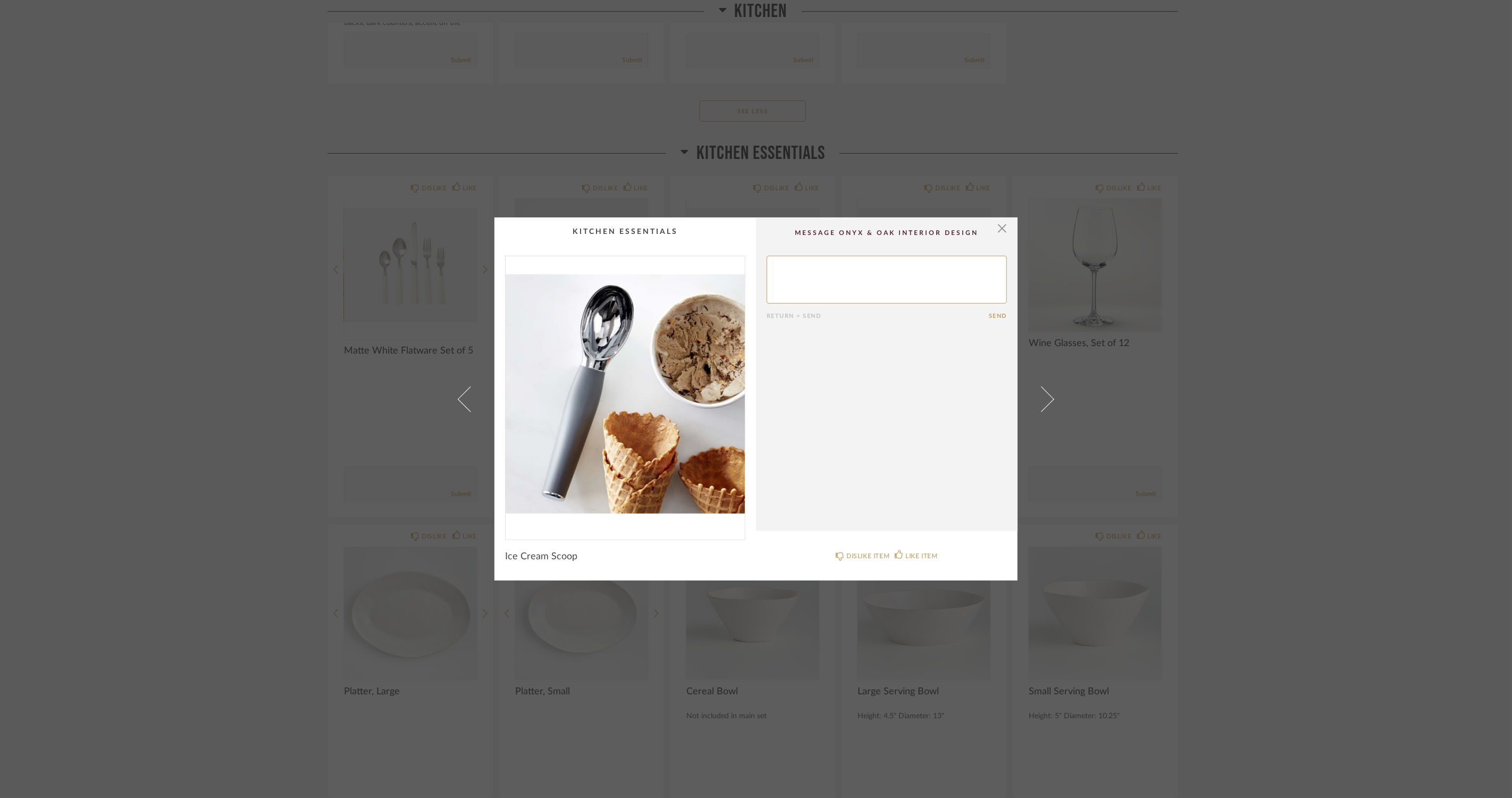
click at [1026, 385] on div "× Return = Send Send Ice Cream Scoop DISLIKE ITEM LIKE ITEM" at bounding box center [756, 399] width 613 height 363
click at [1037, 391] on span at bounding box center [1041, 399] width 26 height 26
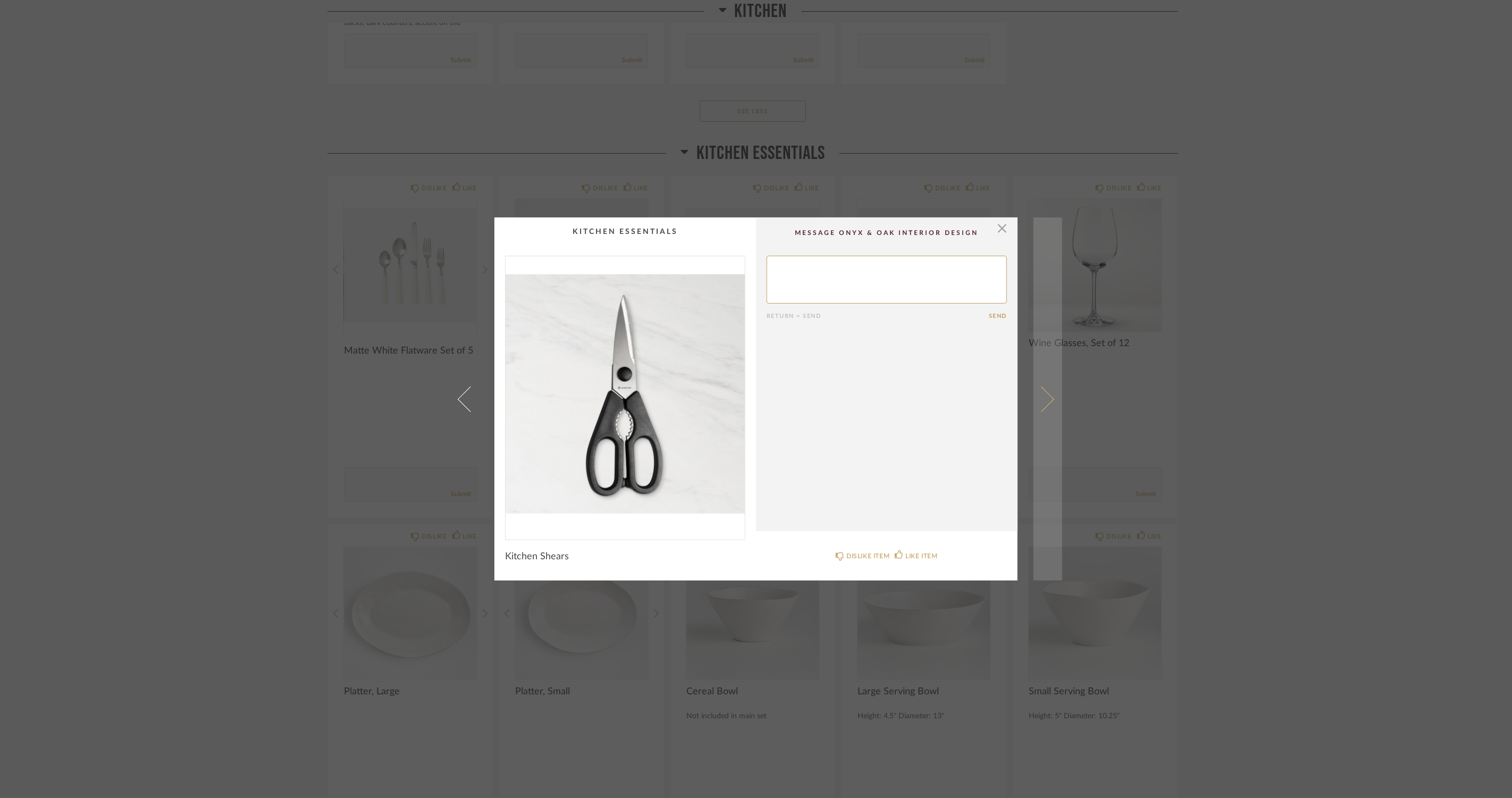
click at [1048, 392] on link at bounding box center [1048, 399] width 28 height 363
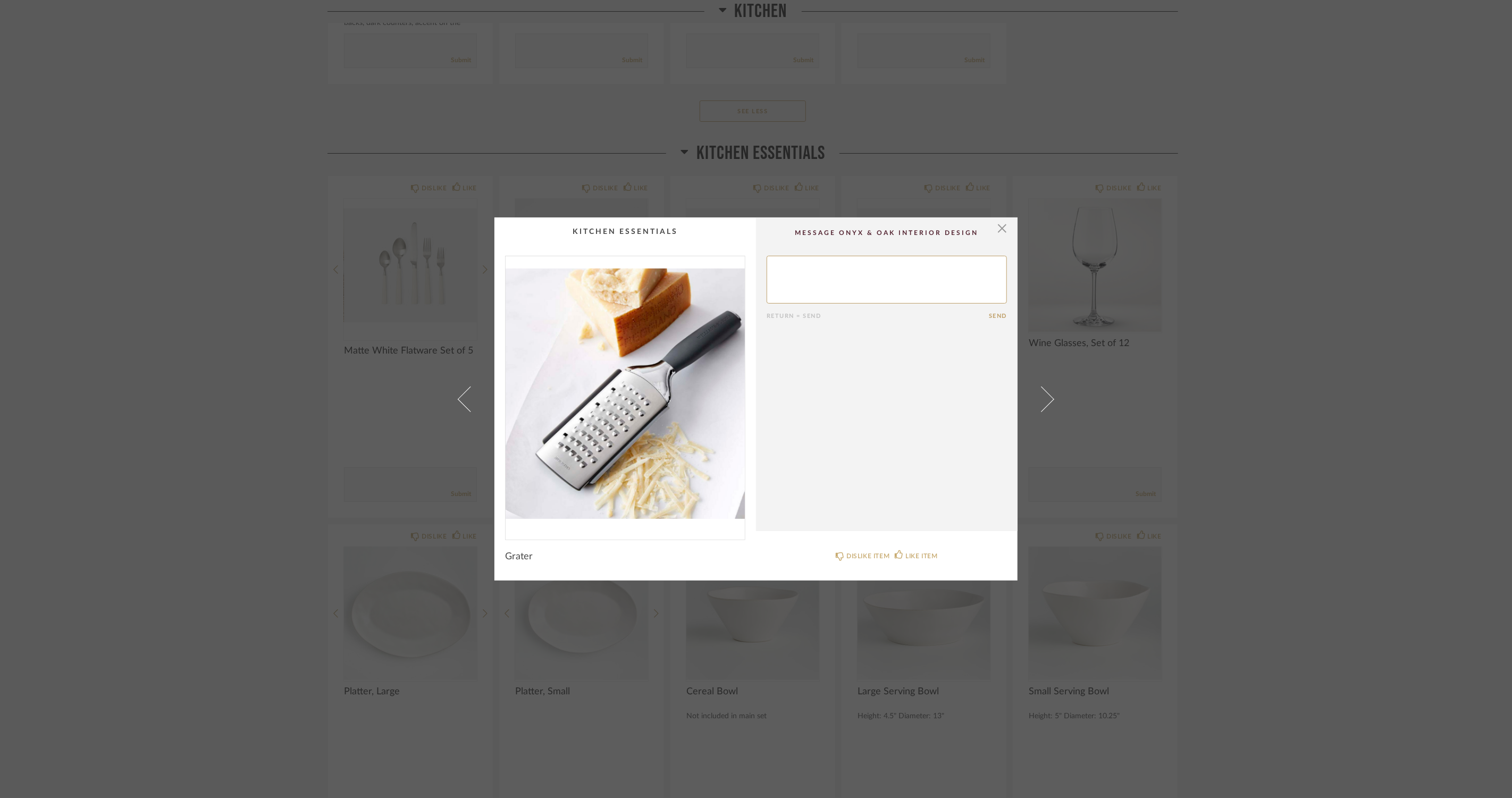
click at [1048, 392] on link at bounding box center [1048, 399] width 28 height 363
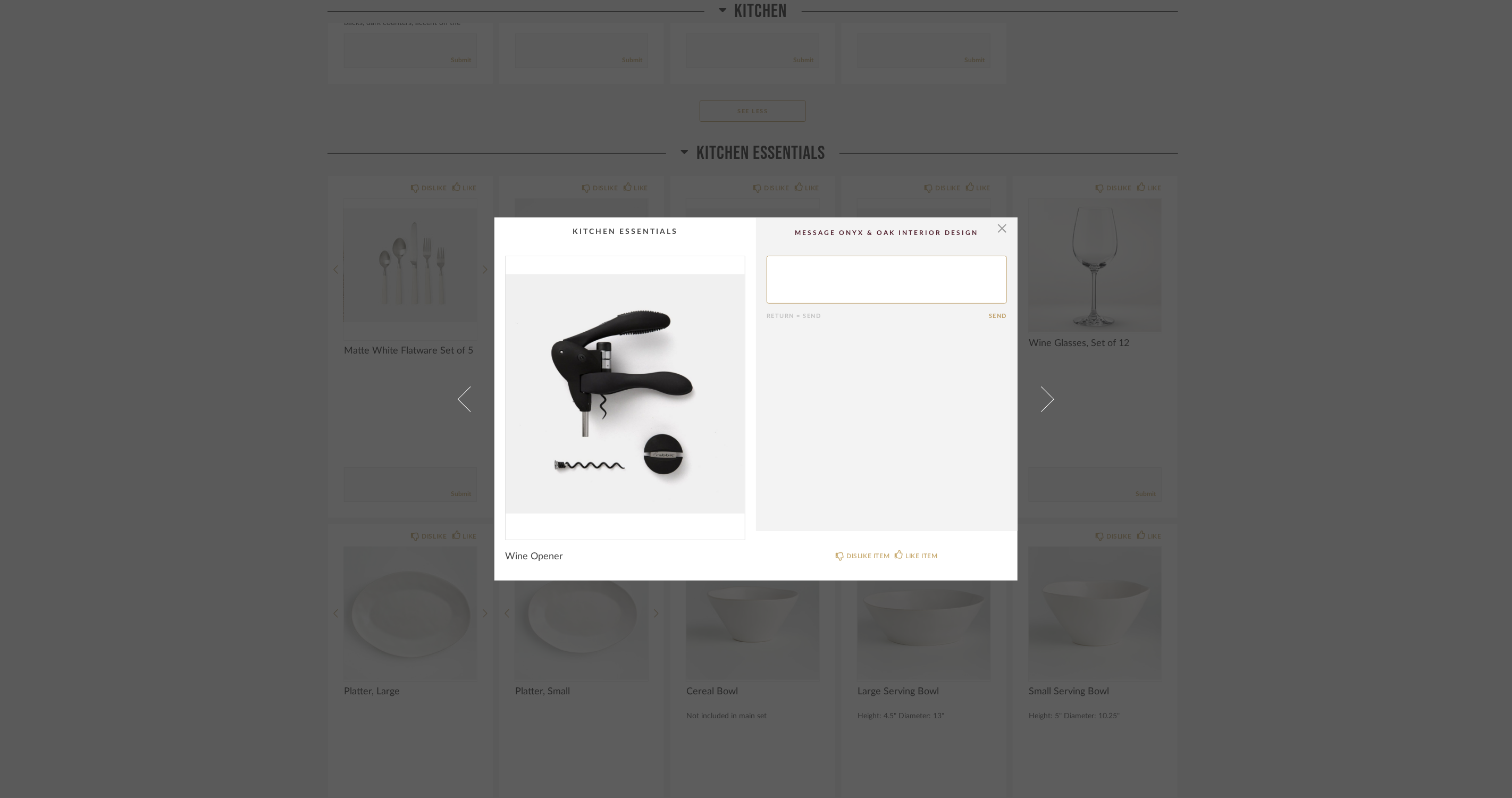
click at [1048, 392] on link at bounding box center [1048, 399] width 28 height 363
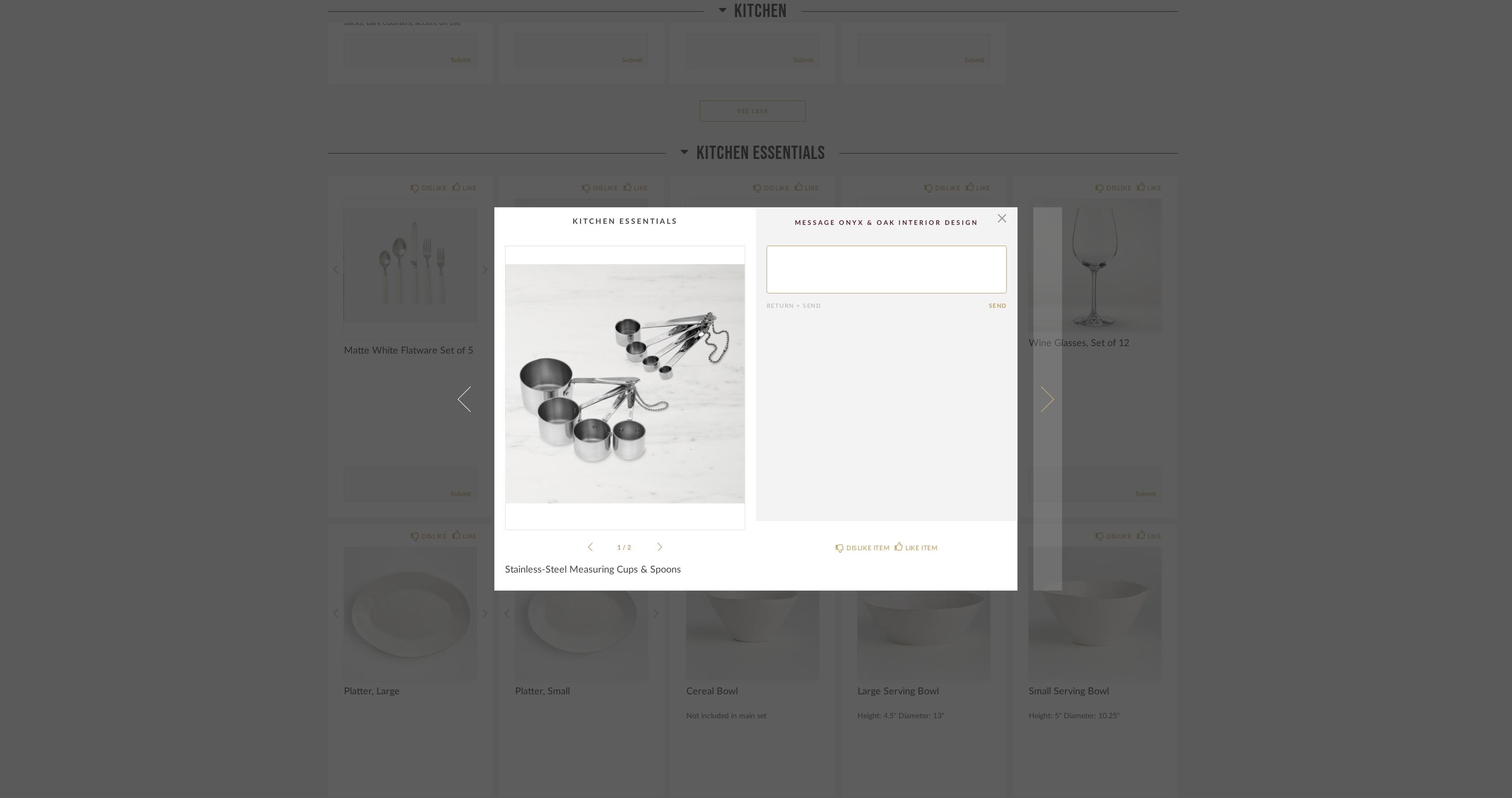
click at [1038, 397] on span at bounding box center [1041, 399] width 26 height 26
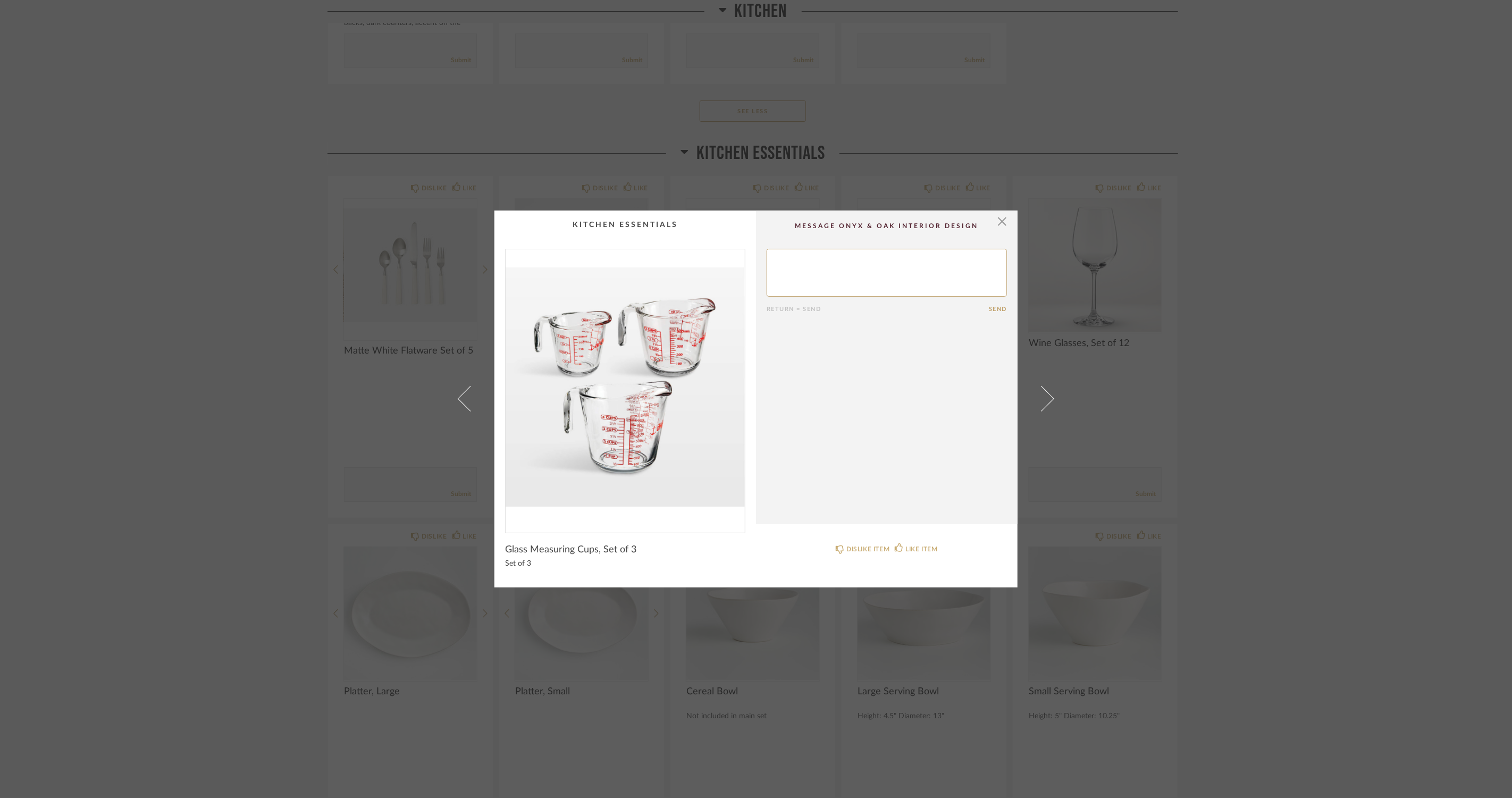
click at [1037, 397] on span at bounding box center [1041, 399] width 26 height 26
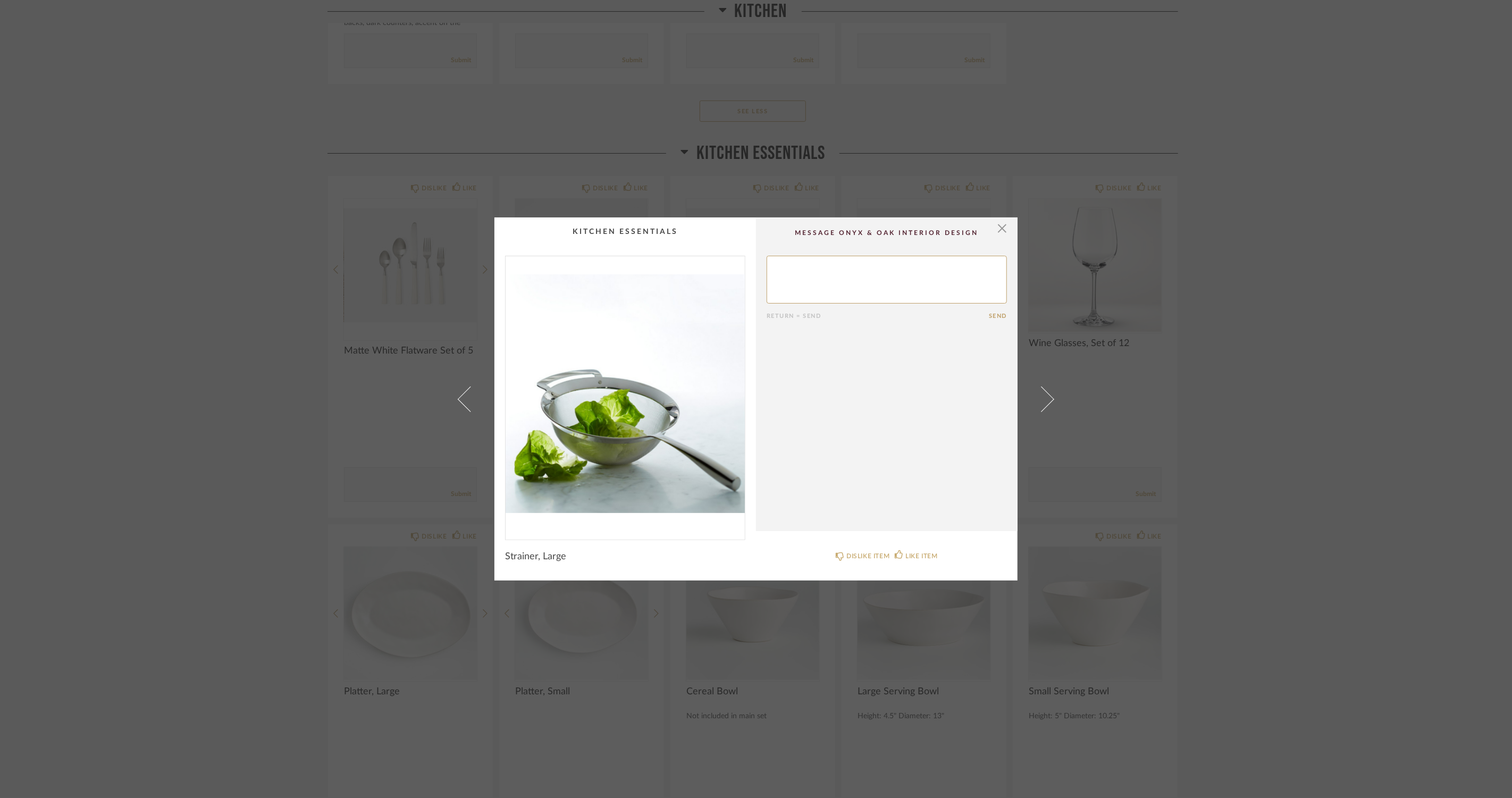
click at [1037, 397] on span at bounding box center [1041, 399] width 26 height 26
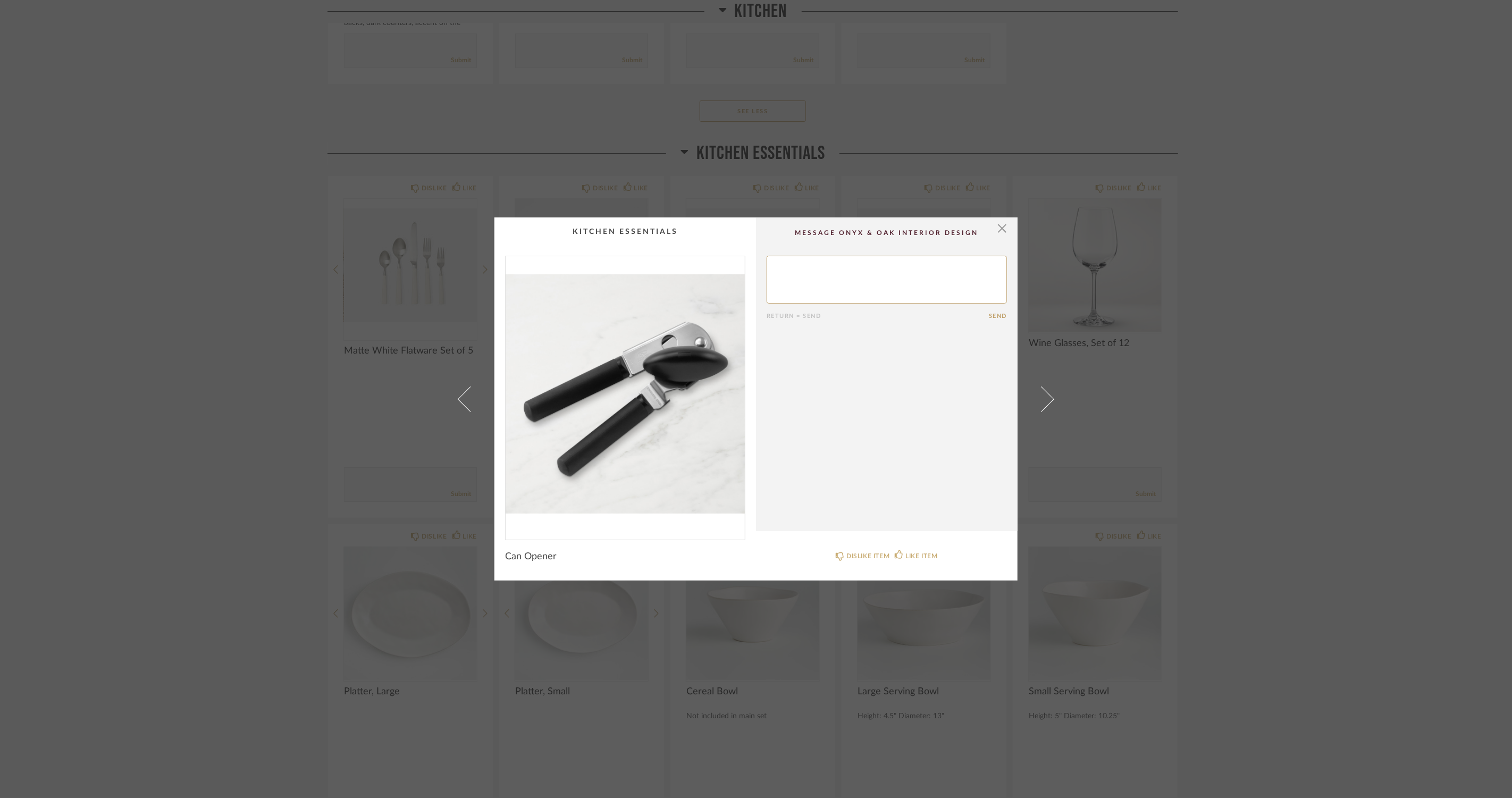
click at [1037, 397] on span at bounding box center [1041, 399] width 26 height 26
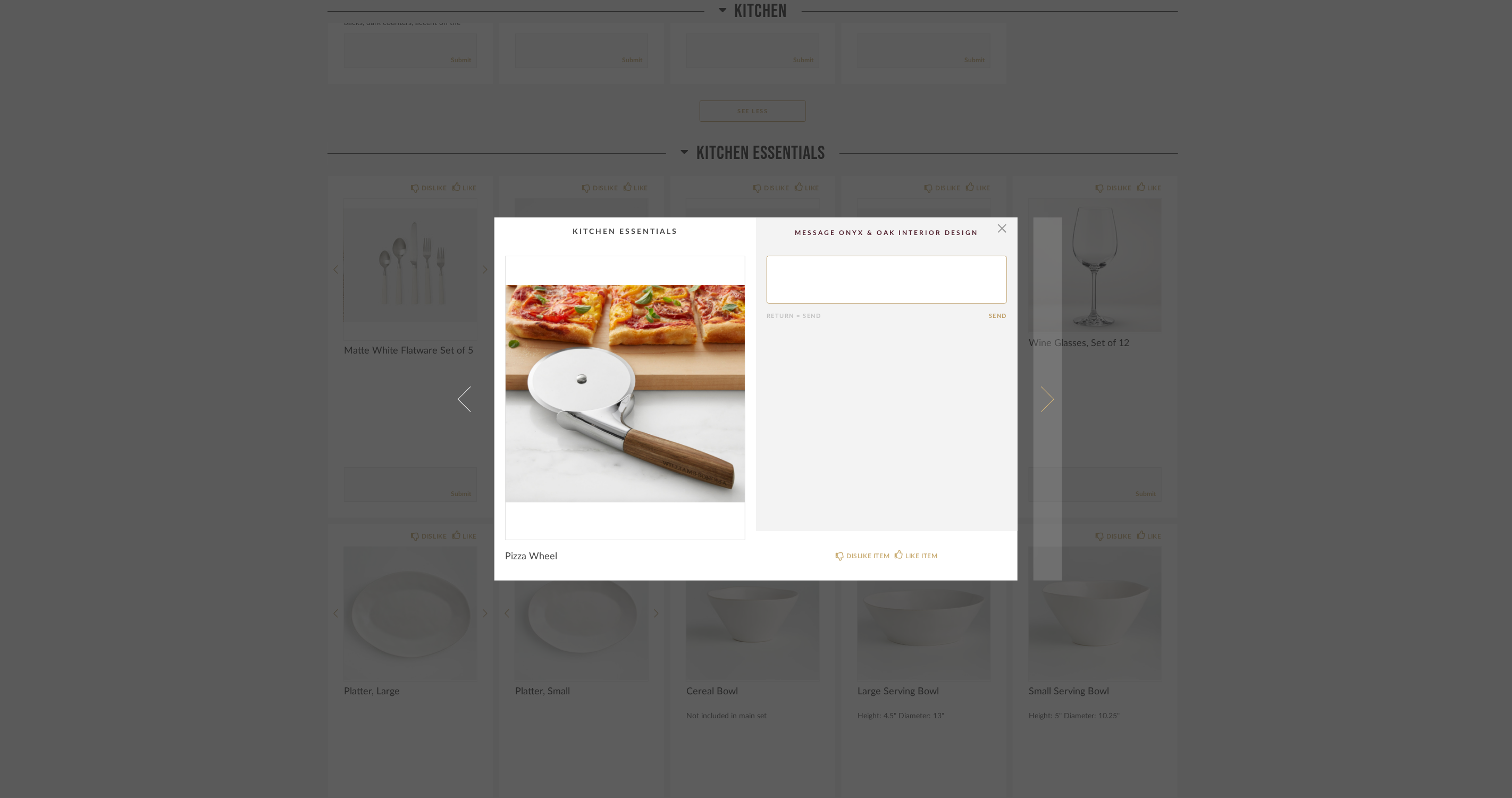
click at [1039, 397] on span at bounding box center [1041, 399] width 26 height 26
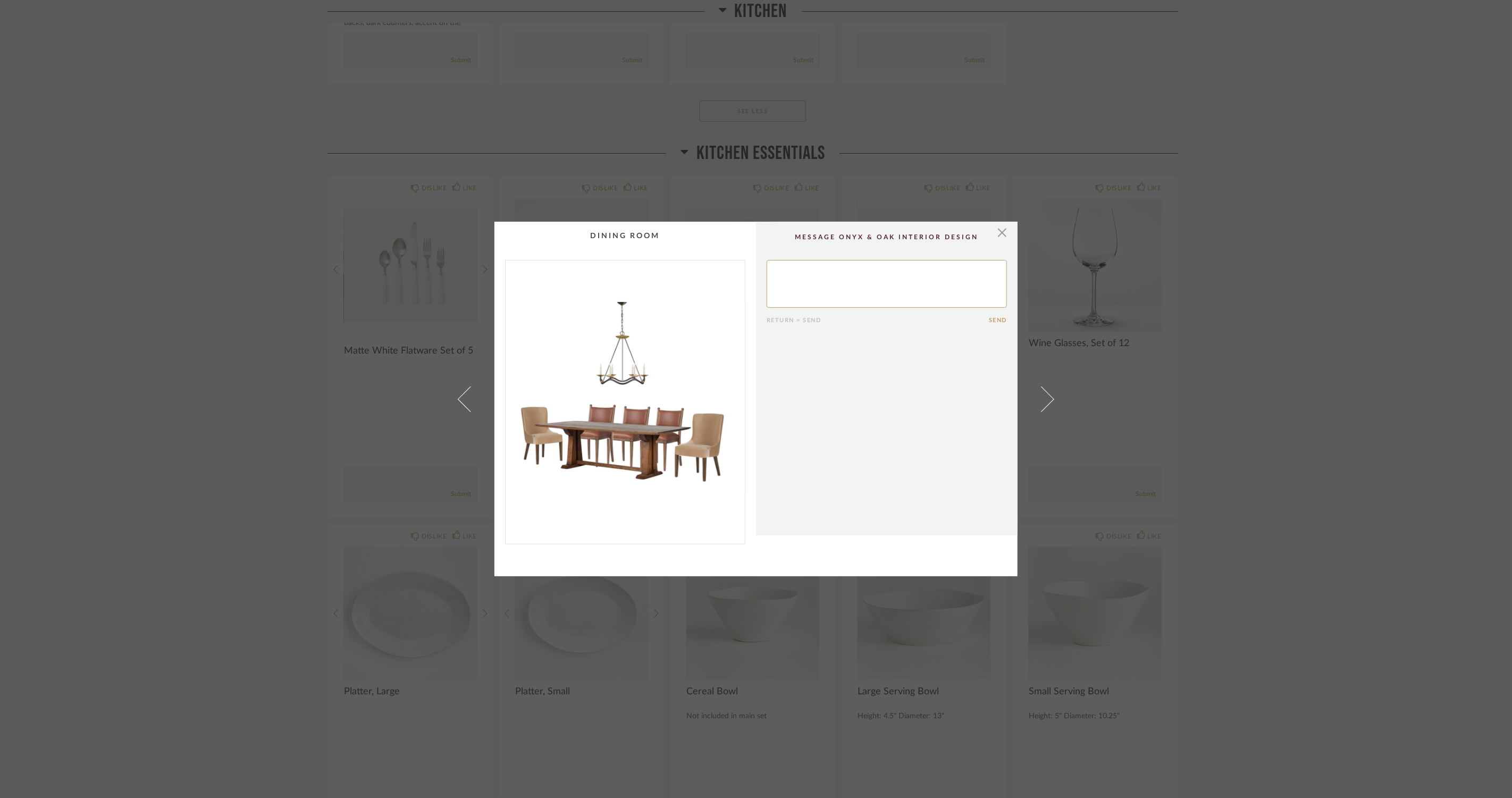
click at [1025, 385] on div "× Return = Send Send" at bounding box center [756, 399] width 613 height 355
drag, startPoint x: 204, startPoint y: 357, endPoint x: 211, endPoint y: 358, distance: 7.1
click at [206, 357] on div "× Return = Send Send" at bounding box center [756, 399] width 1512 height 798
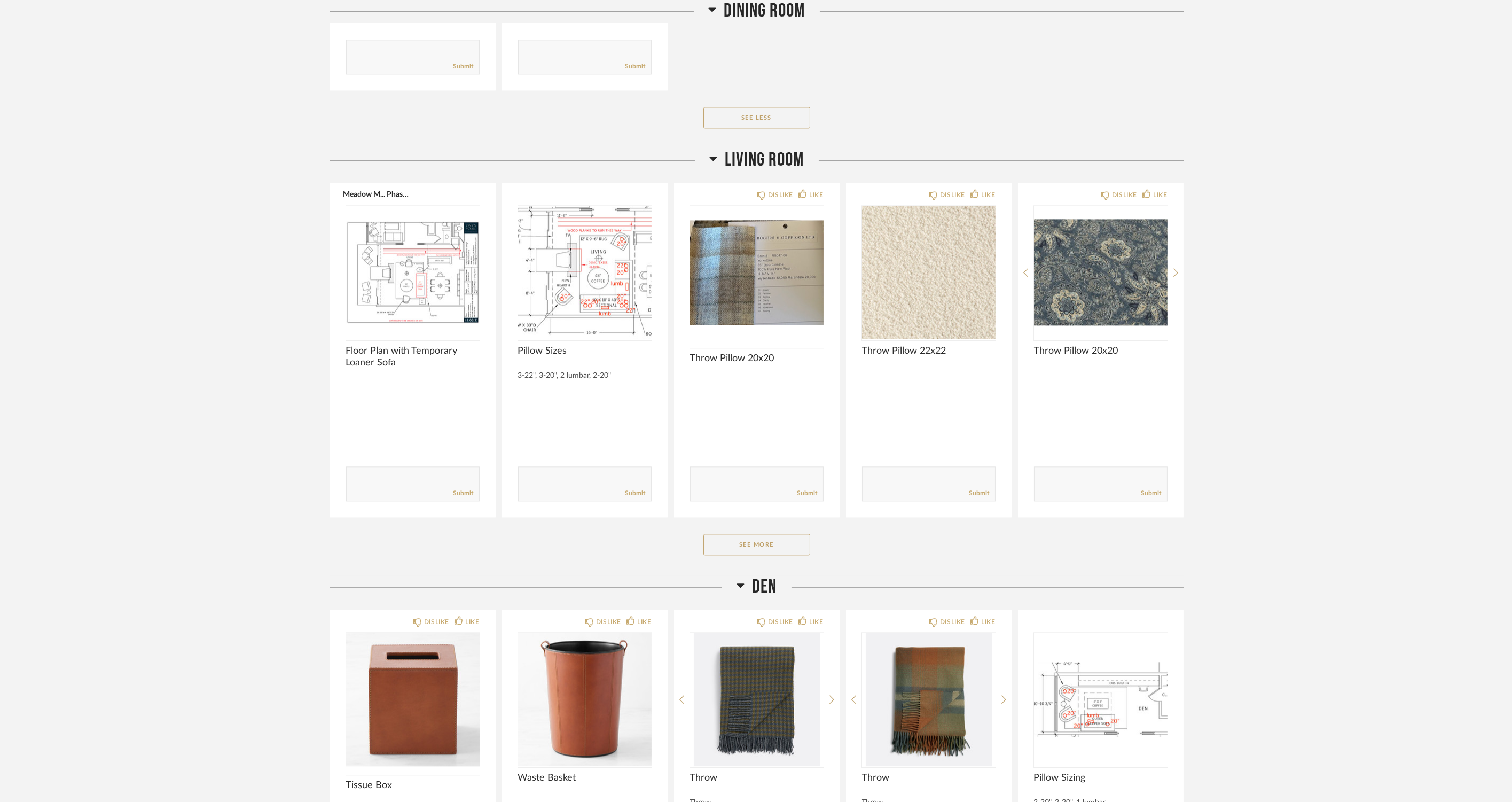
scroll to position [8619, 0]
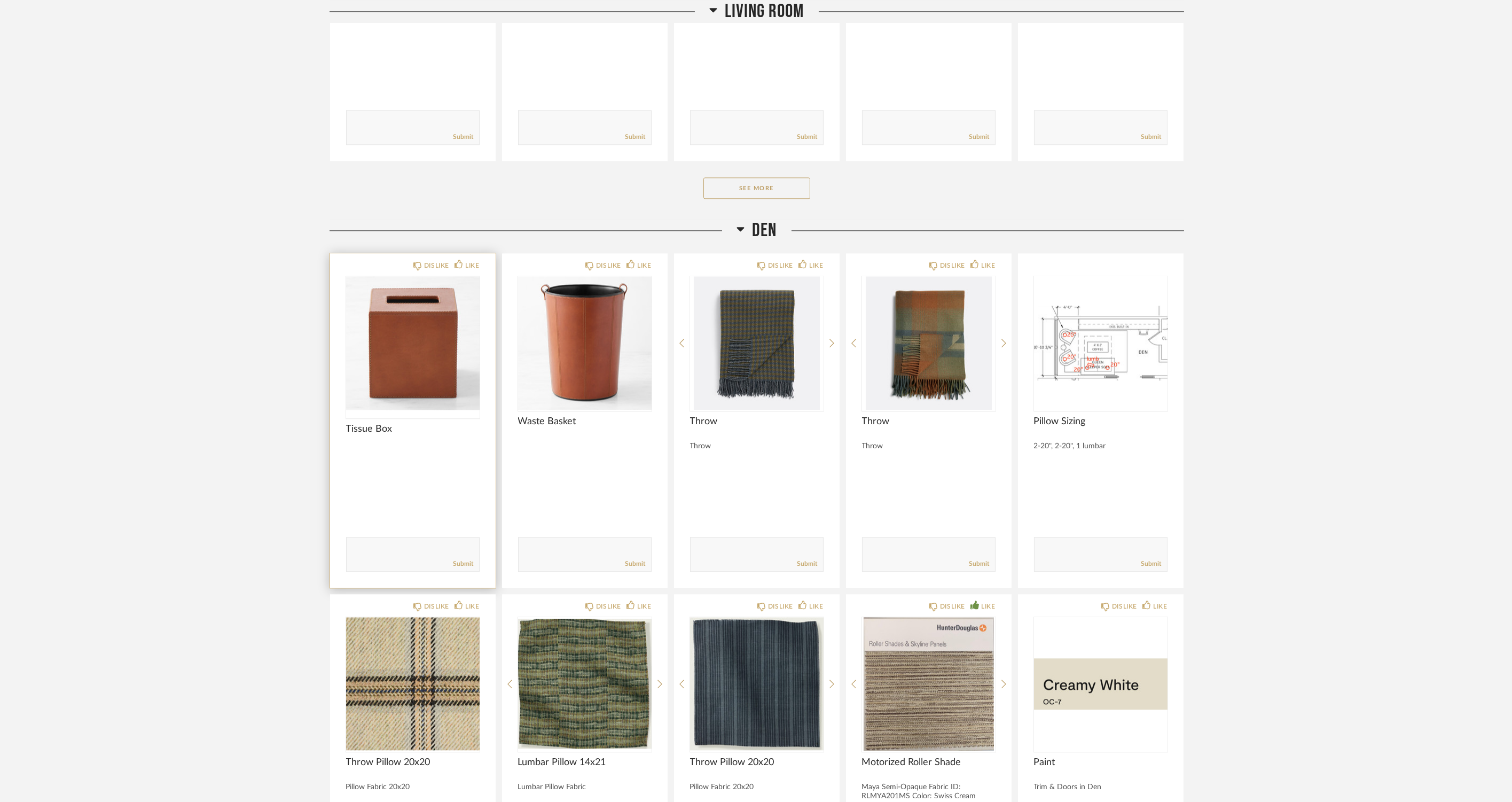
click at [448, 382] on img "0" at bounding box center [413, 344] width 134 height 134
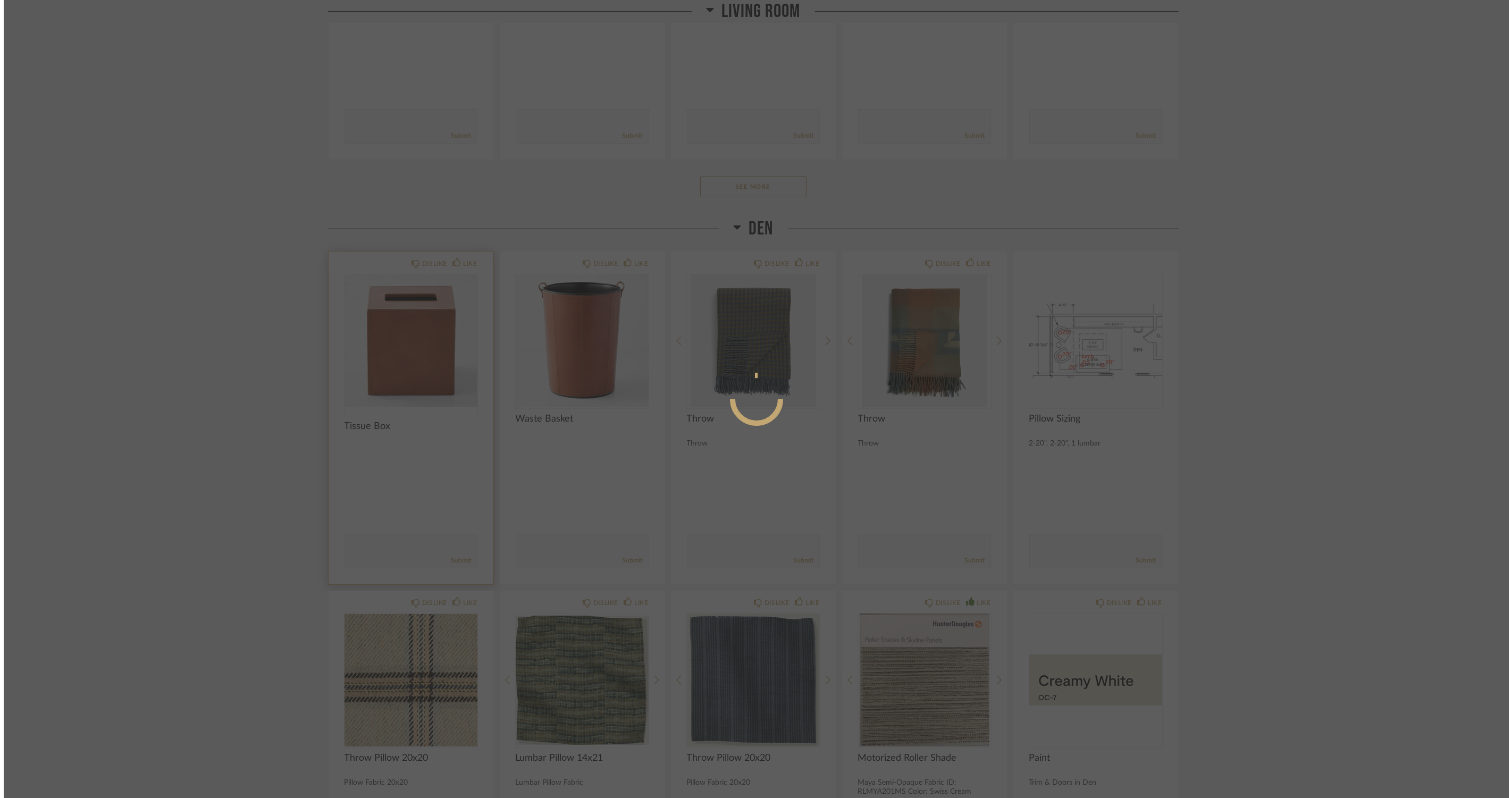
scroll to position [0, 0]
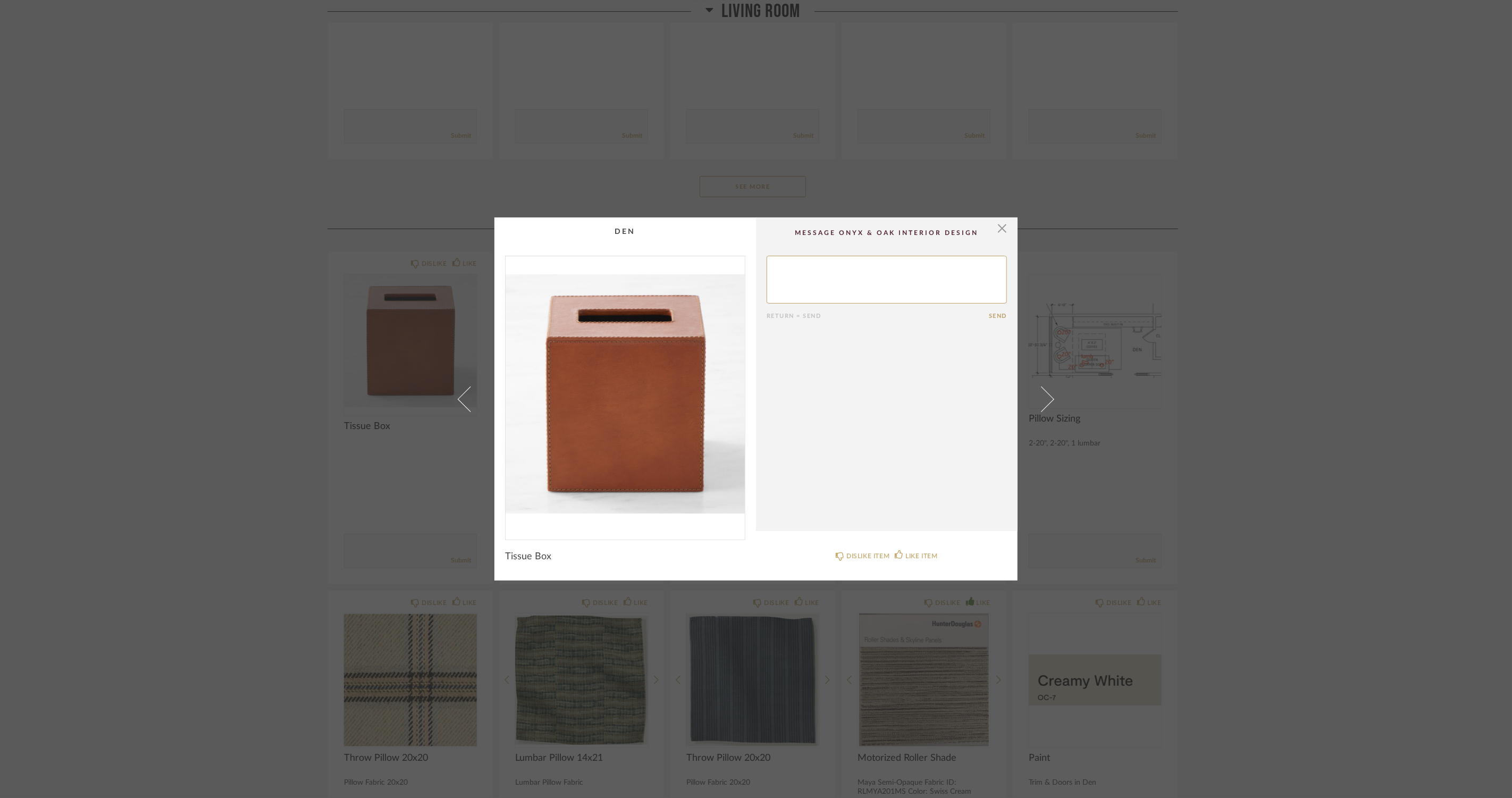
click at [156, 450] on div "× Return = Send Send Tissue Box DISLIKE ITEM LIKE ITEM" at bounding box center [756, 399] width 1512 height 798
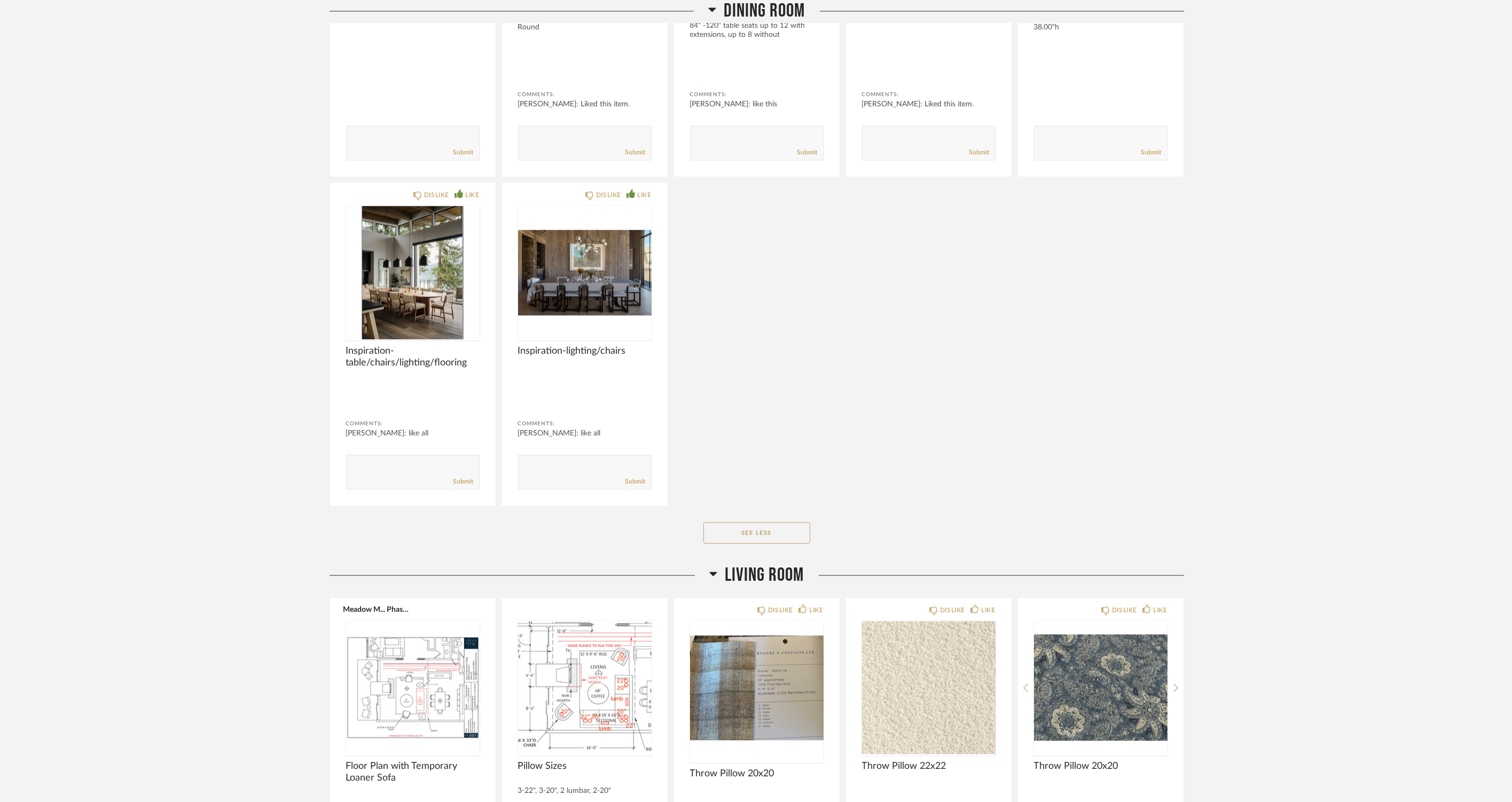
scroll to position [8083, 0]
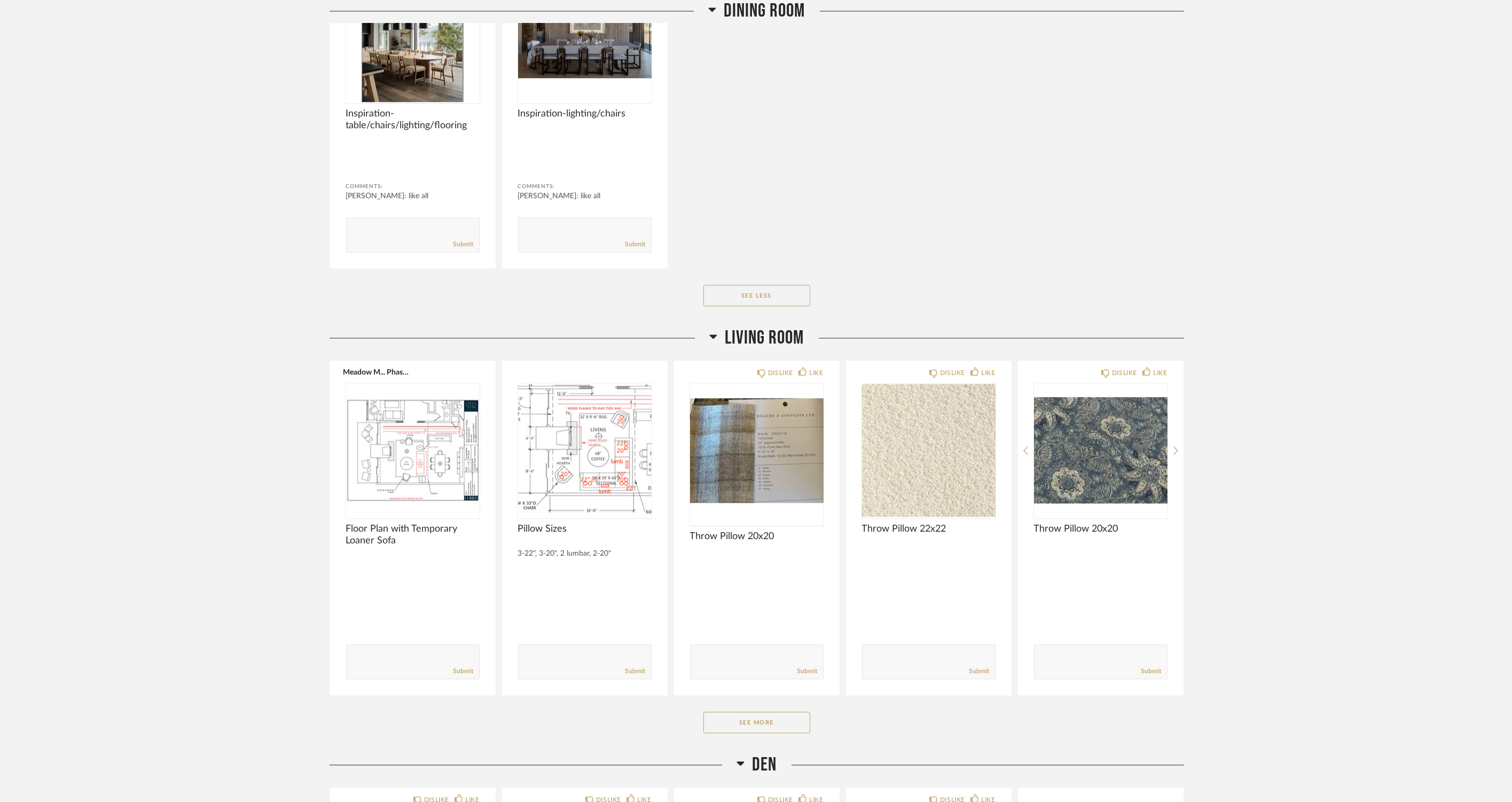
drag, startPoint x: 731, startPoint y: 714, endPoint x: 132, endPoint y: 457, distance: 651.8
click at [731, 714] on button "See More" at bounding box center [756, 723] width 107 height 22
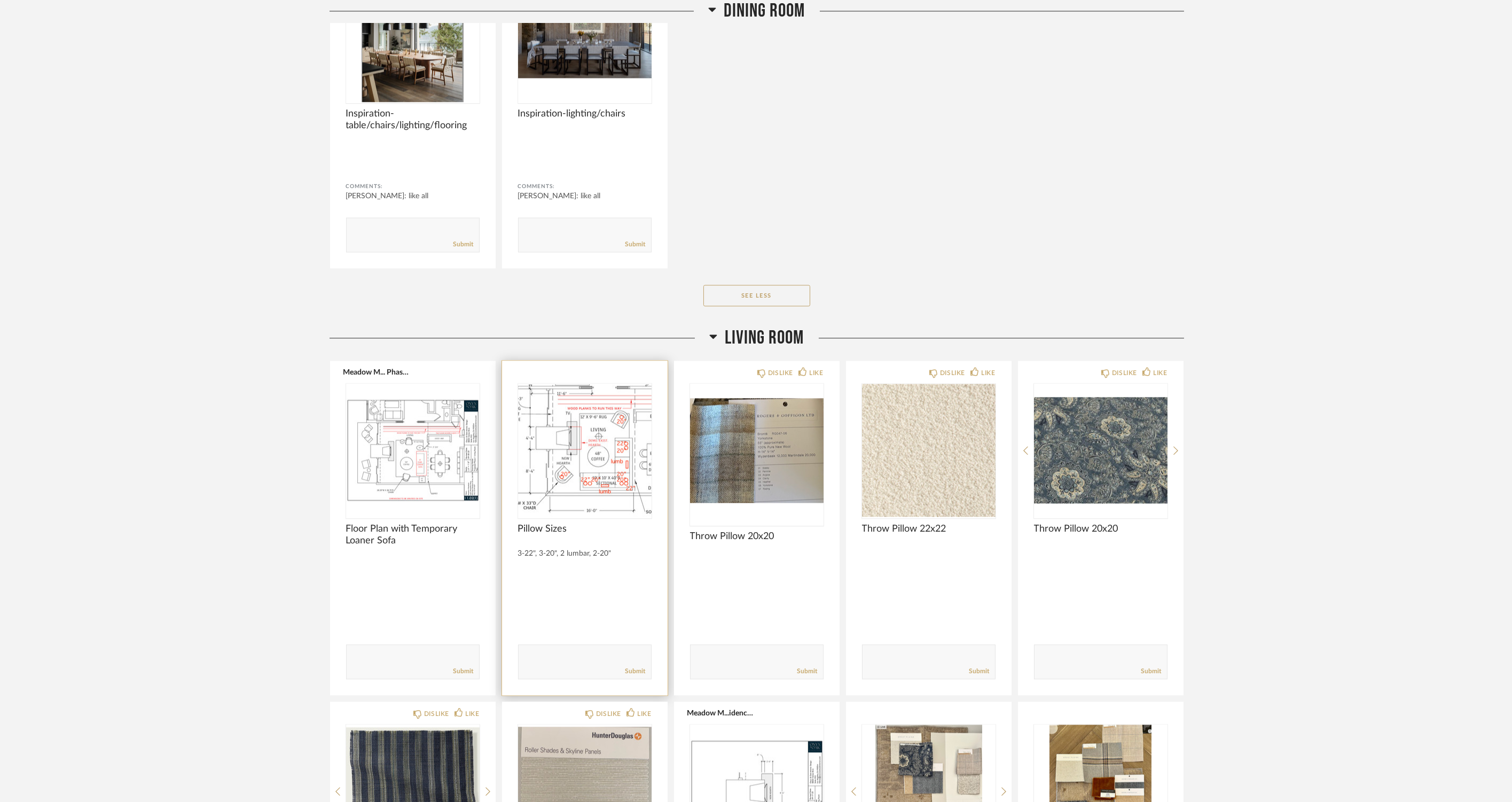
scroll to position [8381, 0]
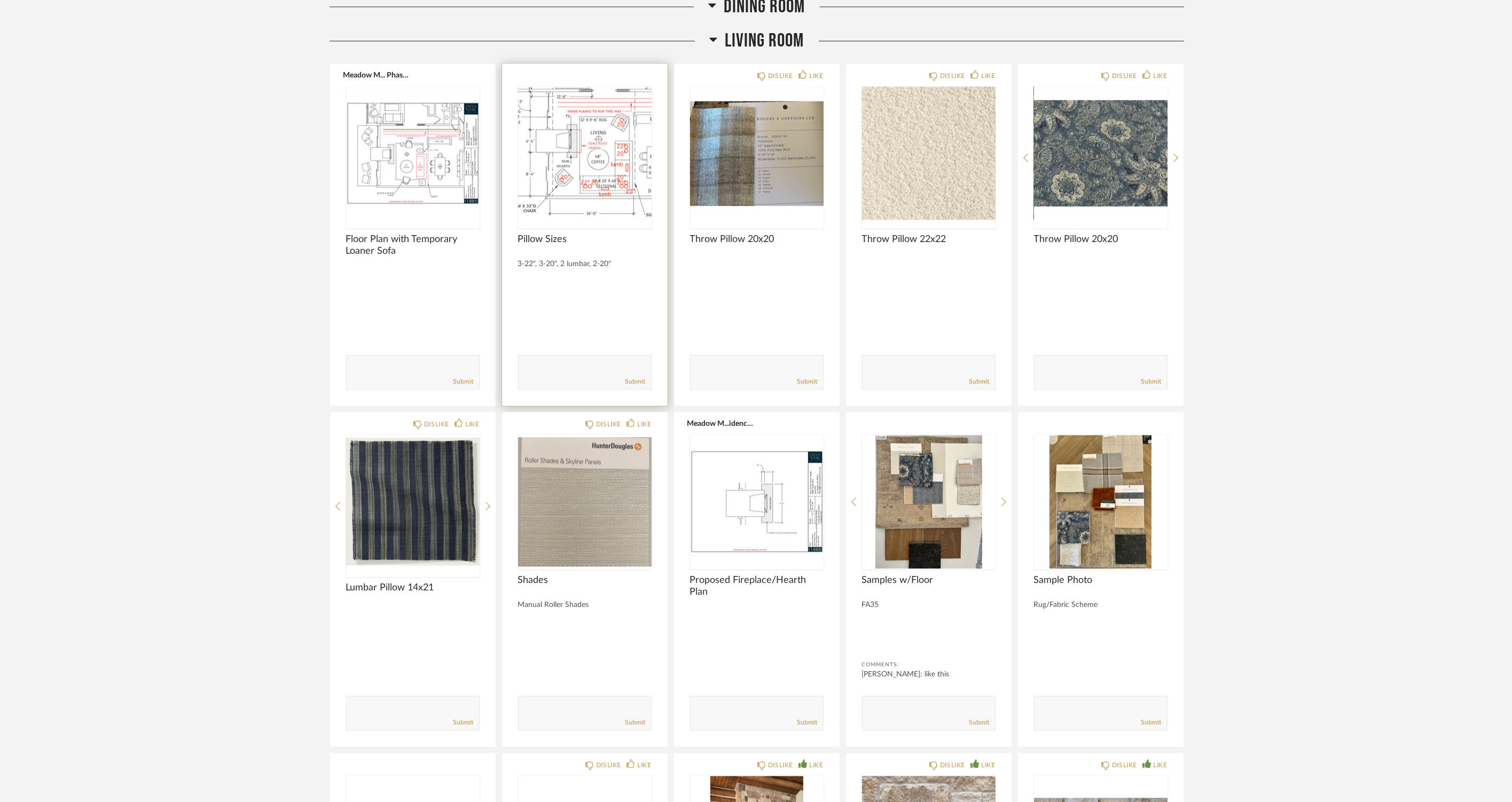
click at [581, 162] on img "0" at bounding box center [585, 153] width 134 height 134
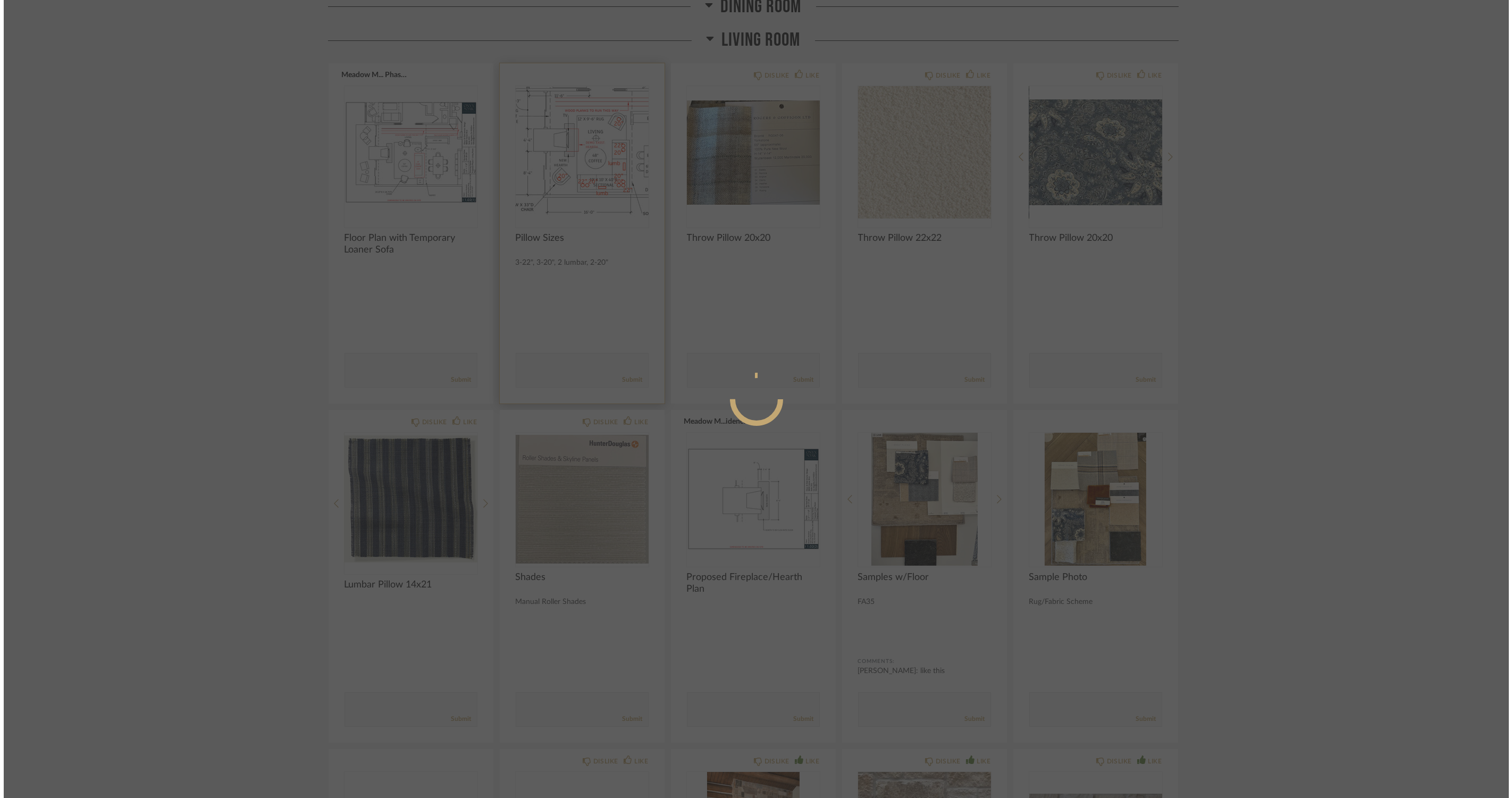
scroll to position [0, 0]
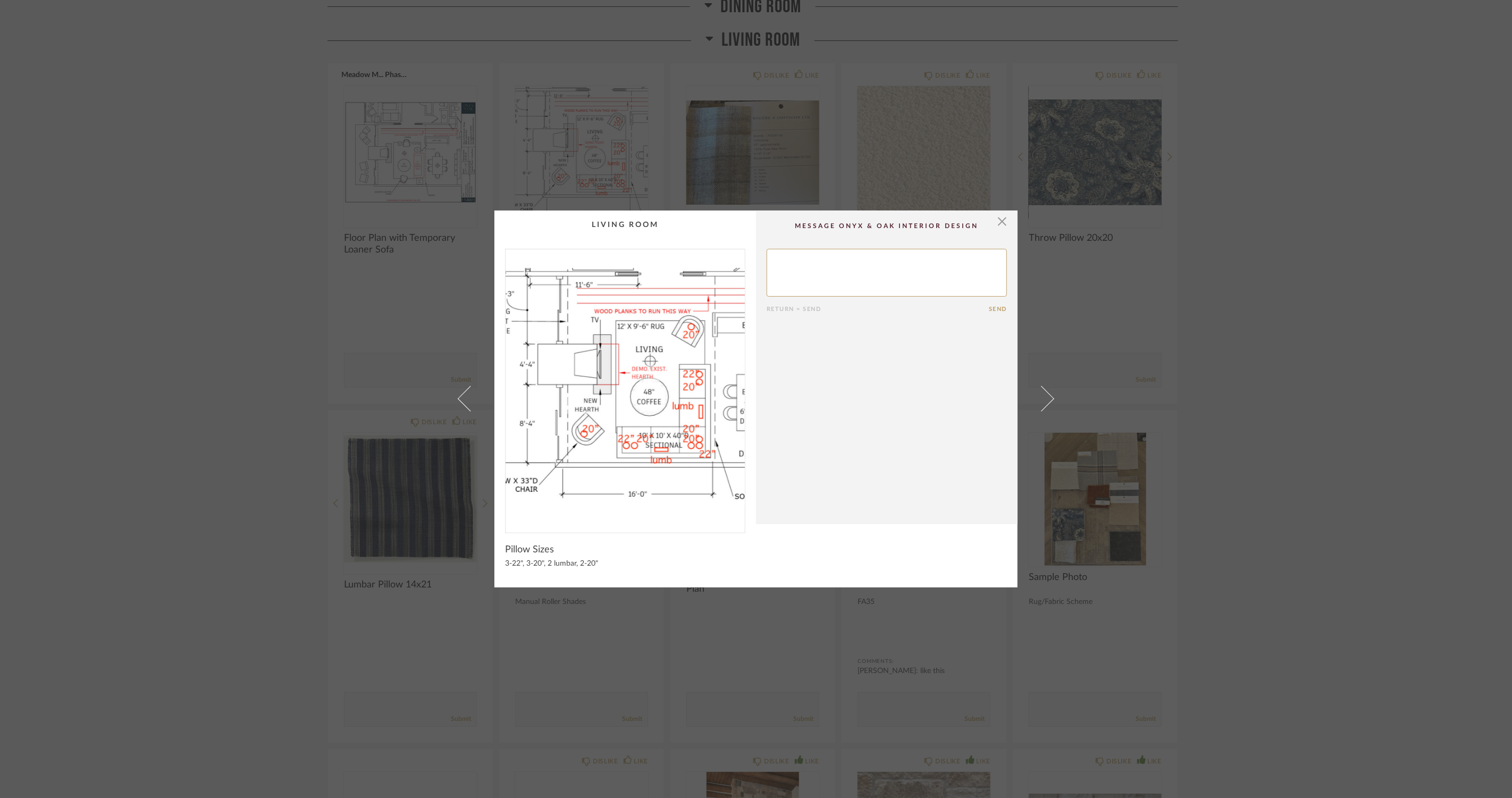
click at [159, 360] on div "× Return = Send Send Pillow Sizes 3-22", 3-20", 2 lumbar, 2-20"" at bounding box center [756, 399] width 1512 height 798
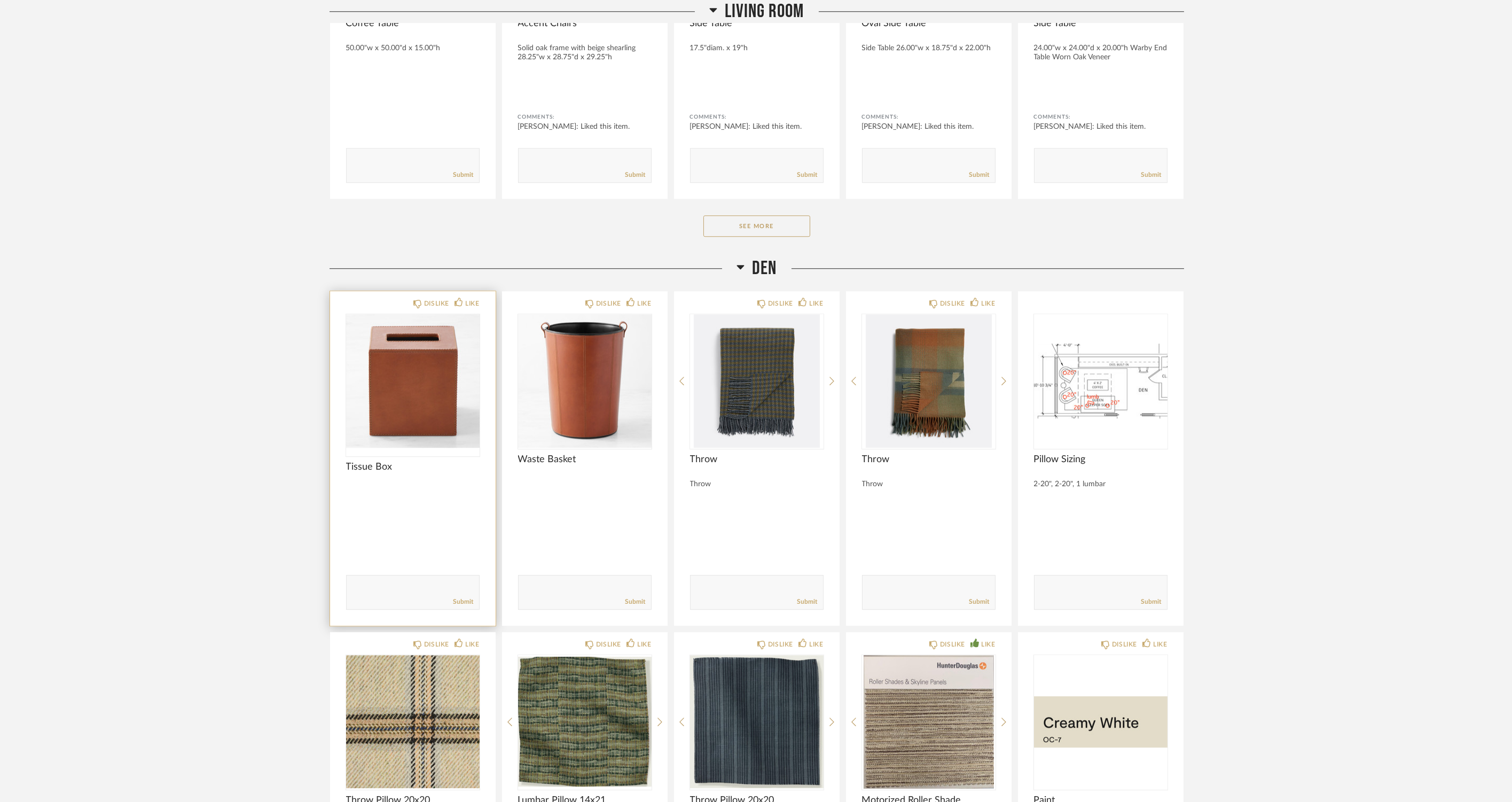
scroll to position [10043, 0]
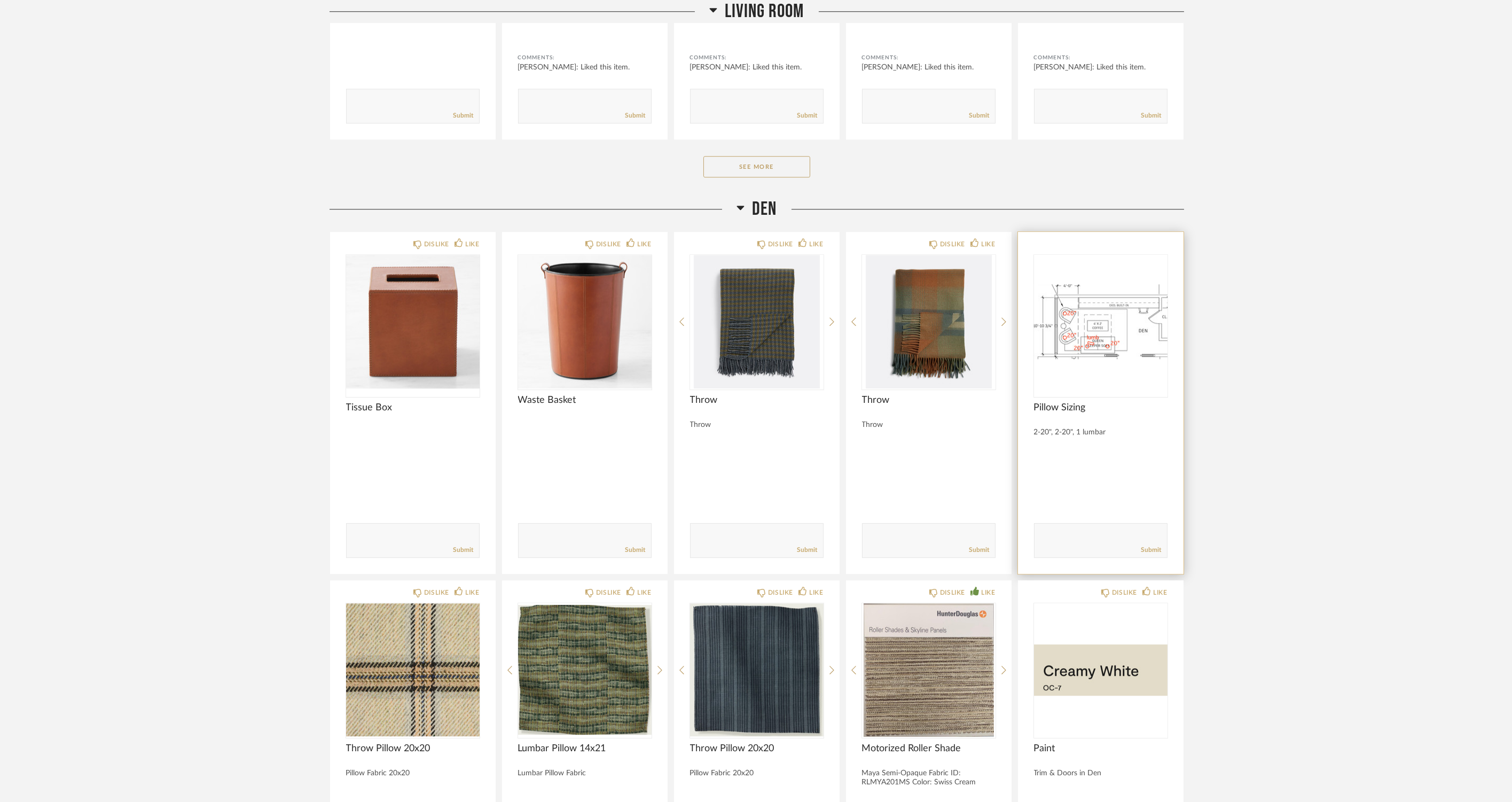
click at [0, 0] on img at bounding box center [0, 0] width 0 height 0
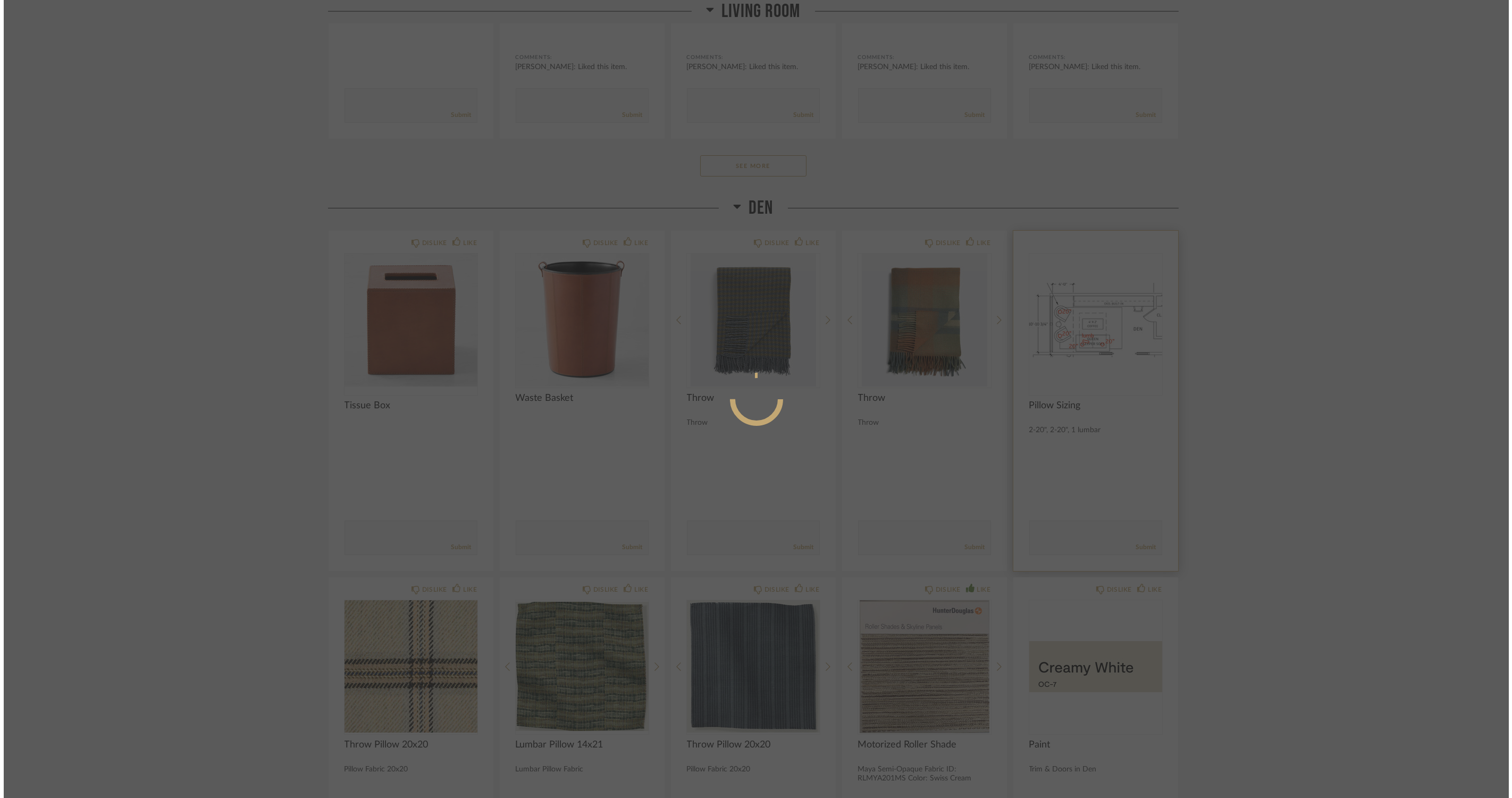
scroll to position [0, 0]
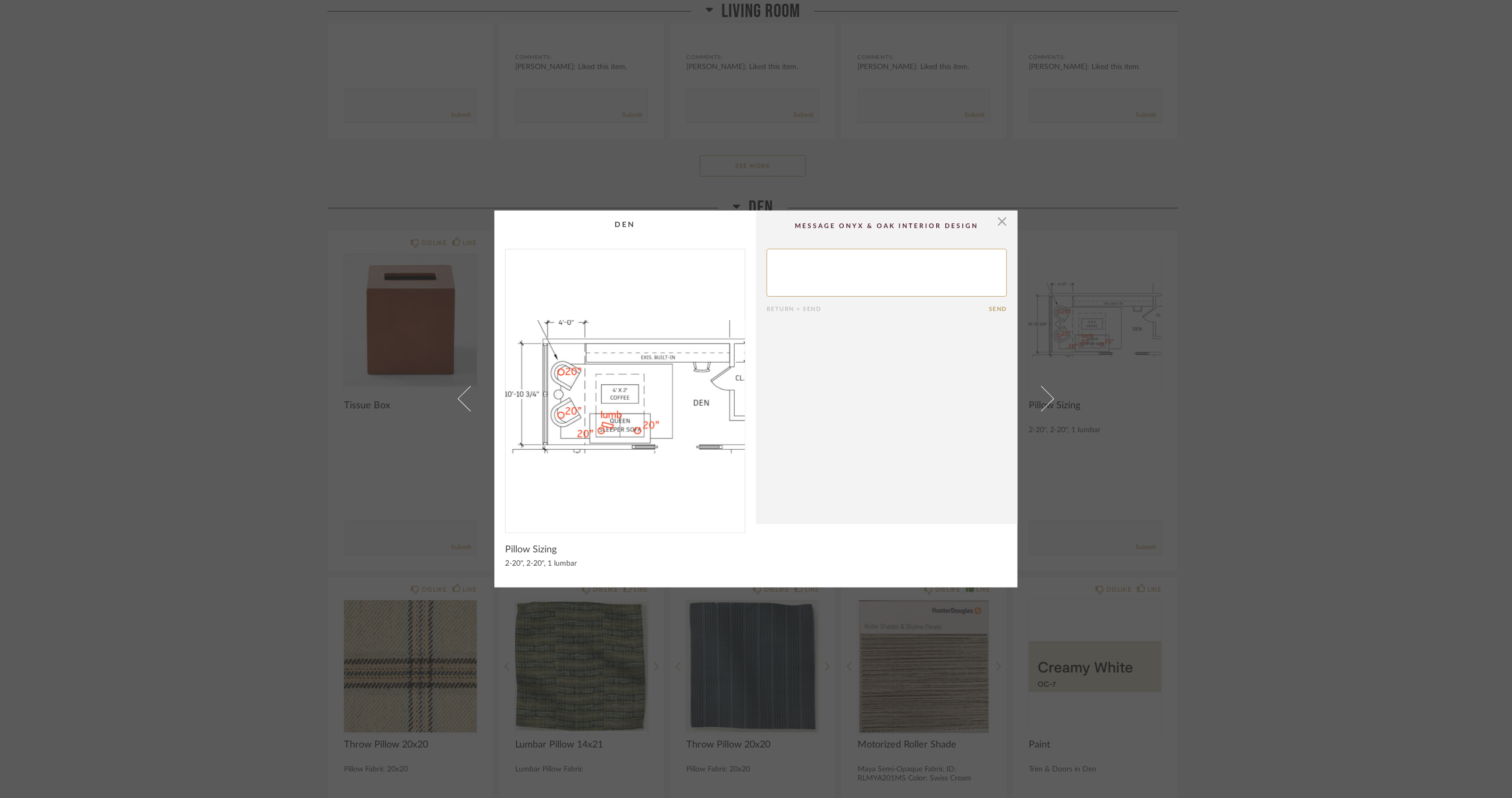
click at [195, 450] on div "× Return = Send Send Pillow Sizing 2-20", 2-20", 1 lumbar" at bounding box center [756, 399] width 1512 height 798
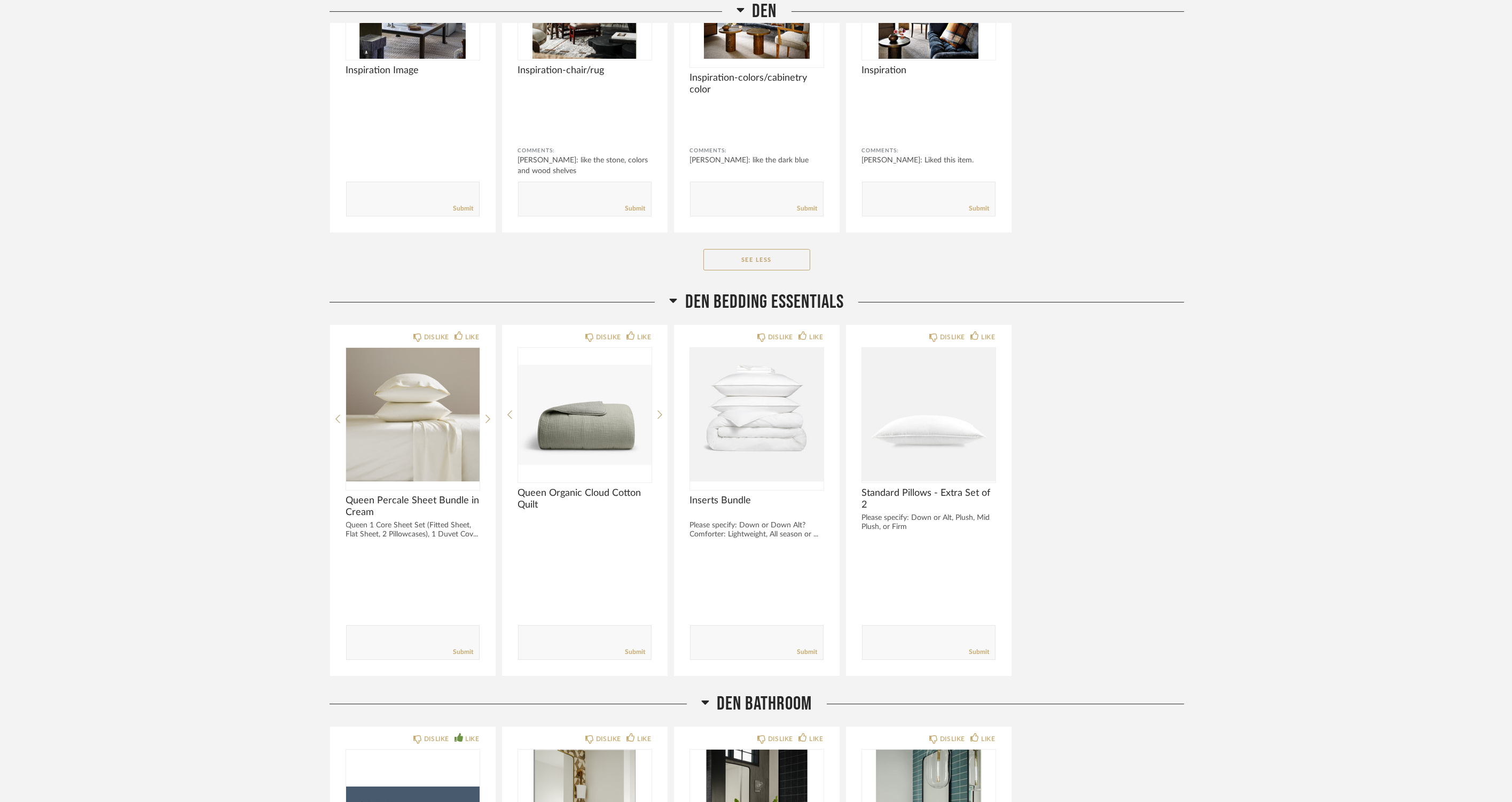
scroll to position [12181, 0]
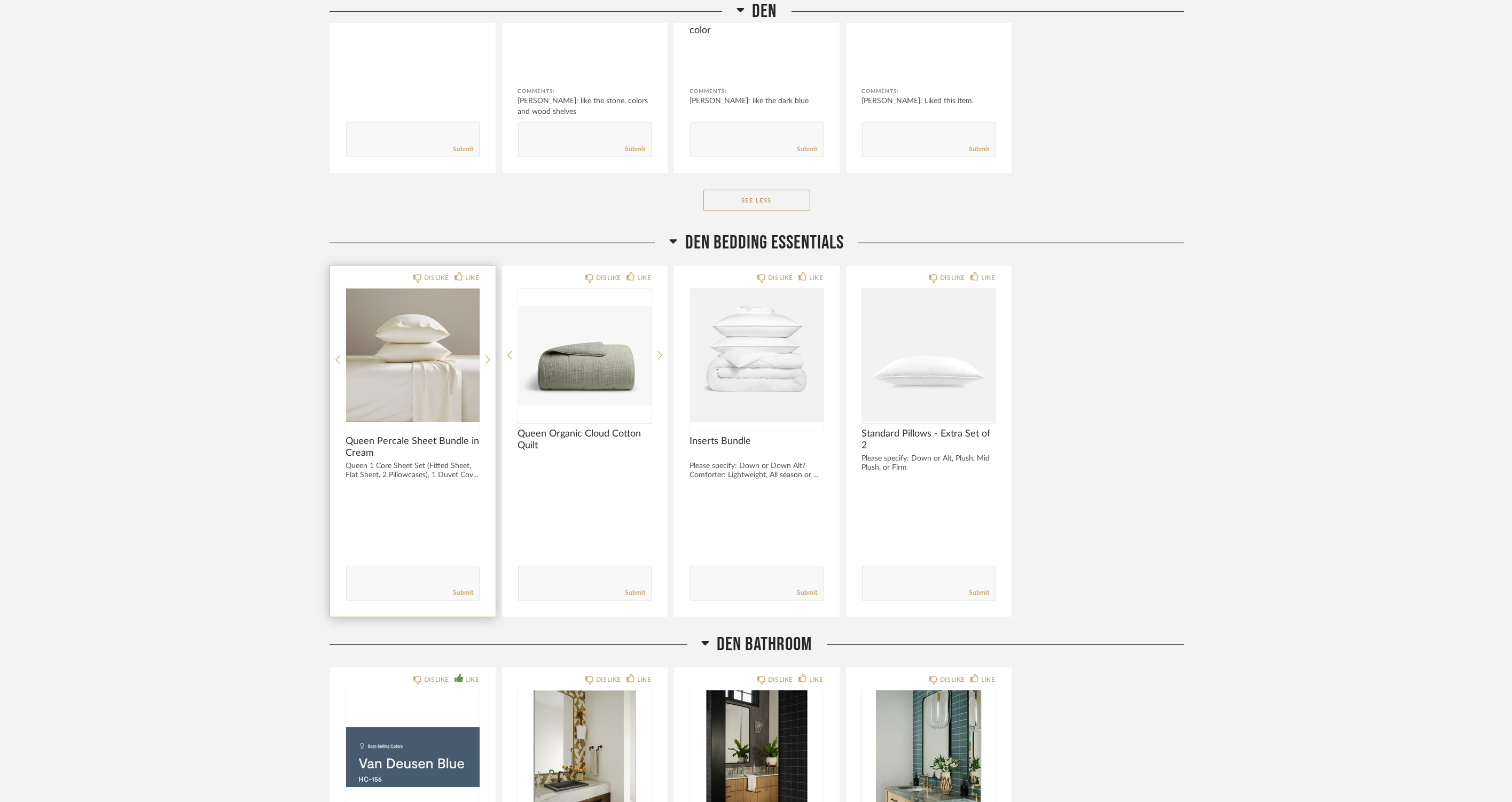
click at [373, 373] on img "0" at bounding box center [413, 355] width 134 height 134
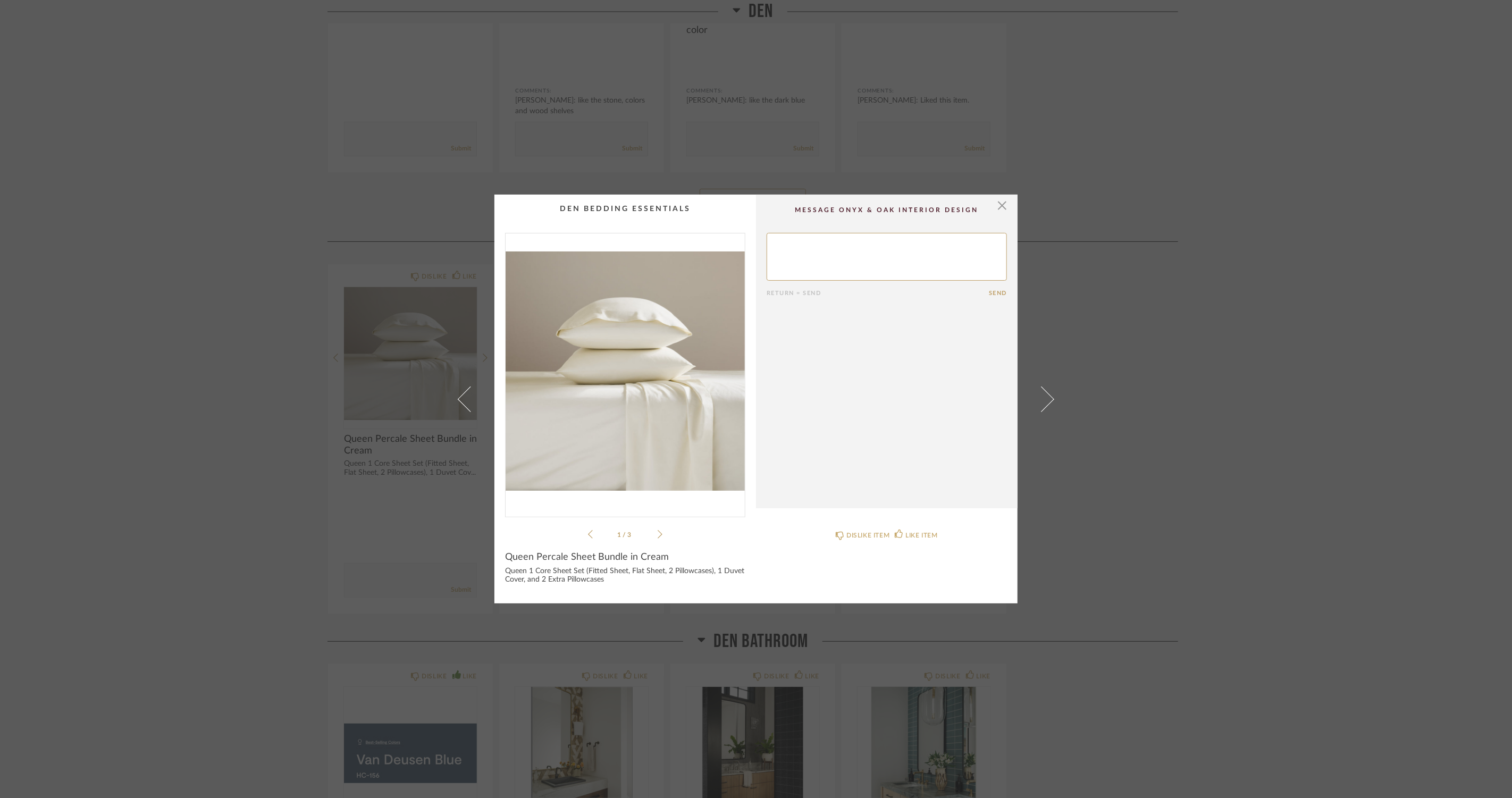
click at [658, 533] on icon at bounding box center [660, 535] width 5 height 10
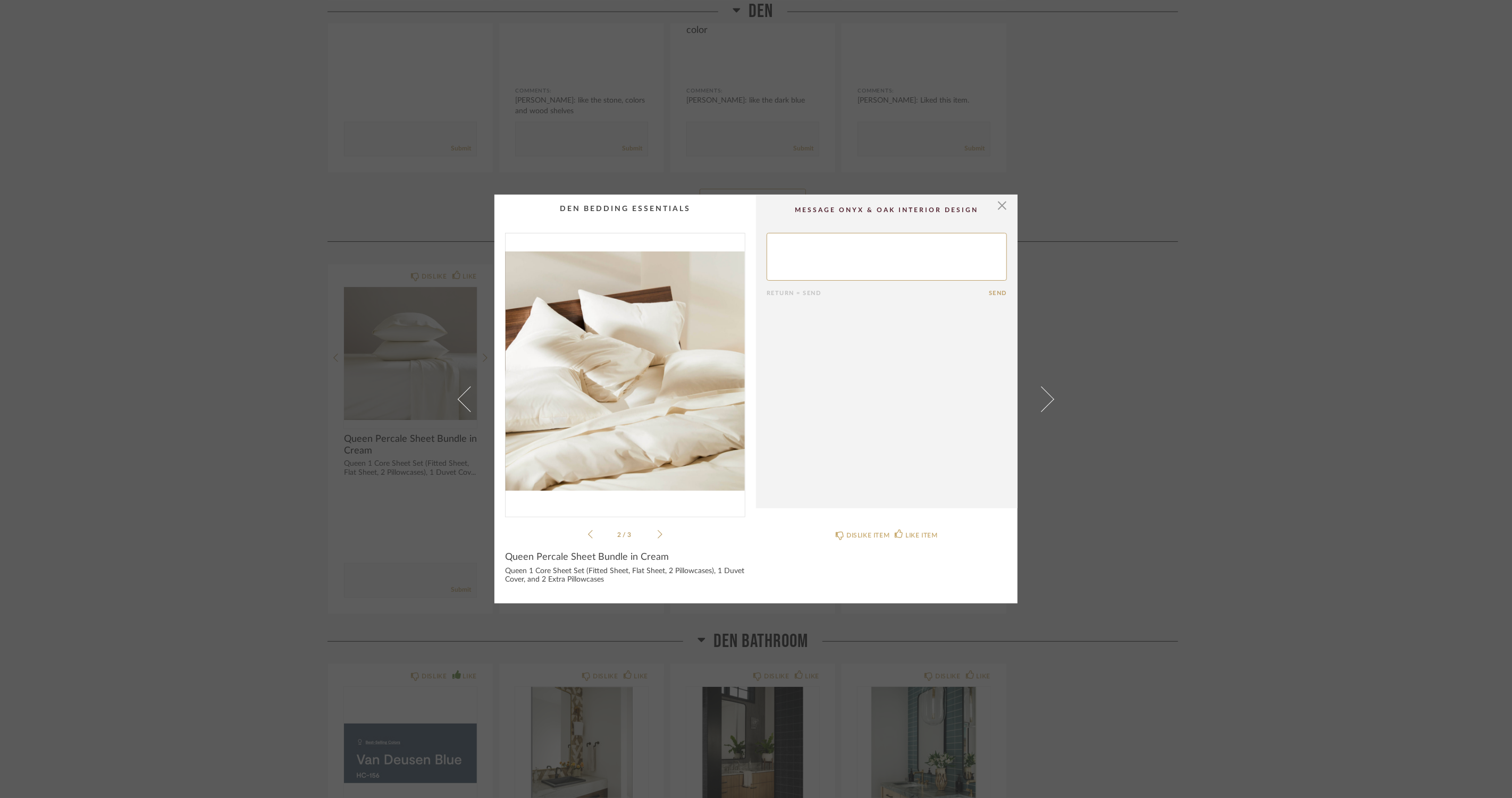
click at [658, 533] on icon at bounding box center [660, 535] width 5 height 10
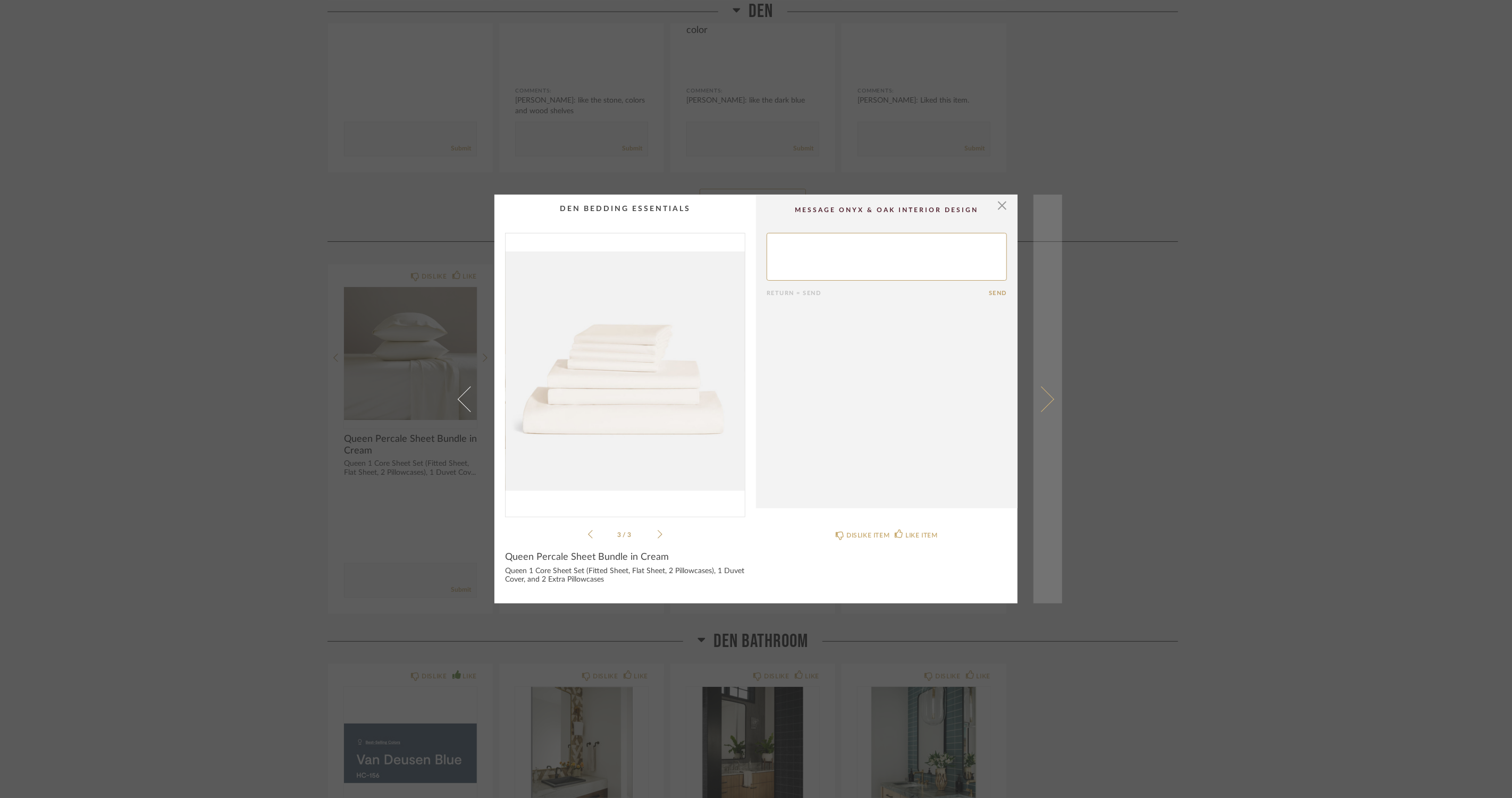
click at [1040, 391] on span at bounding box center [1041, 399] width 26 height 26
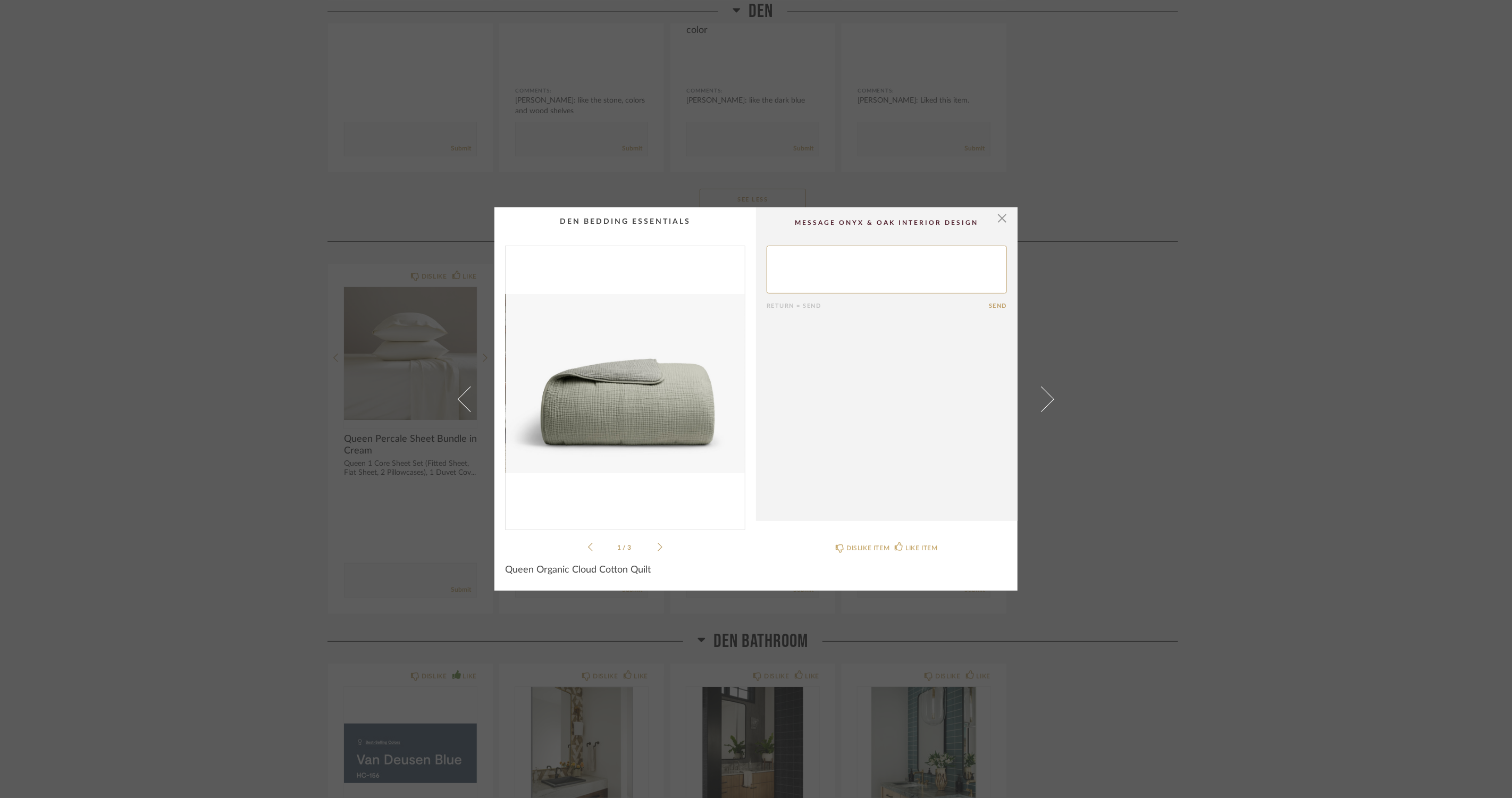
click at [1027, 379] on div "× 1 / 3 Return = Send Send Queen Organic Cloud Cotton Quilt DISLIKE ITEM LIKE I…" at bounding box center [756, 399] width 613 height 383
click at [1044, 389] on link at bounding box center [1048, 399] width 28 height 383
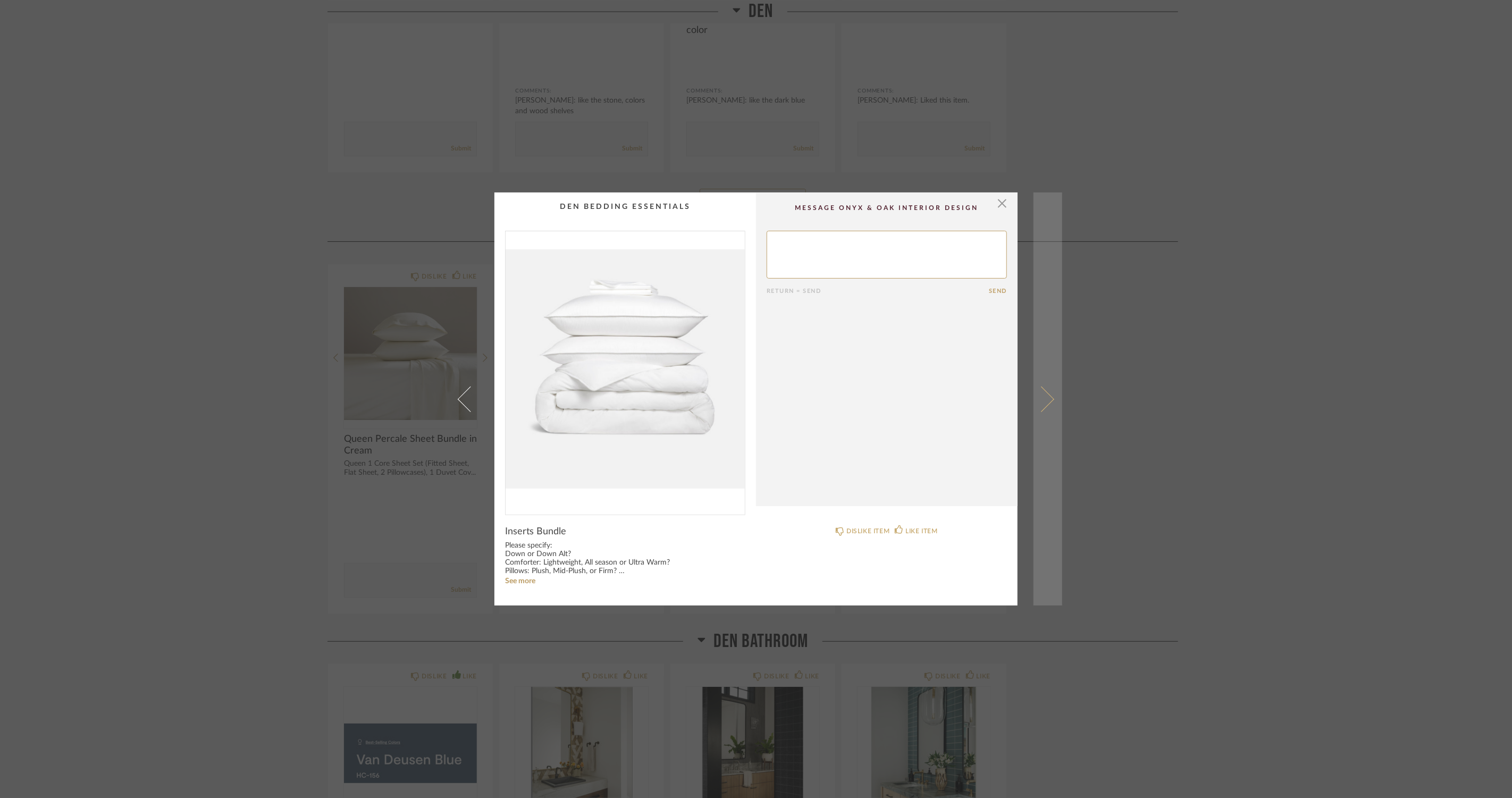
click at [1040, 396] on span at bounding box center [1041, 399] width 26 height 26
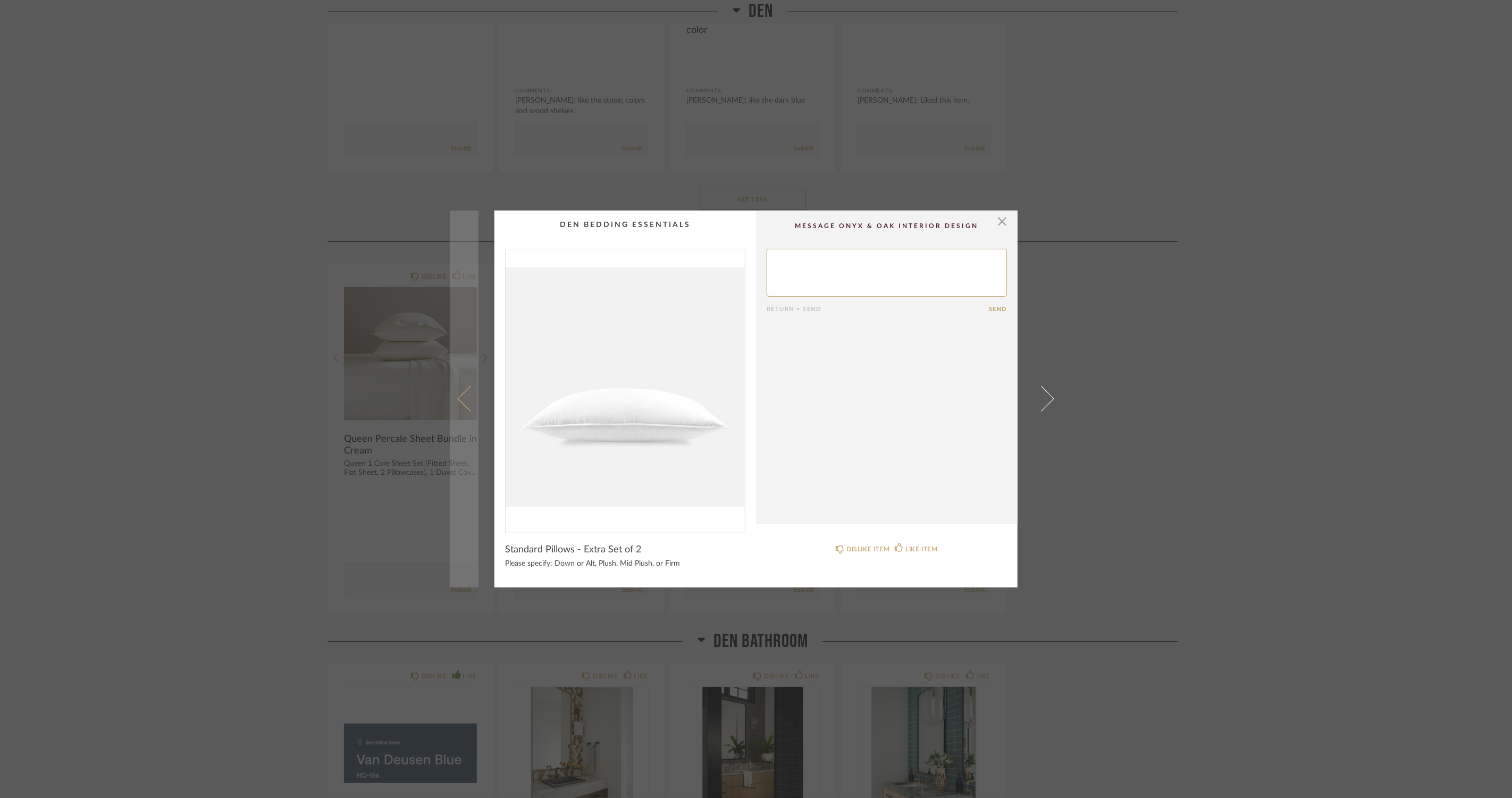
click at [458, 394] on span at bounding box center [470, 399] width 26 height 26
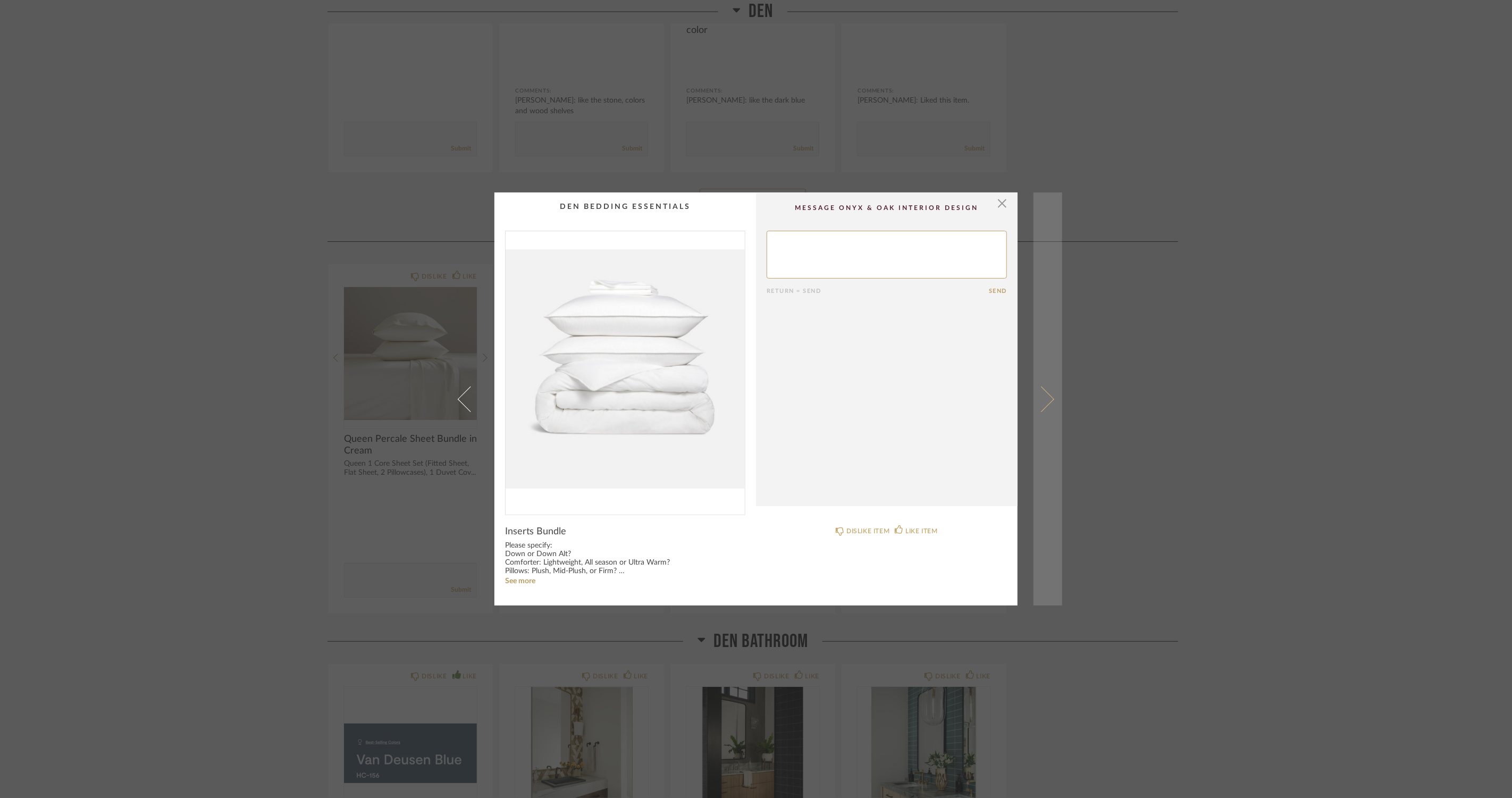
click at [1050, 397] on span at bounding box center [1041, 399] width 26 height 26
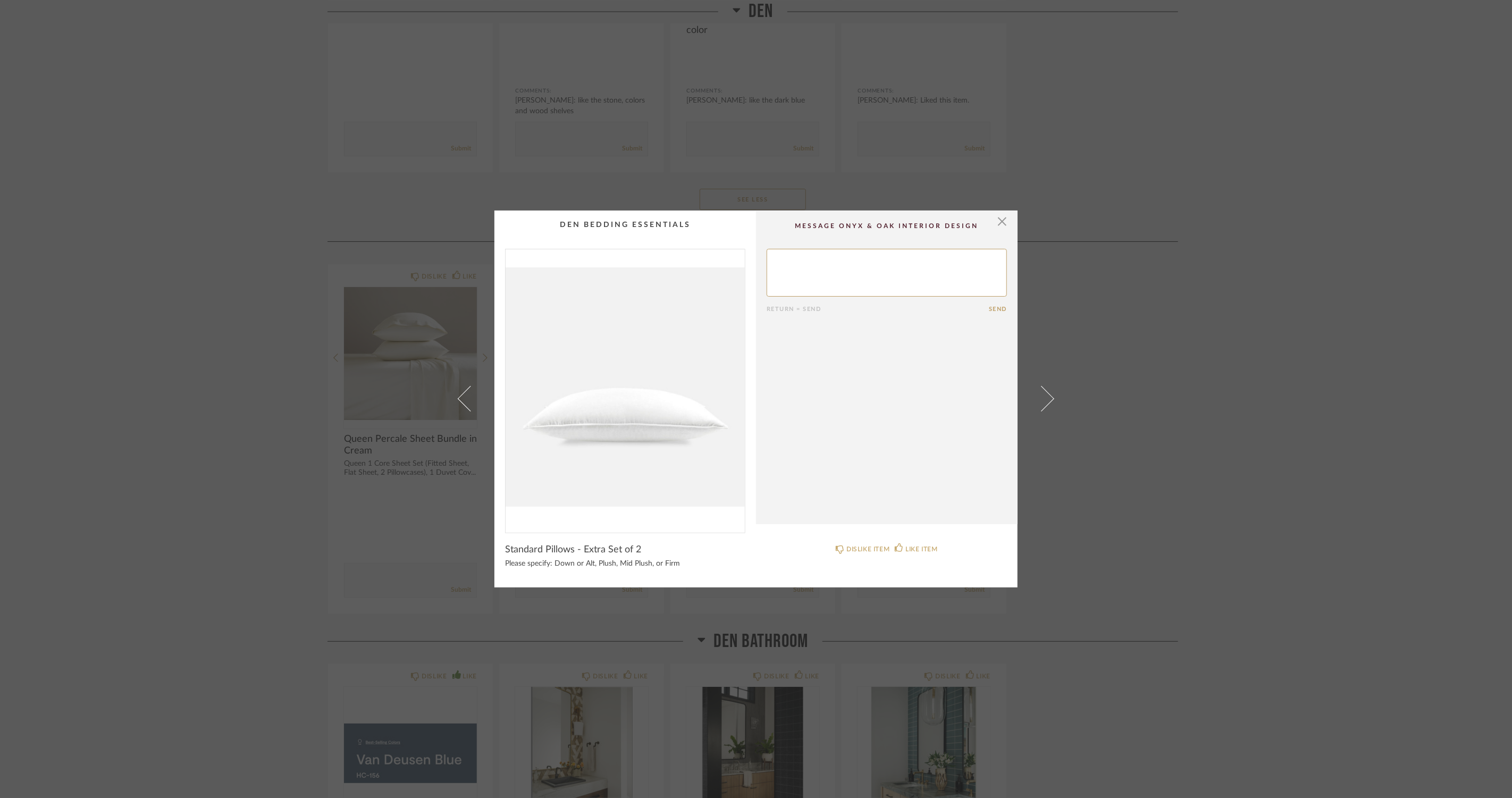
click at [1050, 397] on span at bounding box center [1041, 399] width 26 height 26
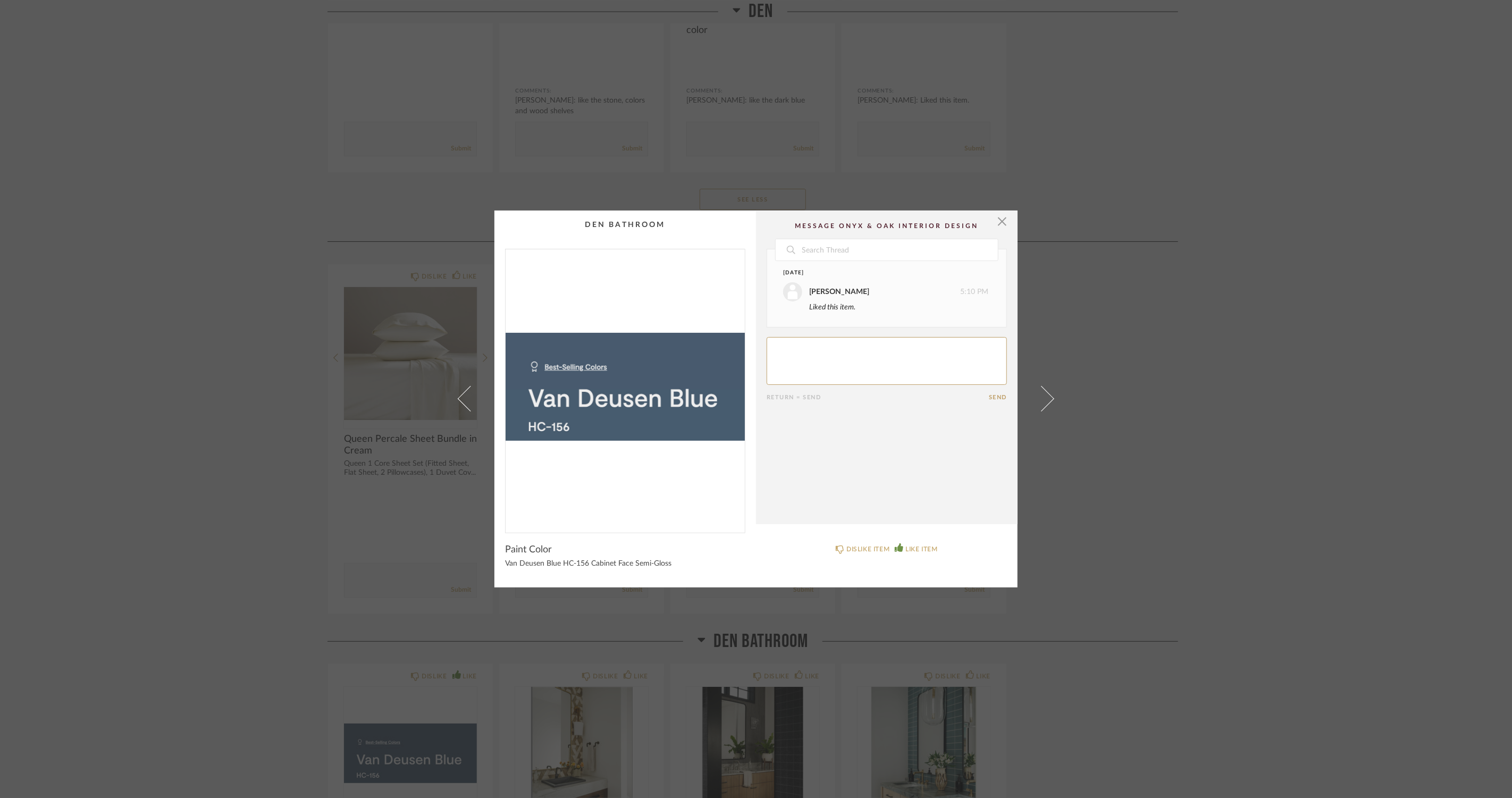
click at [1100, 469] on div "× Date September 12th Jacqui Highbloom 5:10 PM Liked this item. Return = Send S…" at bounding box center [756, 399] width 1512 height 798
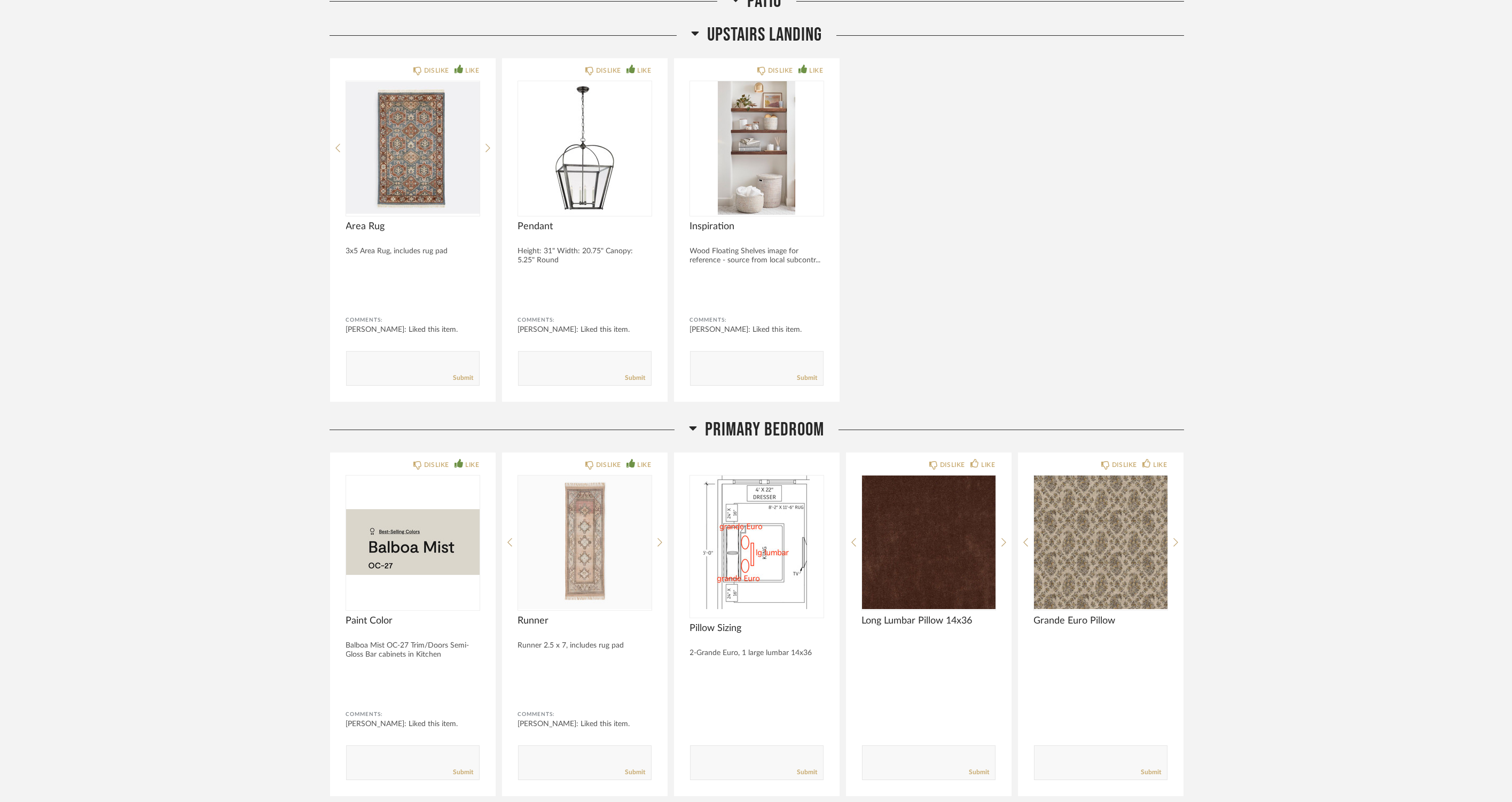
scroll to position [14022, 0]
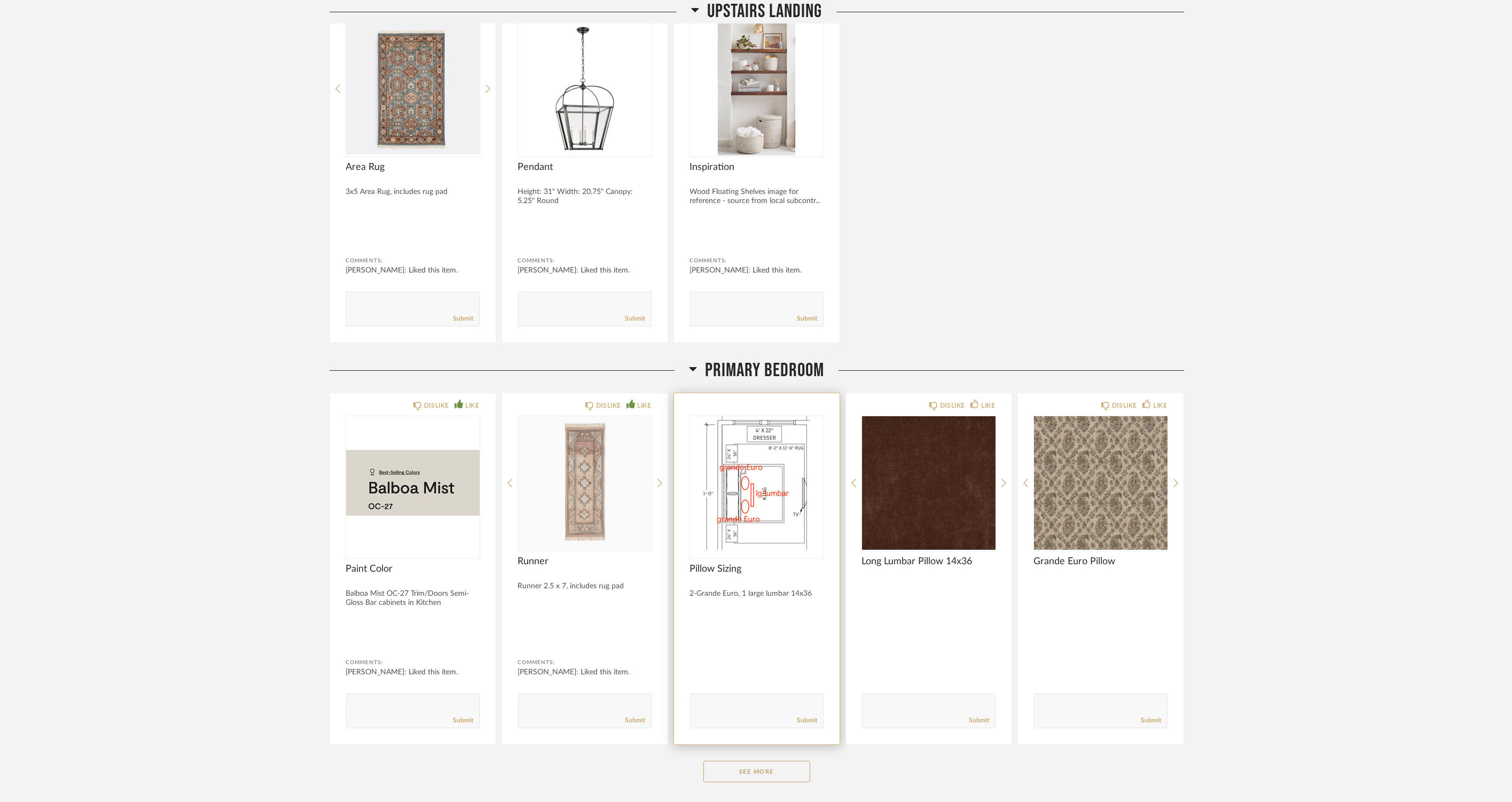
click at [777, 484] on img "0" at bounding box center [757, 484] width 134 height 134
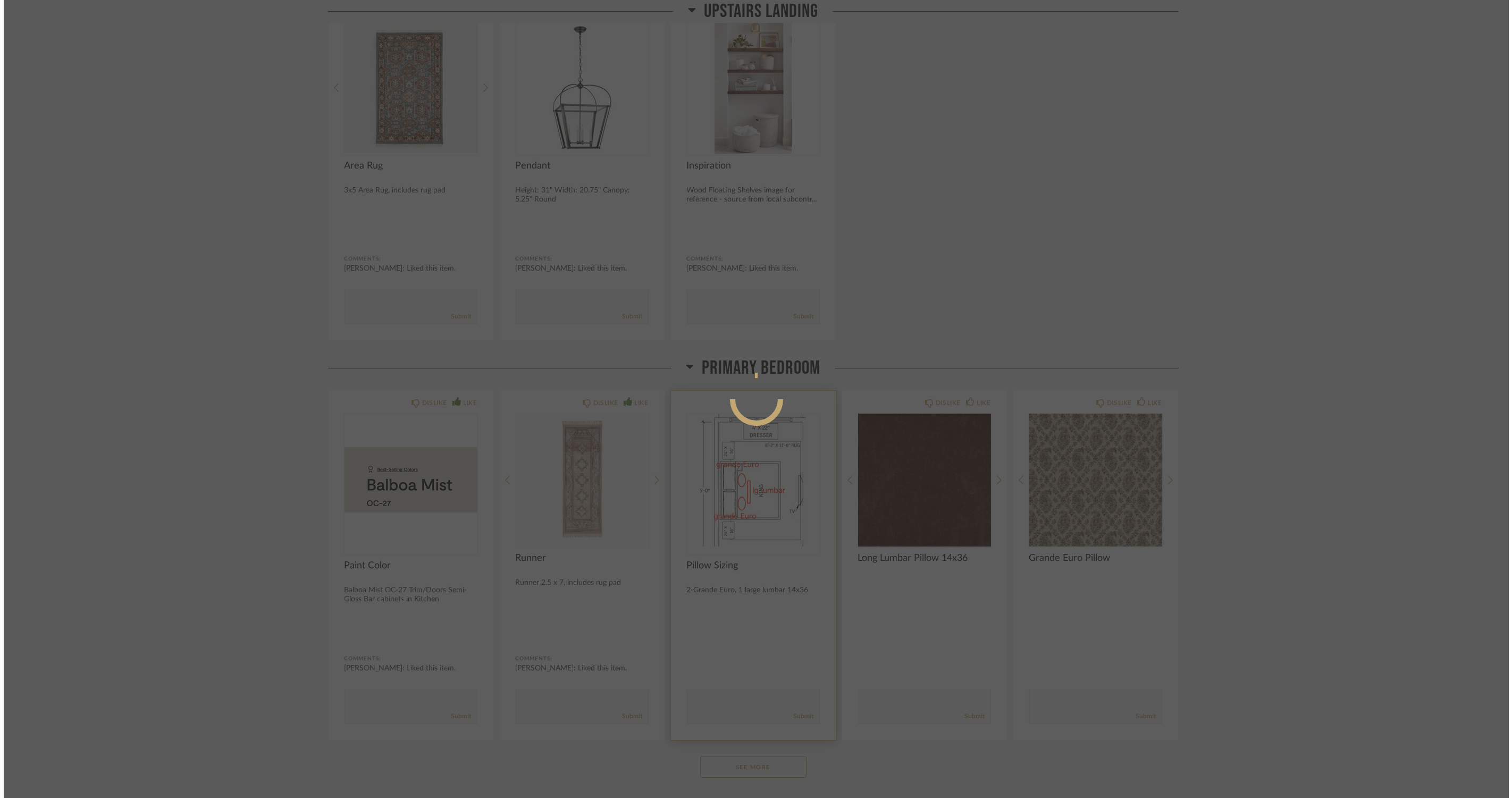
scroll to position [0, 0]
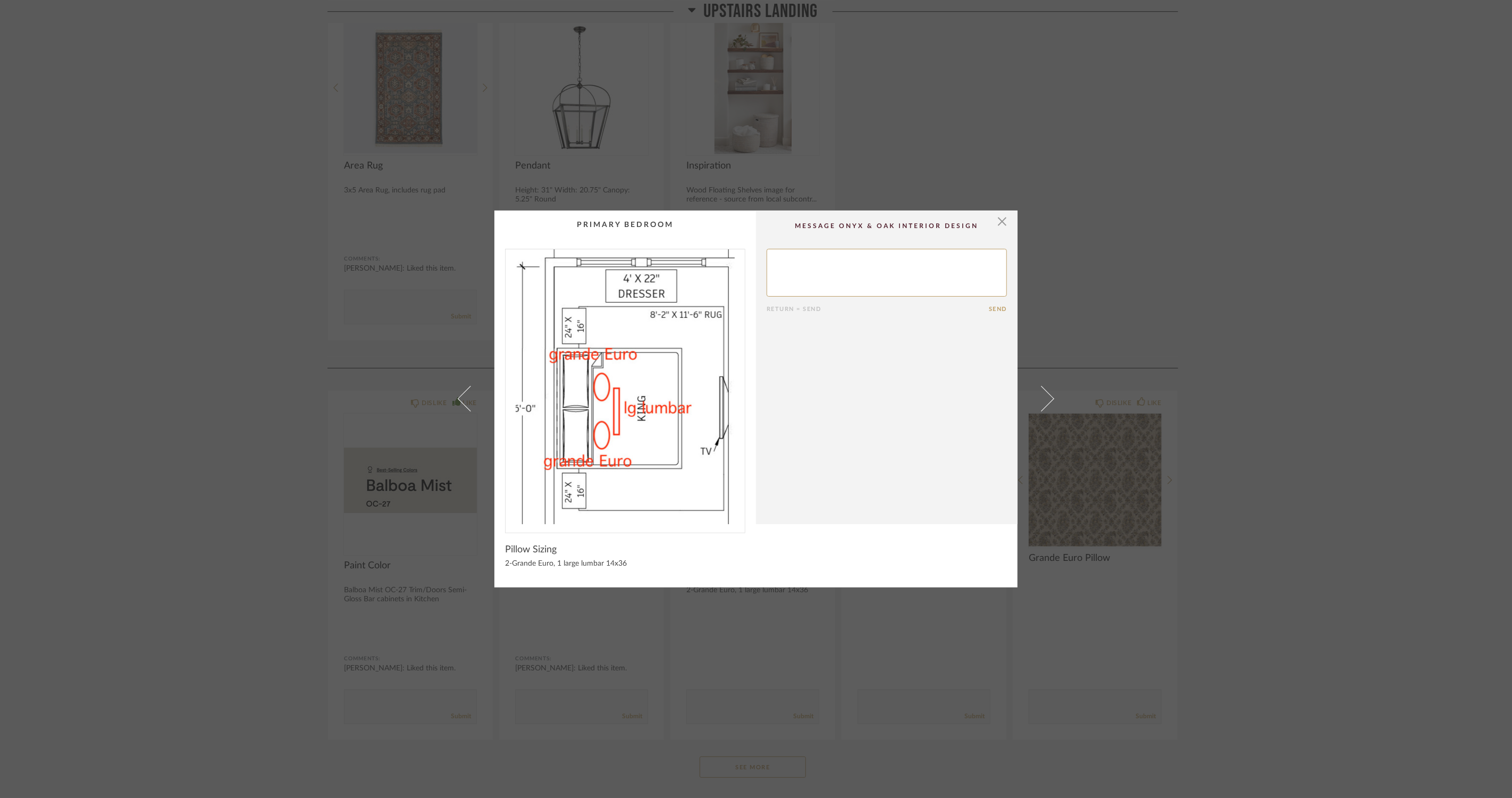
click at [237, 481] on div "× Return = Send Send Pillow Sizing 2-Grande Euro, 1 large lumbar 14x36" at bounding box center [756, 399] width 1512 height 798
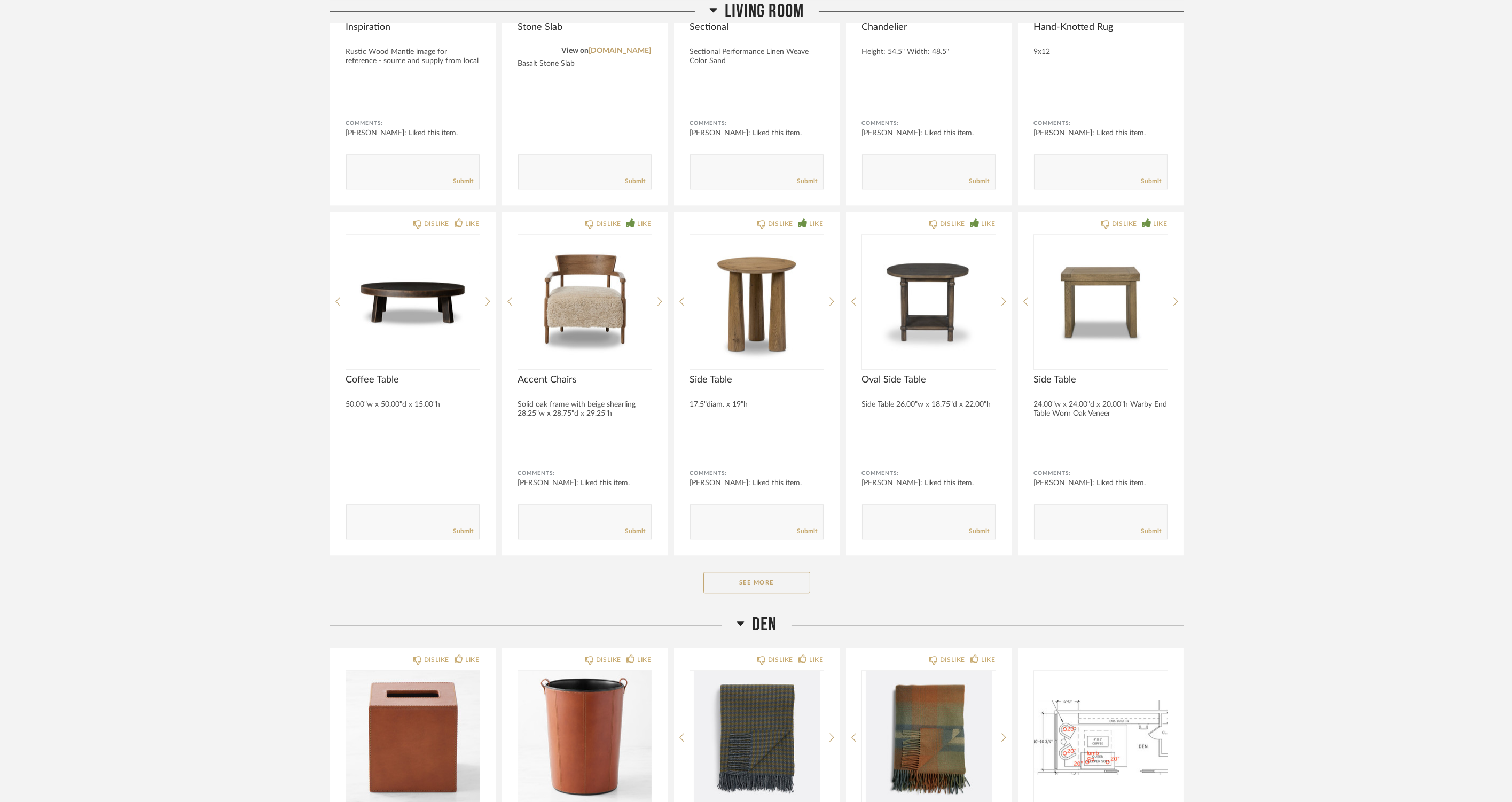
scroll to position [9687, 0]
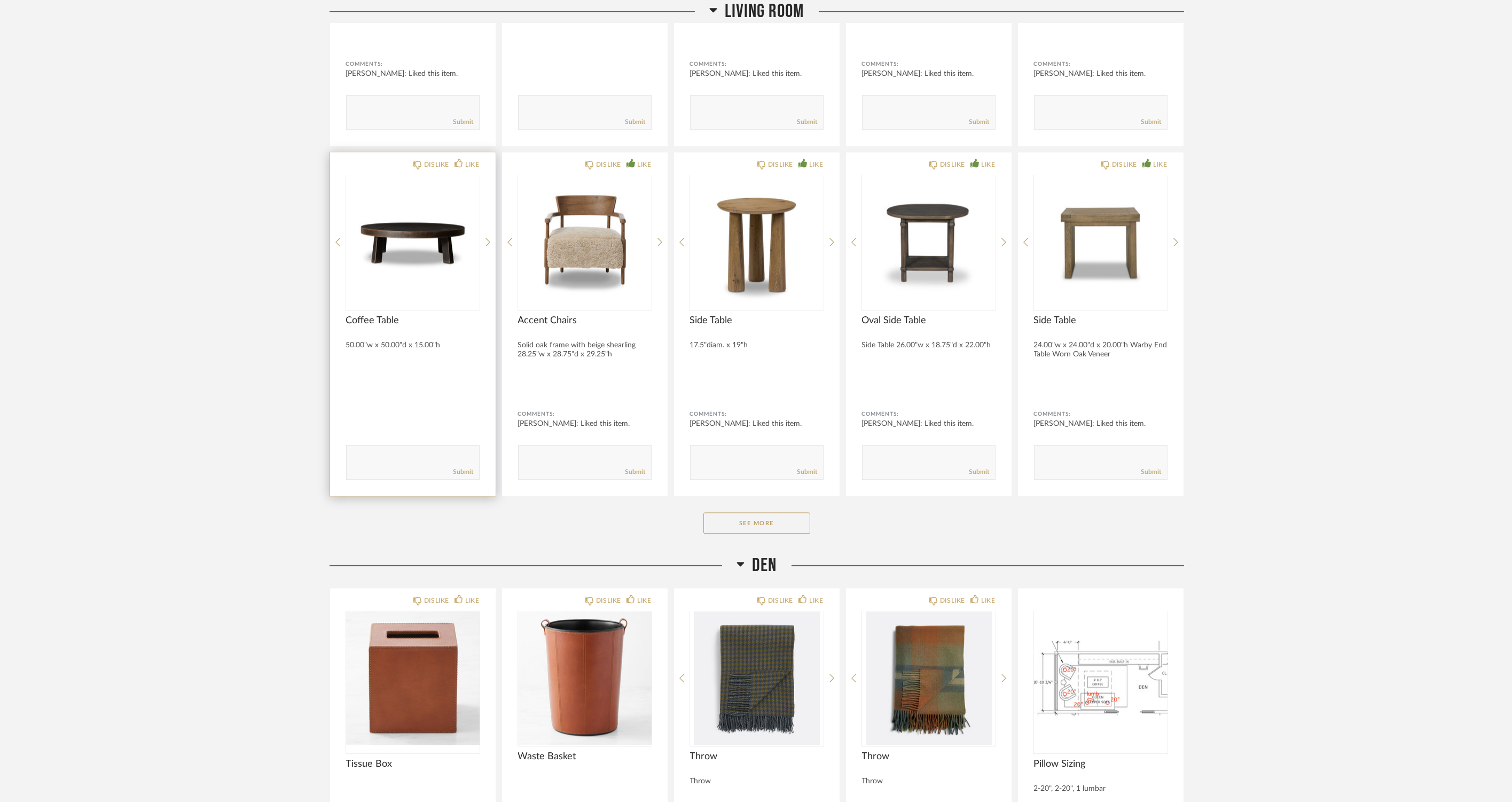
drag, startPoint x: 719, startPoint y: 521, endPoint x: 418, endPoint y: 468, distance: 305.6
click at [719, 521] on button "See More" at bounding box center [756, 523] width 107 height 22
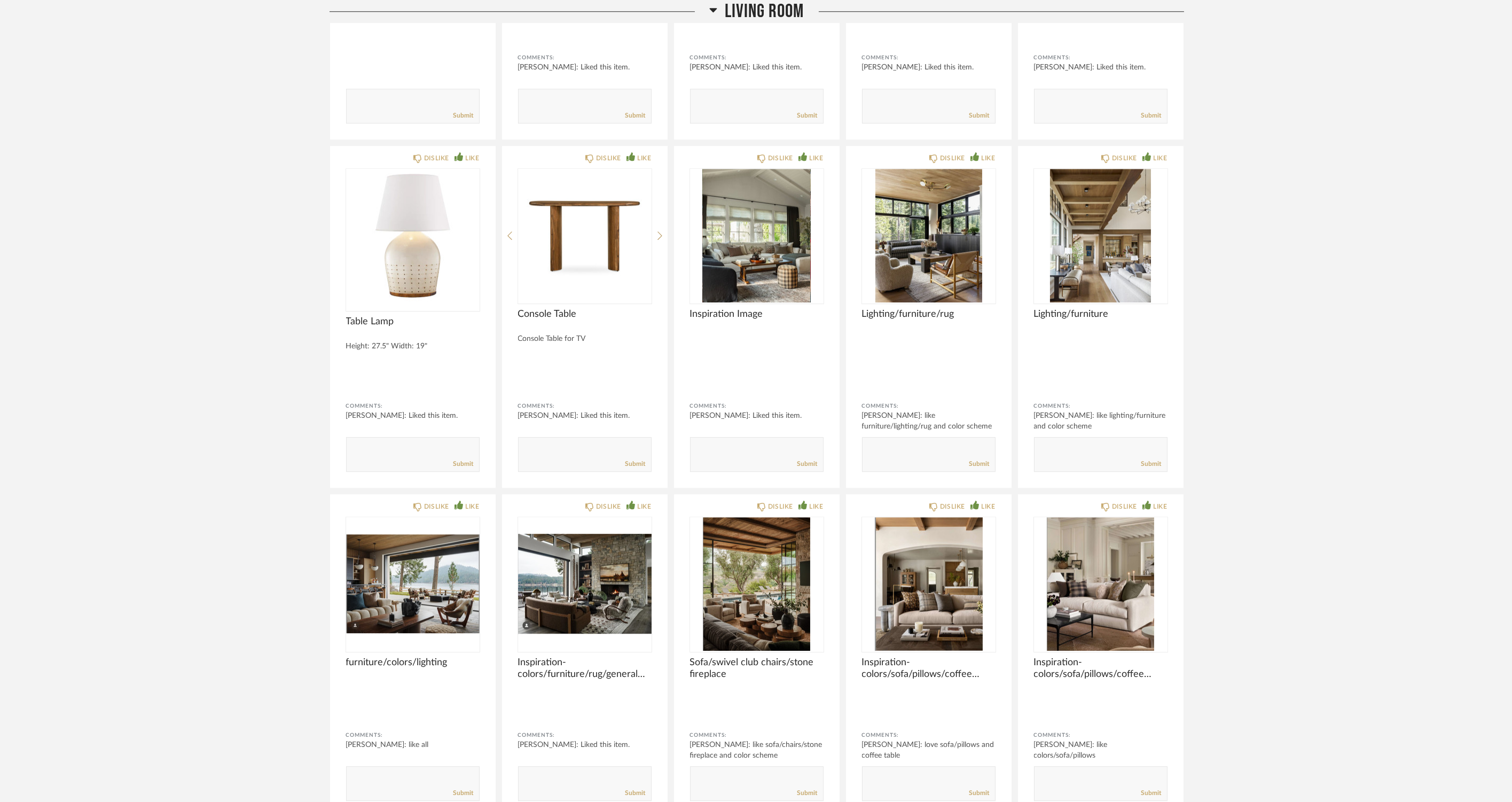
scroll to position [10222, 0]
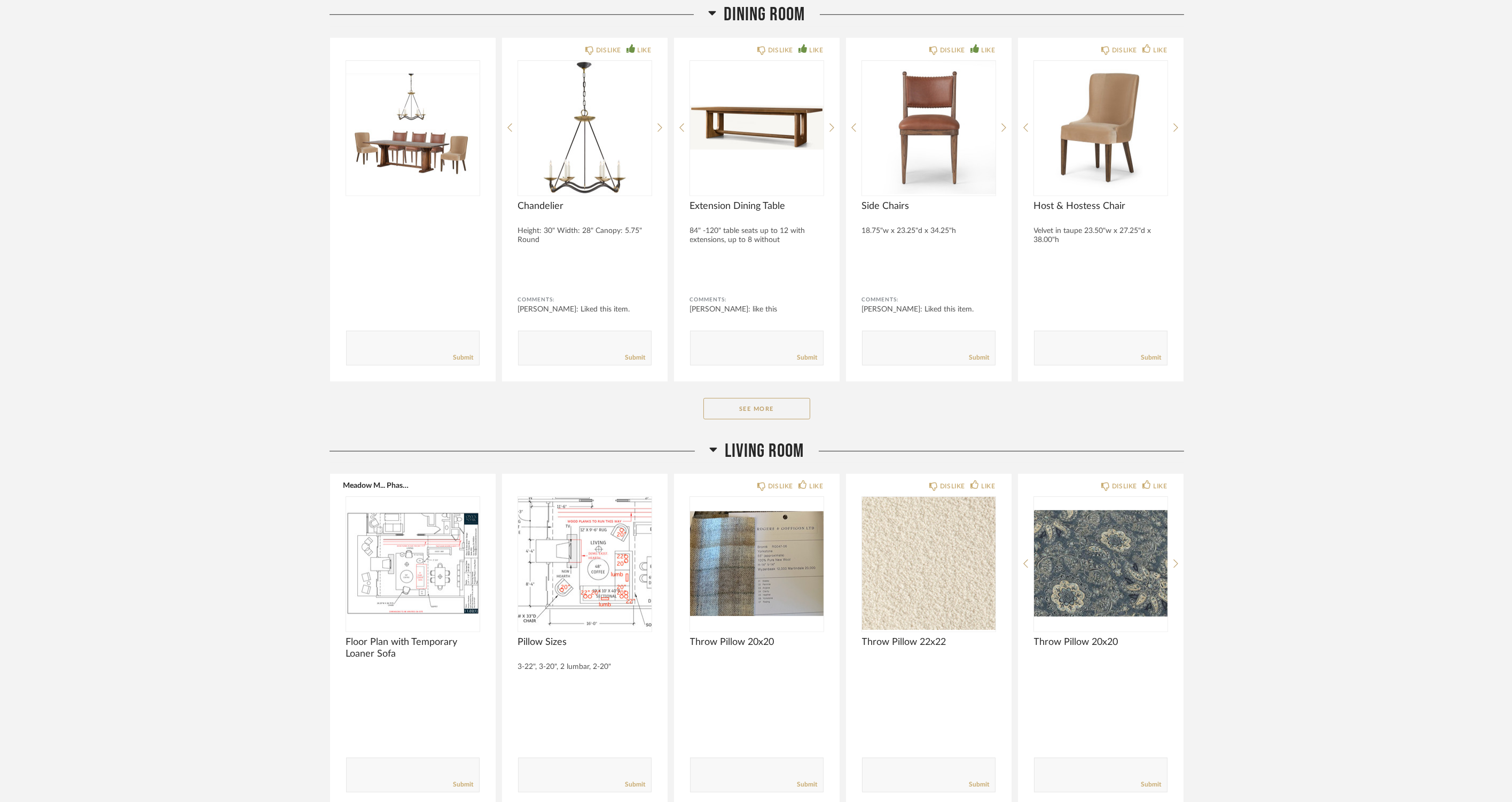
scroll to position [2851, 0]
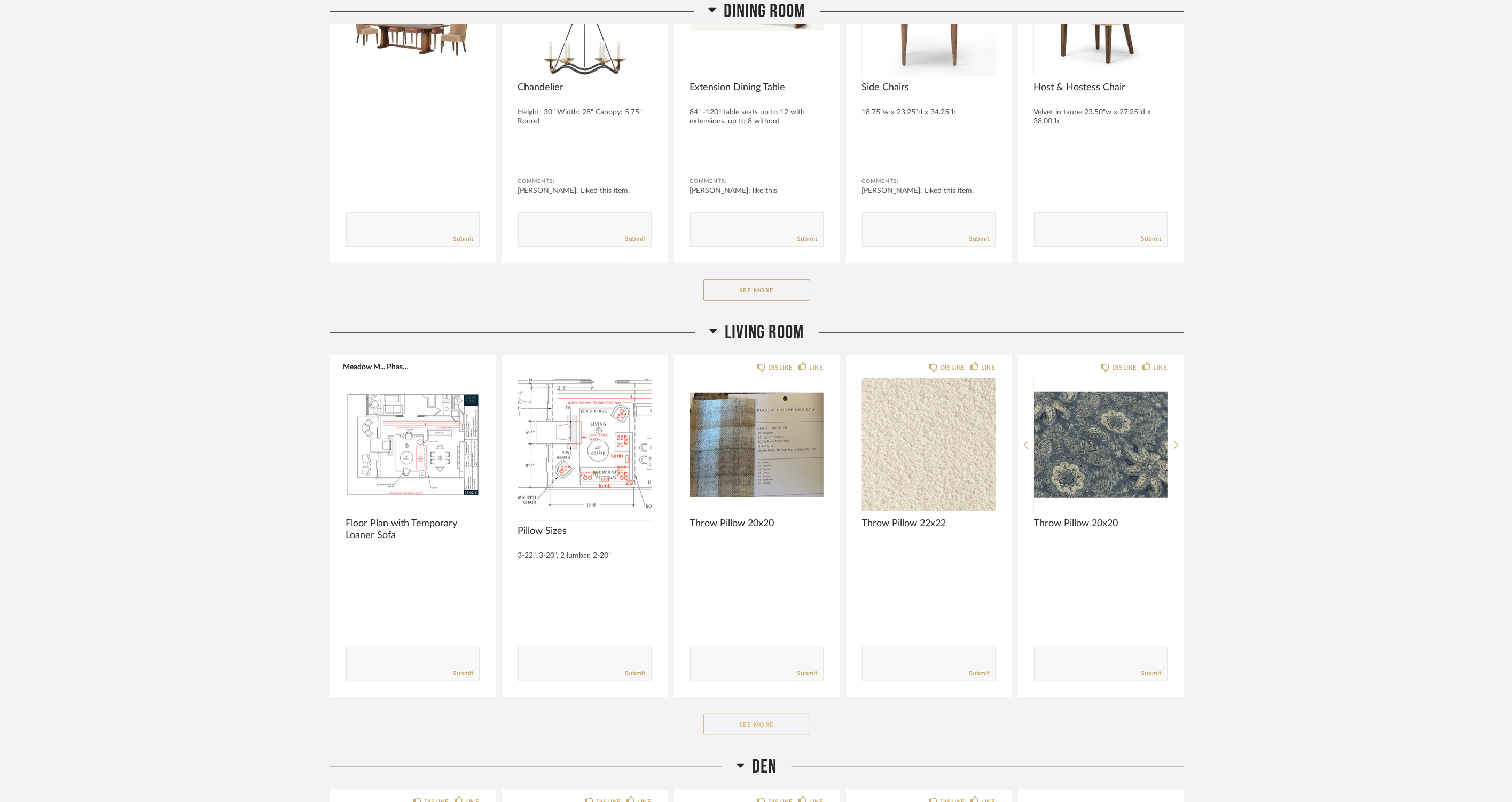
click at [770, 719] on button "See More" at bounding box center [756, 725] width 107 height 22
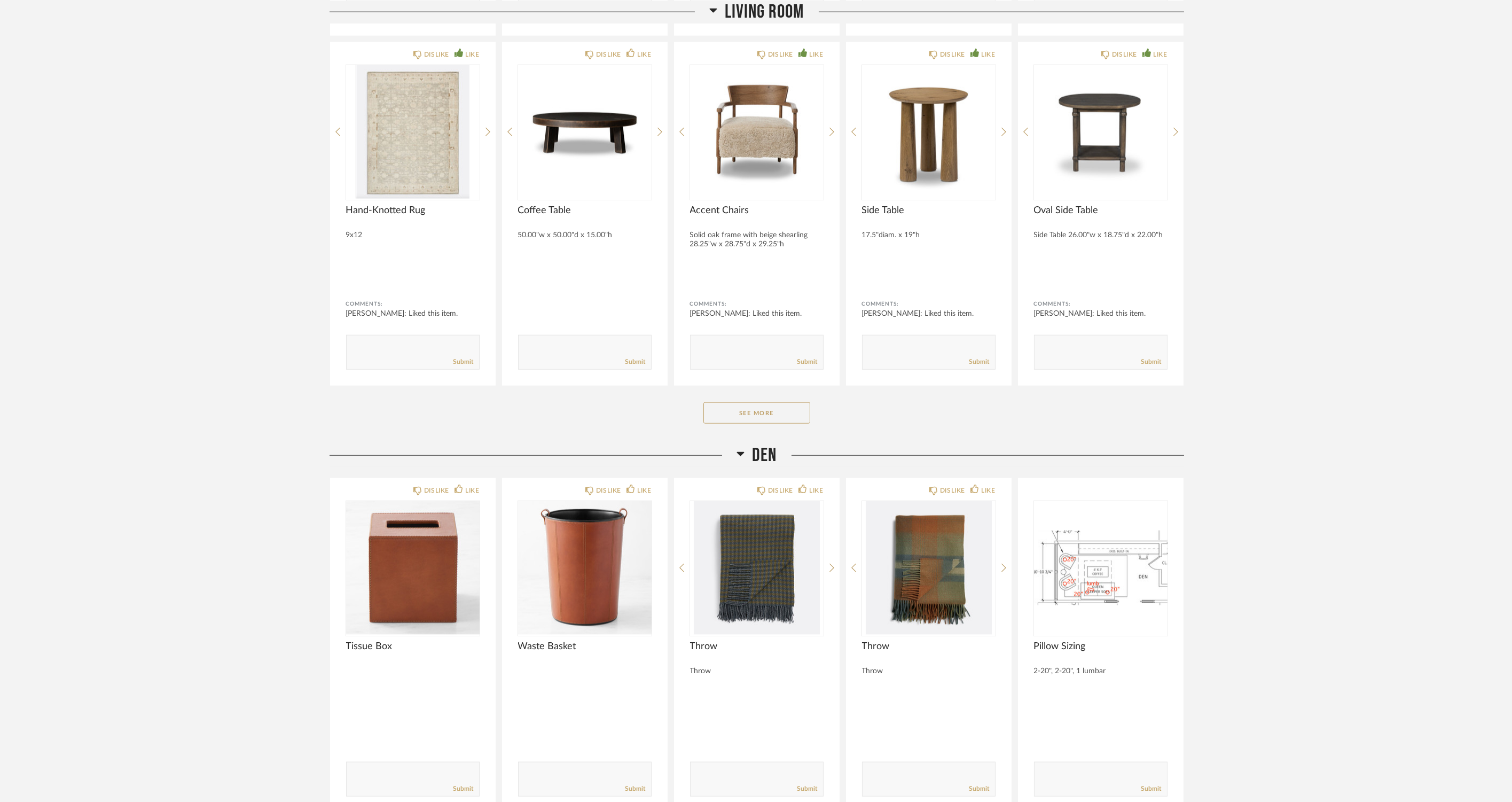
scroll to position [4870, 0]
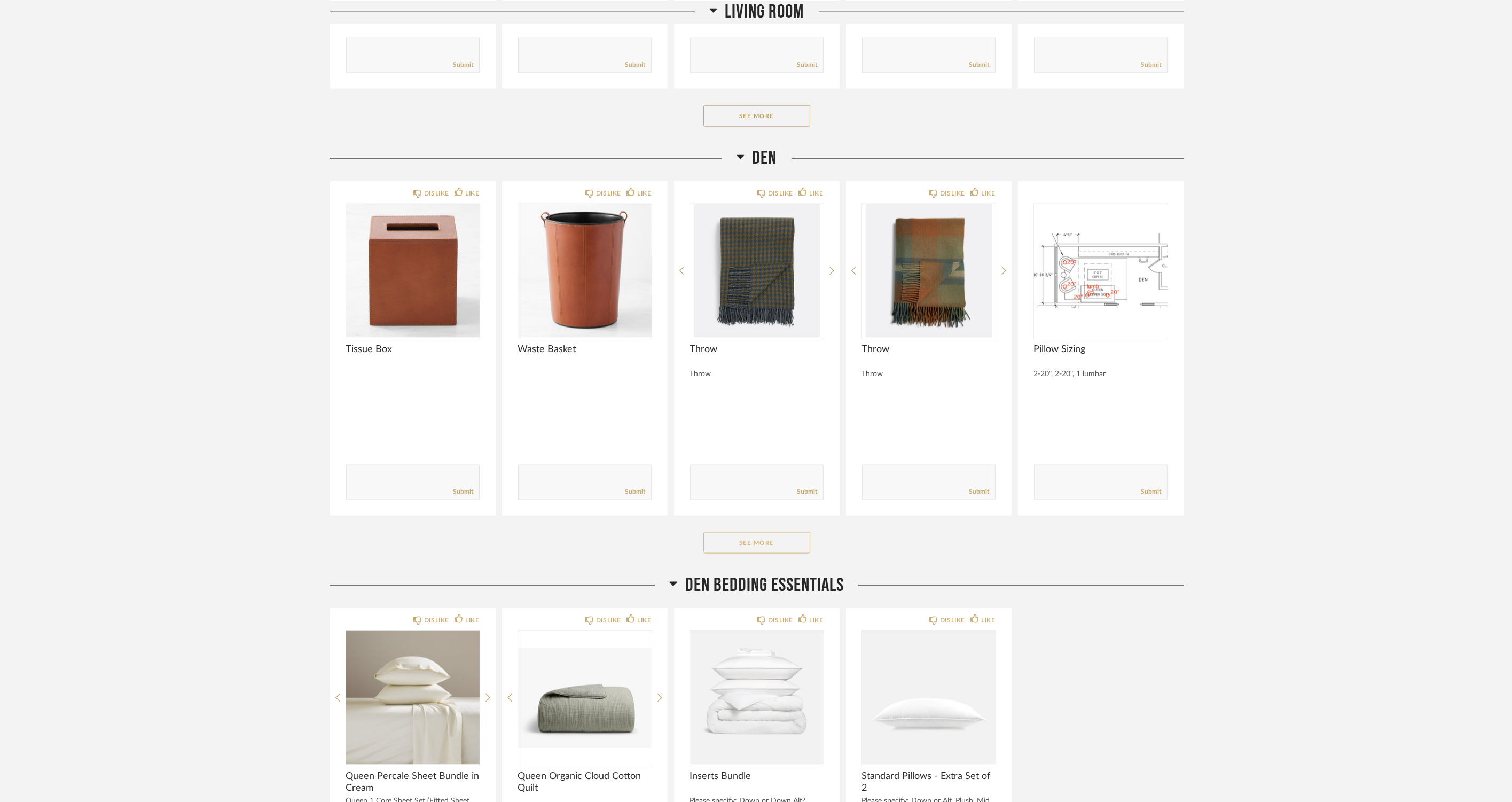
click at [772, 545] on button "See More" at bounding box center [756, 543] width 107 height 22
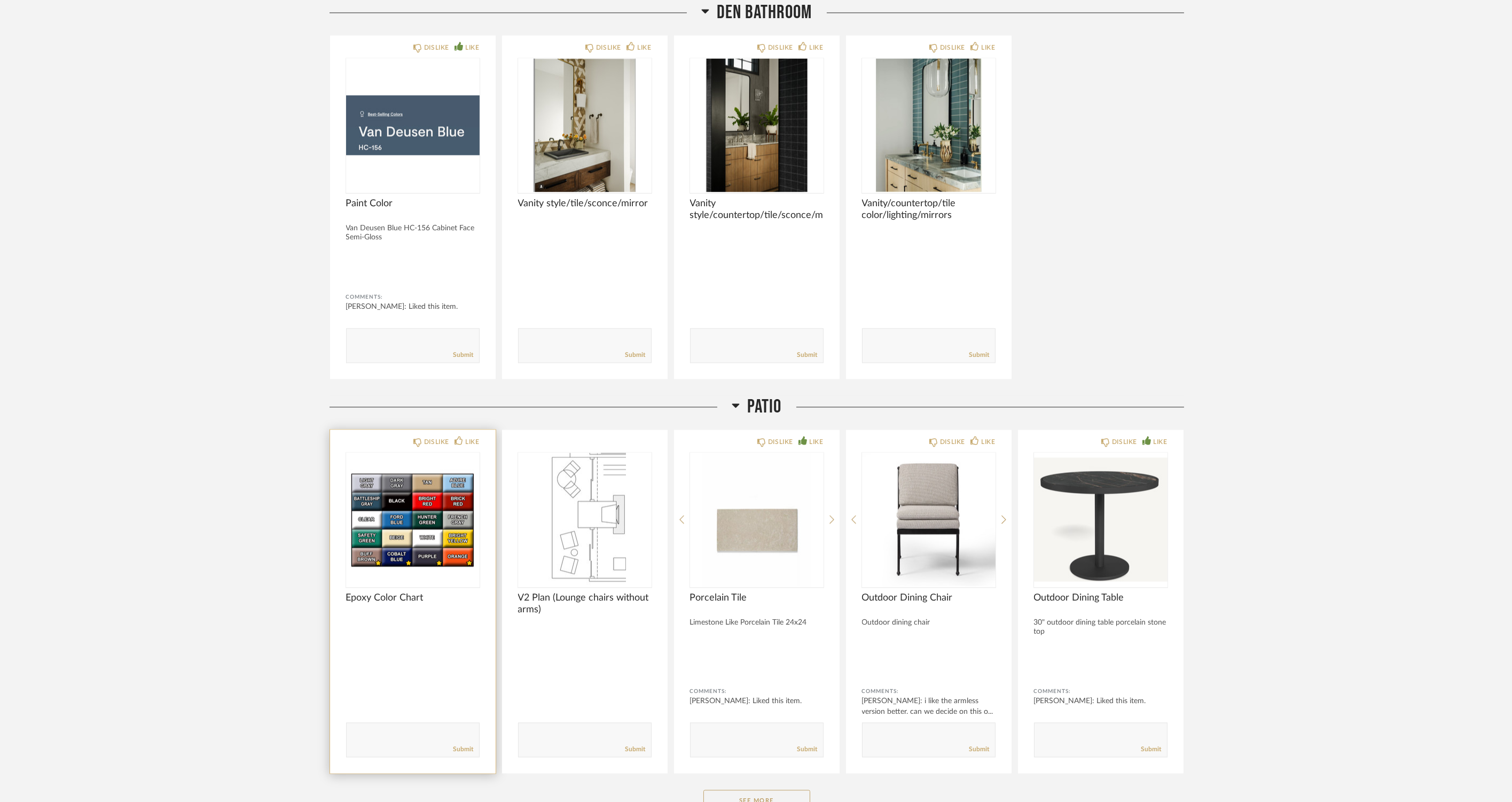
scroll to position [7423, 0]
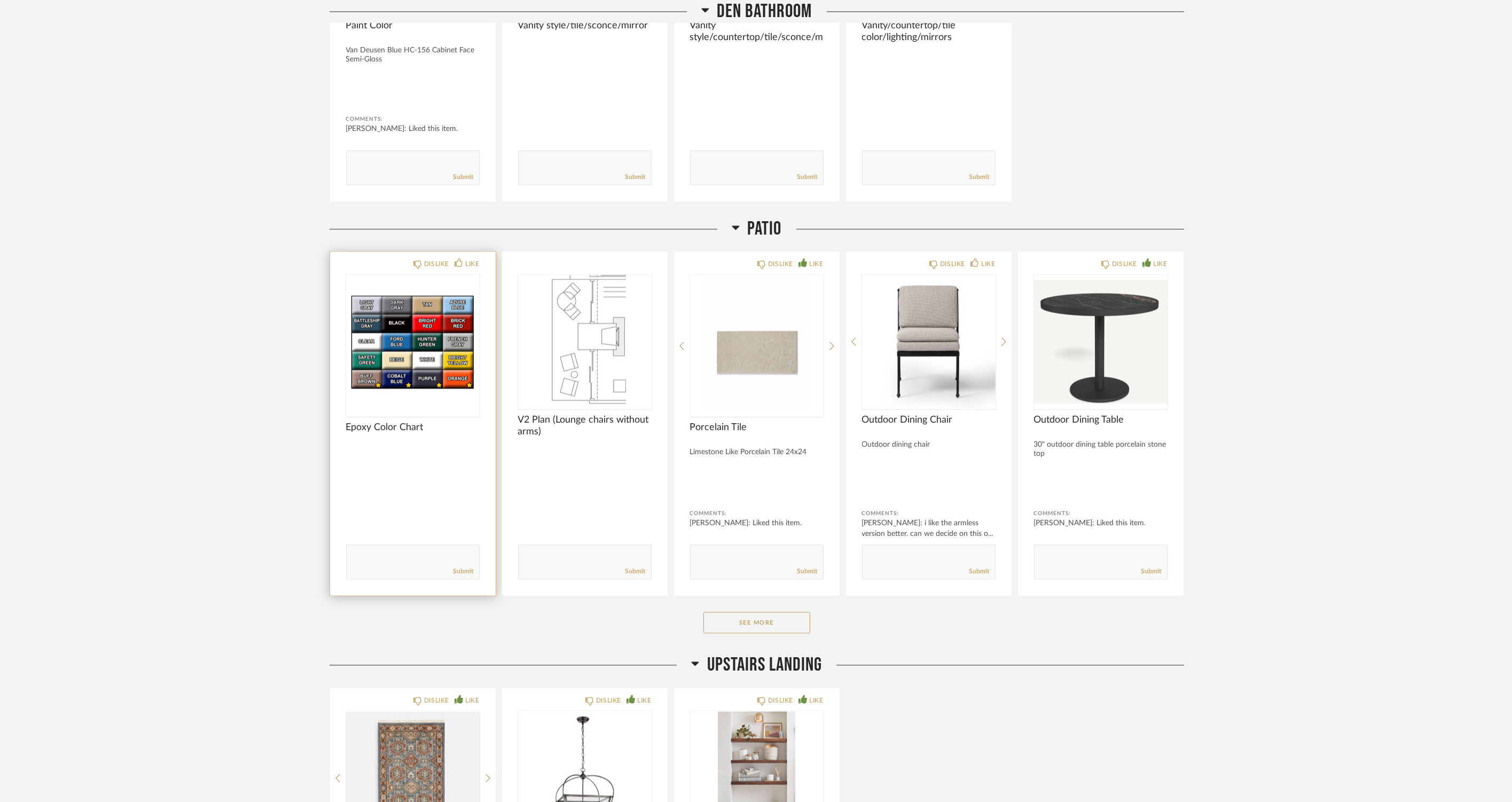
click at [0, 0] on img at bounding box center [0, 0] width 0 height 0
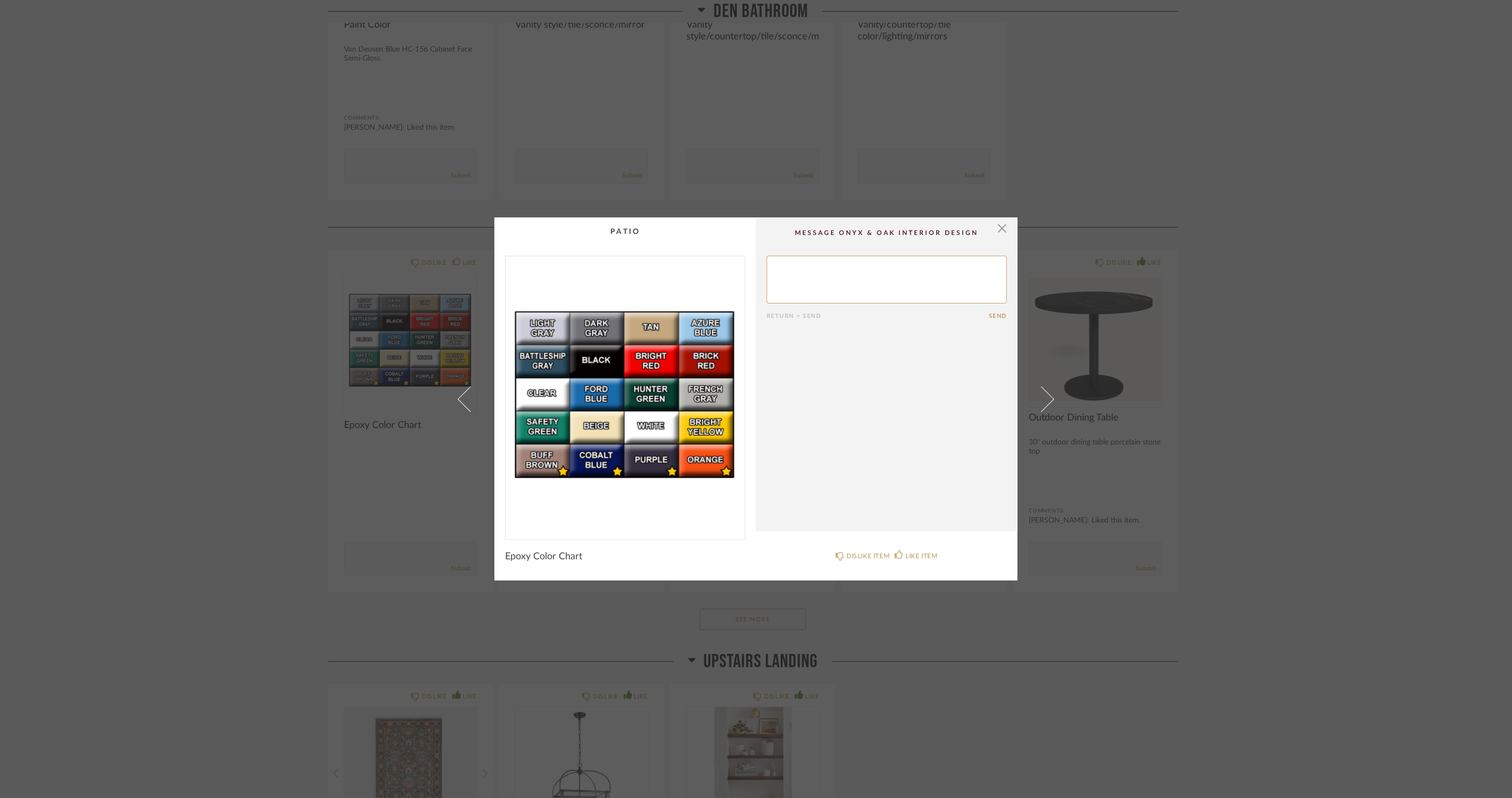
click at [225, 456] on div "× Return = Send Send Epoxy Color Chart DISLIKE ITEM LIKE ITEM" at bounding box center [756, 399] width 1512 height 798
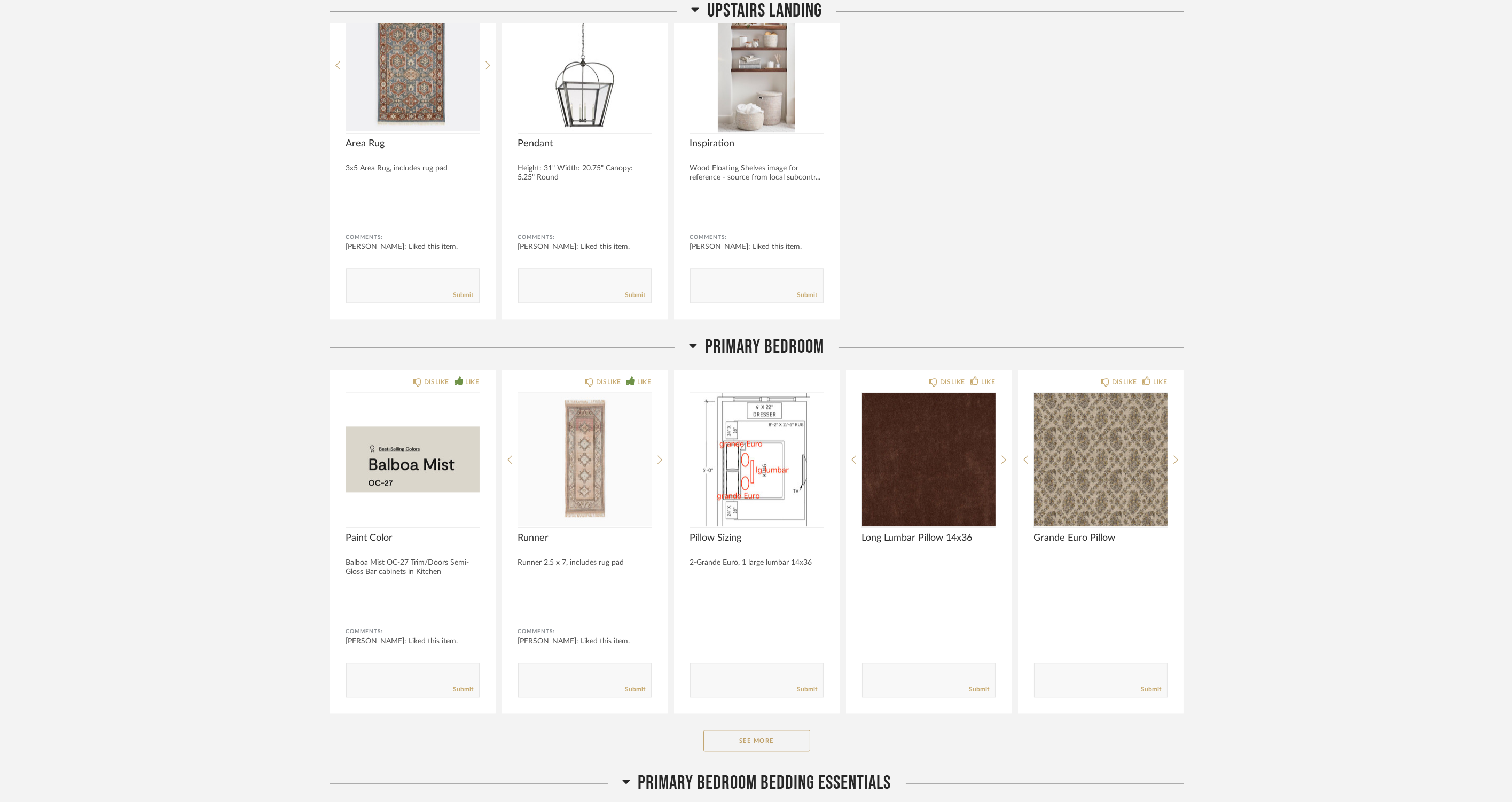
scroll to position [8254, 0]
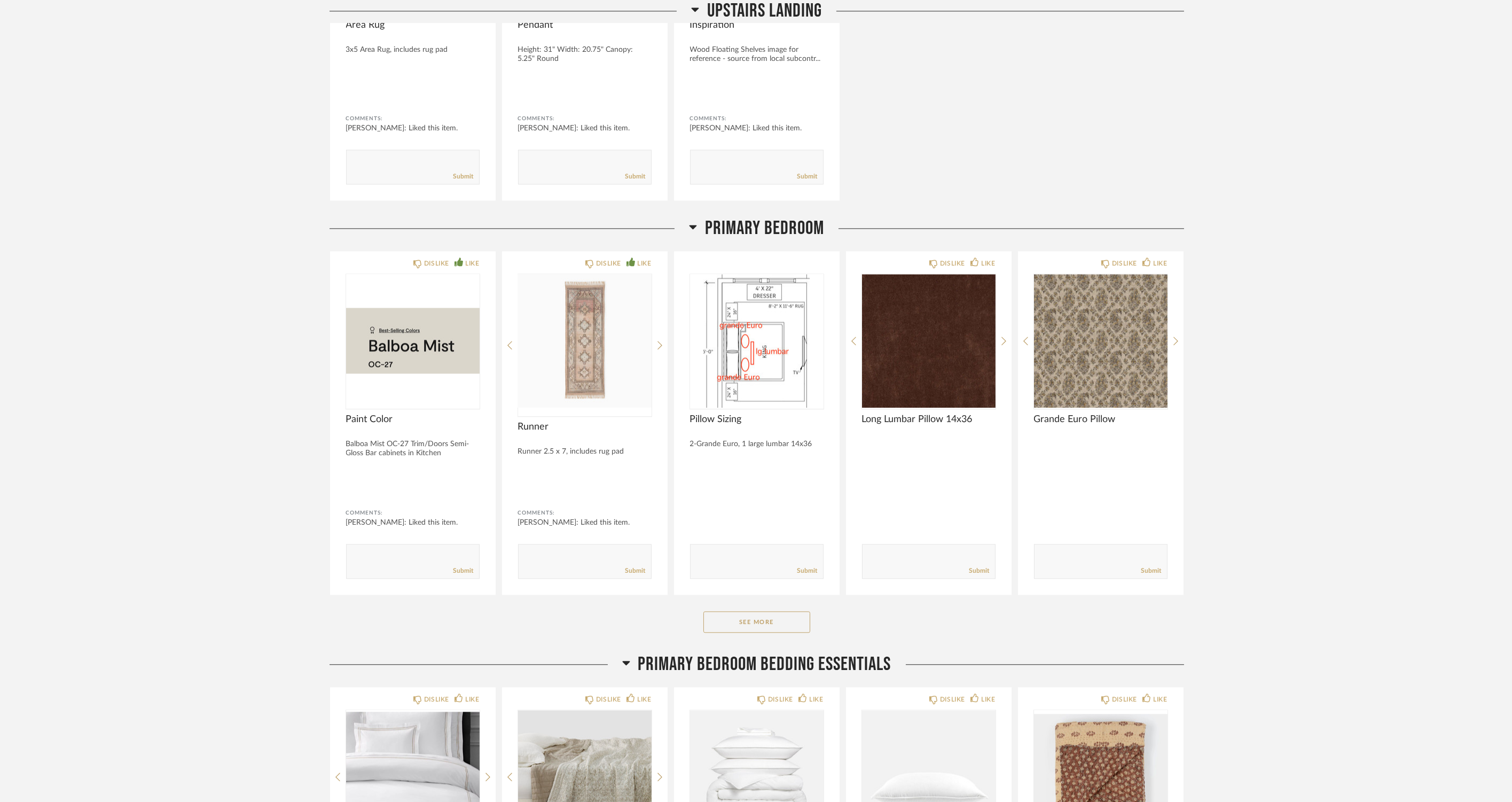
click at [758, 618] on button "See More" at bounding box center [756, 622] width 107 height 22
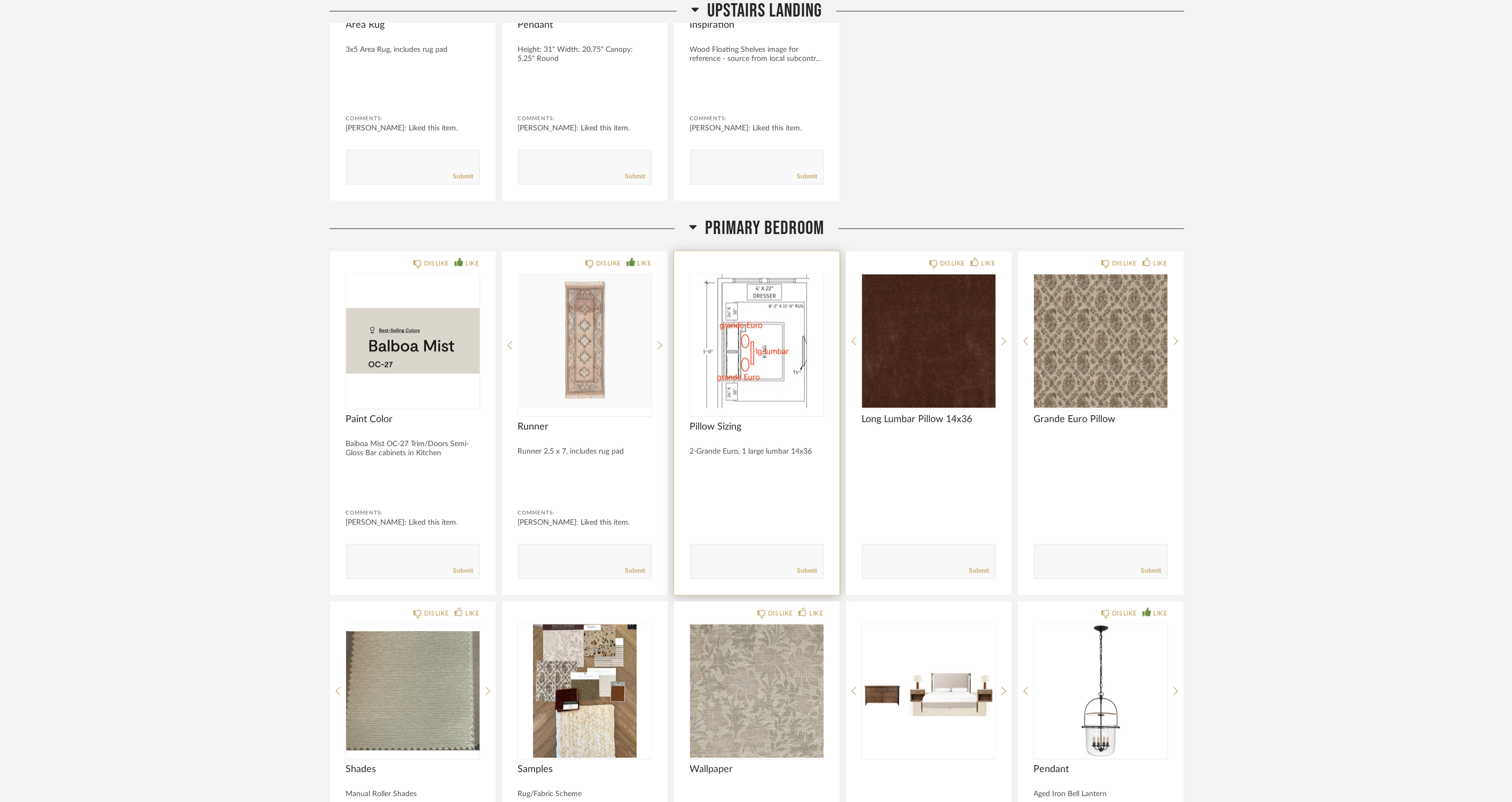
click at [0, 0] on img at bounding box center [0, 0] width 0 height 0
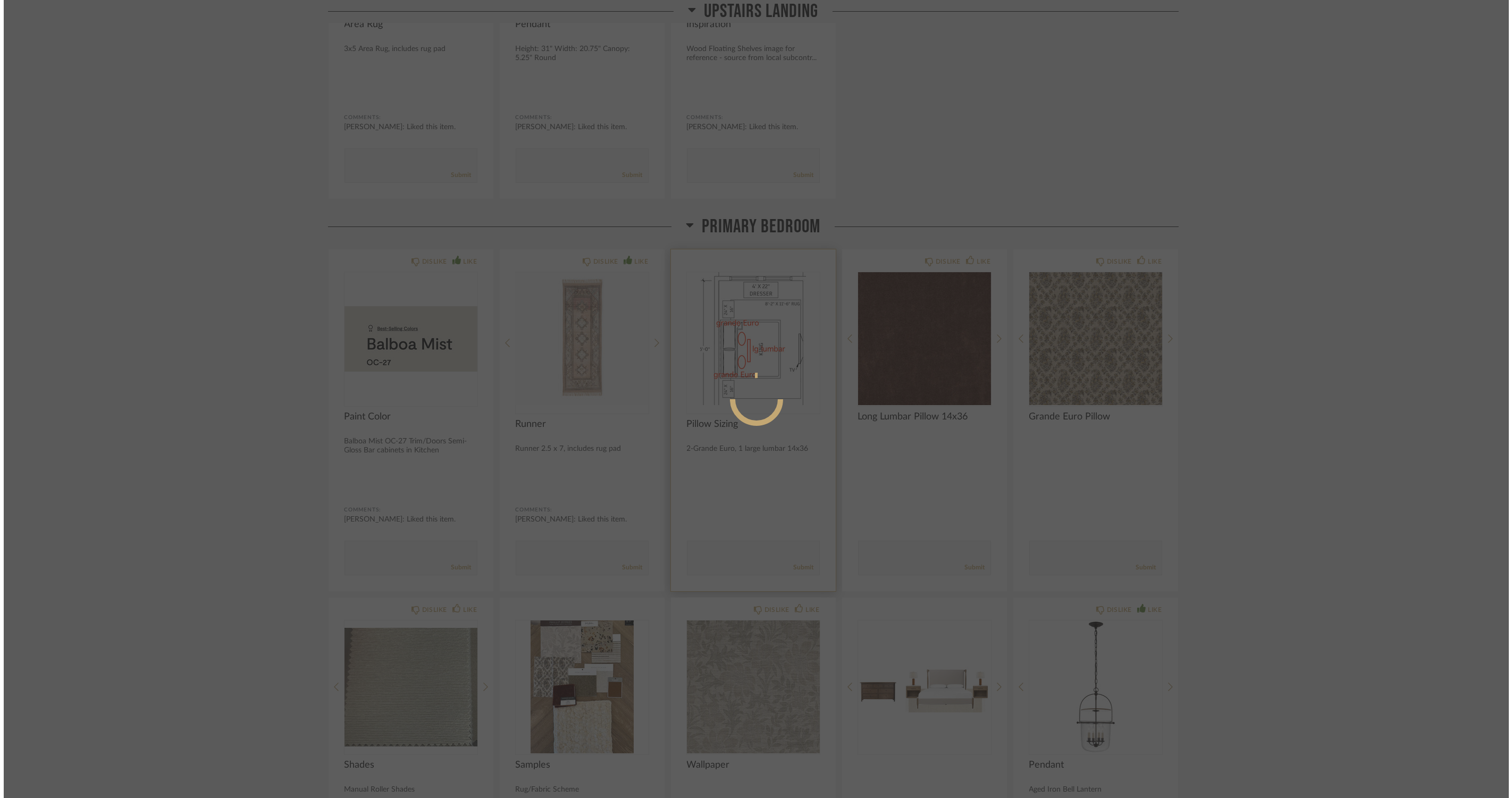
scroll to position [0, 0]
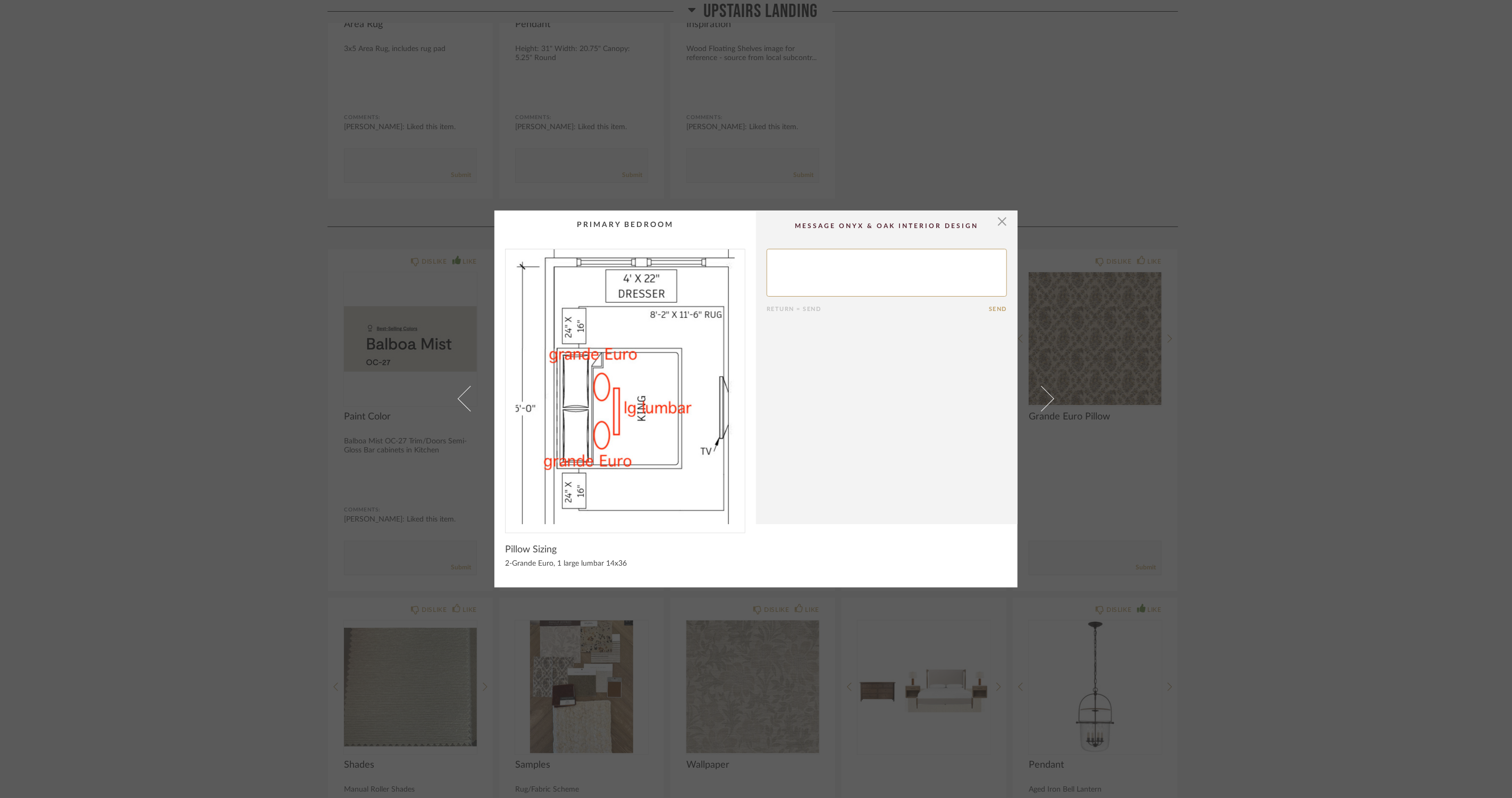
click at [195, 498] on div "× Return = Send Send Pillow Sizing 2-Grande Euro, 1 large lumbar 14x36" at bounding box center [756, 399] width 1512 height 798
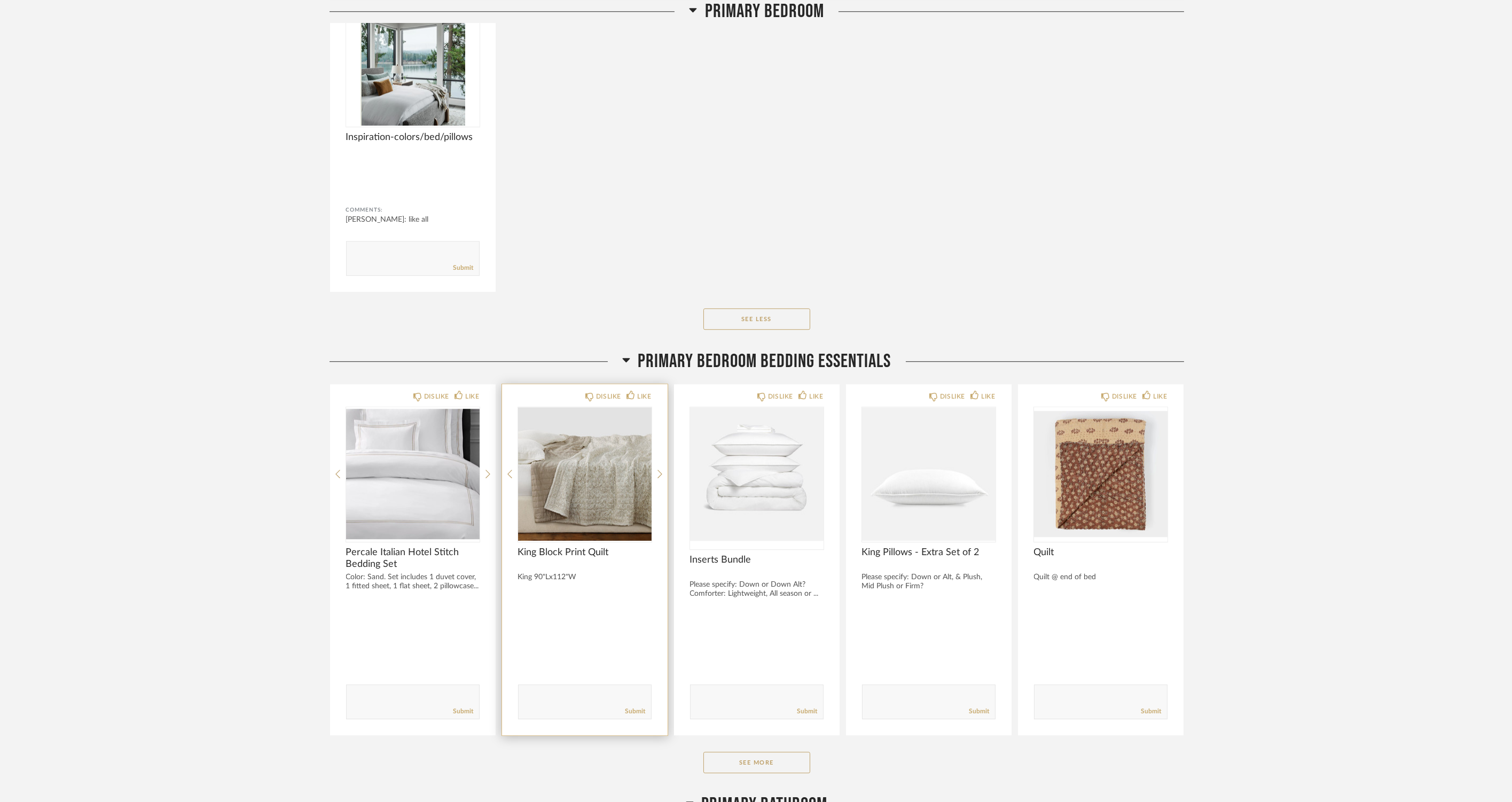
scroll to position [10095, 0]
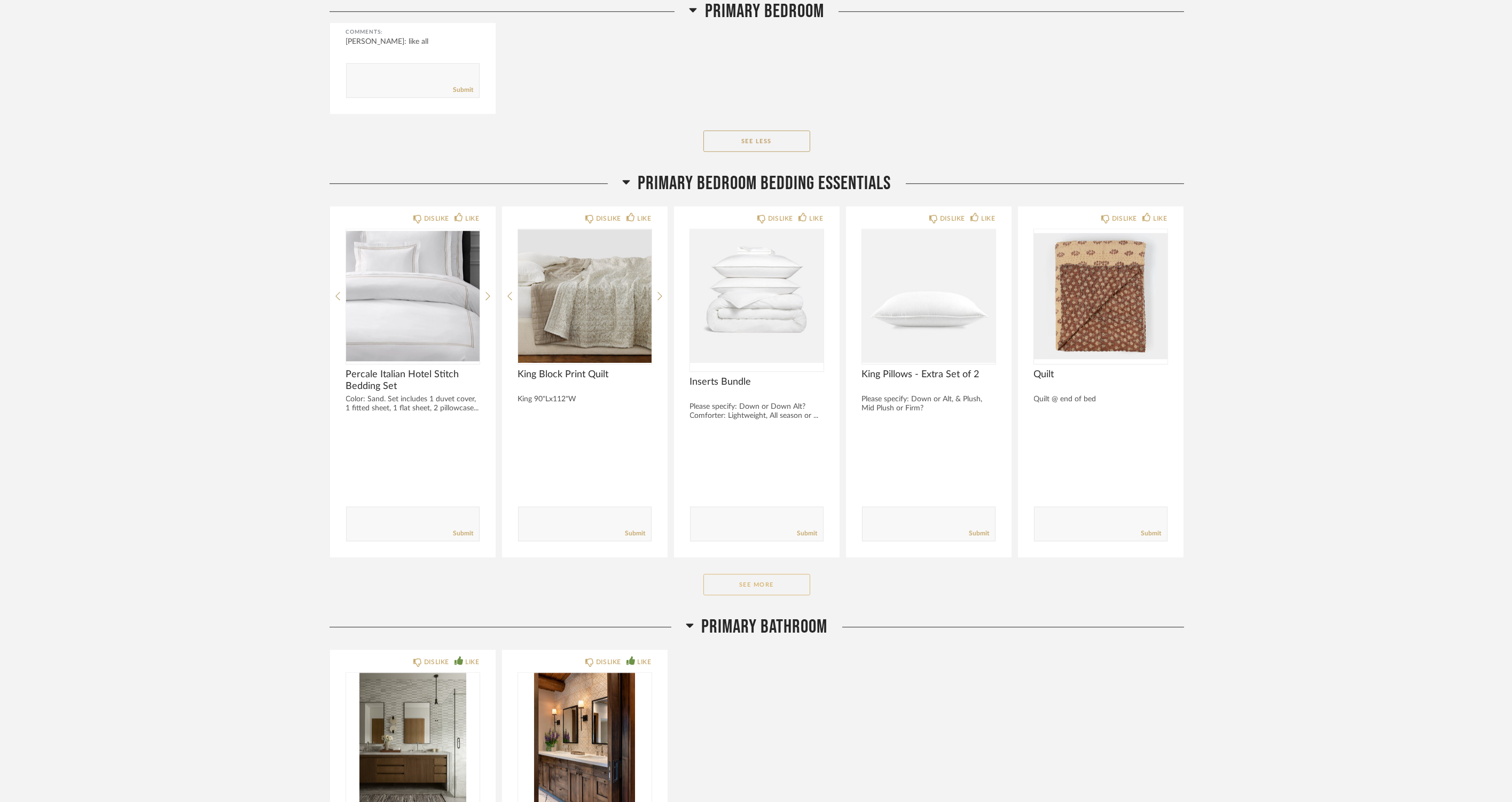
click at [710, 587] on button "See More" at bounding box center [756, 585] width 107 height 22
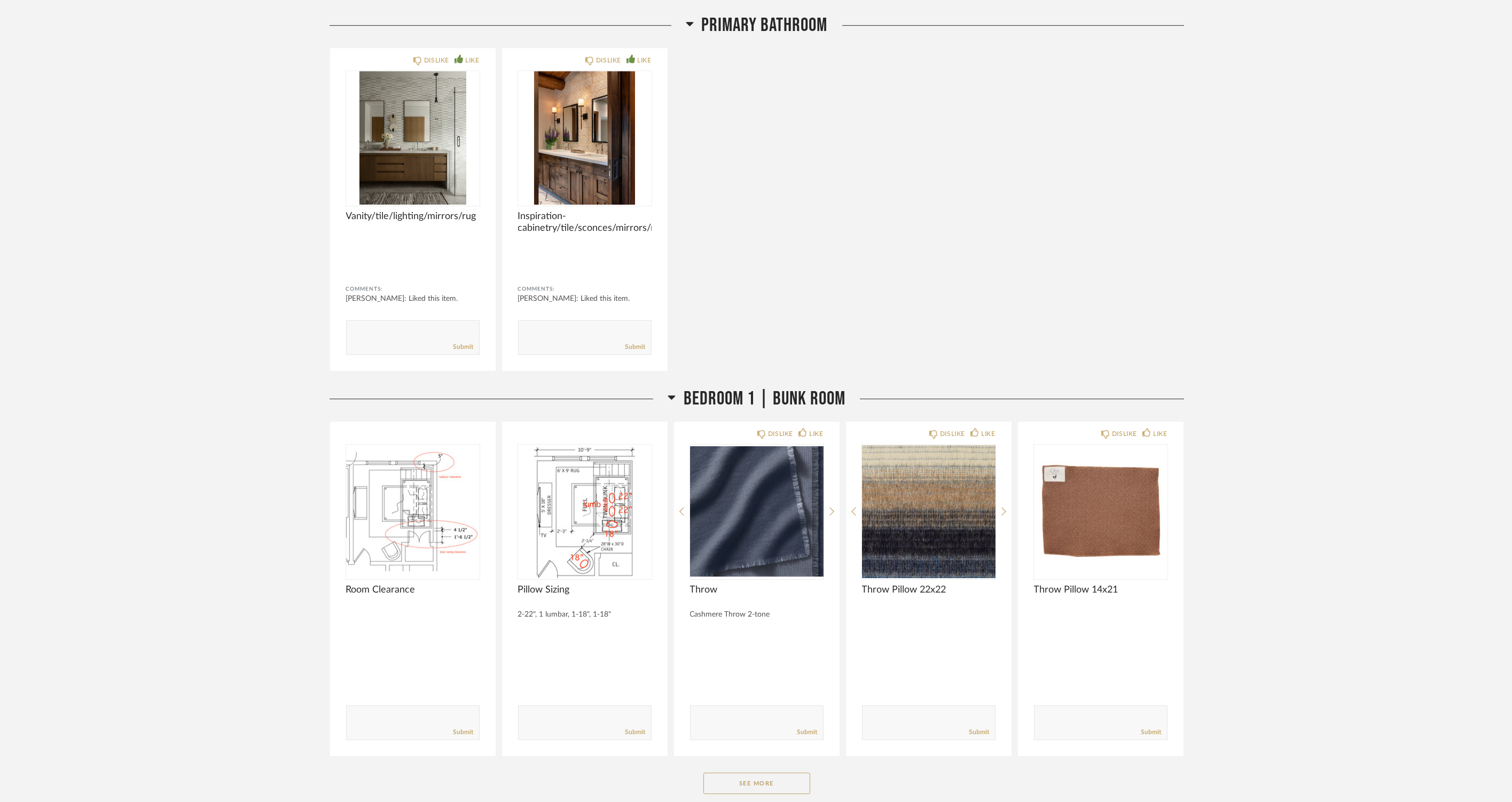
scroll to position [11105, 0]
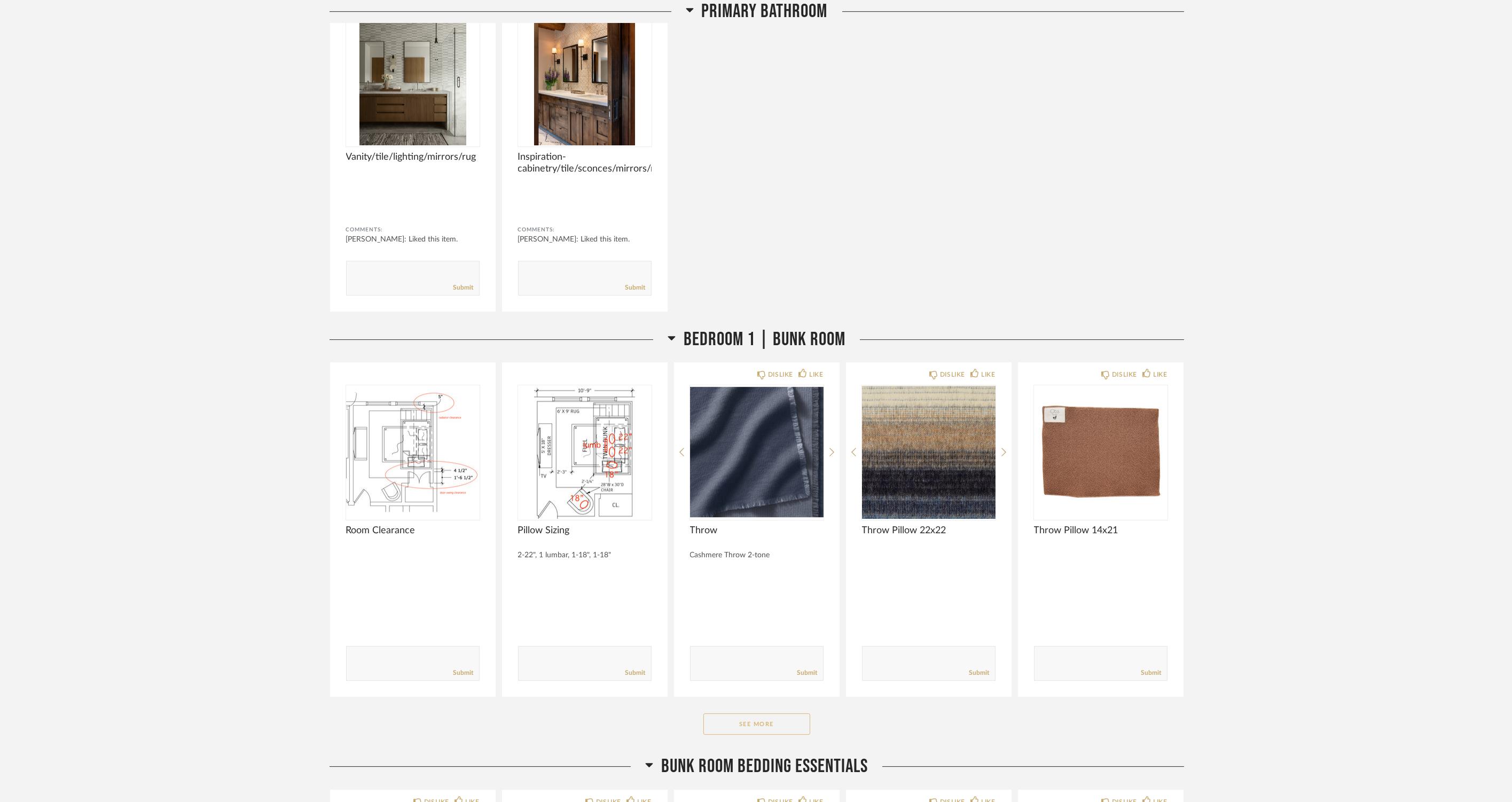
click at [751, 723] on button "See More" at bounding box center [756, 724] width 107 height 22
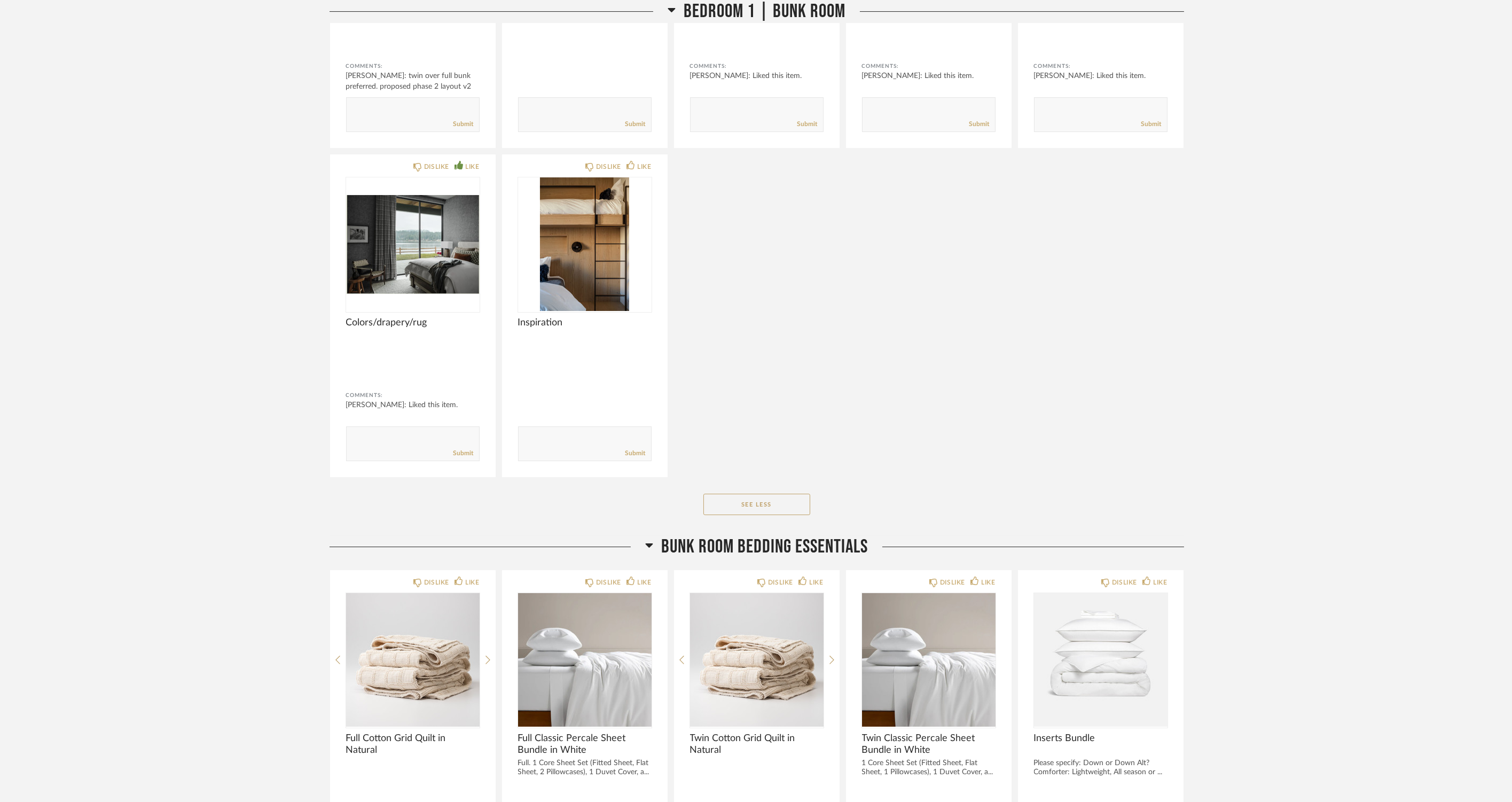
scroll to position [12530, 0]
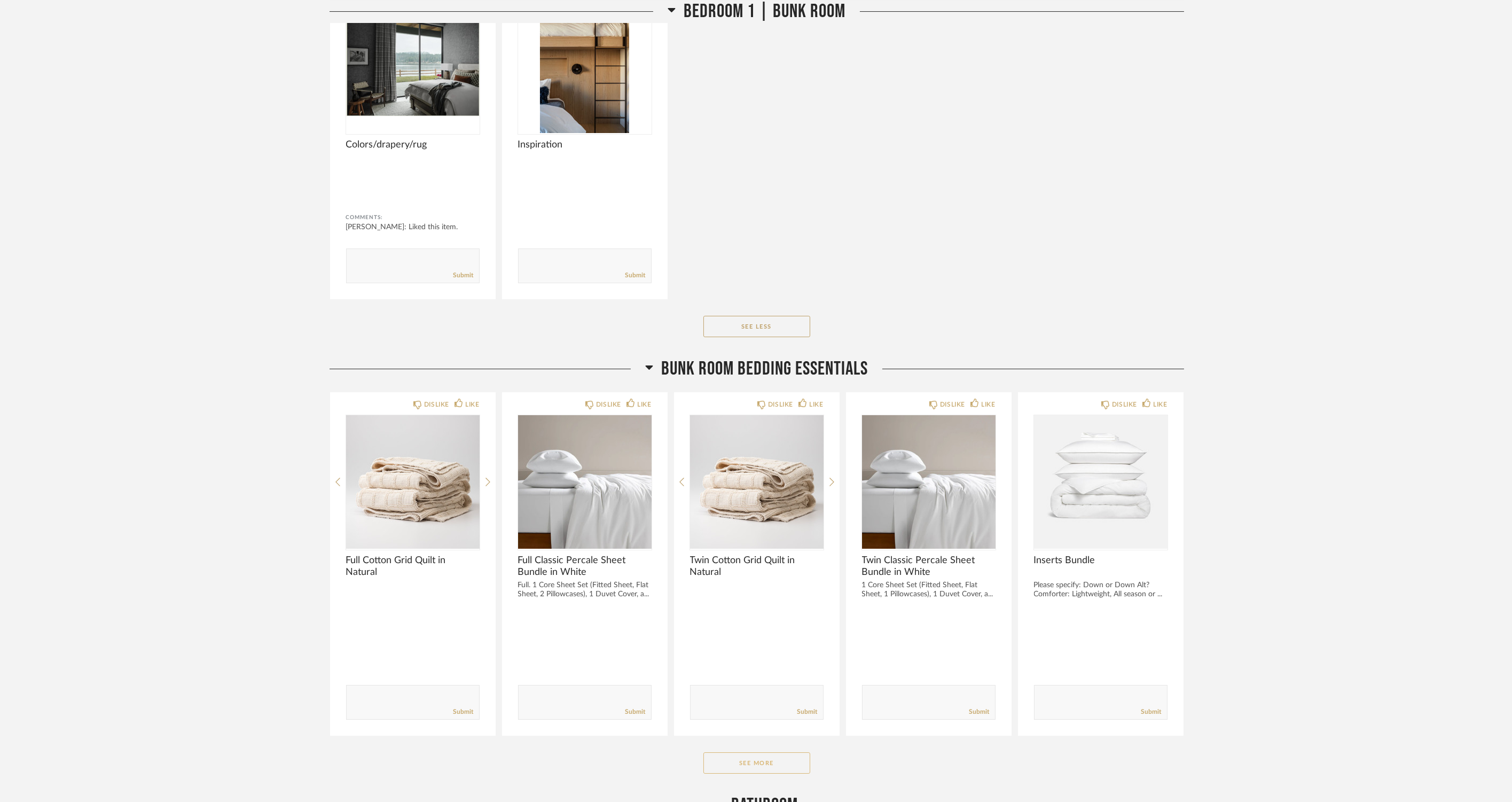
click at [735, 755] on button "See More" at bounding box center [756, 763] width 107 height 22
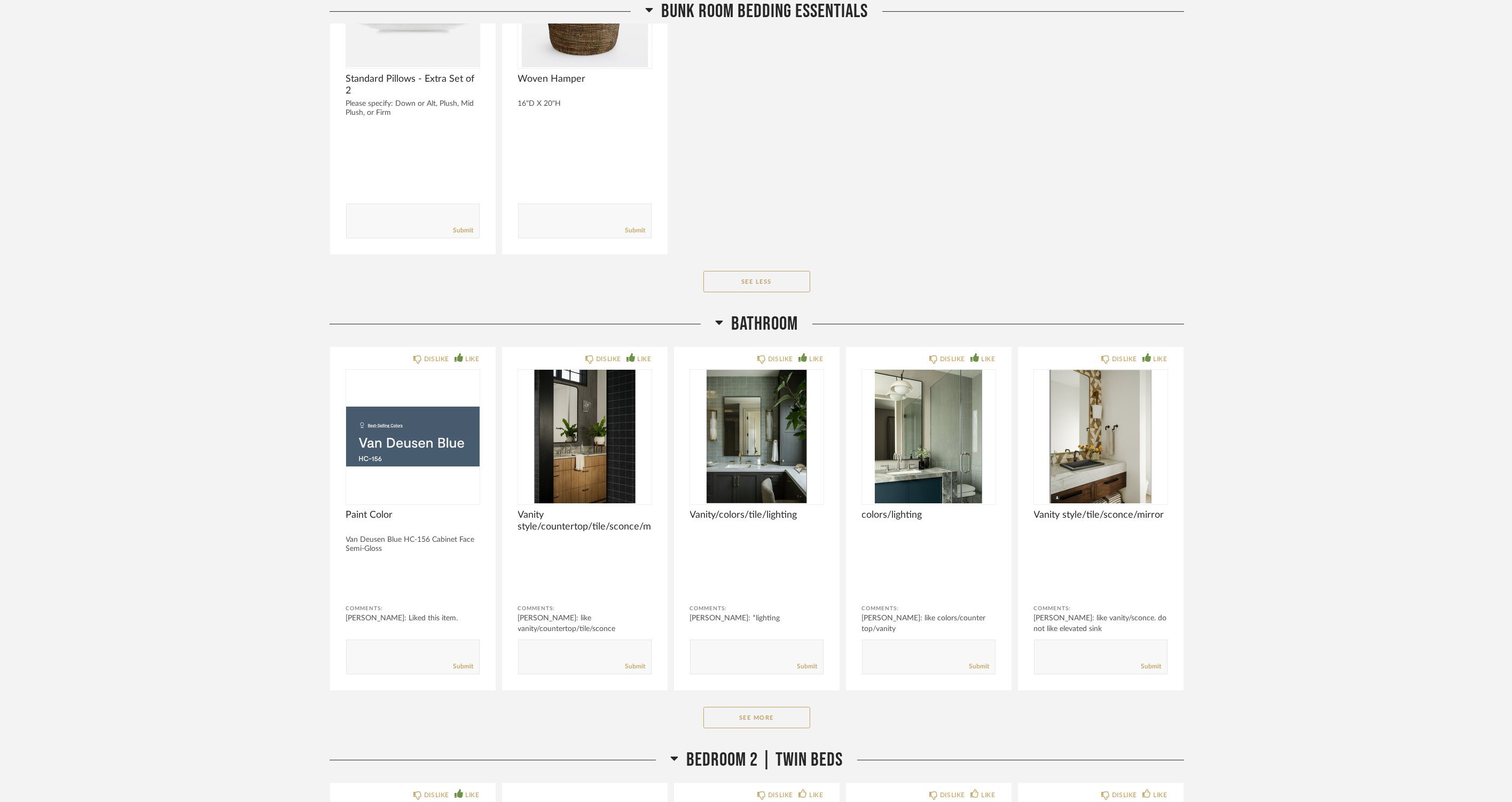
scroll to position [13065, 0]
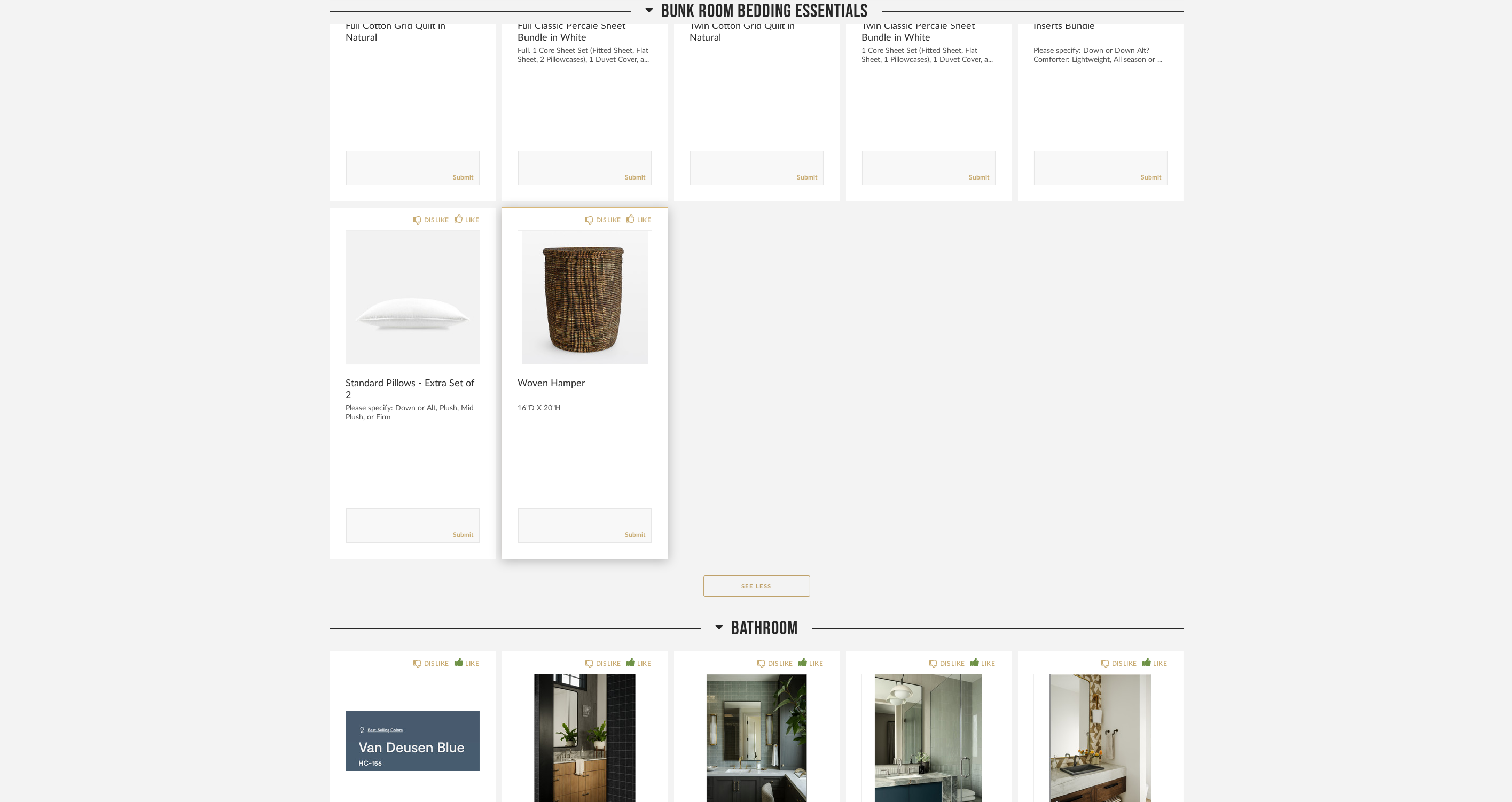
click at [601, 323] on img "0" at bounding box center [585, 298] width 134 height 134
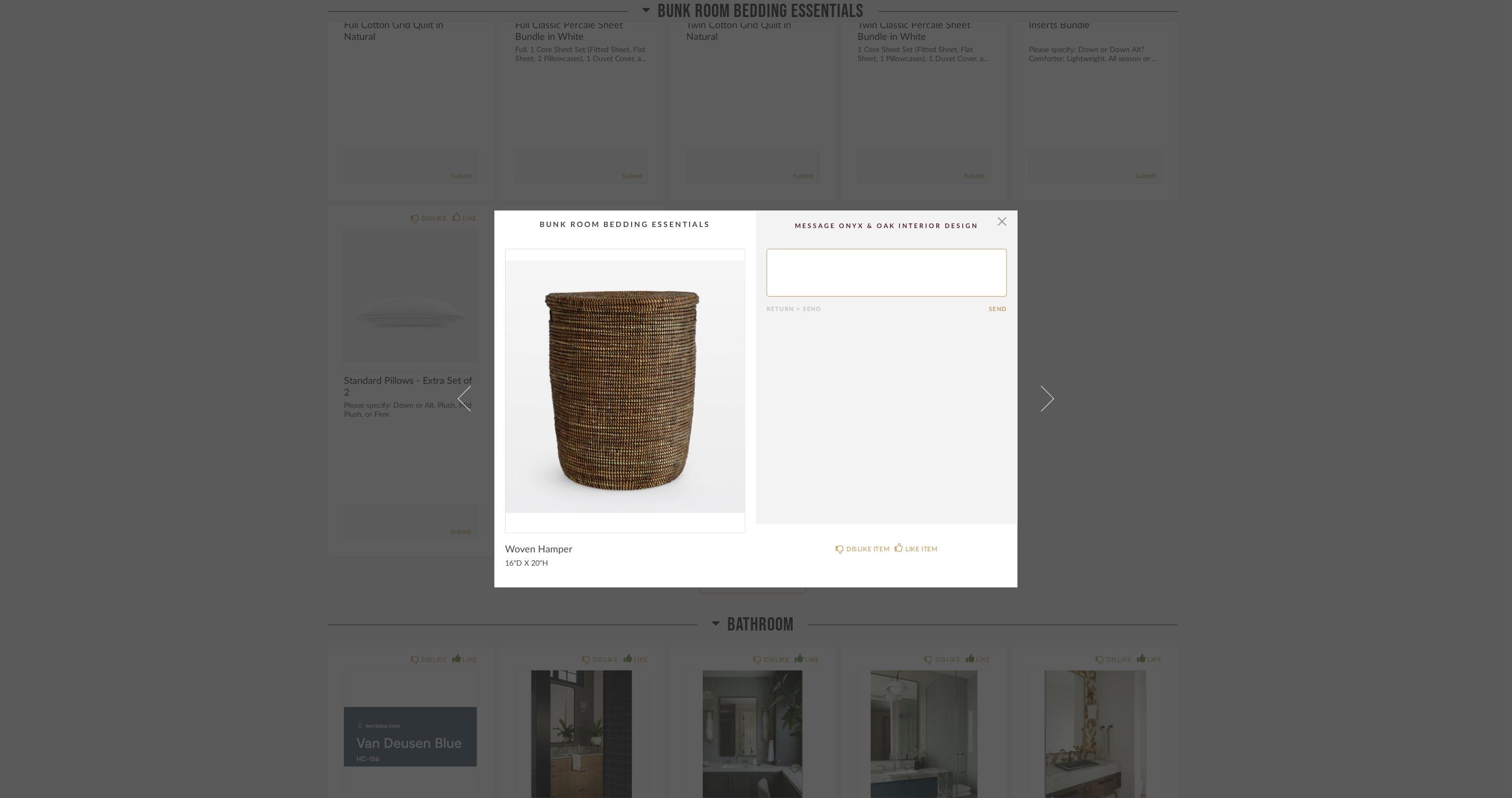
click at [620, 413] on img "0" at bounding box center [625, 387] width 239 height 275
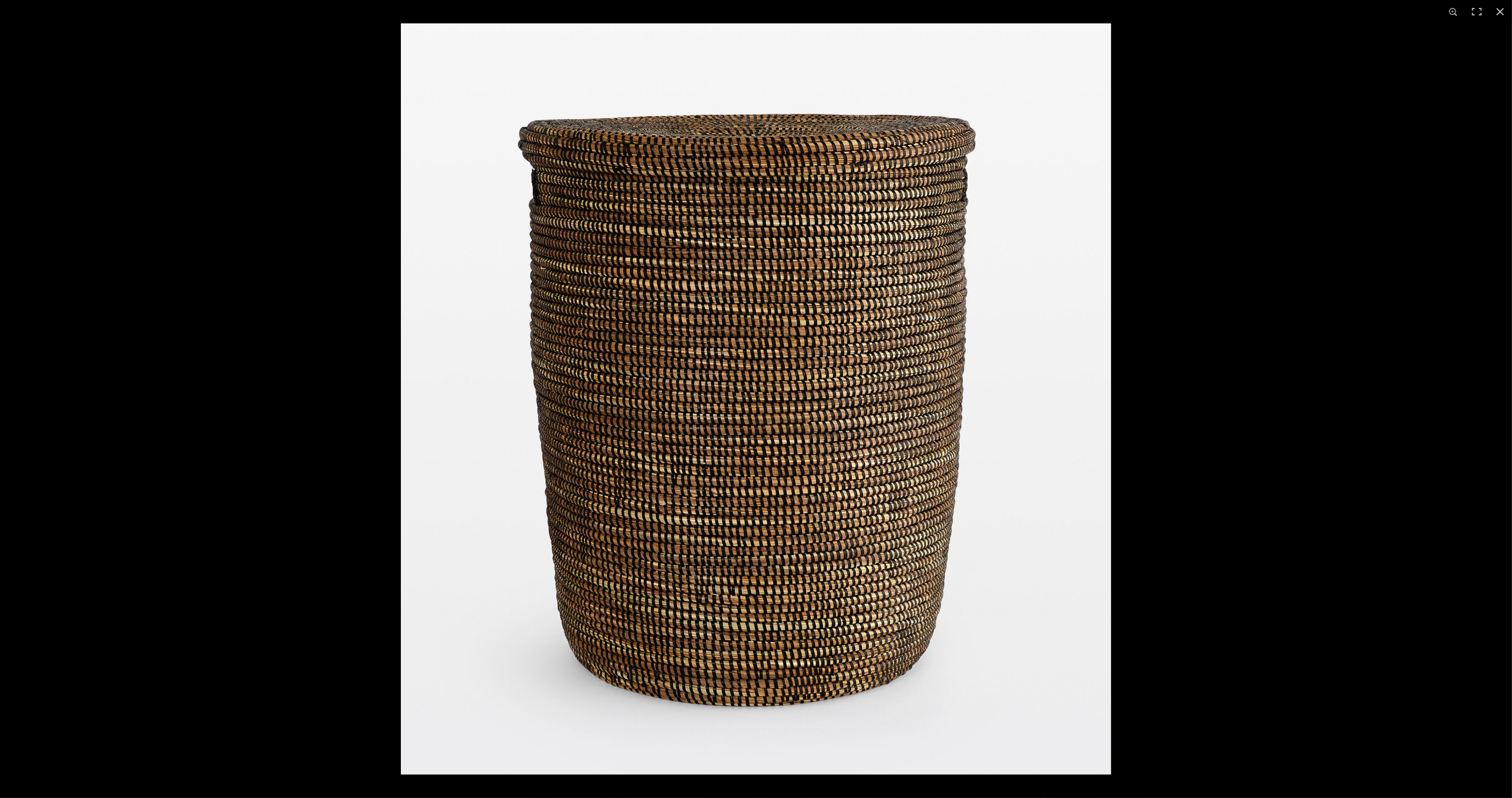
click at [182, 404] on div at bounding box center [756, 399] width 1512 height 798
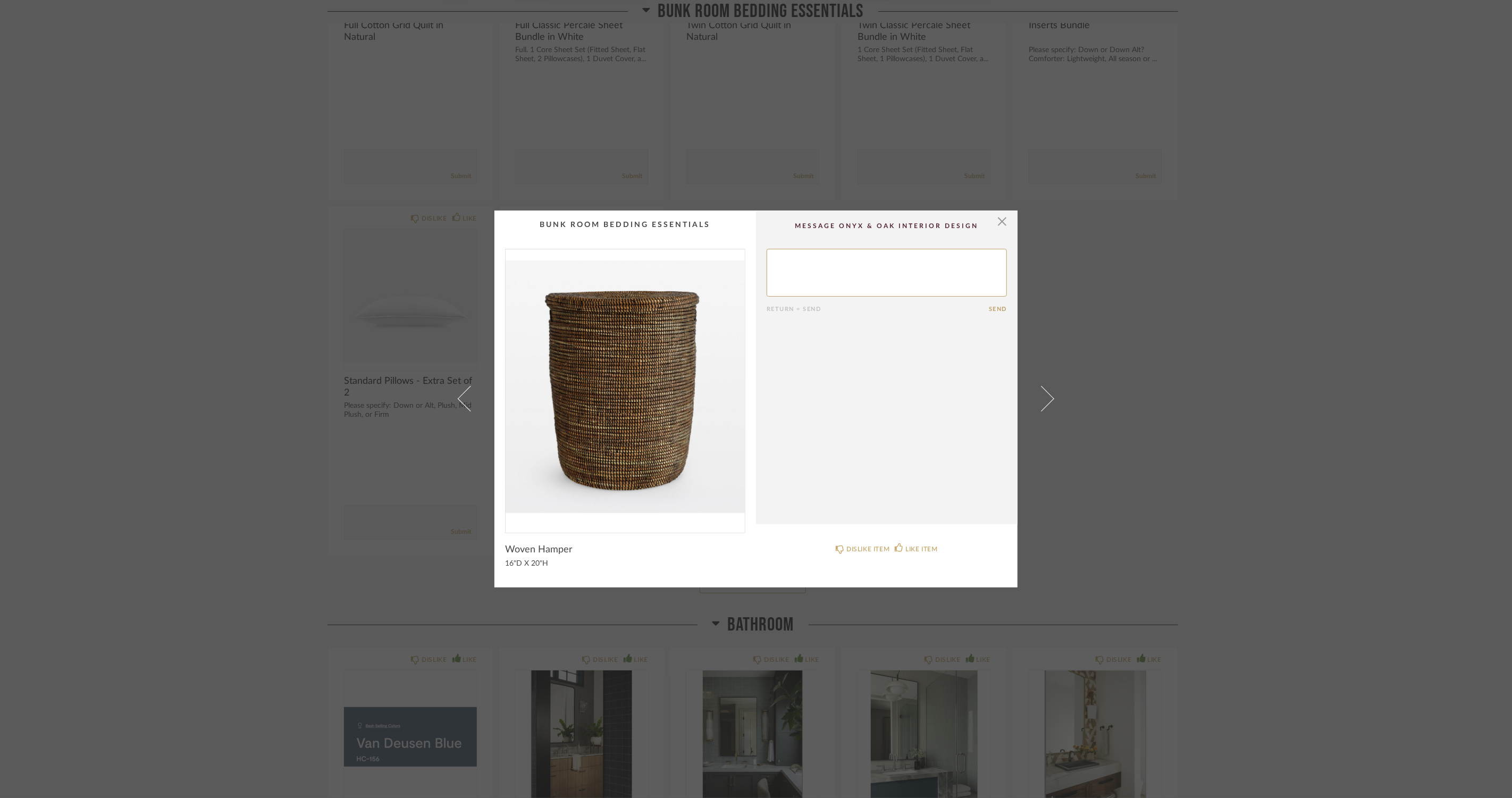
click at [209, 379] on div "× Return = Send Send Woven Hamper 16"D X 20"H DISLIKE ITEM LIKE ITEM" at bounding box center [756, 399] width 1512 height 798
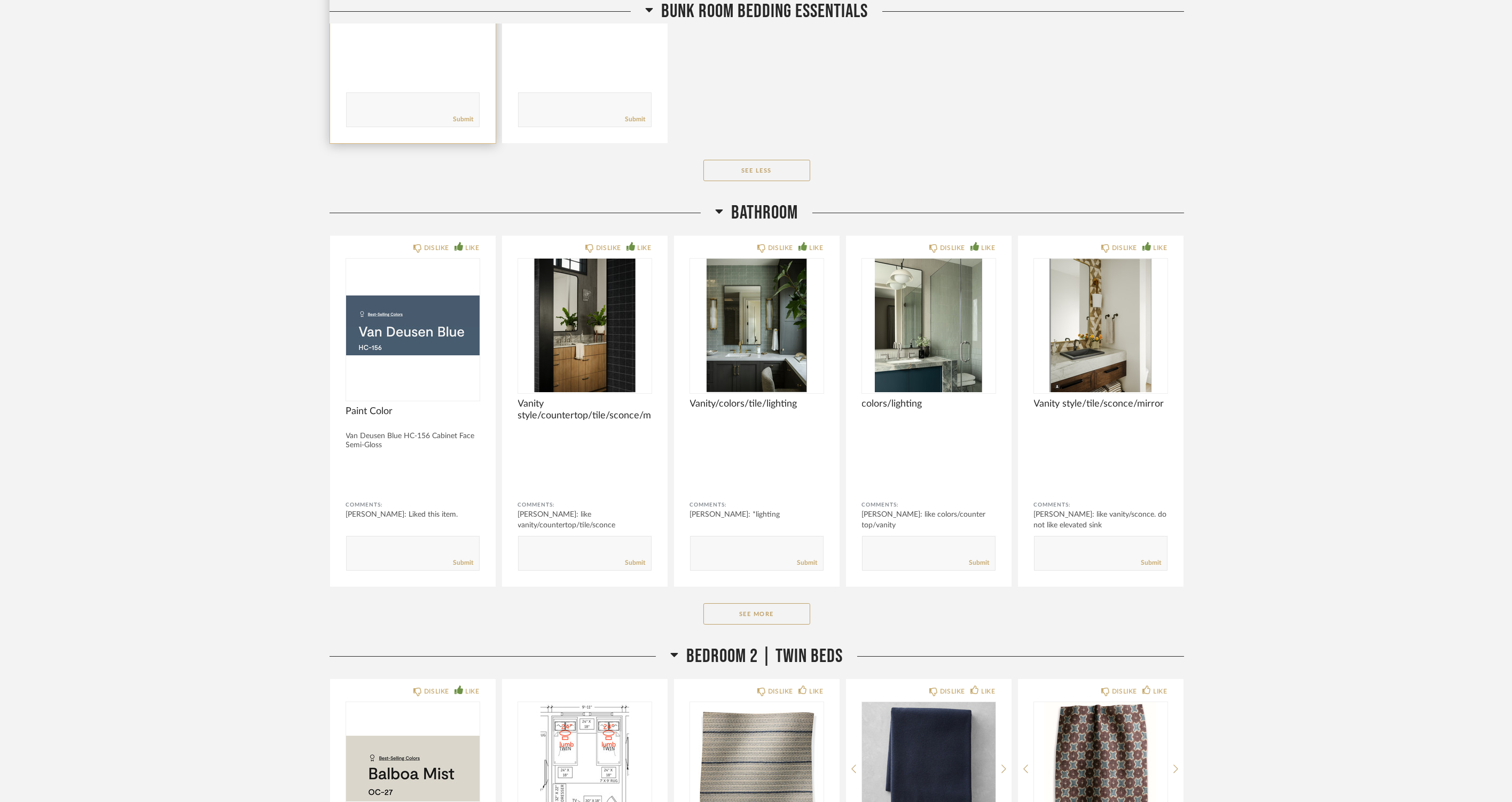
scroll to position [13183, 0]
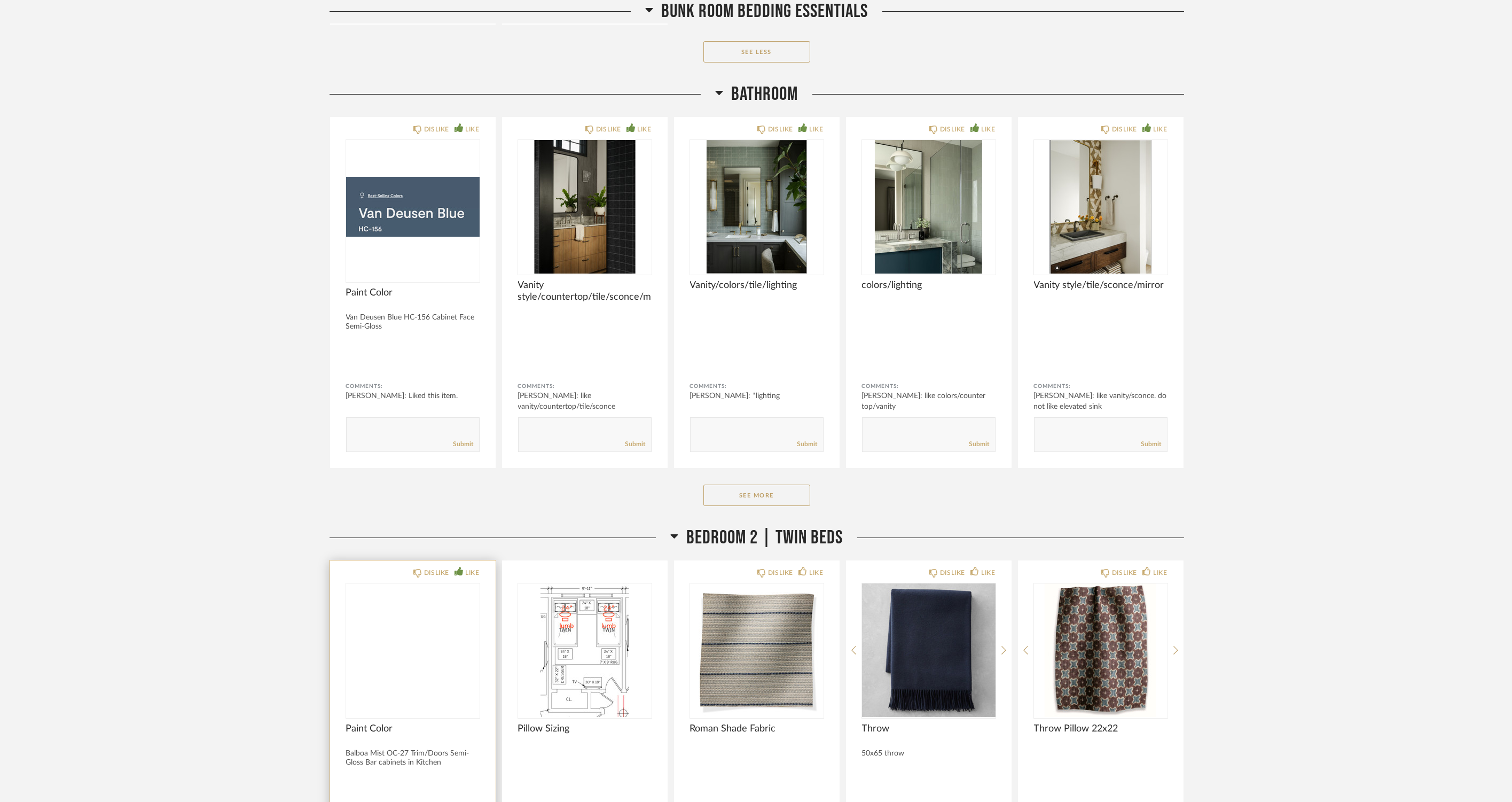
scroll to position [13896, 0]
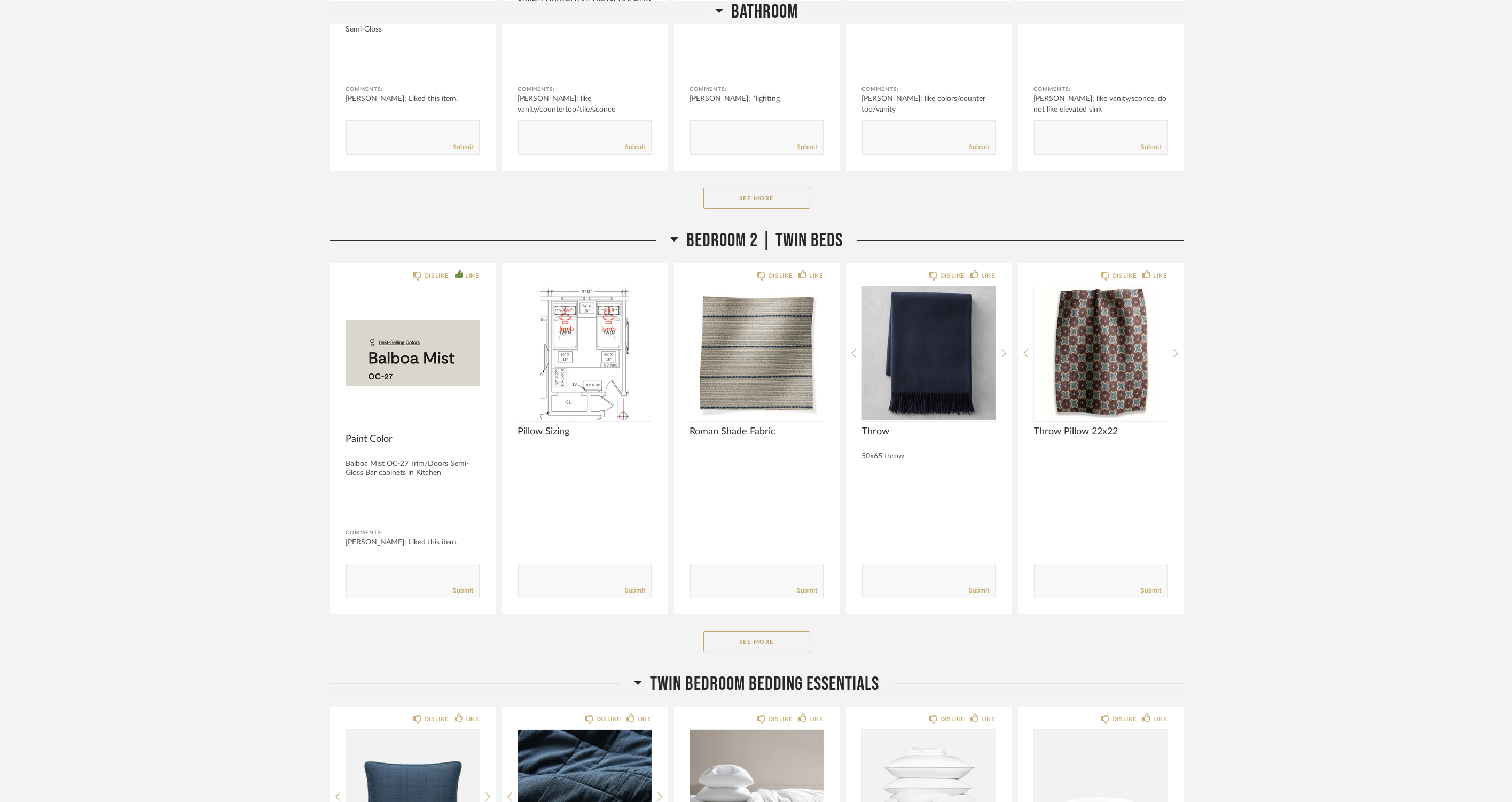
click at [739, 645] on button "See More" at bounding box center [756, 642] width 107 height 22
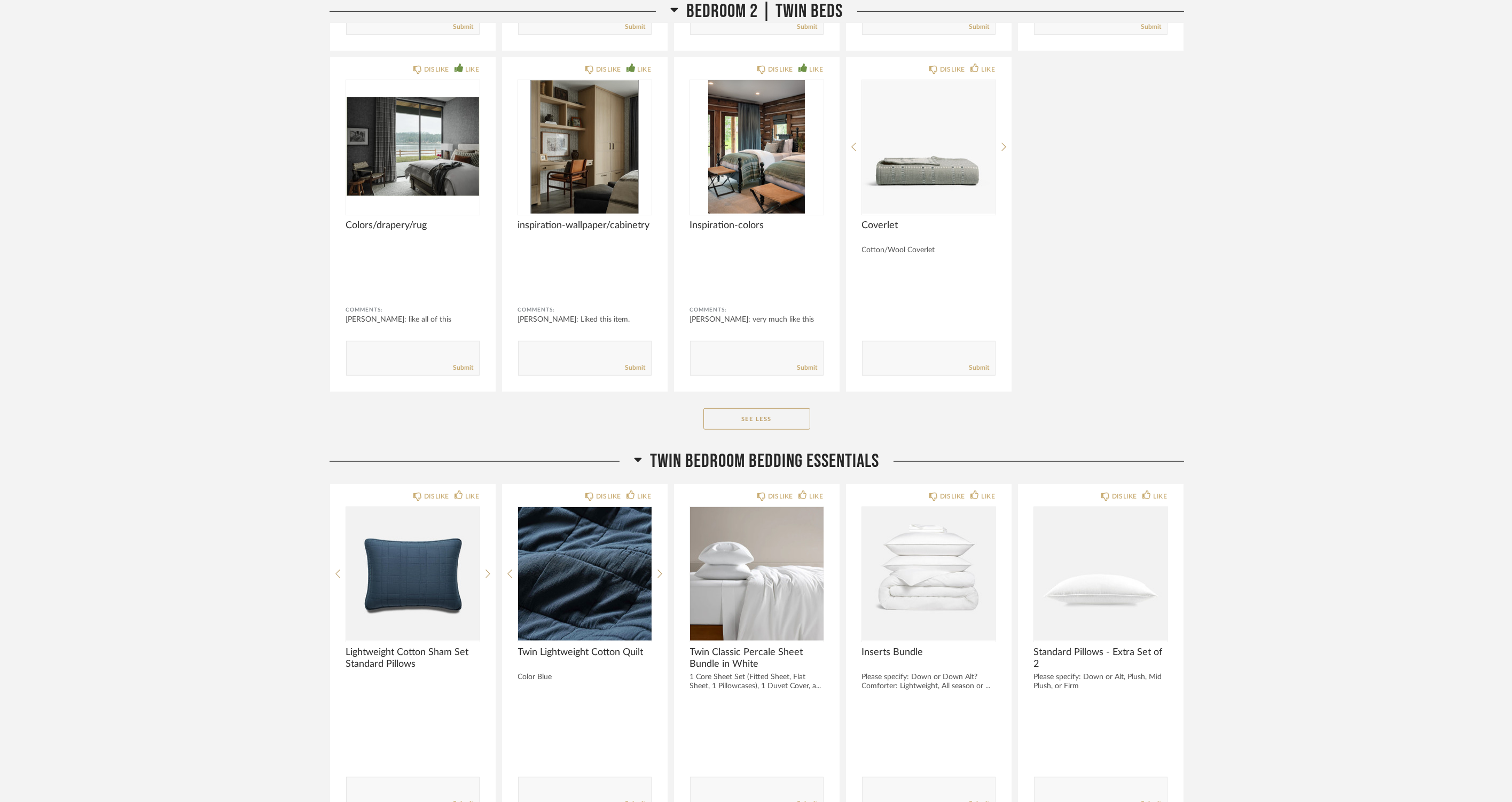
scroll to position [15648, 0]
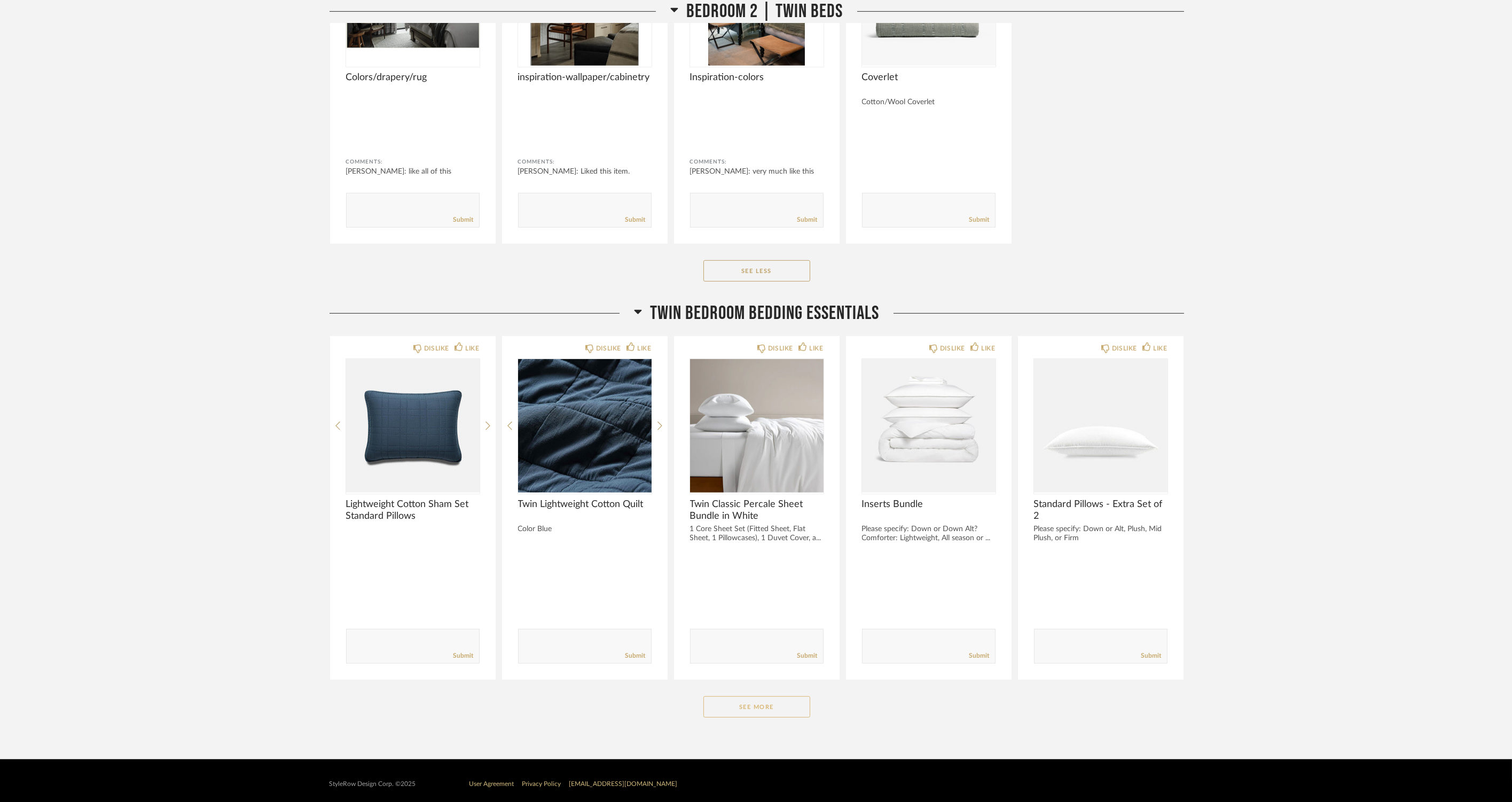
click at [713, 707] on button "See More" at bounding box center [756, 707] width 107 height 22
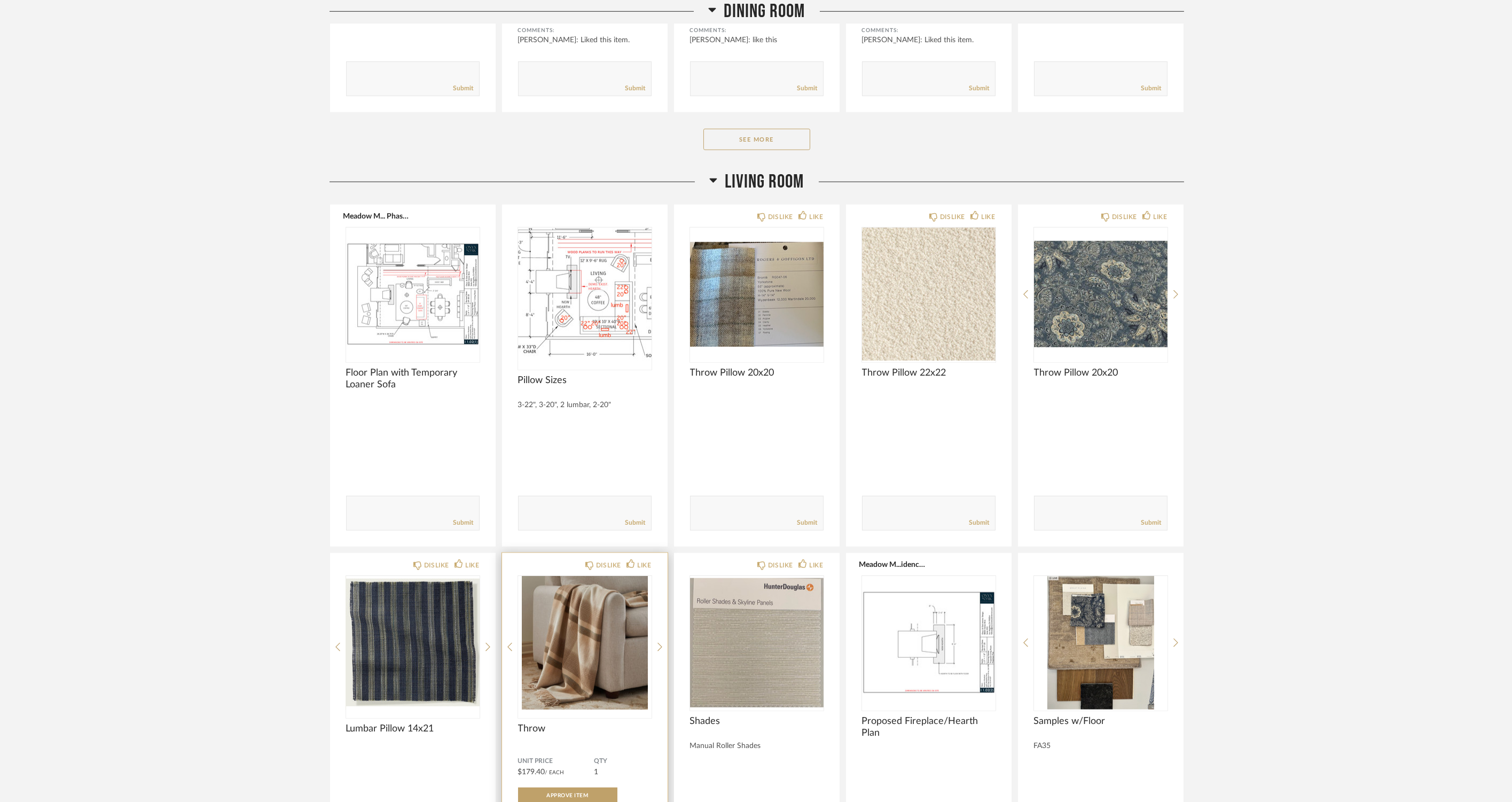
scroll to position [3266, 0]
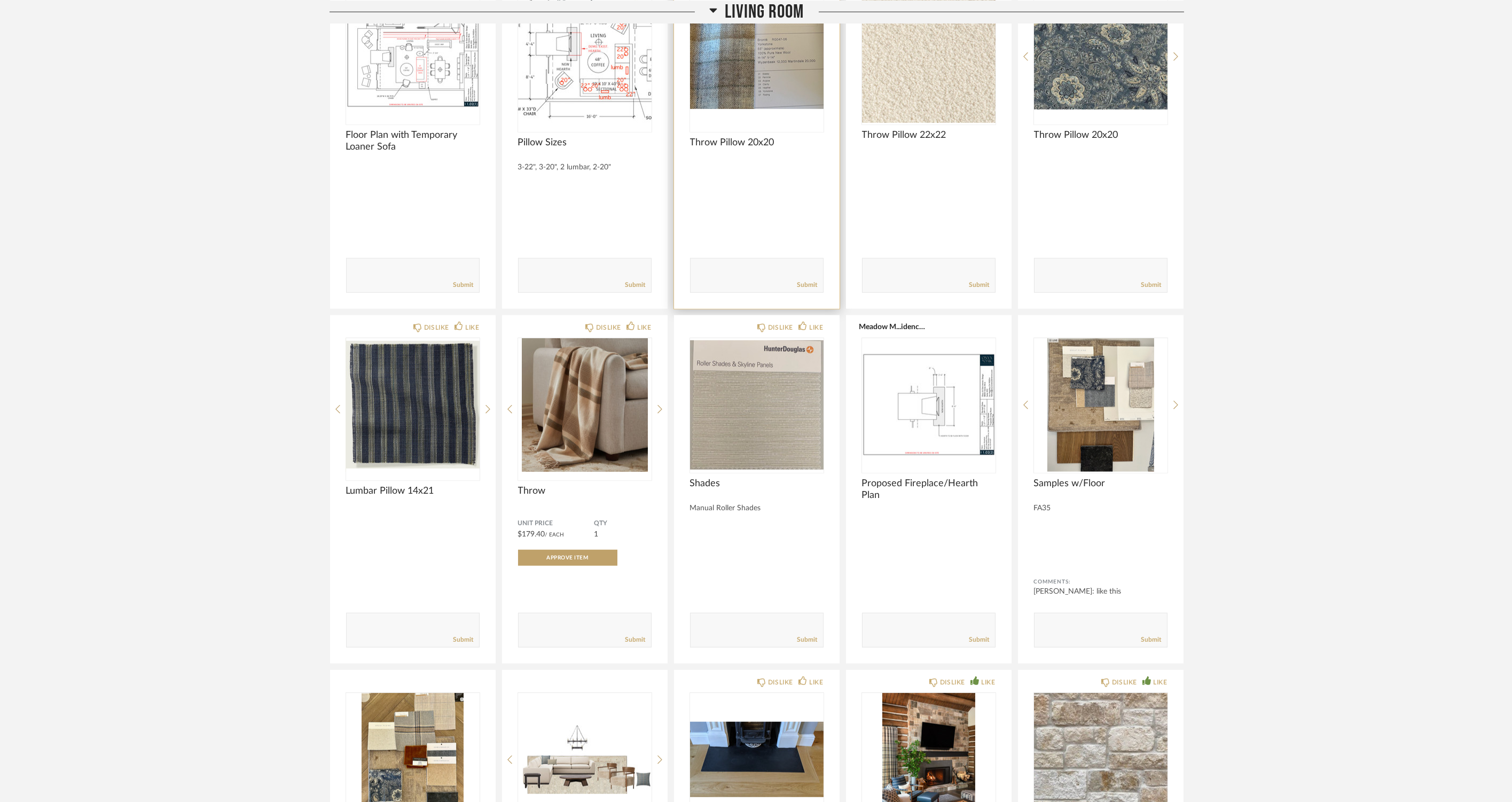
click at [756, 111] on img "0" at bounding box center [757, 56] width 134 height 134
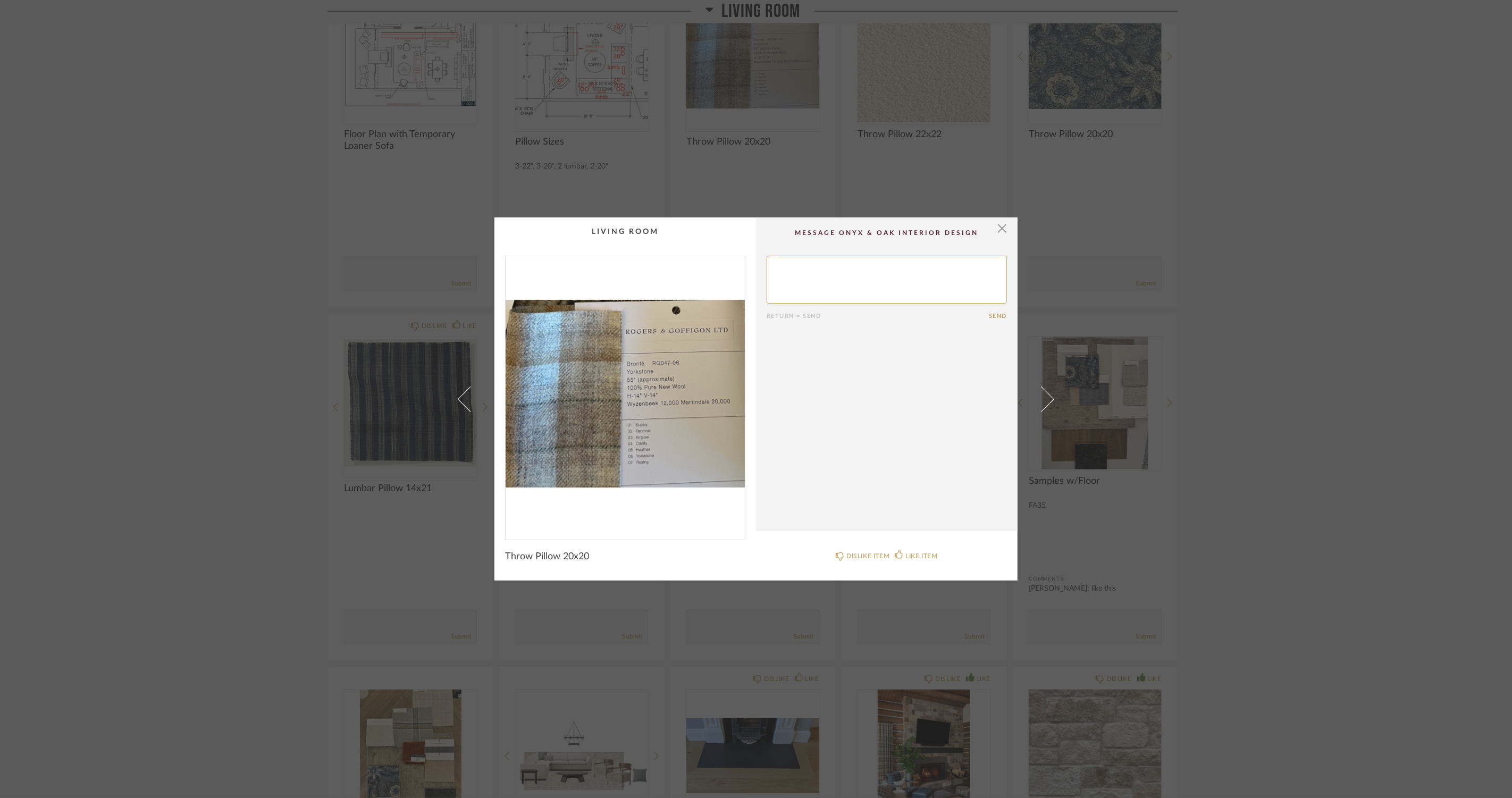
click at [311, 301] on div "× Return = Send Send Throw Pillow 20x20 DISLIKE ITEM LIKE ITEM" at bounding box center [756, 399] width 1512 height 798
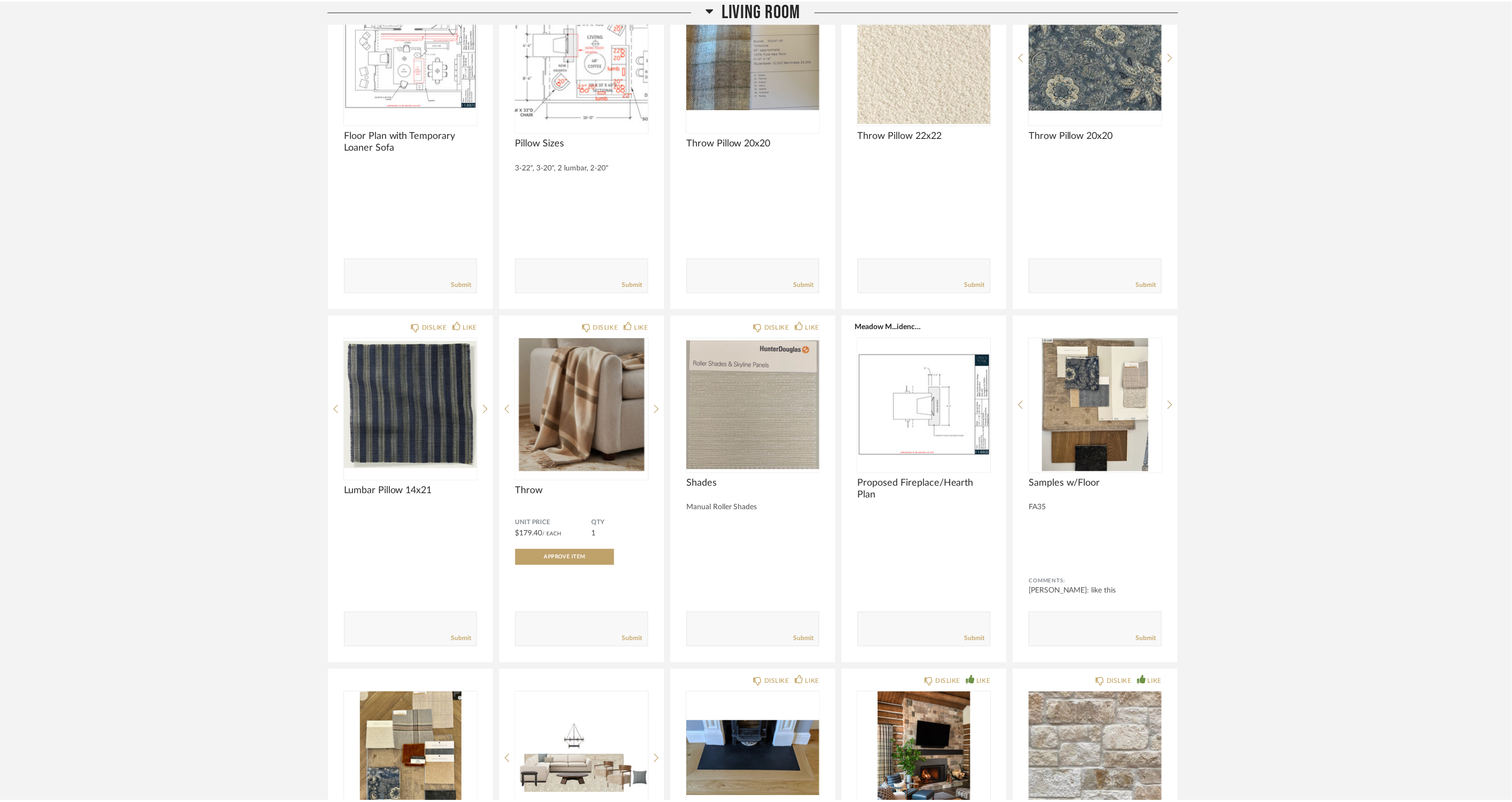
scroll to position [3266, 0]
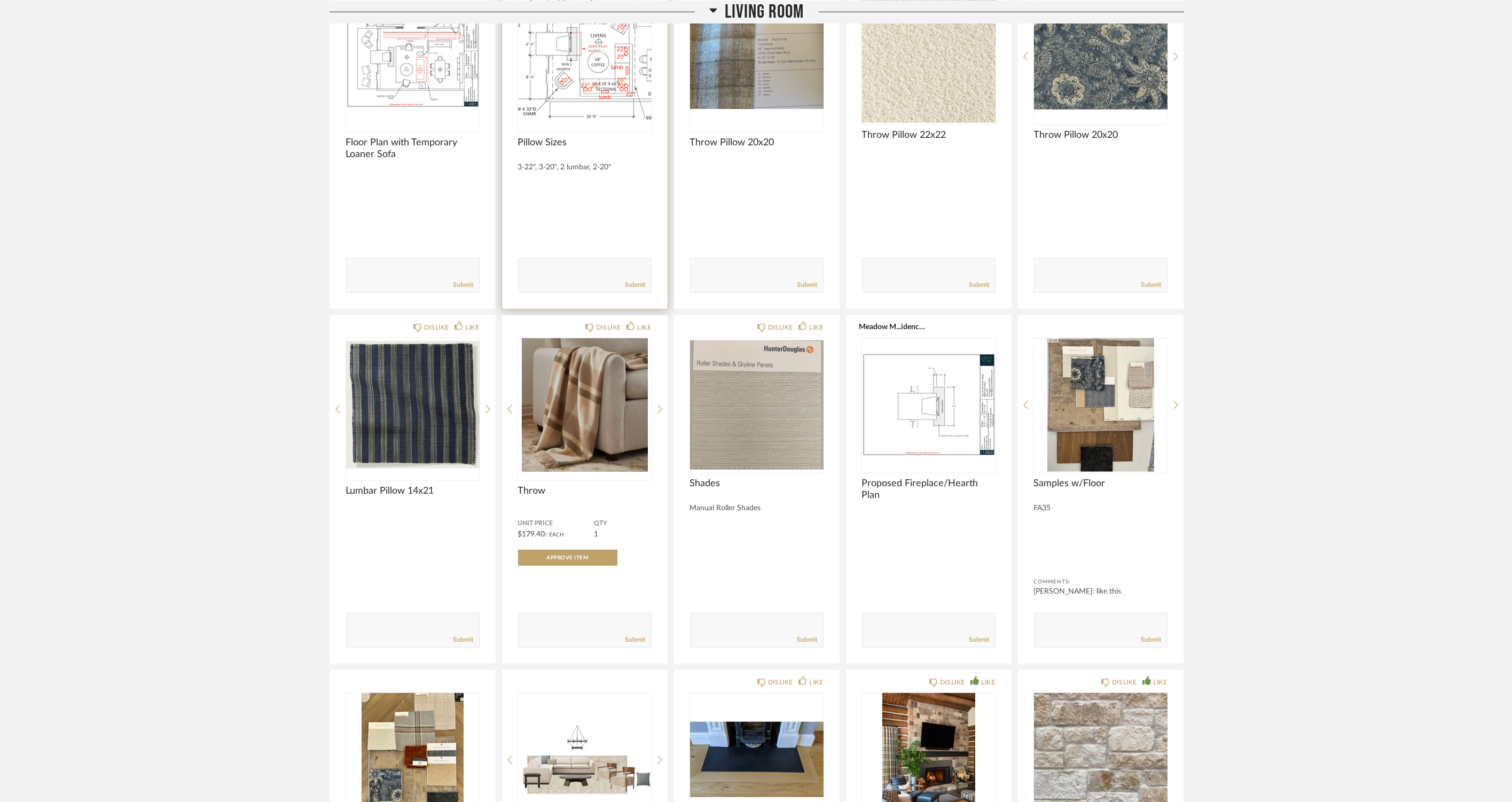
click at [562, 82] on img "0" at bounding box center [585, 56] width 134 height 134
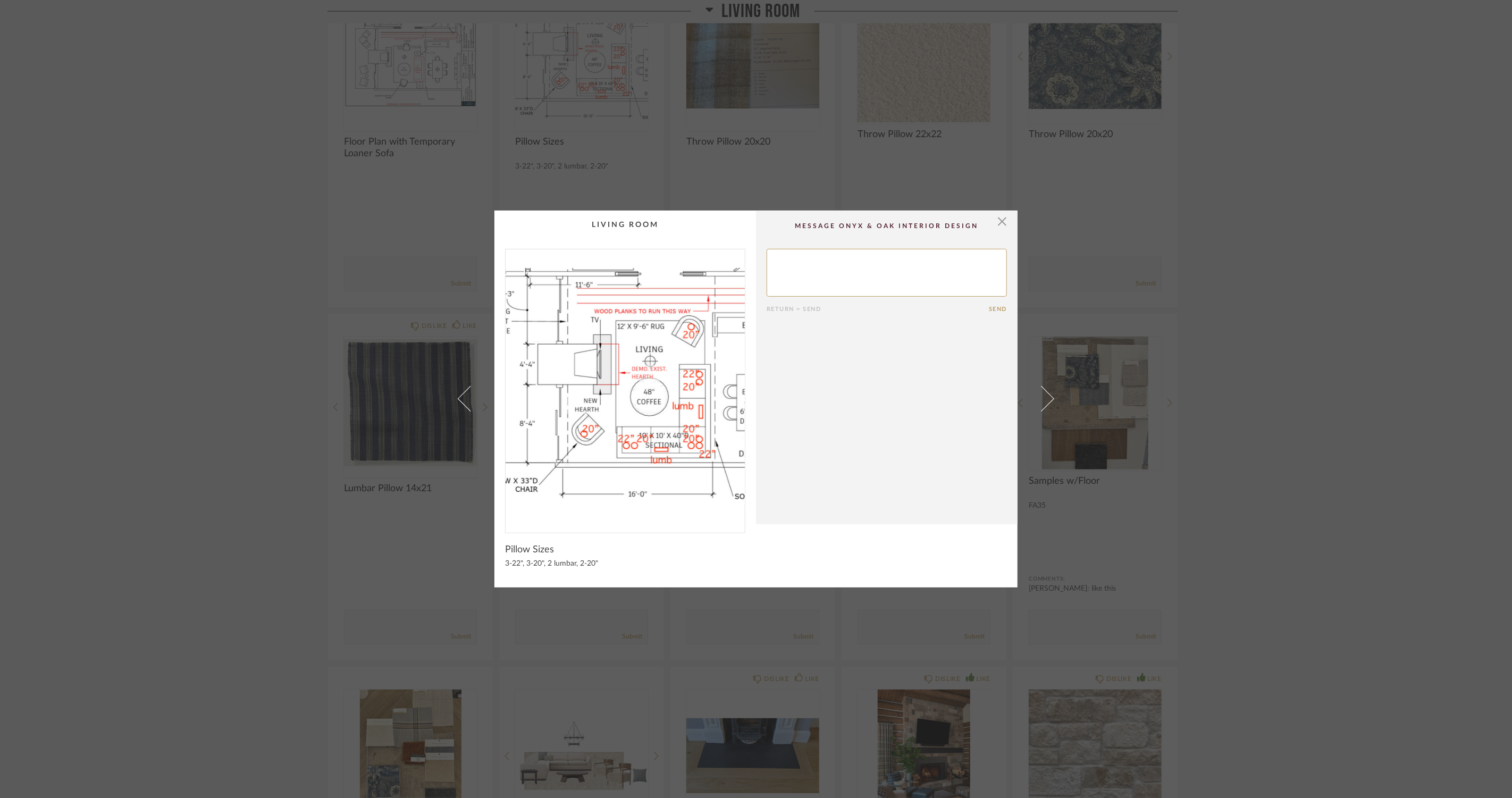
click at [145, 335] on div "× Return = Send Send Pillow Sizes 3-22", 3-20", 2 lumbar, 2-20"" at bounding box center [756, 399] width 1512 height 798
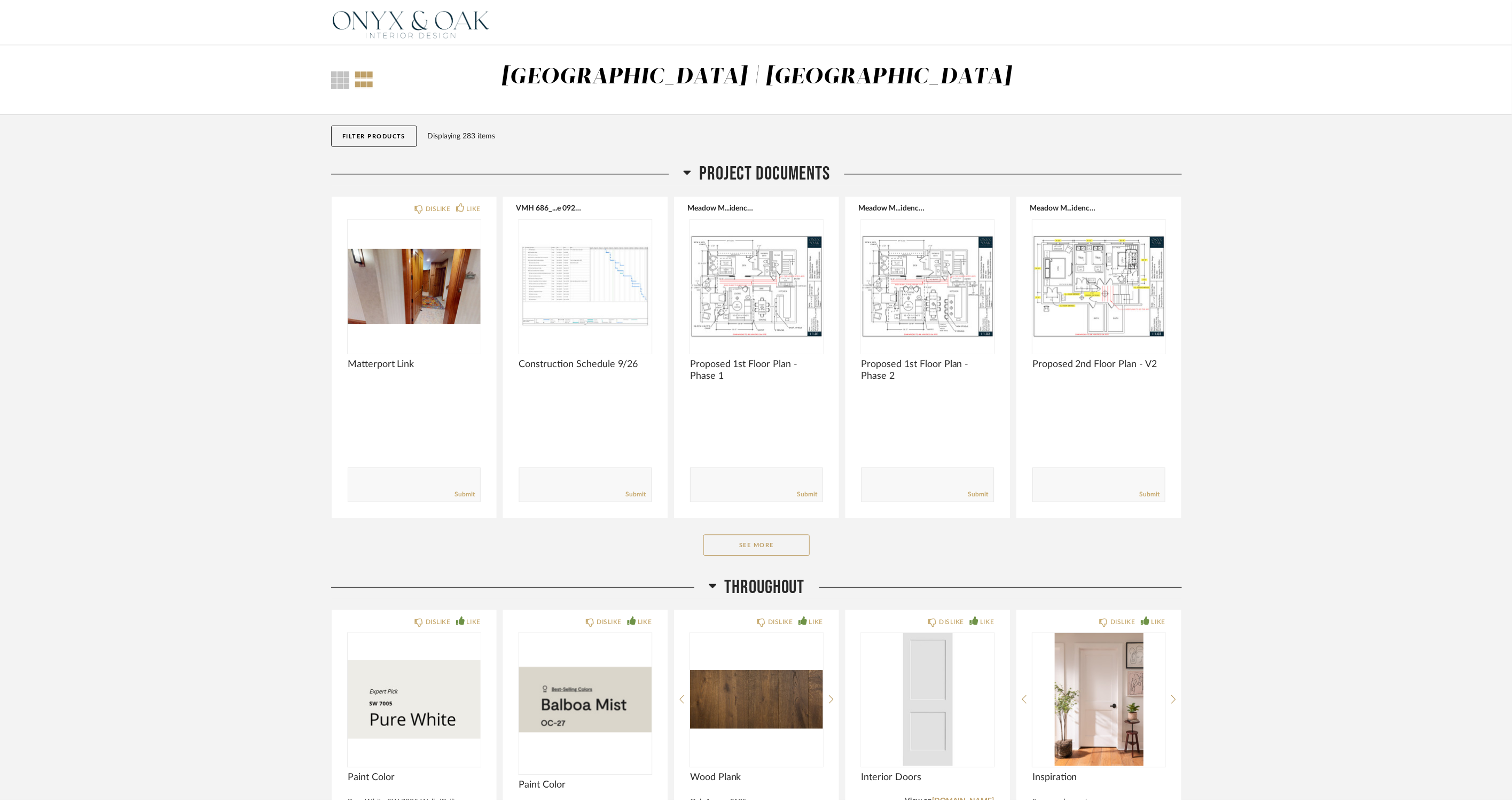
scroll to position [3266, 0]
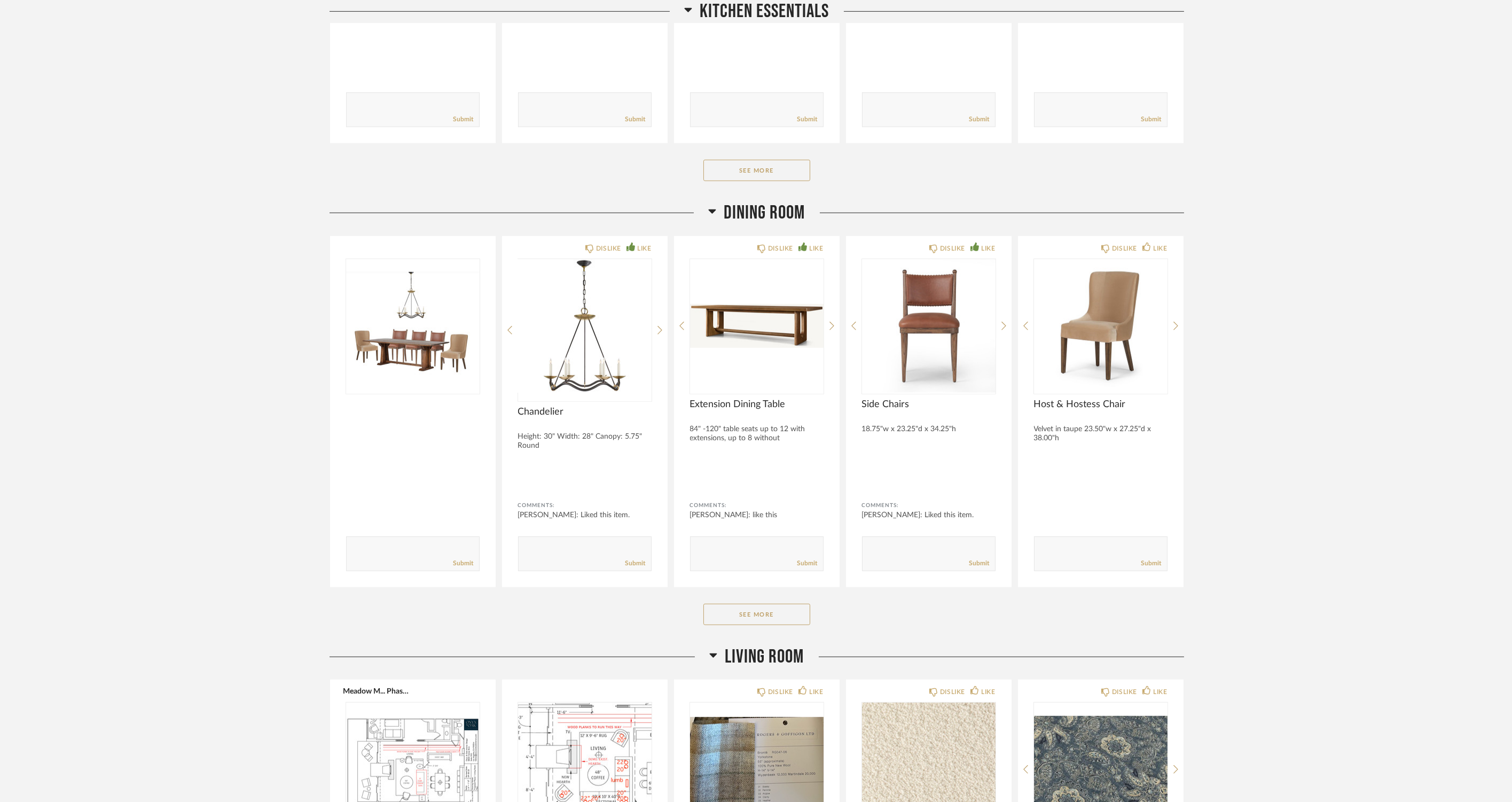
scroll to position [1484, 0]
